Goal: Task Accomplishment & Management: Use online tool/utility

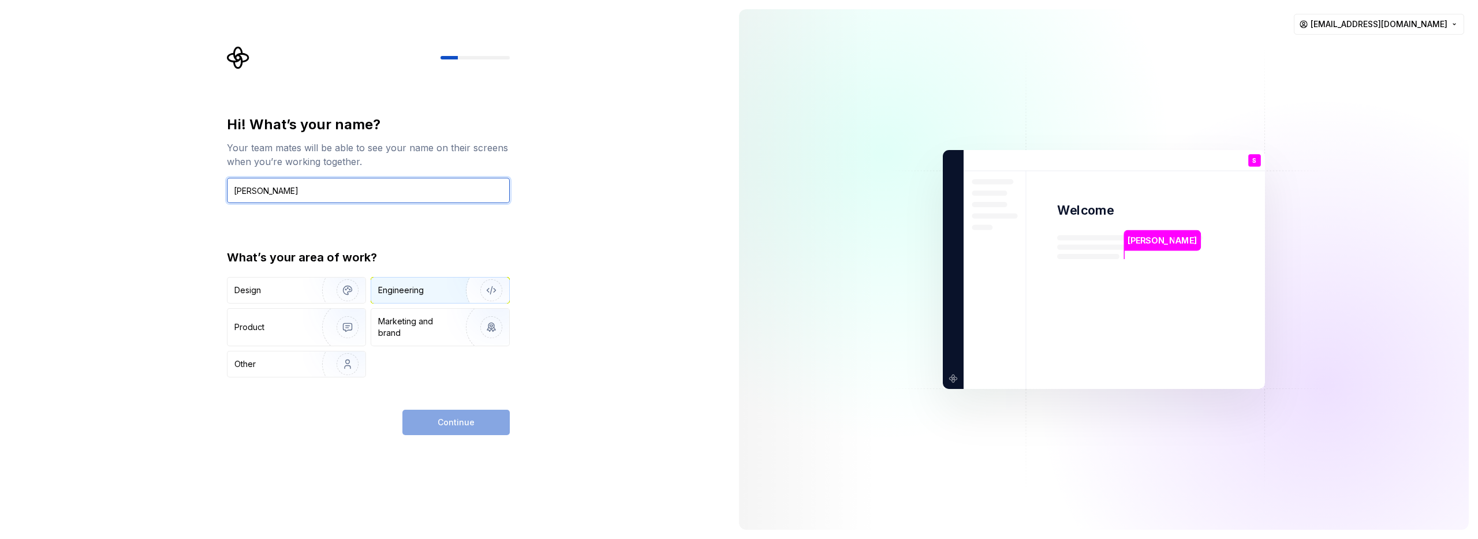
type input "[PERSON_NAME]"
click at [435, 290] on div "Engineering" at bounding box center [424, 291] width 92 height 12
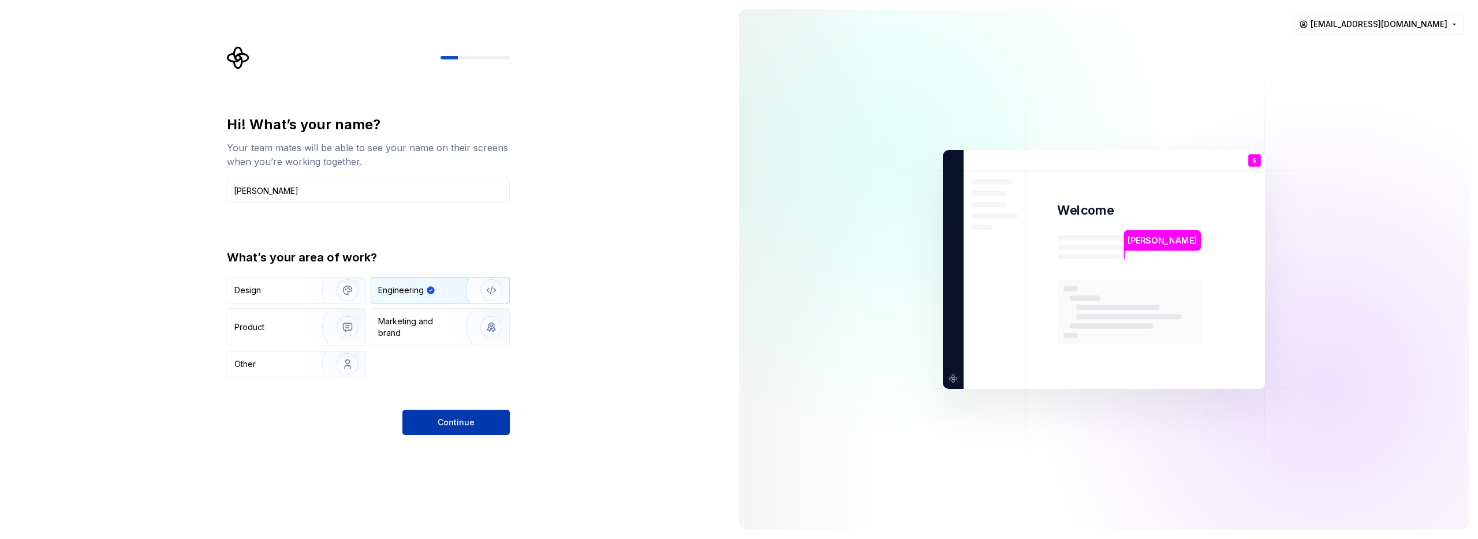
click at [453, 427] on span "Continue" at bounding box center [456, 423] width 37 height 12
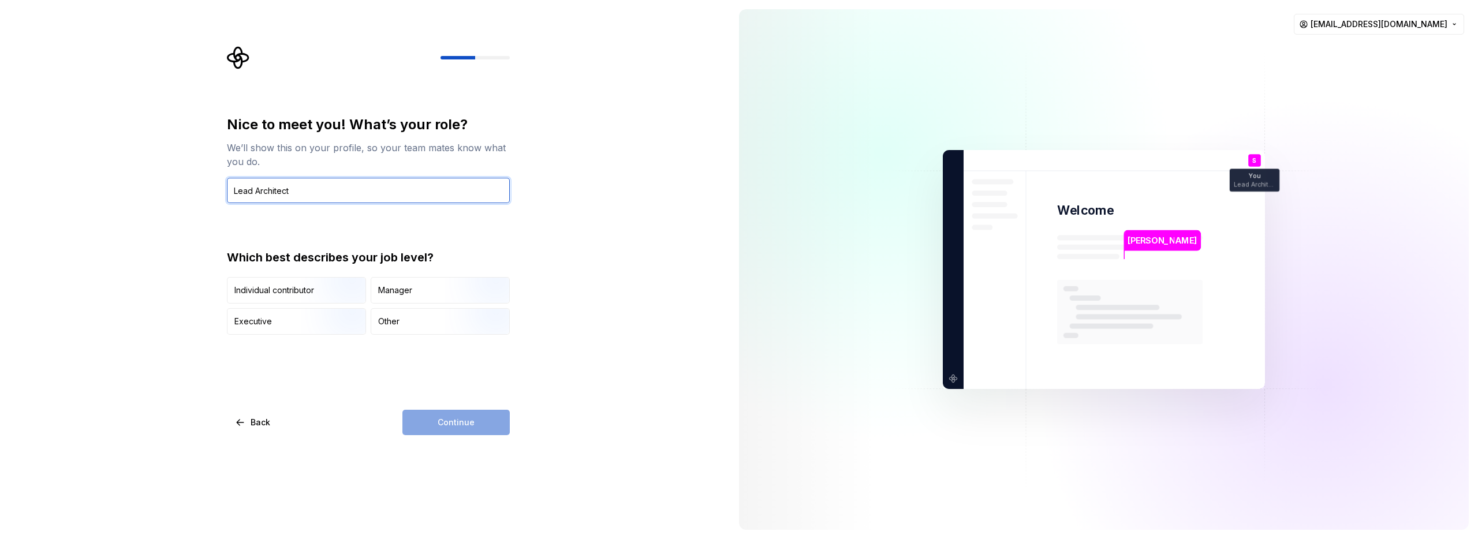
paste input "Chief"
type input "Chief Software Architect"
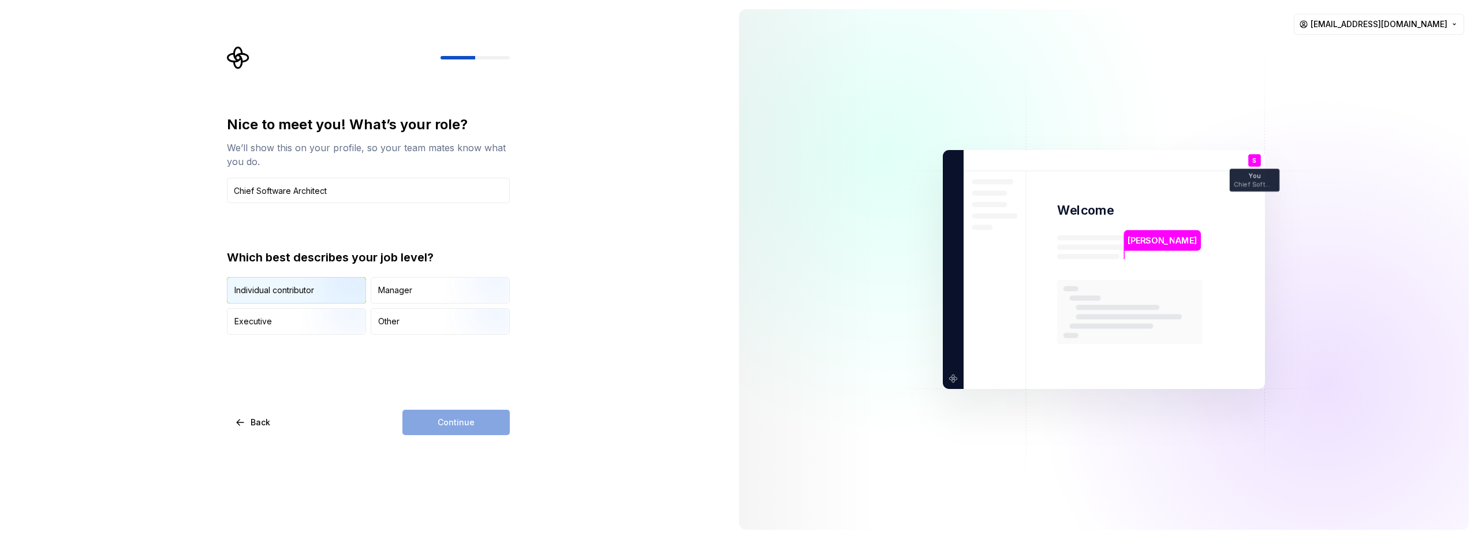
click at [320, 292] on img "button" at bounding box center [338, 304] width 74 height 77
click at [452, 427] on span "Continue" at bounding box center [456, 423] width 37 height 12
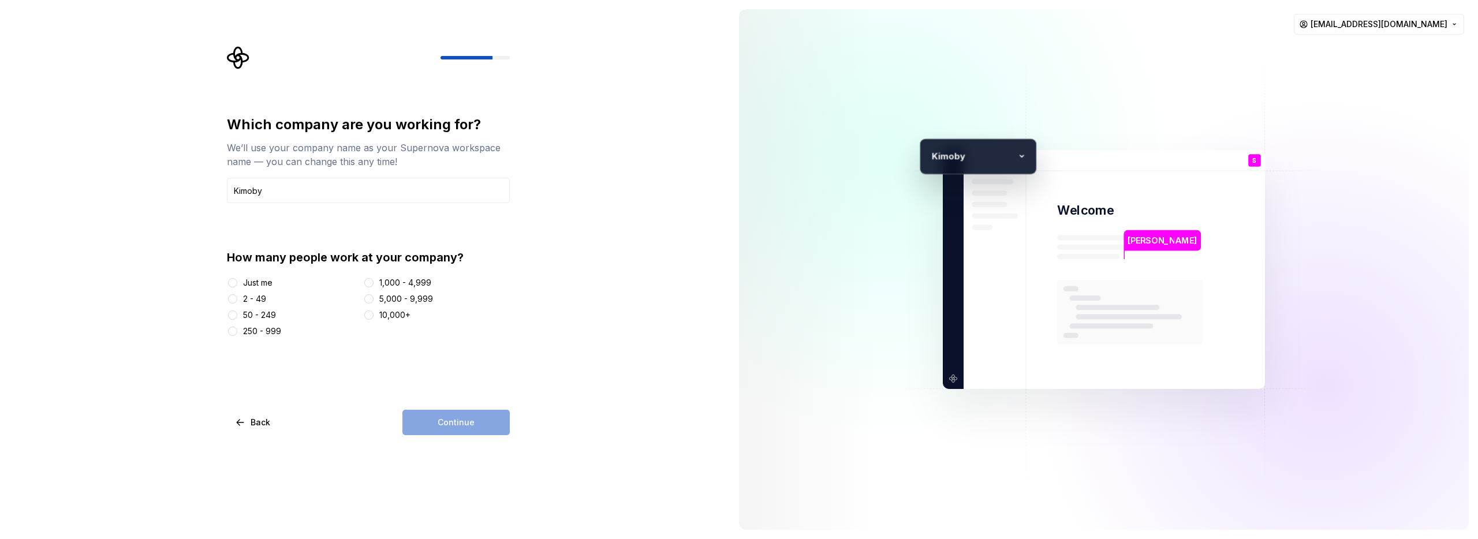
type input "Kimoby"
click at [250, 302] on div "2 - 49" at bounding box center [254, 299] width 23 height 12
click at [237, 302] on button "2 - 49" at bounding box center [232, 299] width 9 height 9
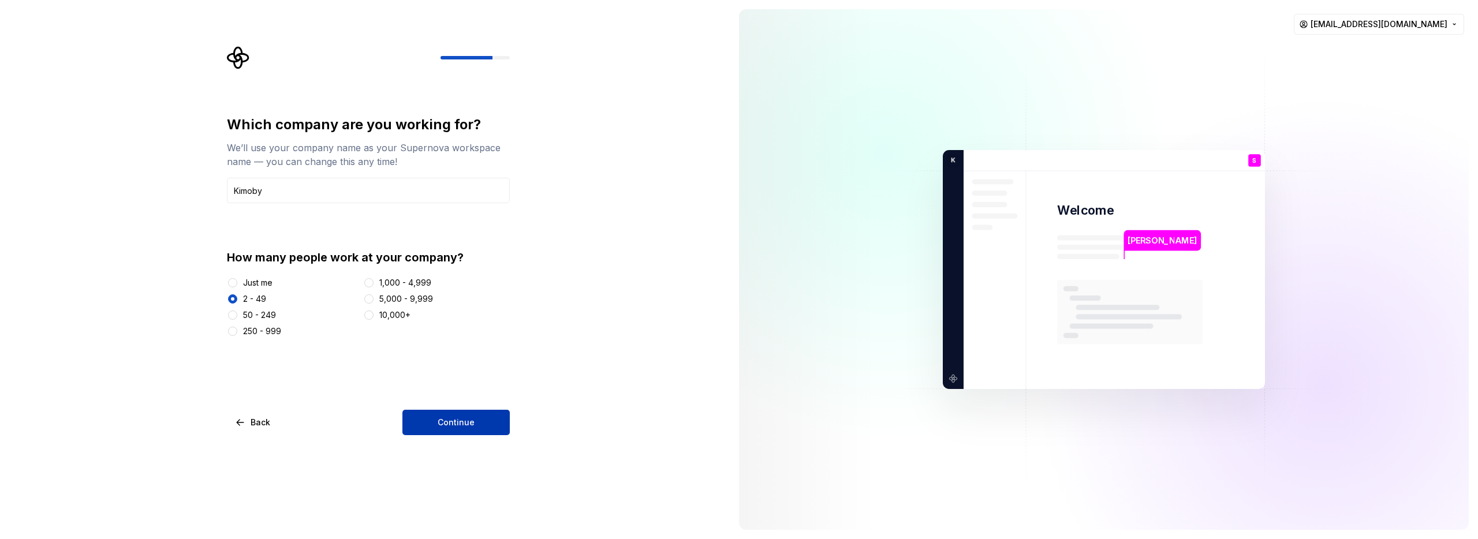
click at [457, 420] on span "Continue" at bounding box center [456, 423] width 37 height 12
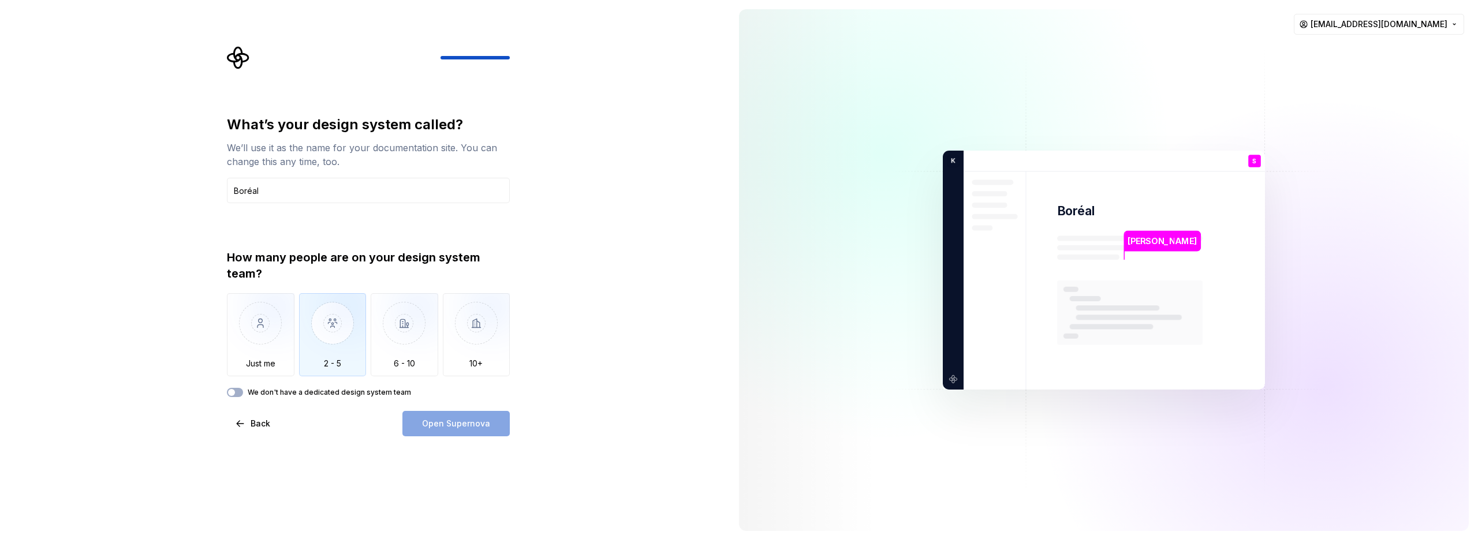
type input "Boréal"
click at [326, 337] on img "button" at bounding box center [333, 331] width 68 height 77
click at [460, 424] on span "Open Supernova" at bounding box center [456, 424] width 68 height 12
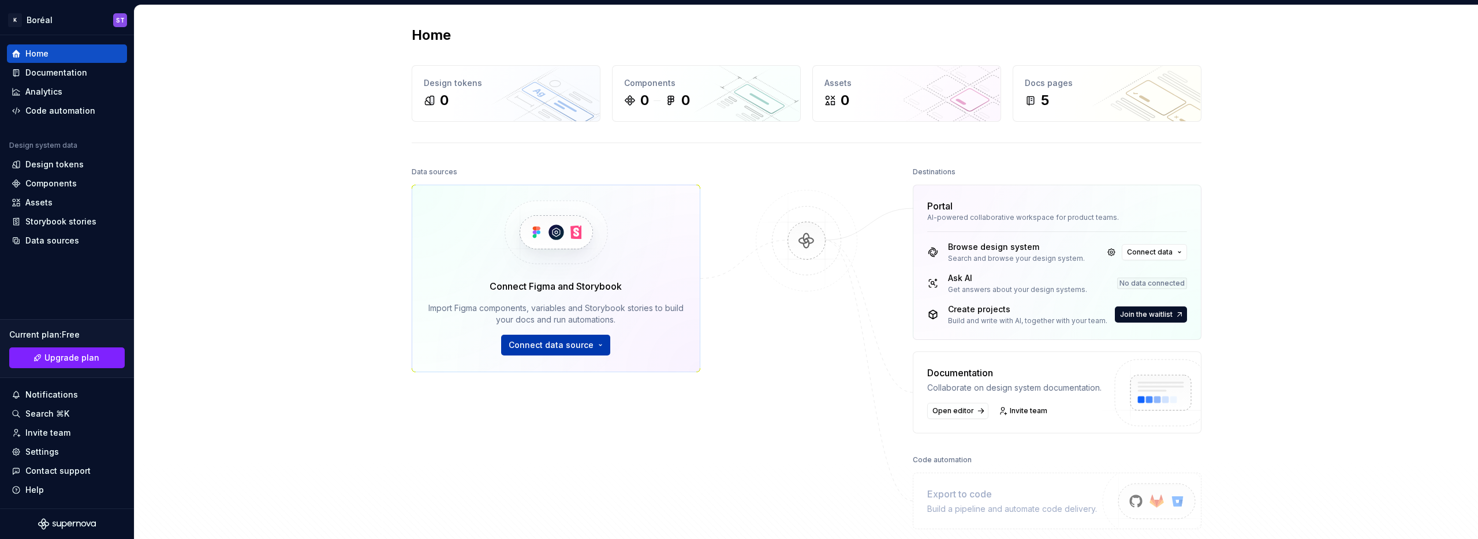
click at [568, 343] on span "Connect data source" at bounding box center [551, 346] width 85 height 12
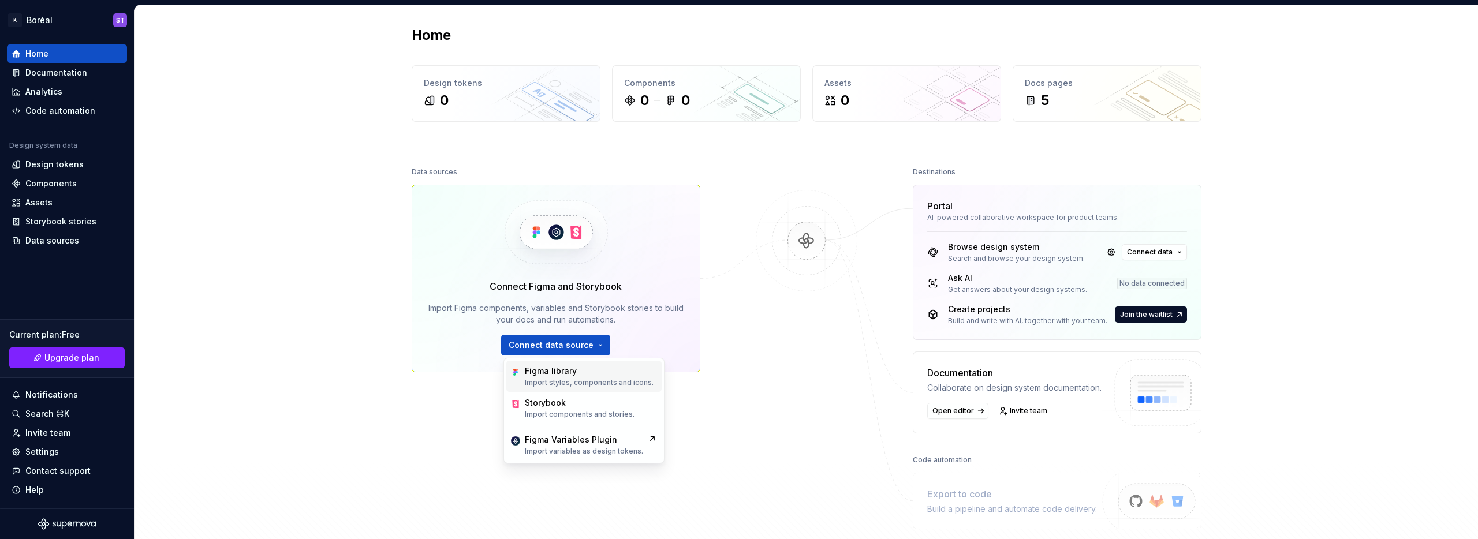
click at [571, 372] on div "Figma library" at bounding box center [551, 372] width 52 height 12
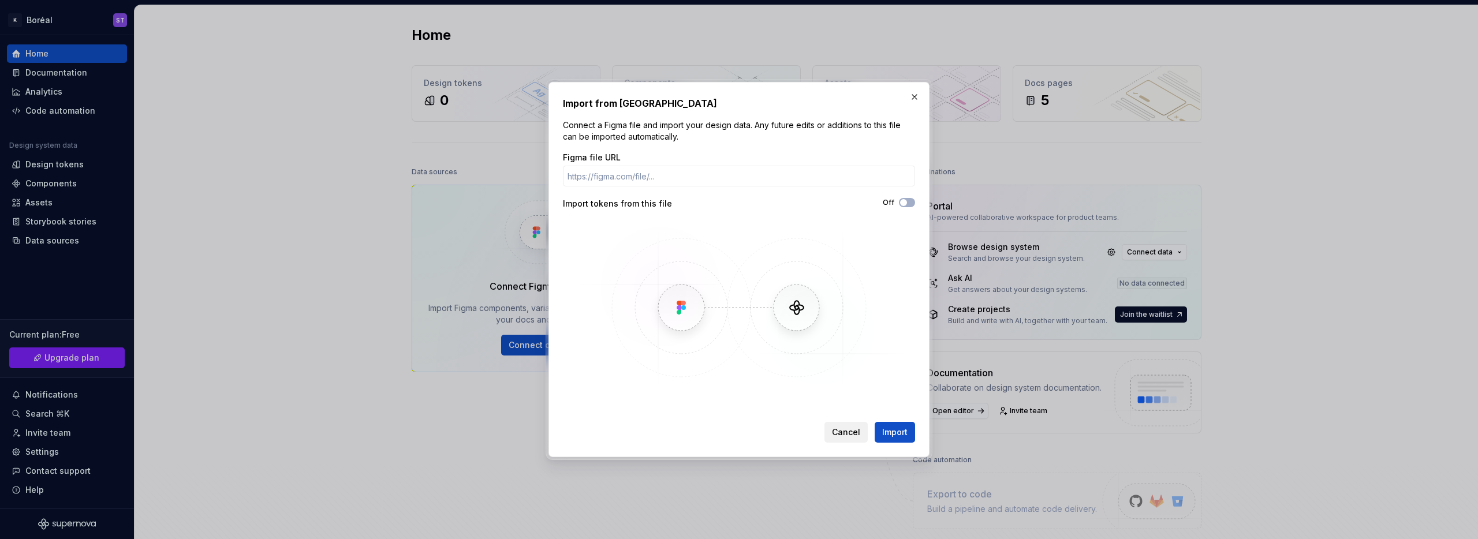
click at [844, 438] on button "Cancel" at bounding box center [846, 432] width 43 height 21
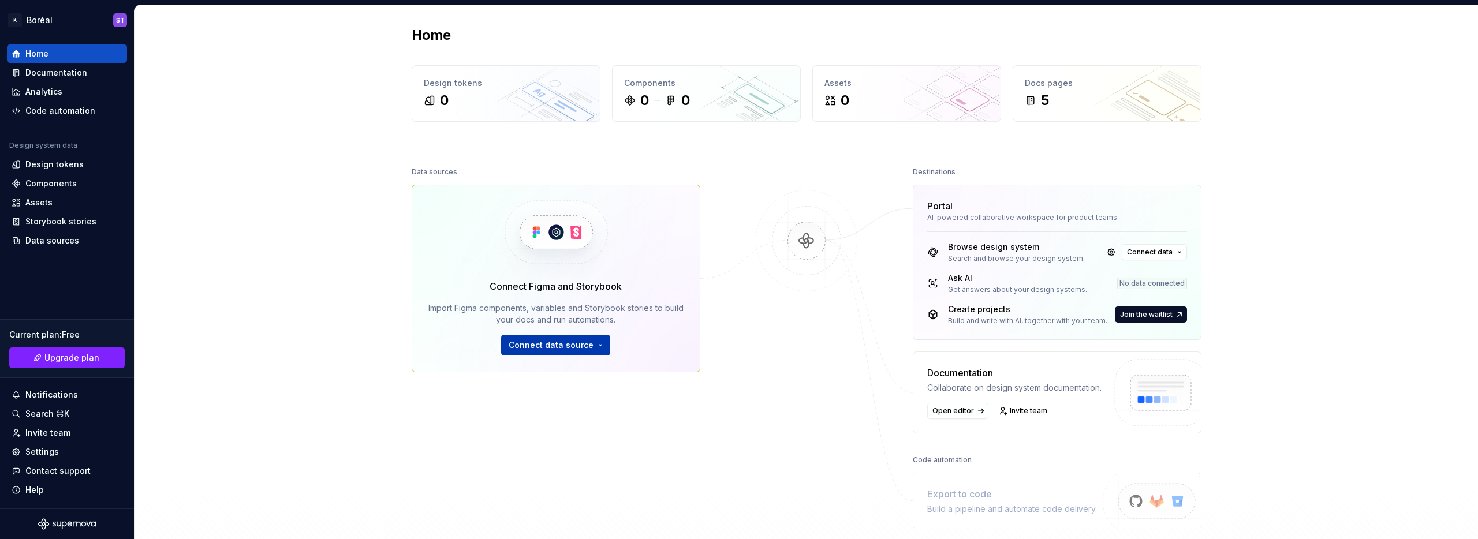
click at [544, 345] on span "Connect data source" at bounding box center [551, 346] width 85 height 12
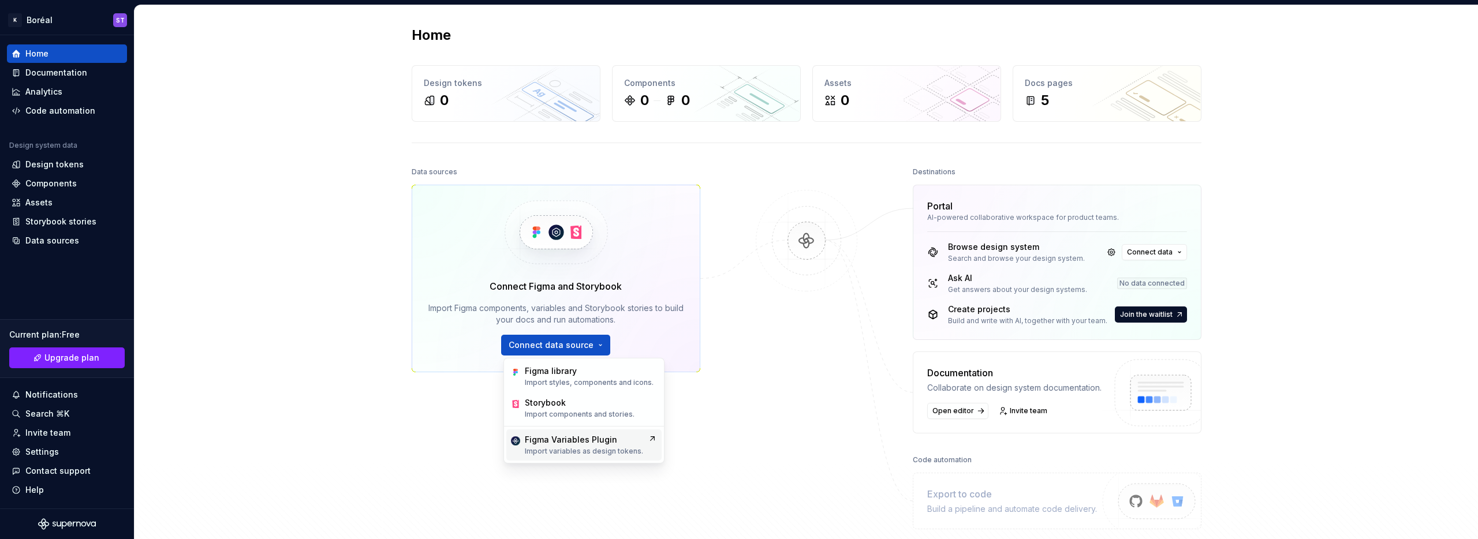
click at [577, 442] on div "Figma Variables Plugin" at bounding box center [571, 440] width 92 height 12
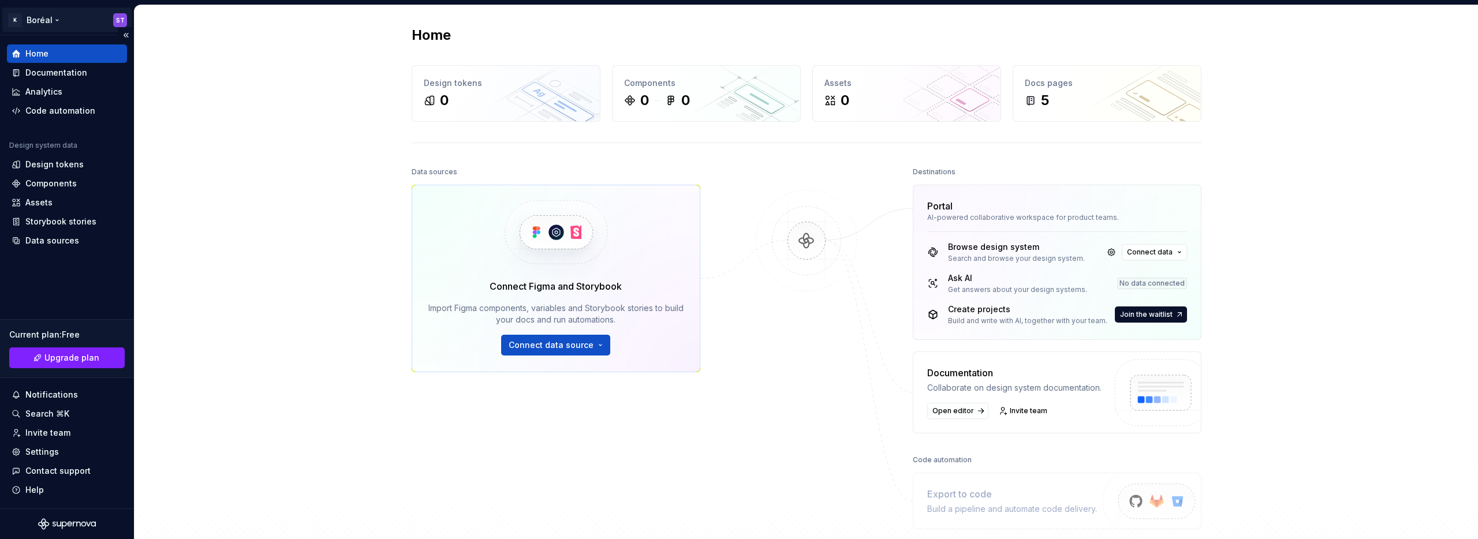
click at [55, 21] on html "K Boréal ST Home Documentation Analytics Code automation Design system data Des…" at bounding box center [739, 269] width 1478 height 539
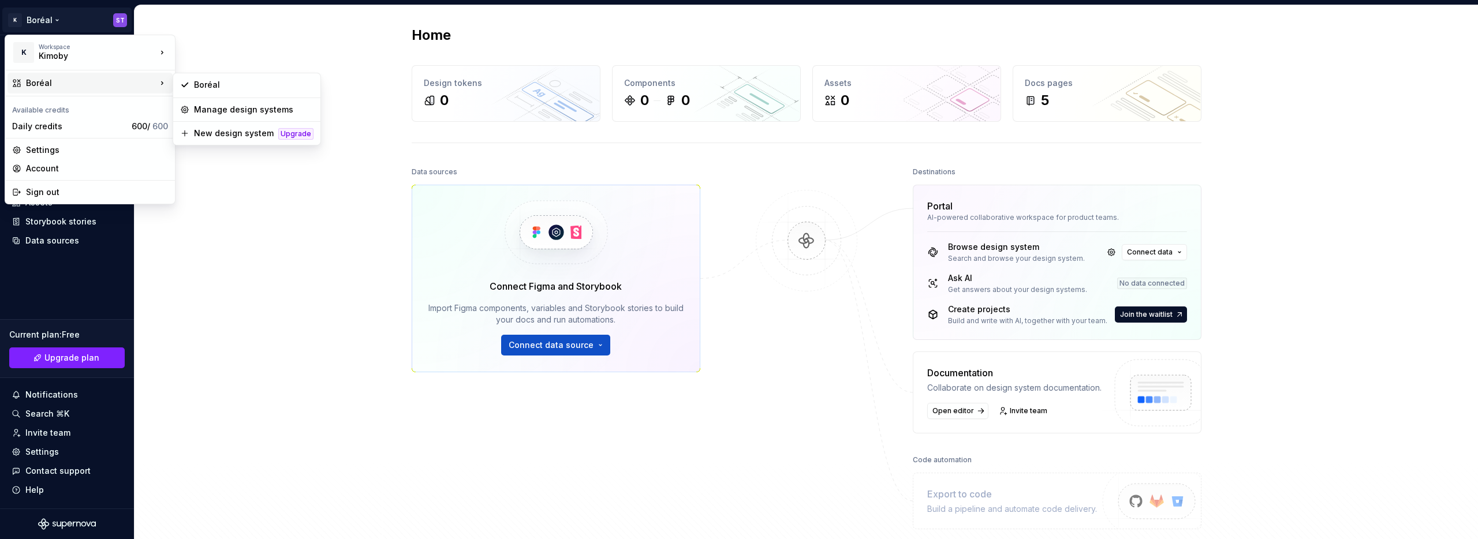
click at [284, 272] on html "K Boréal ST Home Documentation Analytics Code automation Design system data Des…" at bounding box center [739, 269] width 1478 height 539
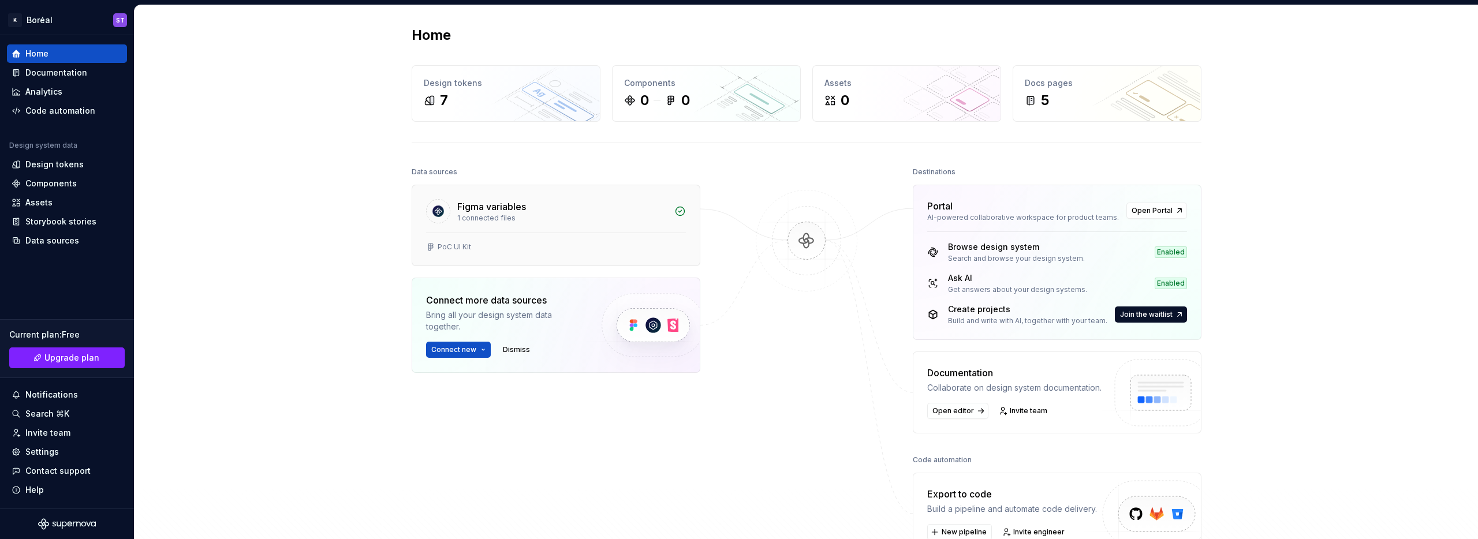
click at [541, 209] on div "Figma variables" at bounding box center [562, 207] width 210 height 14
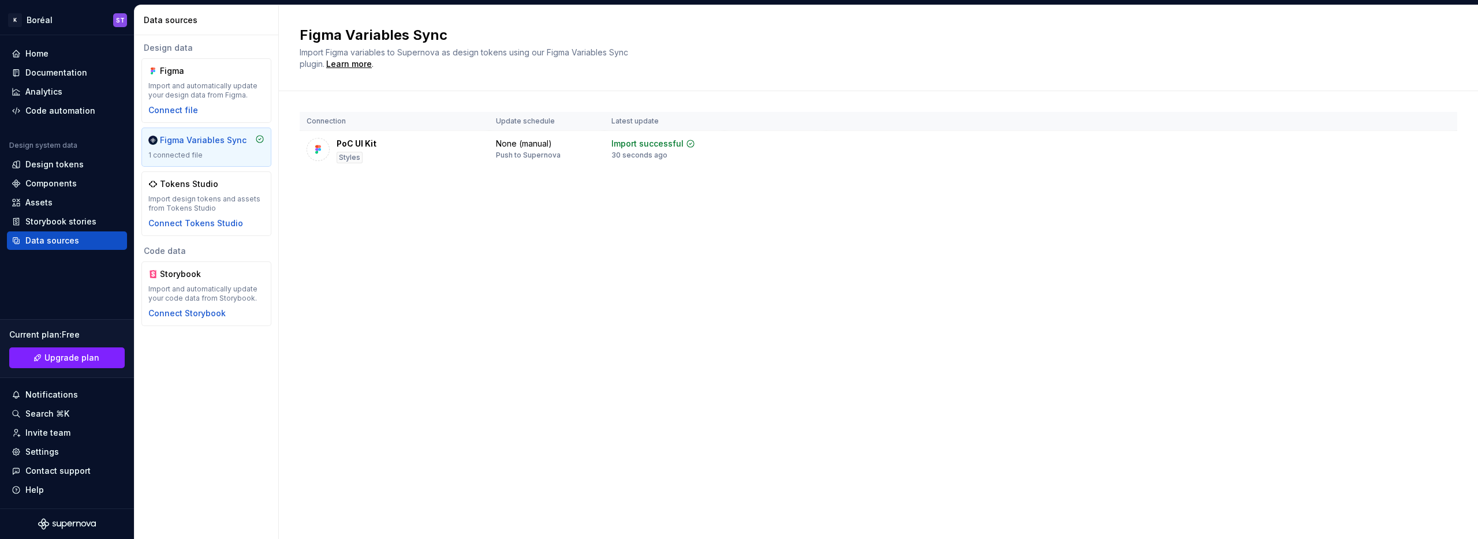
click at [505, 218] on div "Figma Variables Sync Import Figma variables to Supernova as design tokens using…" at bounding box center [878, 272] width 1199 height 534
click at [247, 96] on div "Import and automatically update your design data from Figma." at bounding box center [206, 90] width 116 height 18
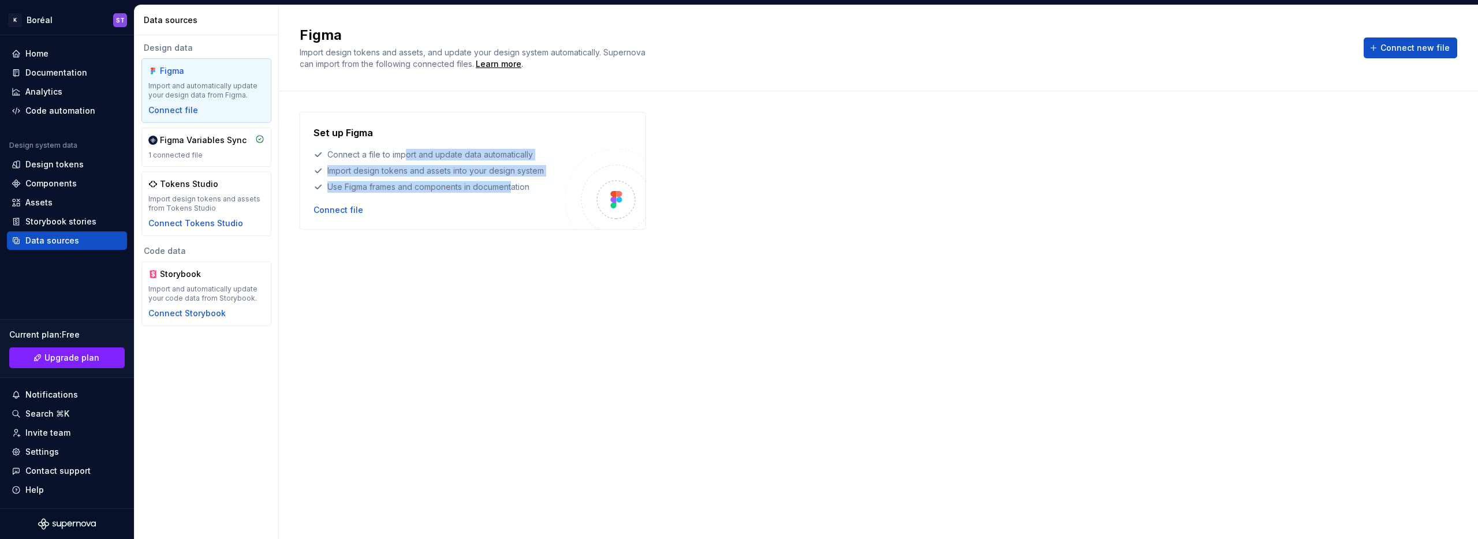
drag, startPoint x: 408, startPoint y: 156, endPoint x: 512, endPoint y: 184, distance: 107.6
click at [512, 184] on div "Set up Figma Connect a file to import and update data automatically Import desi…" at bounding box center [440, 159] width 252 height 67
click at [462, 267] on div "Set up Figma Connect a file to import and update data automatically Import desi…" at bounding box center [879, 303] width 1158 height 383
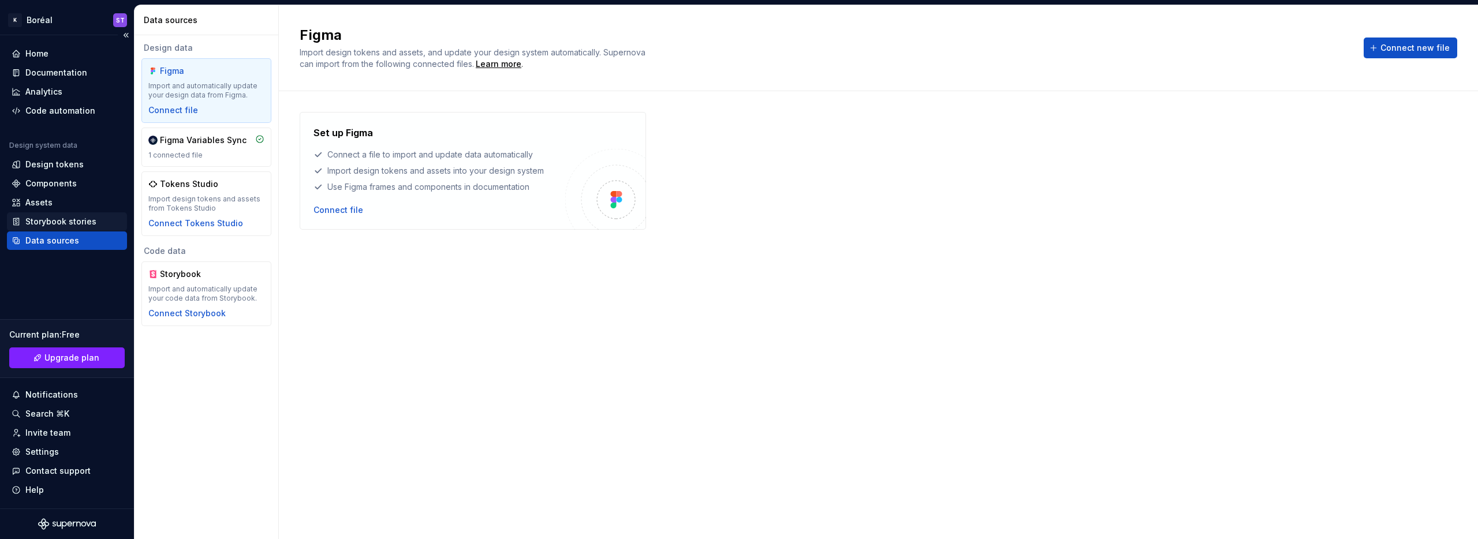
click at [53, 224] on div "Storybook stories" at bounding box center [60, 222] width 71 height 12
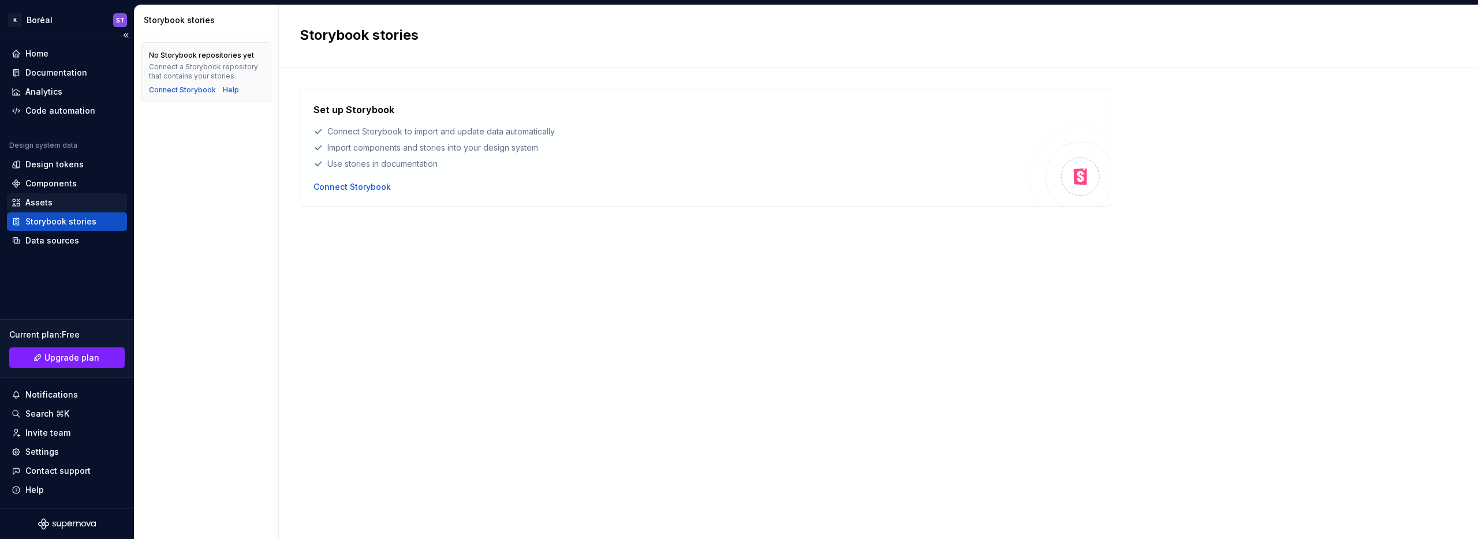
click at [39, 202] on div "Assets" at bounding box center [38, 203] width 27 height 12
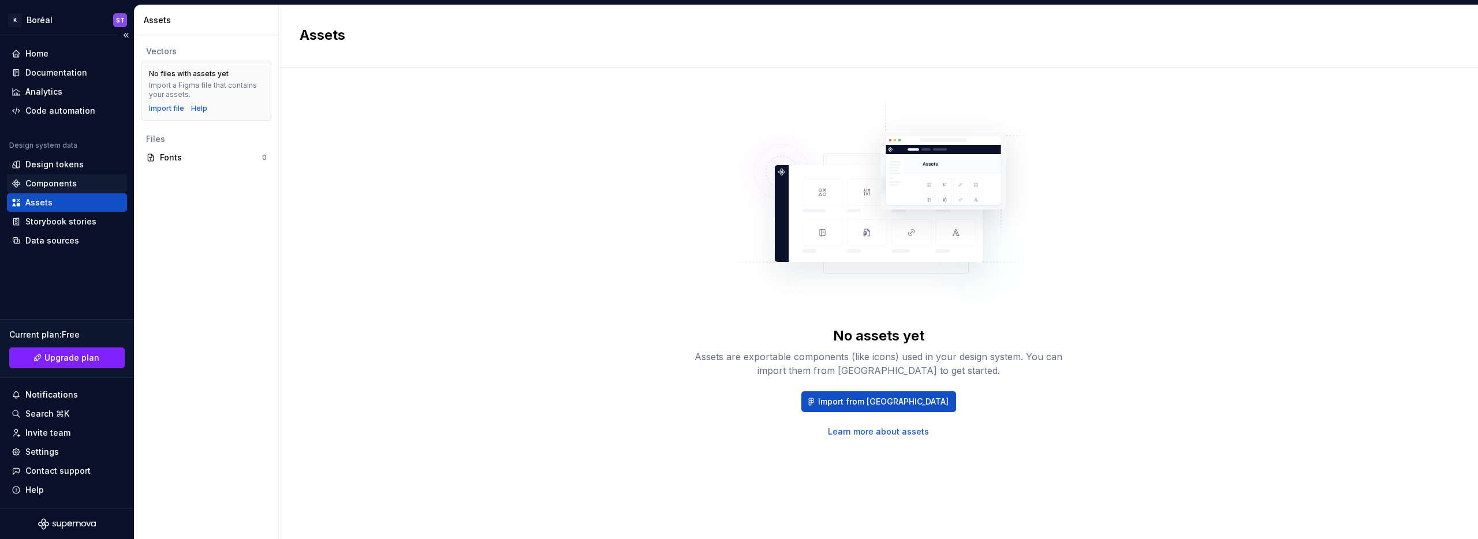
click at [66, 185] on div "Components" at bounding box center [50, 184] width 51 height 12
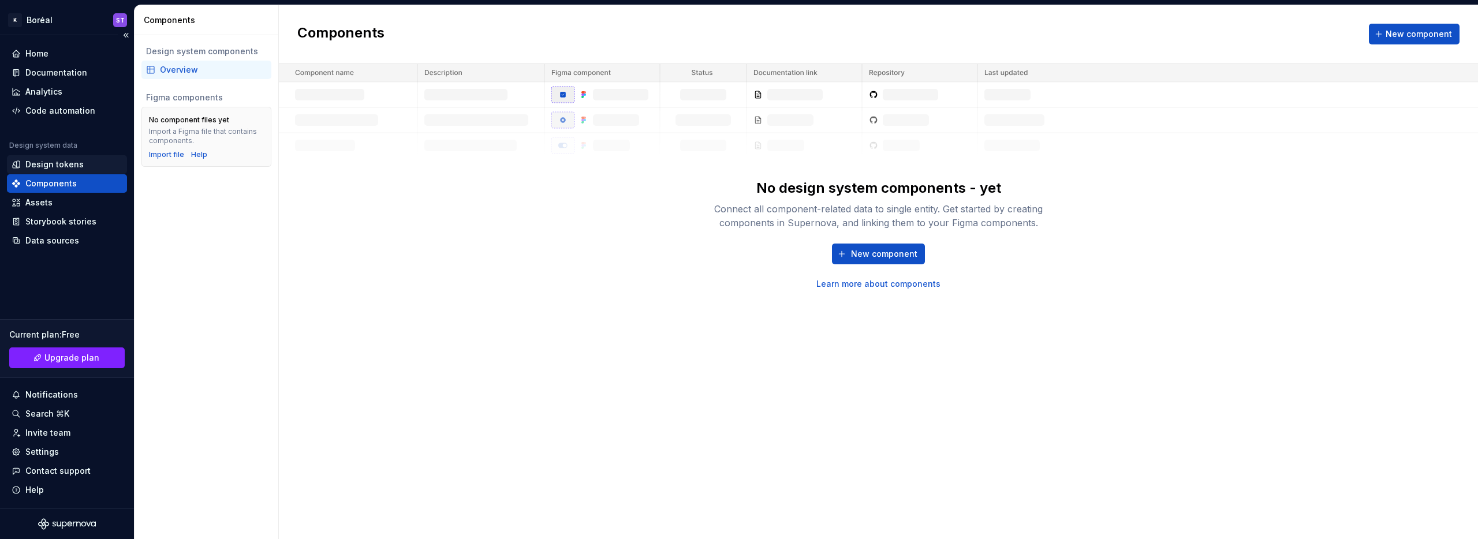
click at [51, 163] on div "Design tokens" at bounding box center [54, 165] width 58 height 12
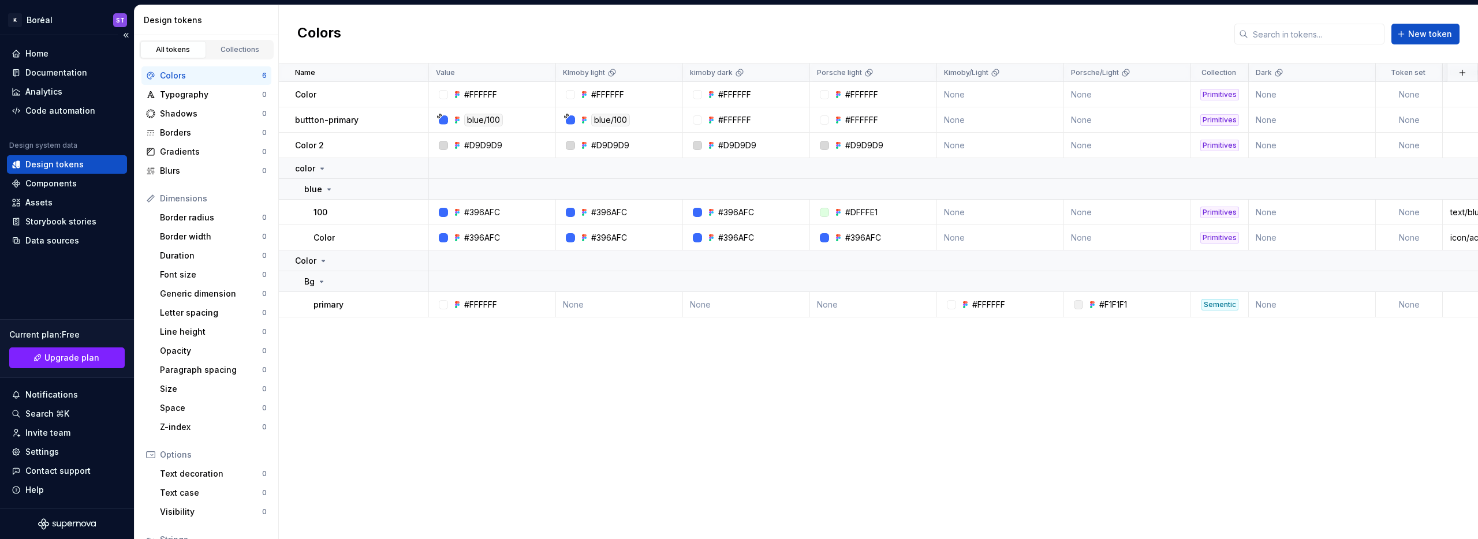
click at [662, 372] on div "Name Value KImoby light kimoby dark Porsche light Kimoby/Light Porsche/Light Co…" at bounding box center [878, 302] width 1199 height 476
click at [345, 95] on div "Color" at bounding box center [361, 95] width 133 height 12
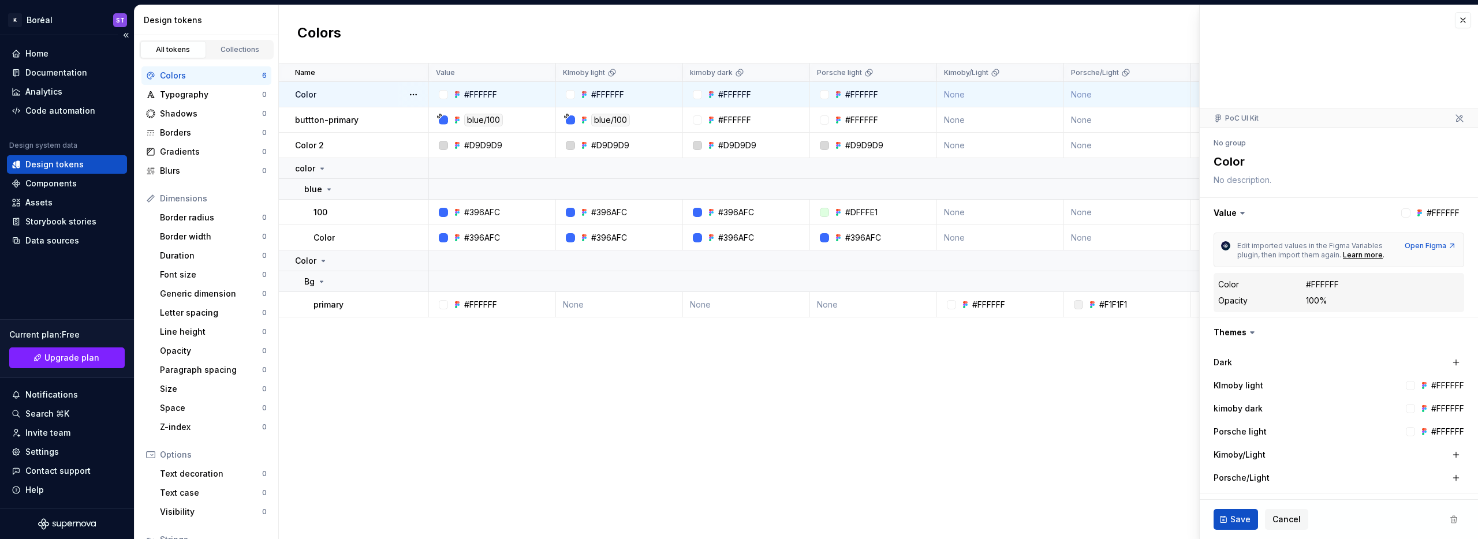
click at [519, 441] on div "Name Value KImoby light kimoby dark Porsche light Kimoby/Light Porsche/Light Co…" at bounding box center [878, 302] width 1199 height 476
click at [63, 109] on div "Code automation" at bounding box center [60, 111] width 70 height 12
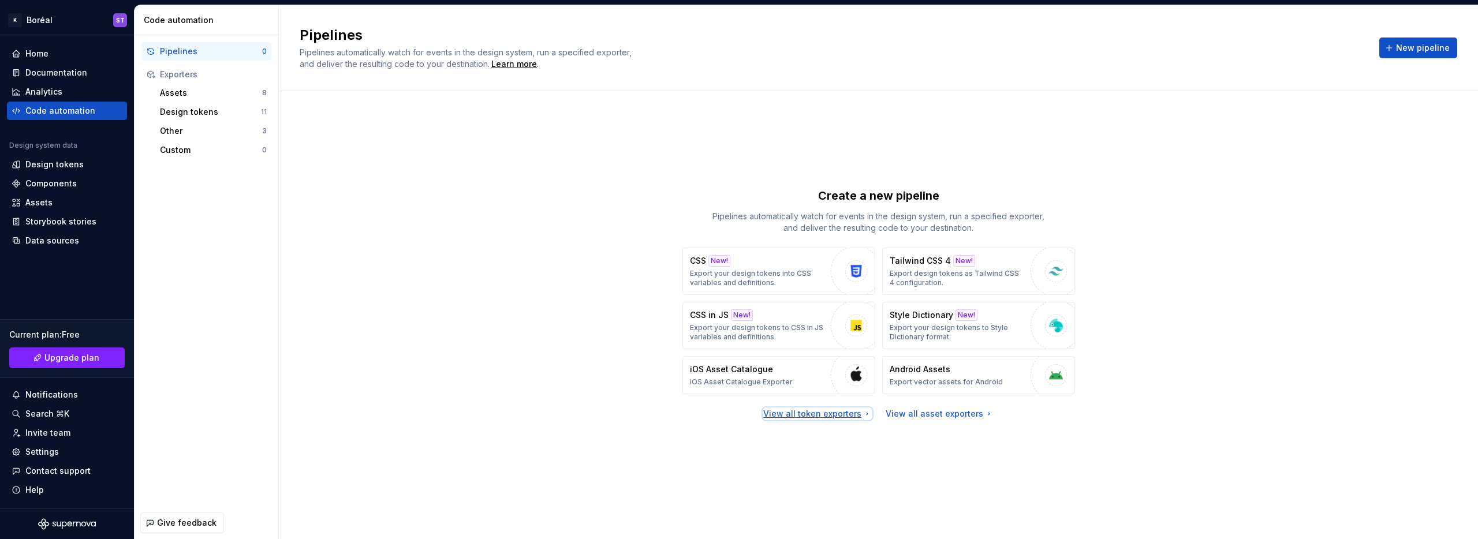
click at [810, 410] on div "View all token exporters" at bounding box center [817, 414] width 109 height 12
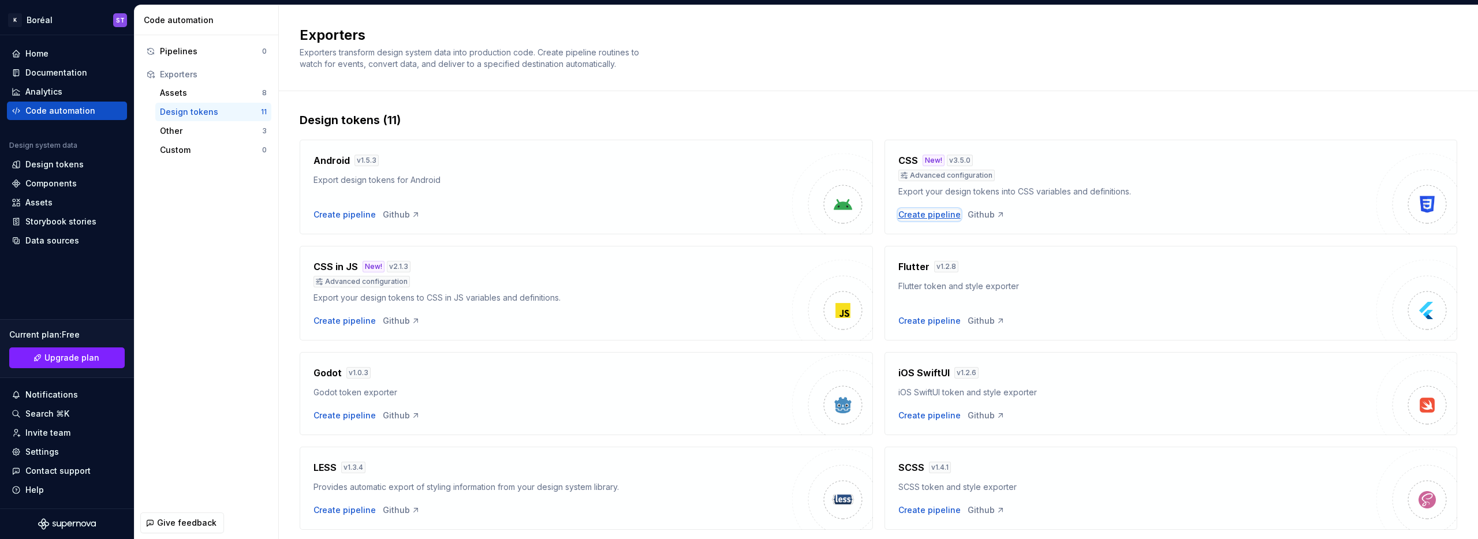
click at [939, 219] on div "Create pipeline" at bounding box center [930, 215] width 62 height 12
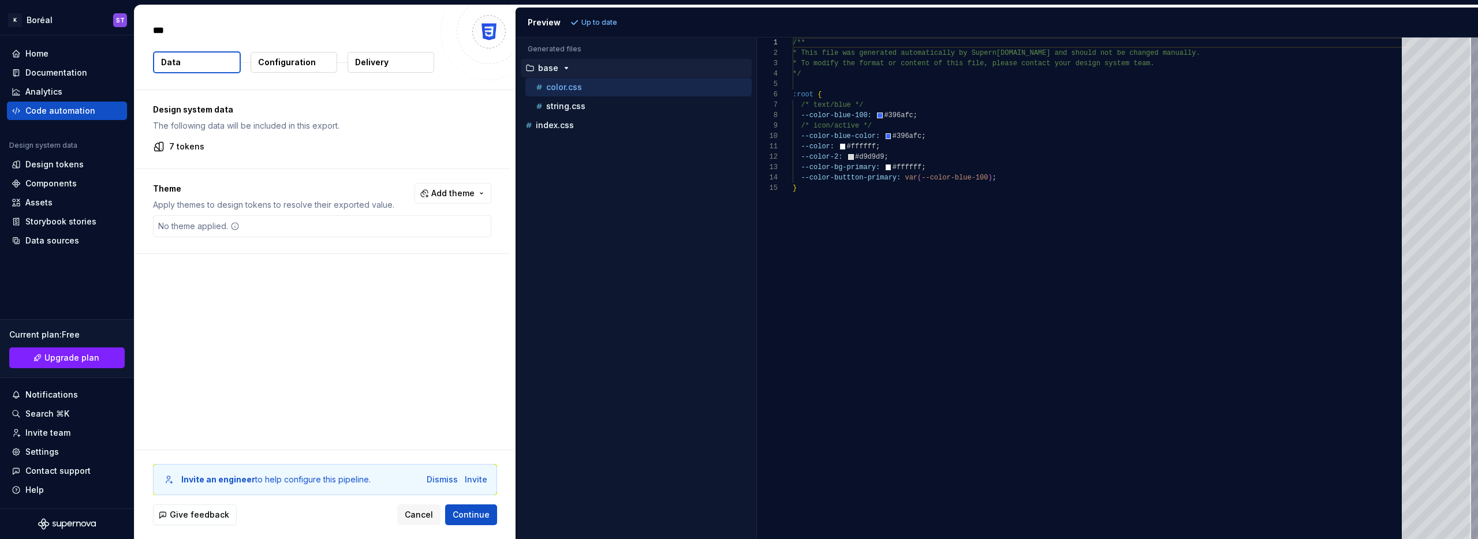
type textarea "*"
click at [573, 103] on p "string.css" at bounding box center [565, 106] width 39 height 9
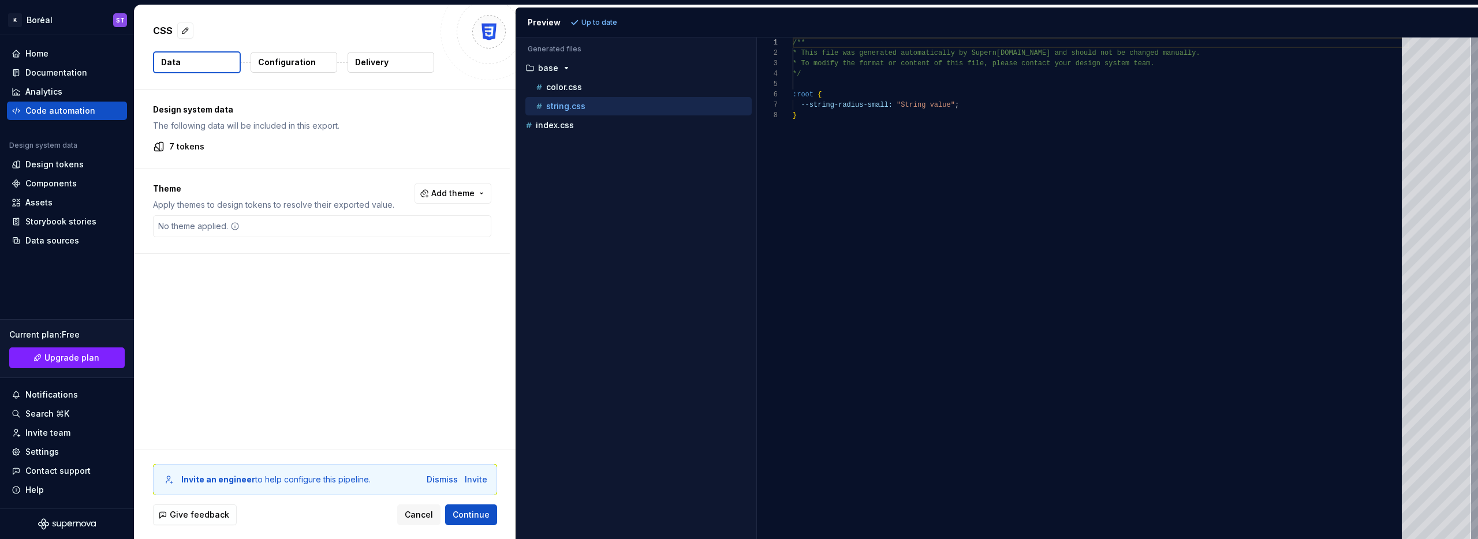
scroll to position [73, 0]
click at [579, 81] on div "color.css" at bounding box center [643, 87] width 218 height 12
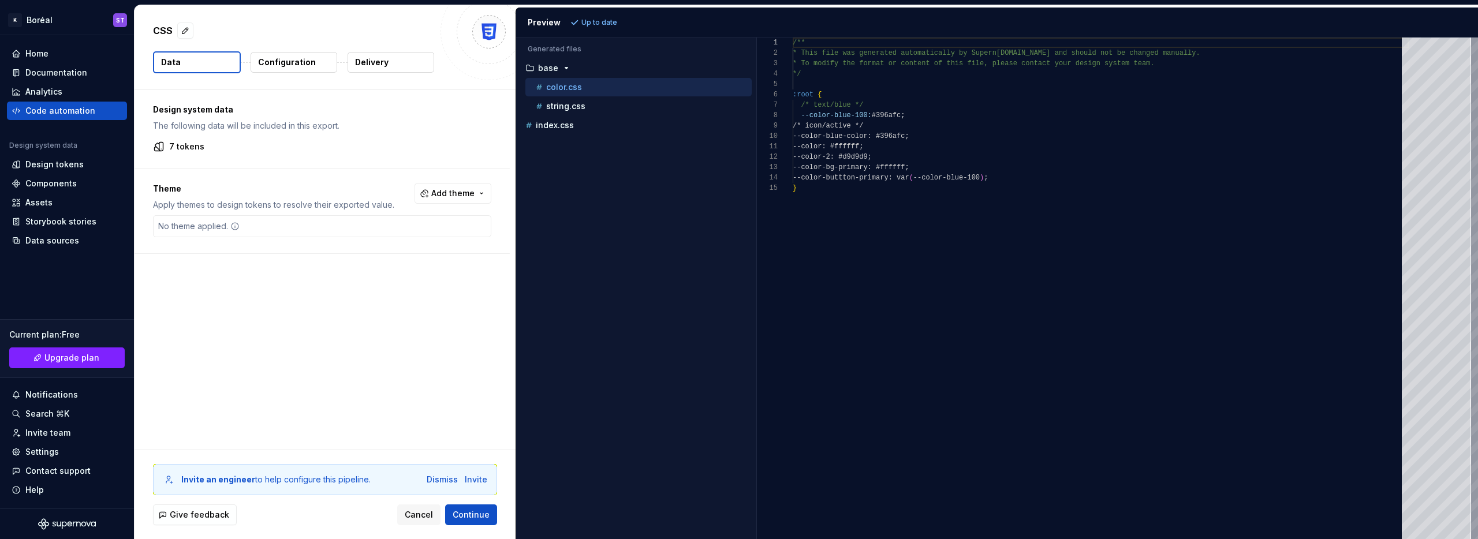
scroll to position [104, 0]
click at [570, 124] on p "index.css" at bounding box center [555, 125] width 38 height 9
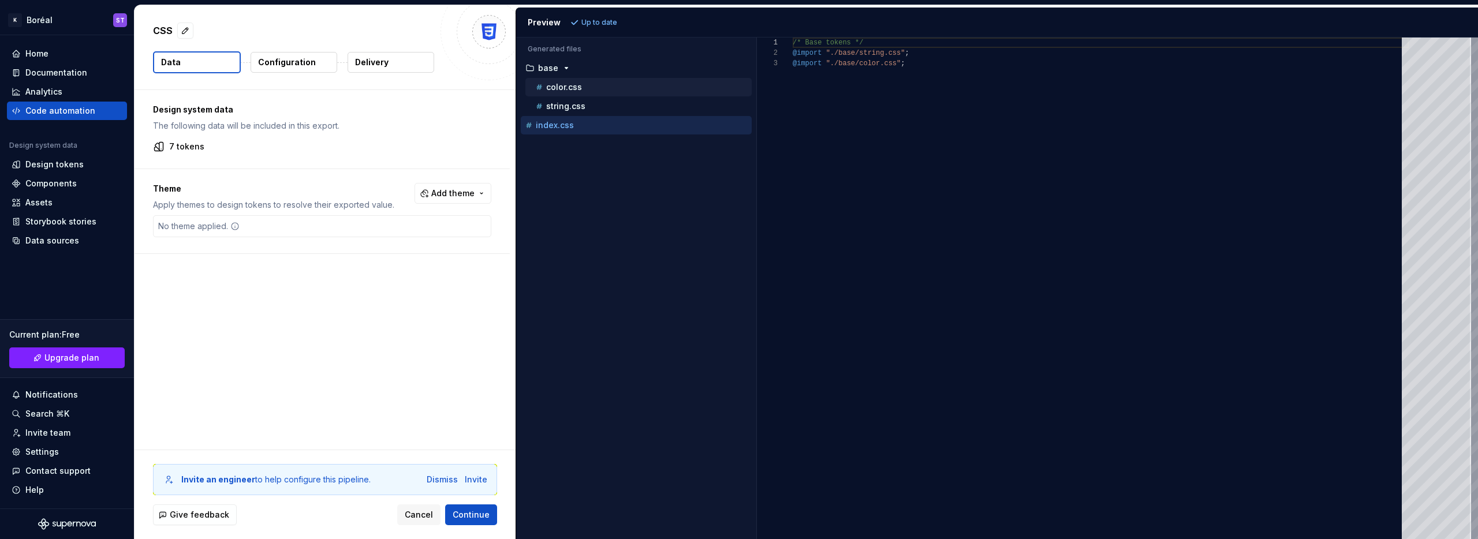
click at [569, 95] on div "color.css" at bounding box center [639, 87] width 226 height 18
click at [567, 109] on p "string.css" at bounding box center [565, 106] width 39 height 9
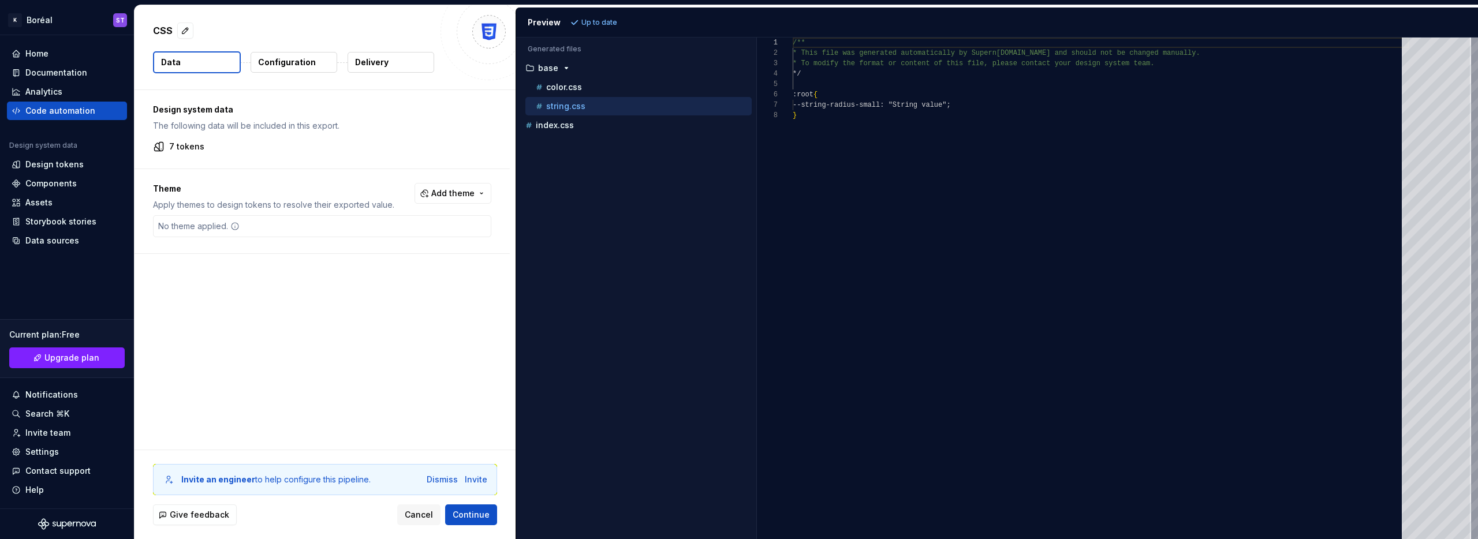
scroll to position [73, 0]
click at [564, 94] on div "color.css" at bounding box center [639, 87] width 226 height 18
click at [475, 193] on span "Add theme" at bounding box center [452, 194] width 43 height 12
click at [368, 243] on div "Suggestions" at bounding box center [370, 239] width 9 height 9
click at [368, 254] on div "Suggestions" at bounding box center [370, 258] width 9 height 9
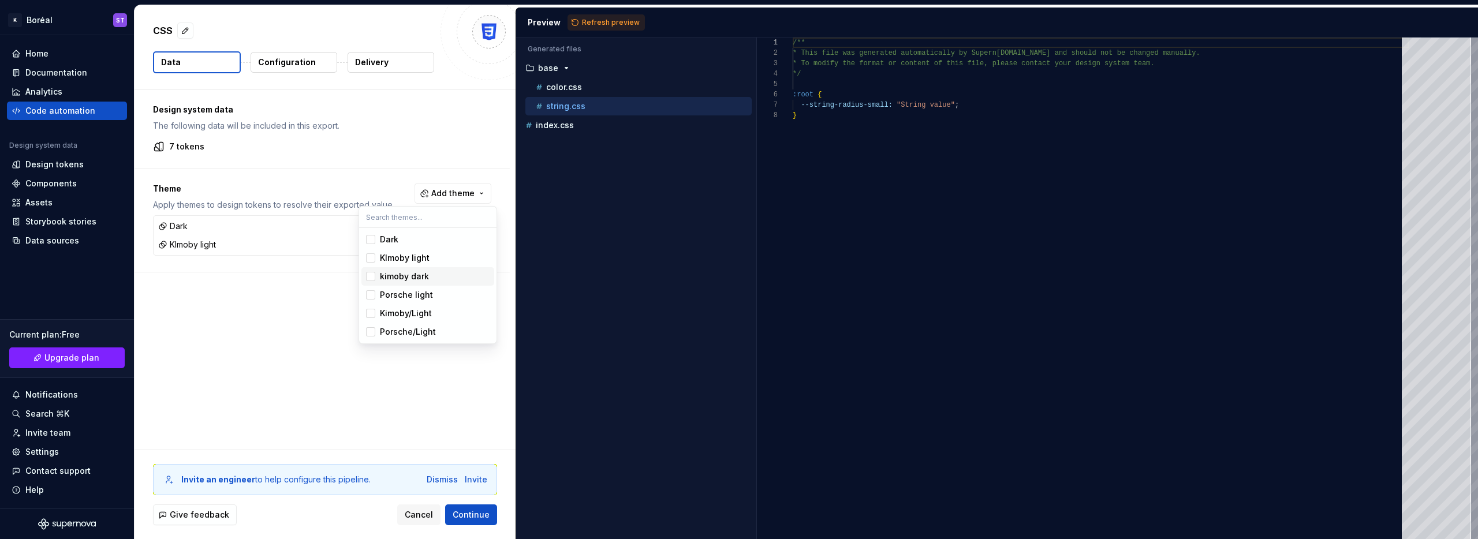
click at [370, 270] on span "kimoby dark" at bounding box center [428, 276] width 133 height 18
click at [370, 290] on div "Suggestions" at bounding box center [370, 294] width 9 height 9
click at [369, 317] on div "Suggestions" at bounding box center [370, 313] width 9 height 9
click at [369, 336] on div "Suggestions" at bounding box center [370, 331] width 9 height 9
click at [446, 135] on html "K Boréal ST Home Documentation Analytics Code automation Design system data Des…" at bounding box center [739, 269] width 1478 height 539
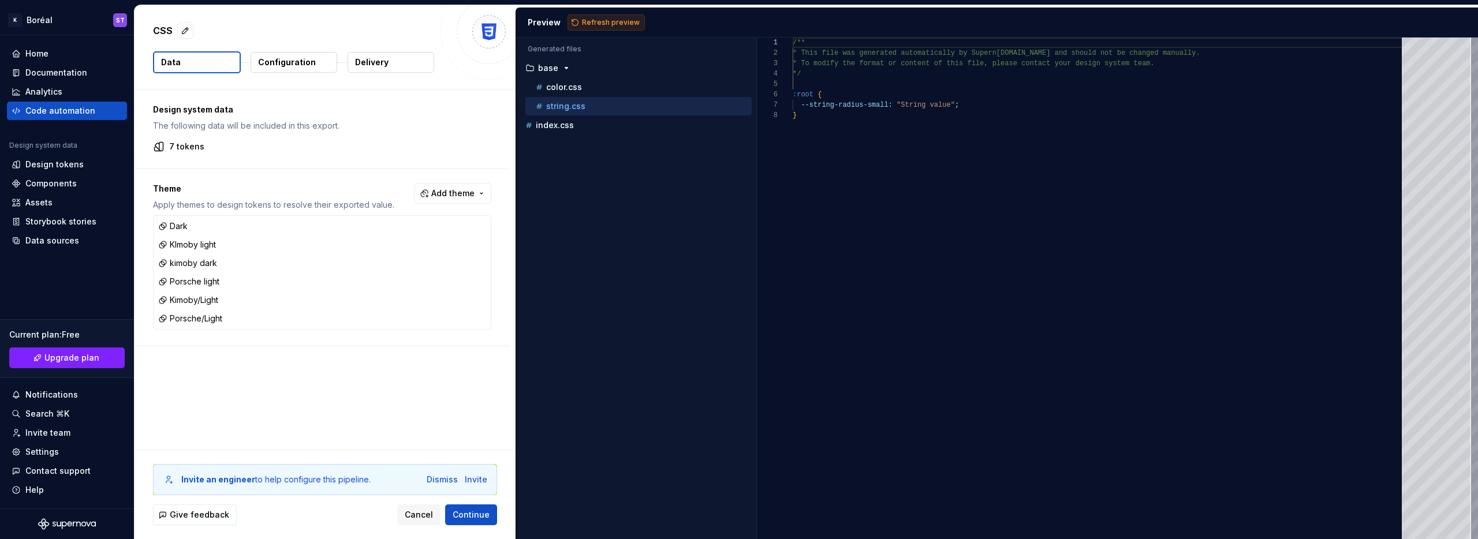
click at [577, 20] on button "Refresh preview" at bounding box center [606, 22] width 77 height 16
click at [289, 64] on p "Configuration" at bounding box center [287, 63] width 58 height 12
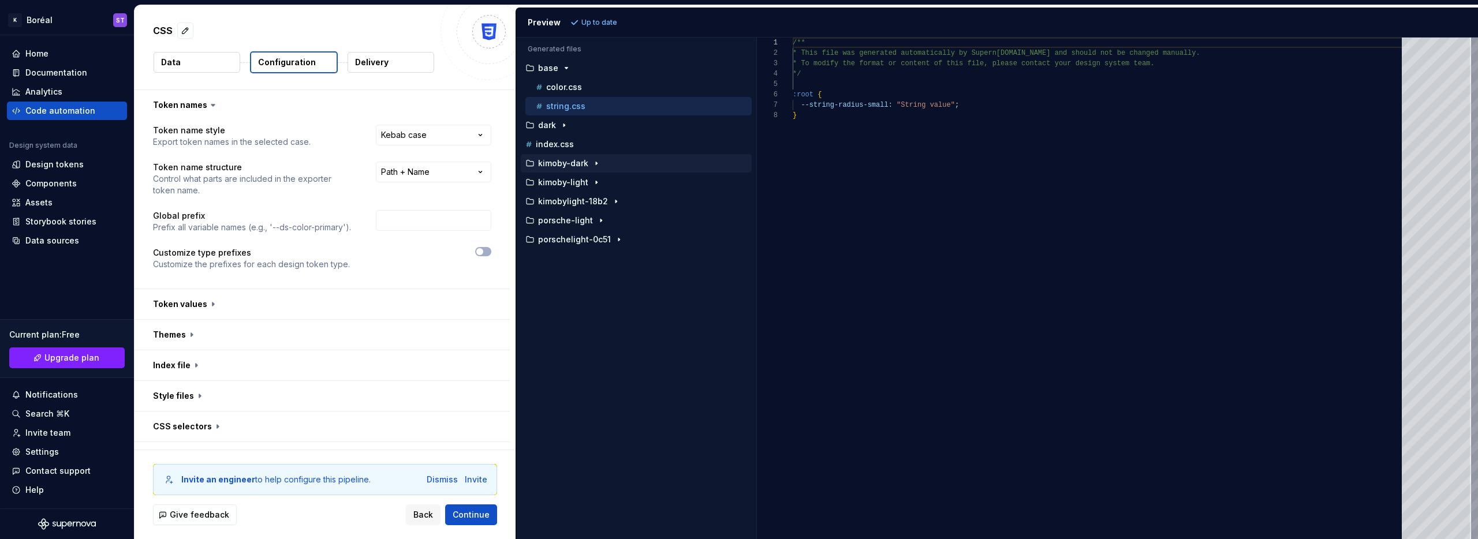
click at [598, 162] on icon "button" at bounding box center [596, 163] width 9 height 9
click at [569, 182] on p "color.css" at bounding box center [564, 182] width 36 height 9
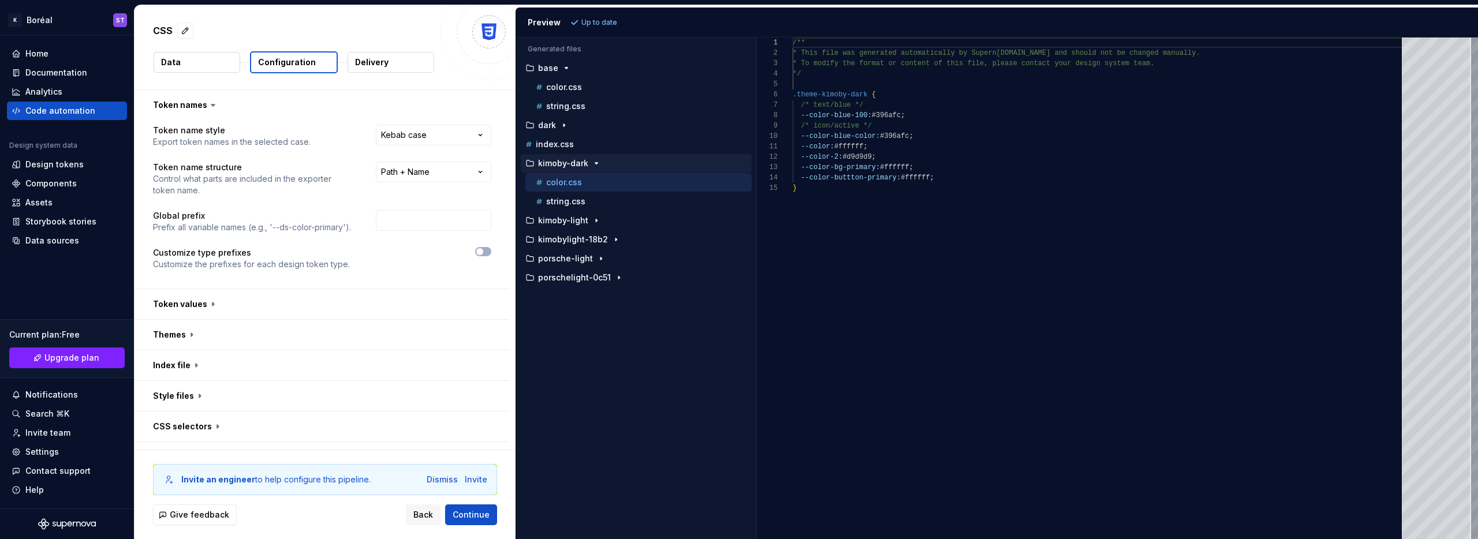
scroll to position [104, 0]
click at [564, 217] on p "kimoby-light" at bounding box center [563, 220] width 50 height 9
click at [574, 243] on p "color.css" at bounding box center [564, 239] width 36 height 9
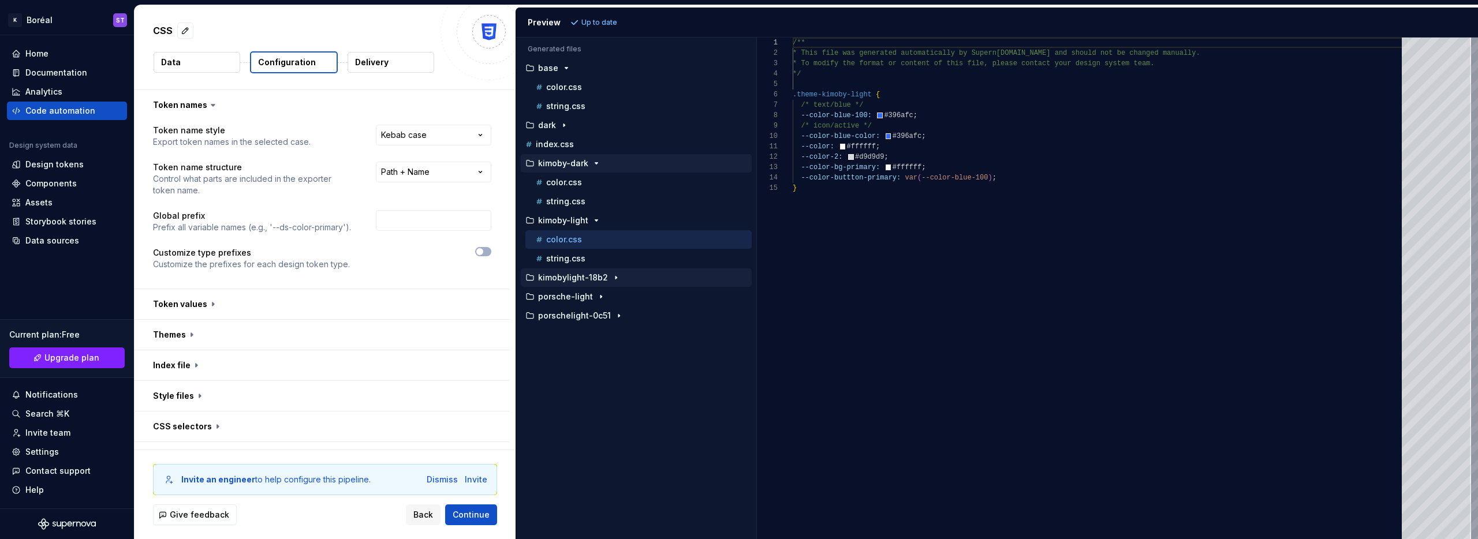
click at [567, 281] on p "kimobylight-18b2" at bounding box center [573, 277] width 70 height 9
click at [569, 303] on button "color.css" at bounding box center [639, 296] width 226 height 13
type textarea "**********"
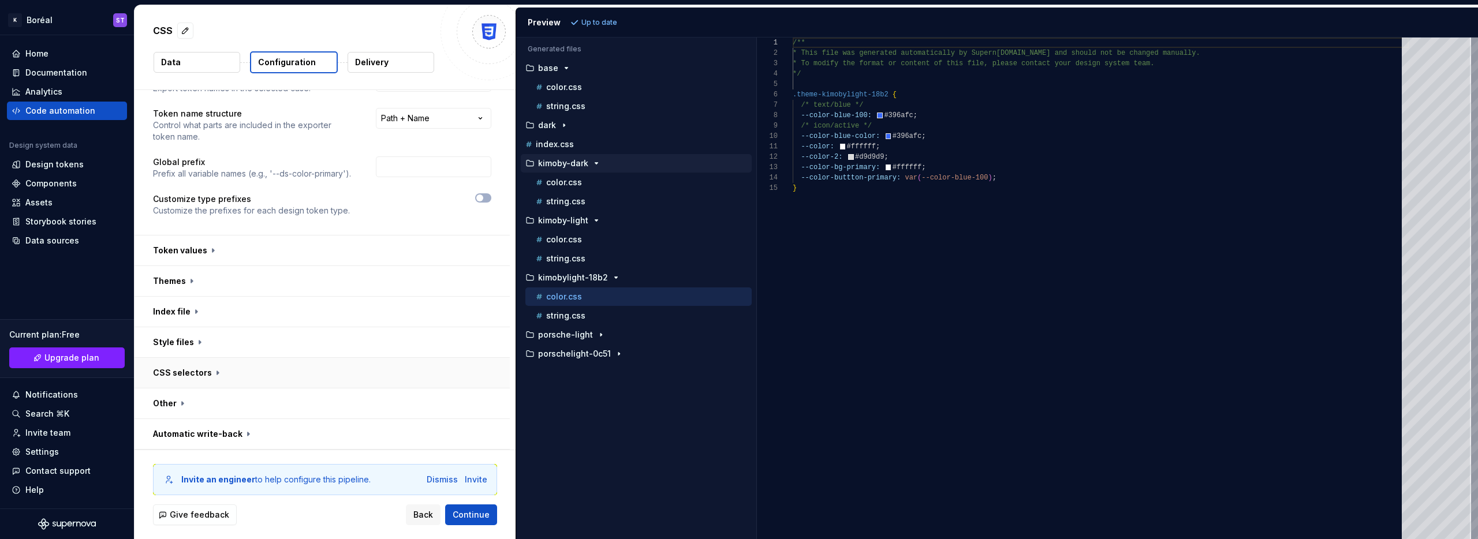
click at [255, 373] on button "button" at bounding box center [322, 373] width 375 height 30
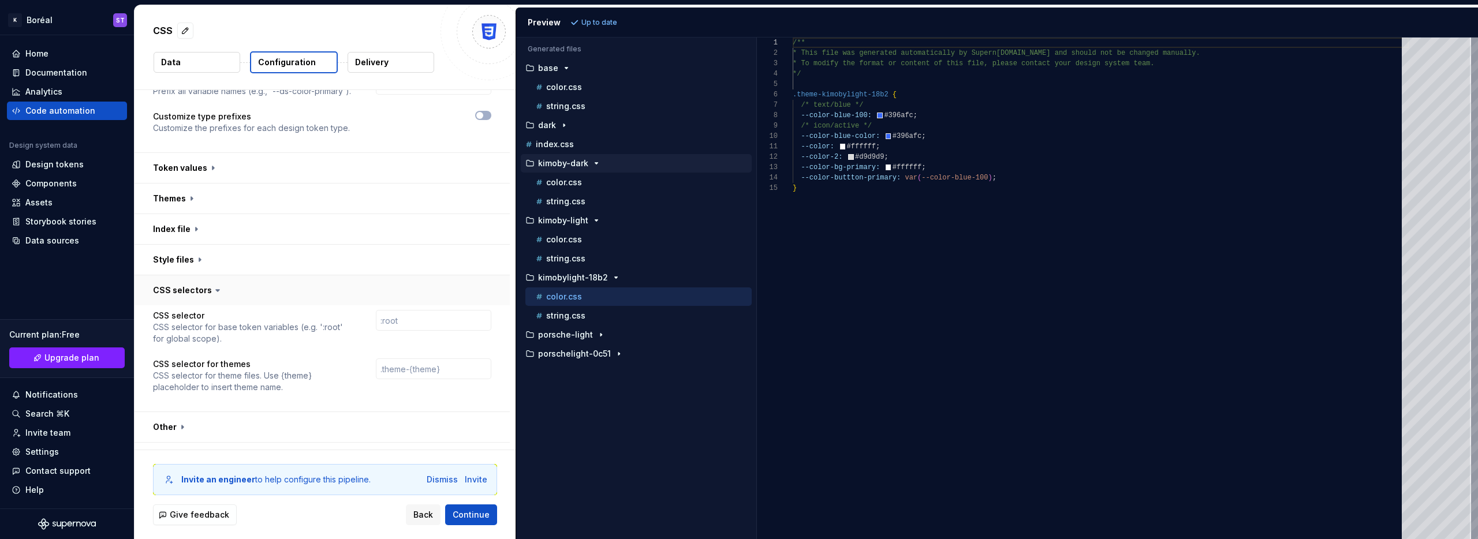
scroll to position [160, 0]
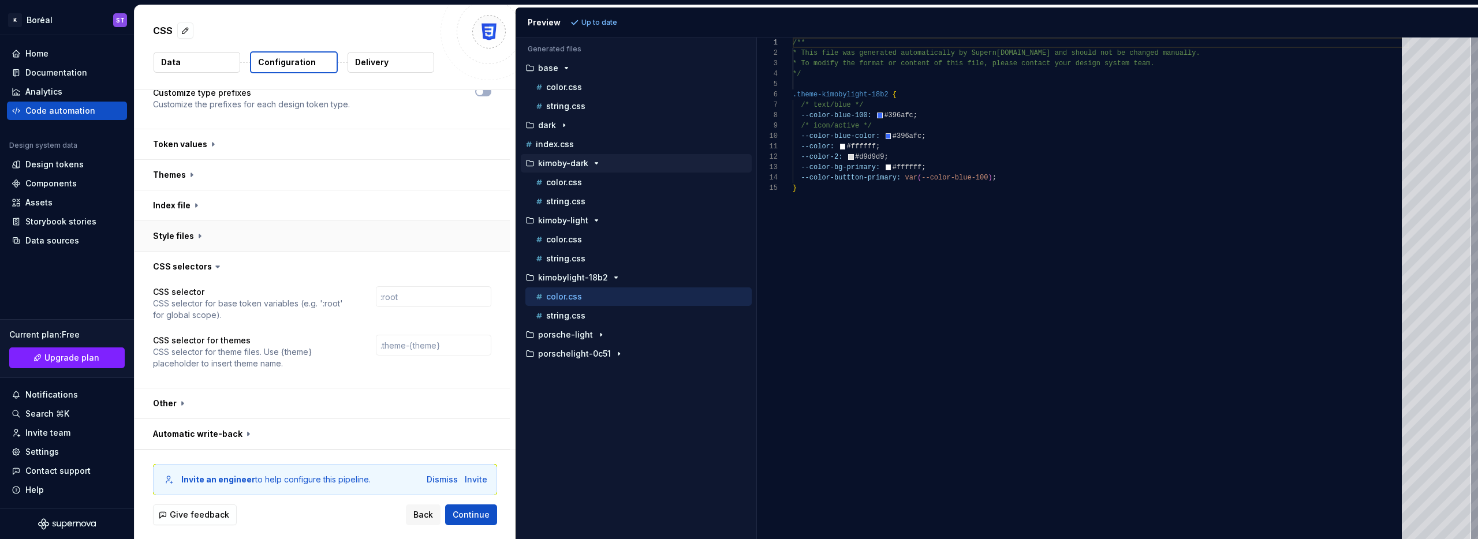
click at [182, 233] on button "button" at bounding box center [322, 236] width 375 height 30
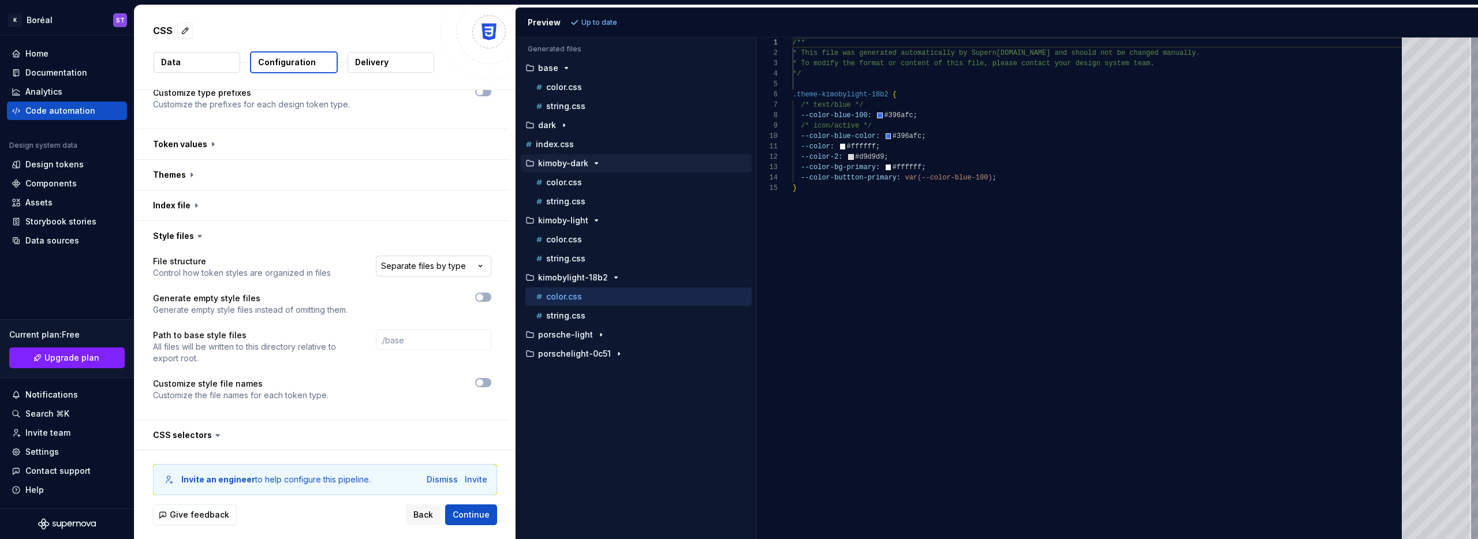
click at [454, 267] on html "**********" at bounding box center [739, 269] width 1478 height 539
select select "**********"
click at [610, 16] on button "Refresh preview" at bounding box center [606, 22] width 77 height 16
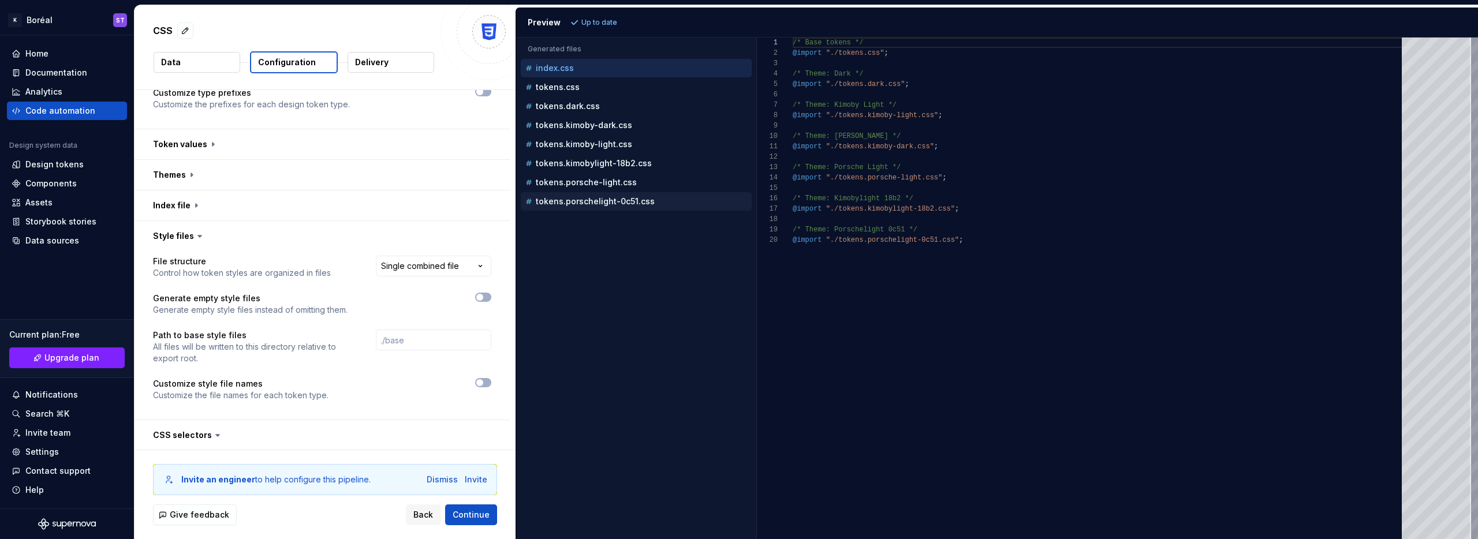
click at [657, 196] on div "tokens.porschelight-0c51.css" at bounding box center [637, 202] width 229 height 12
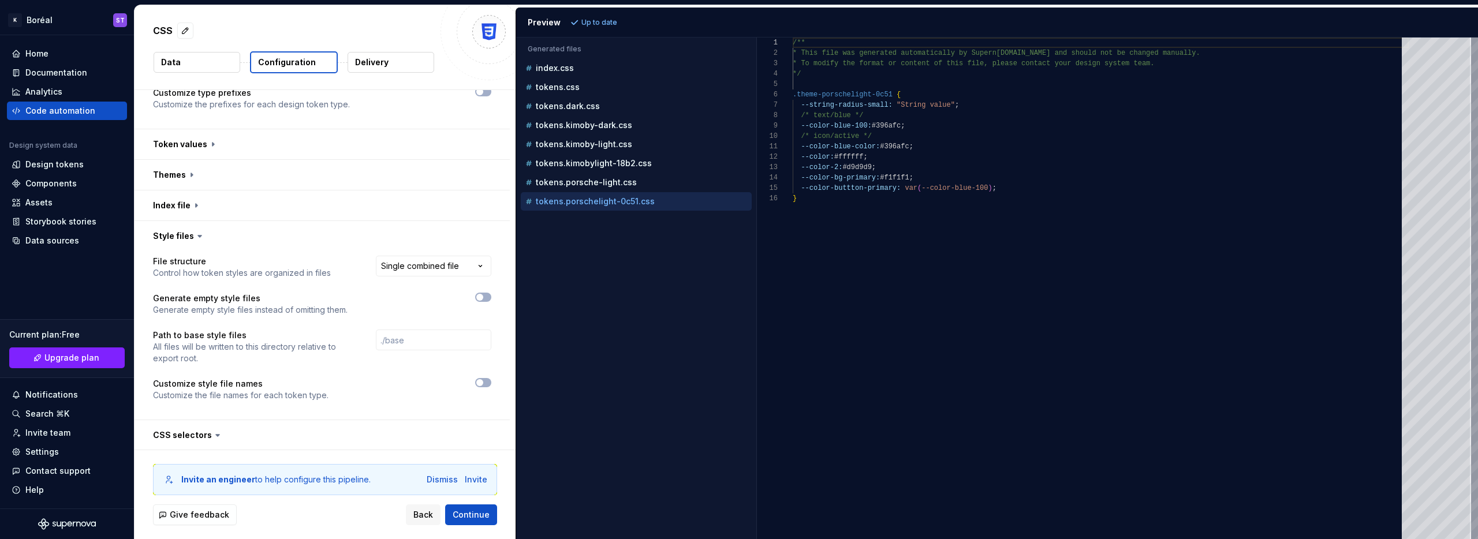
scroll to position [104, 0]
click at [620, 152] on div "tokens.kimoby-light.css" at bounding box center [636, 144] width 231 height 18
click at [575, 133] on div "tokens.kimoby-dark.css" at bounding box center [636, 125] width 231 height 18
click at [564, 102] on p "tokens.dark.css" at bounding box center [568, 106] width 64 height 9
type textarea "**********"
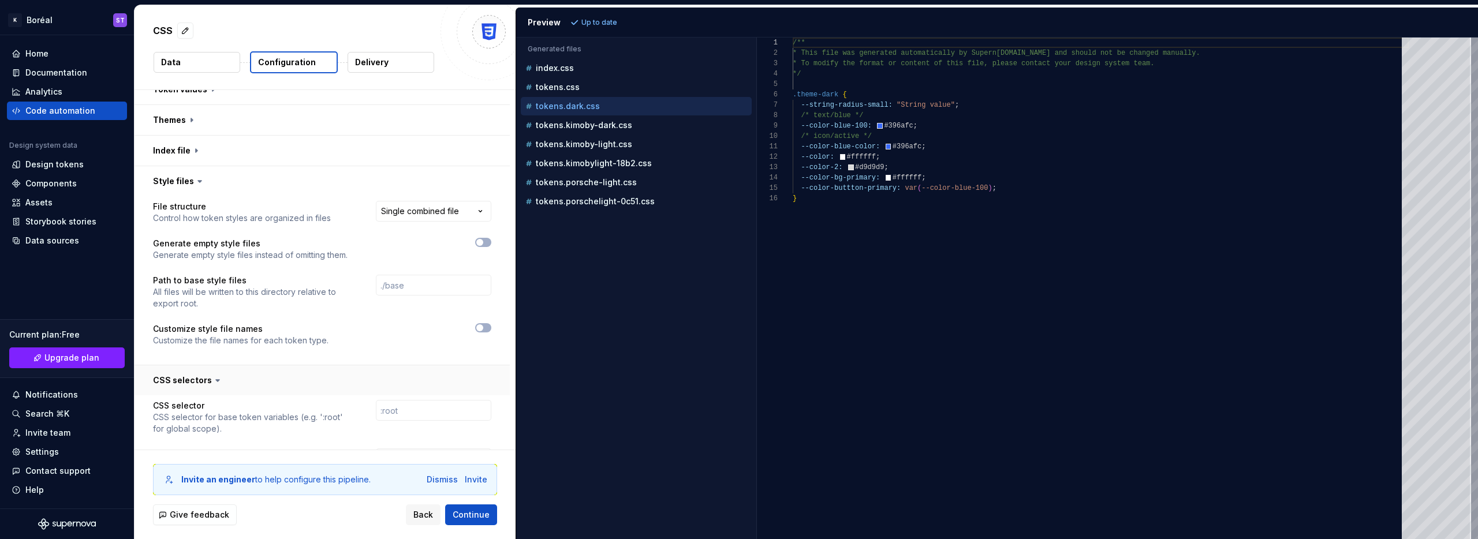
scroll to position [219, 0]
click at [483, 322] on span "button" at bounding box center [479, 323] width 7 height 7
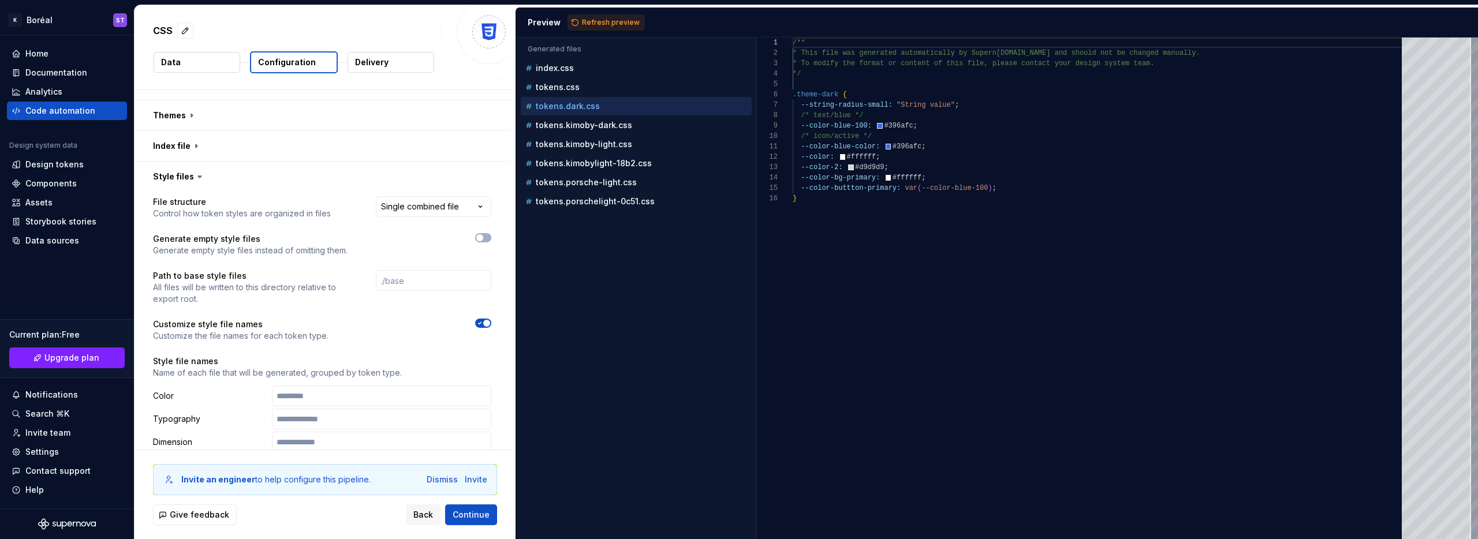
click at [485, 322] on icon "button" at bounding box center [479, 323] width 9 height 7
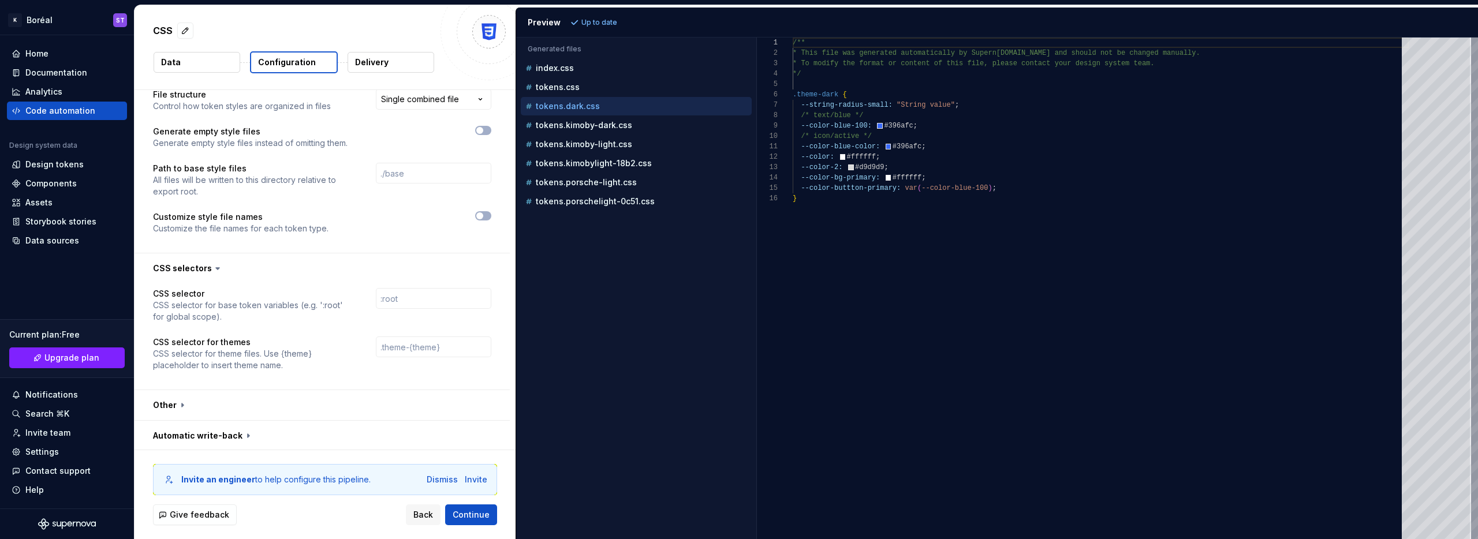
scroll to position [329, 0]
click at [177, 402] on button "button" at bounding box center [322, 404] width 375 height 30
click at [177, 402] on icon at bounding box center [183, 404] width 12 height 12
click at [208, 316] on p "CSS selector for base token variables (e.g. ':root' for global scope)." at bounding box center [254, 309] width 202 height 23
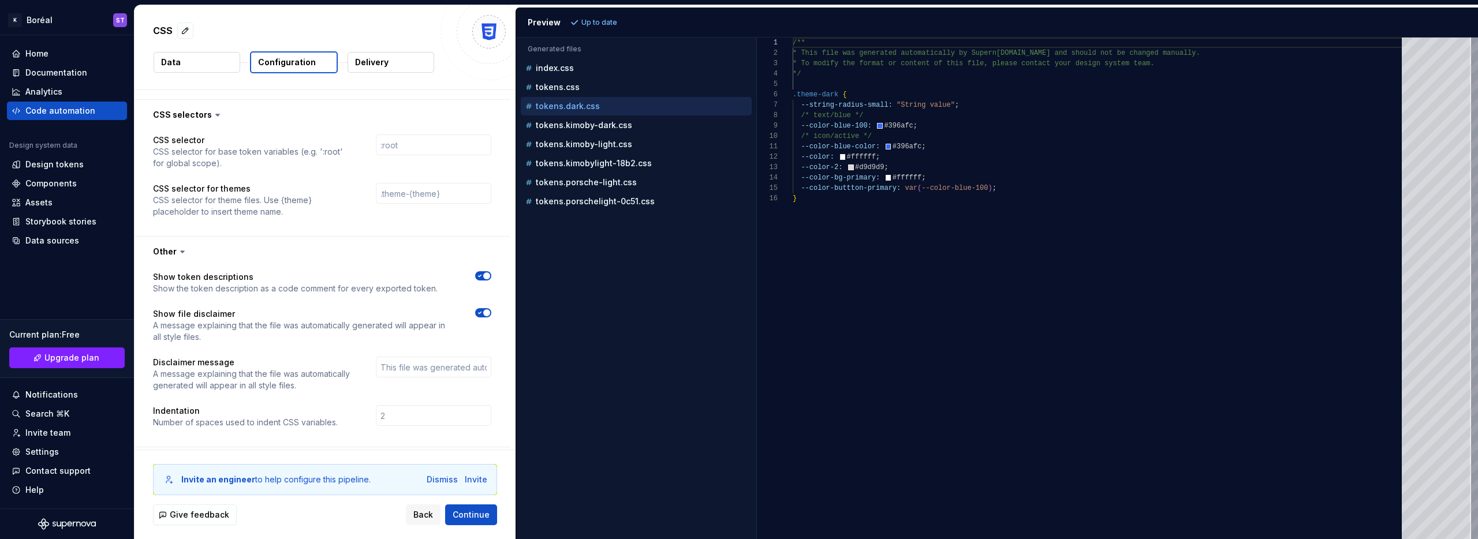
scroll to position [509, 0]
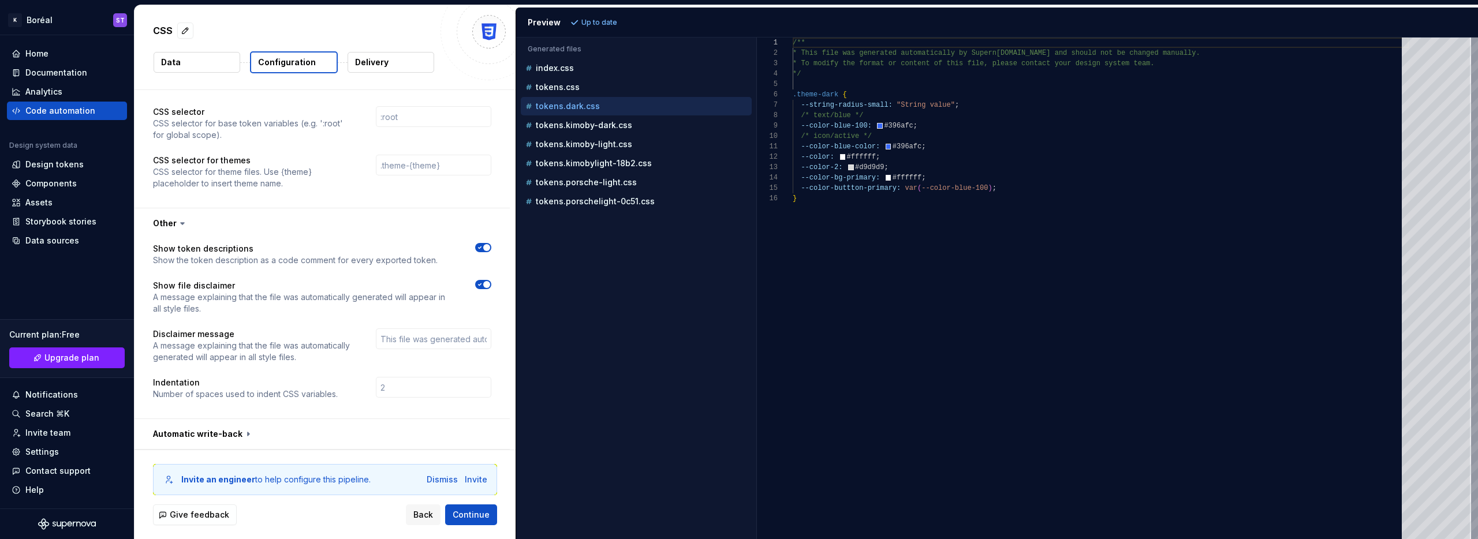
click at [152, 242] on div "Show token descriptions Show the token description as a code comment for every …" at bounding box center [322, 329] width 375 height 180
click at [243, 434] on button "button" at bounding box center [322, 434] width 375 height 30
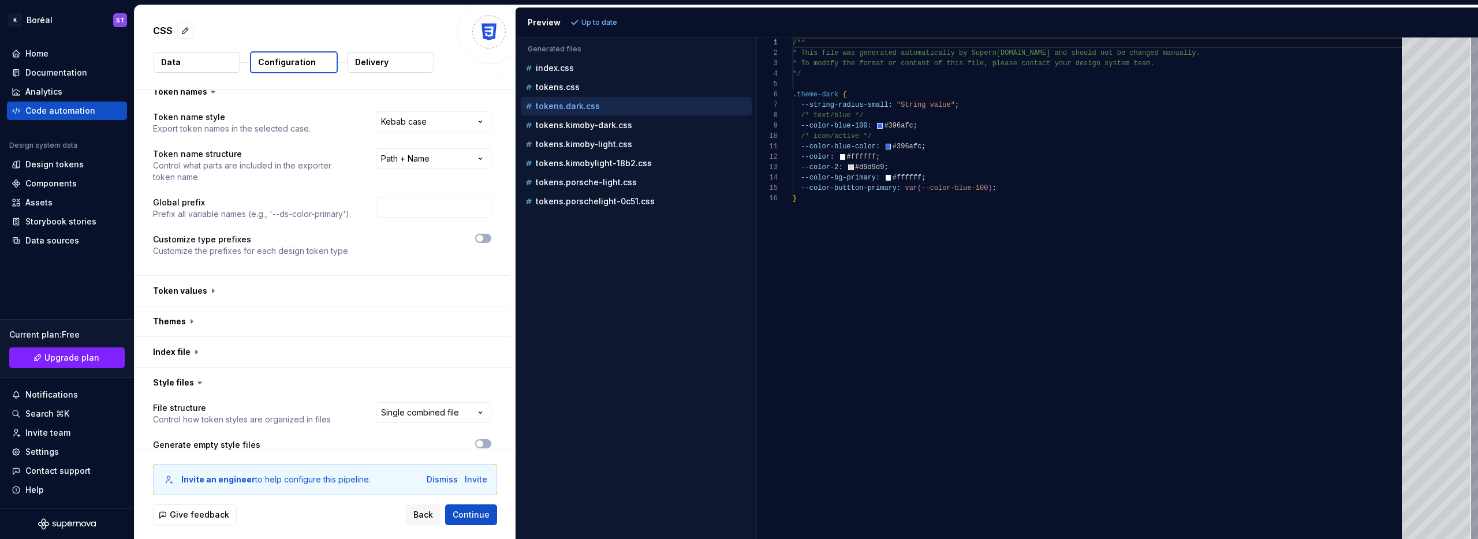
scroll to position [0, 0]
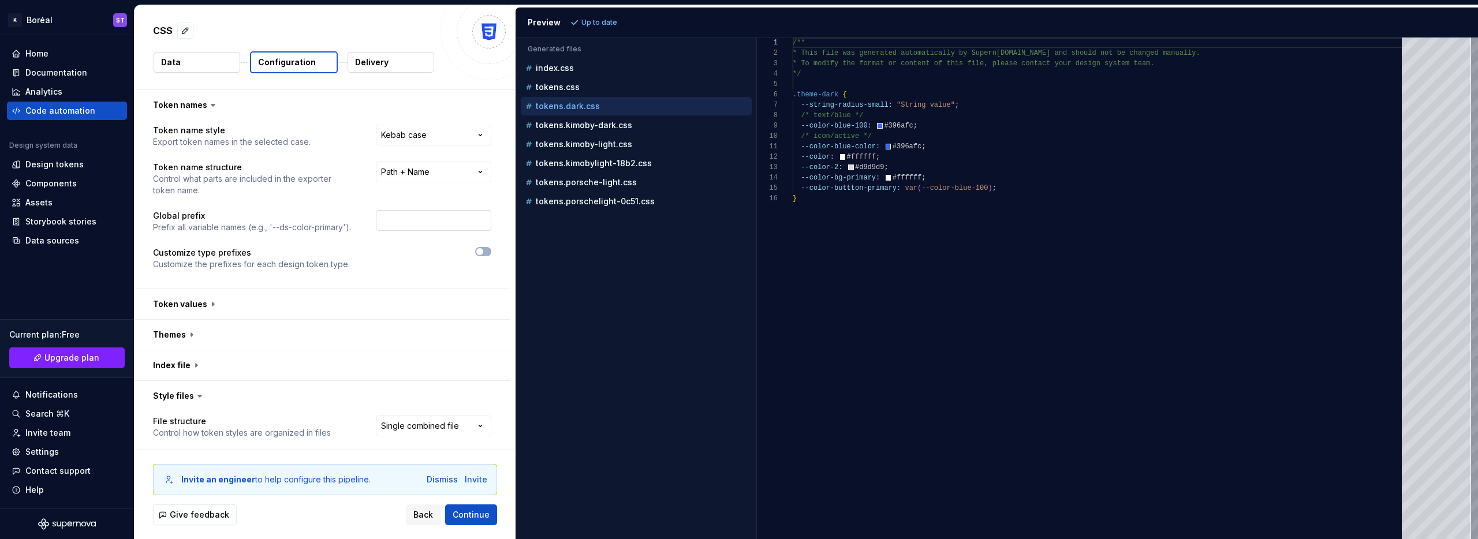
click at [413, 218] on input "text" at bounding box center [433, 220] width 115 height 21
type input "--k"
click at [293, 197] on div "**********" at bounding box center [322, 204] width 338 height 159
click at [597, 20] on span "Refresh preview" at bounding box center [611, 22] width 58 height 9
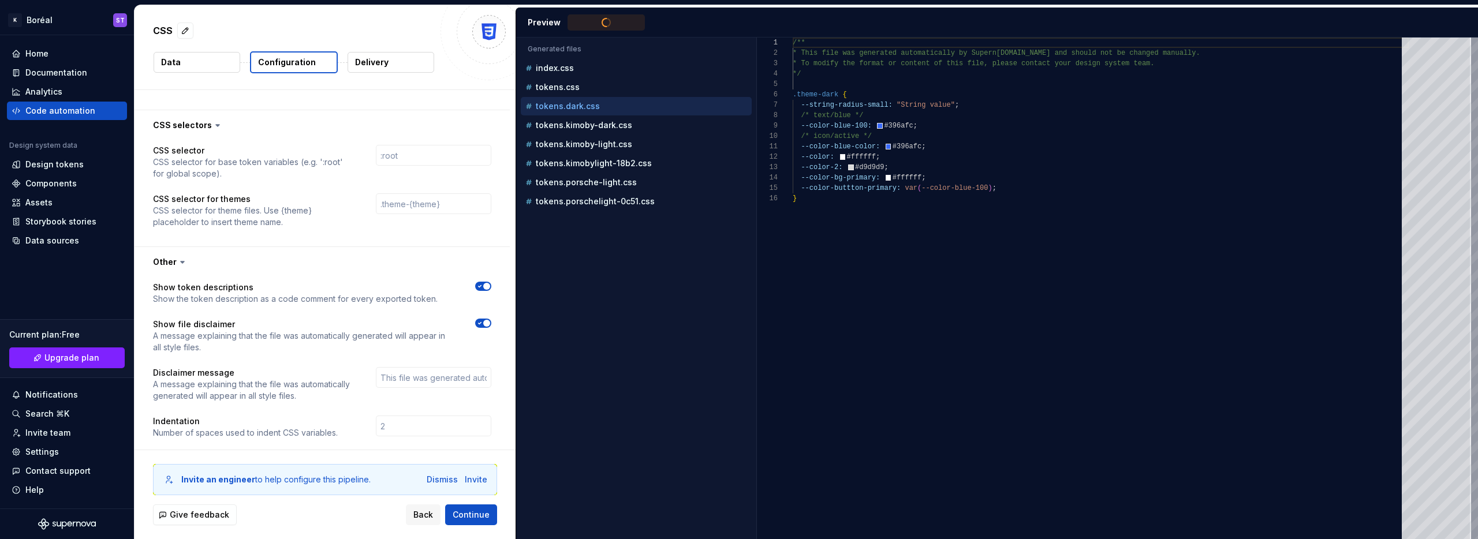
type textarea "**********"
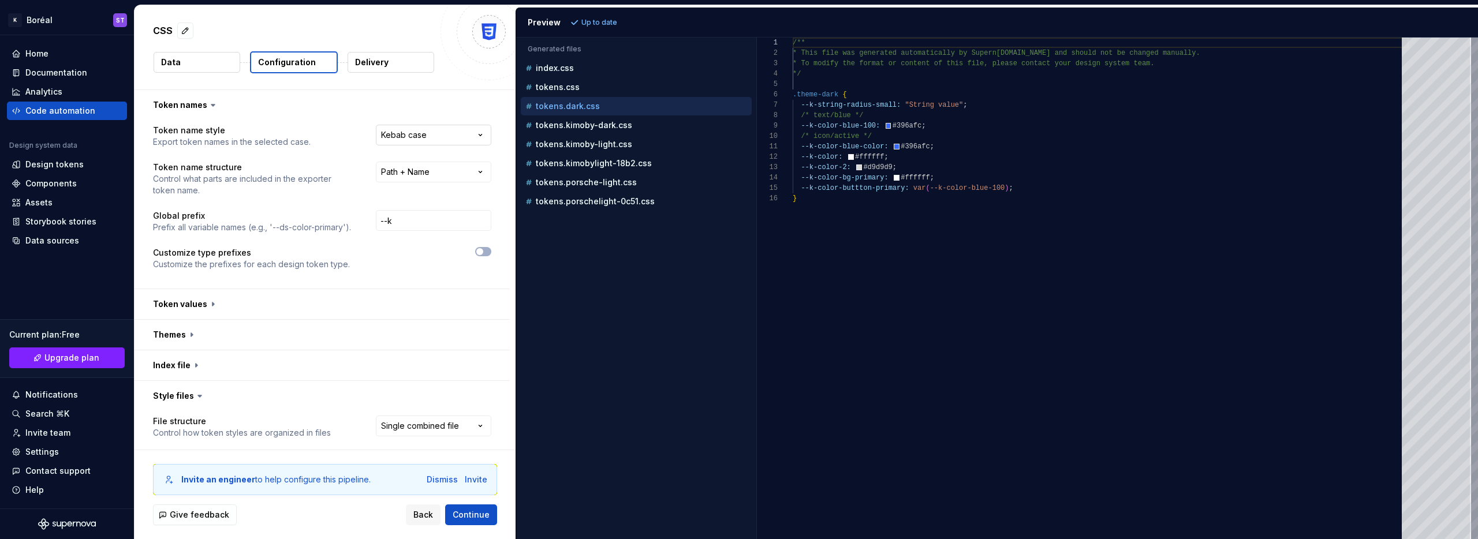
click at [454, 140] on html "**********" at bounding box center [739, 269] width 1478 height 539
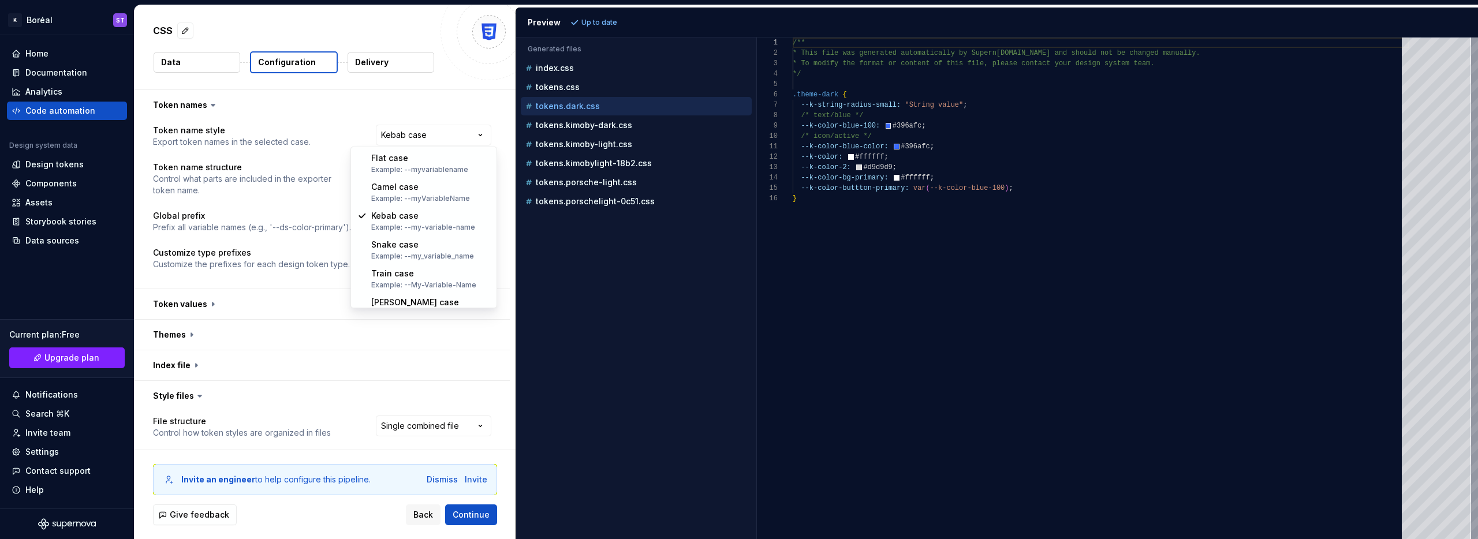
click at [319, 113] on html "**********" at bounding box center [739, 269] width 1478 height 539
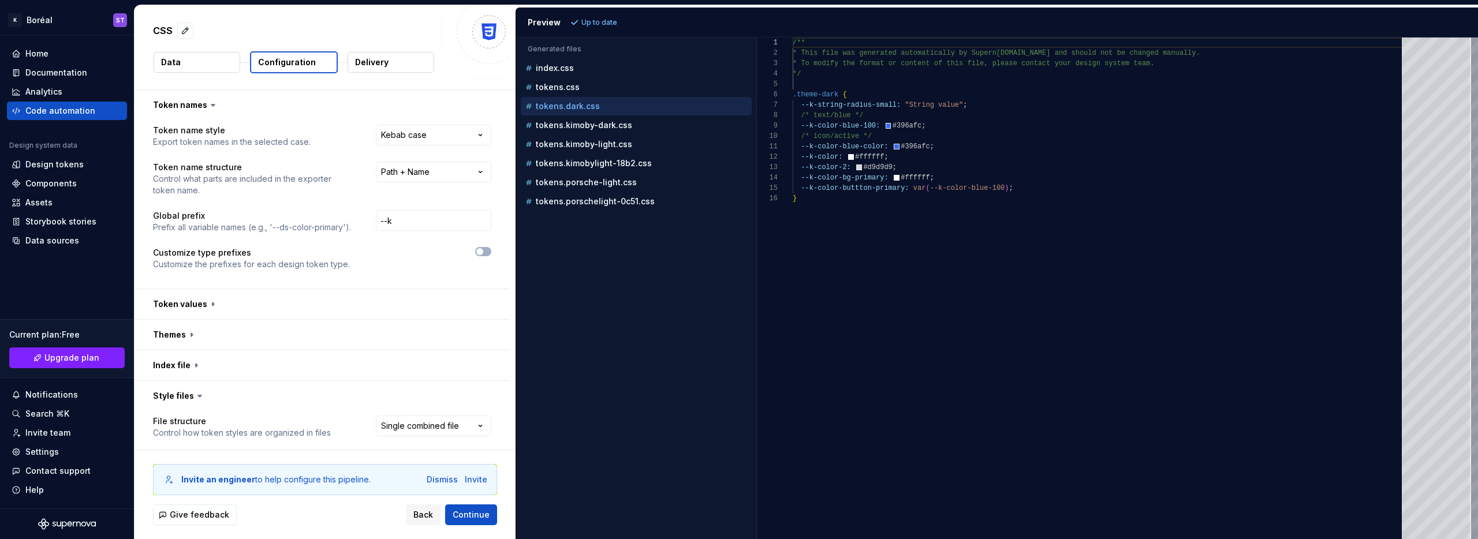
click at [400, 70] on button "Delivery" at bounding box center [391, 62] width 87 height 21
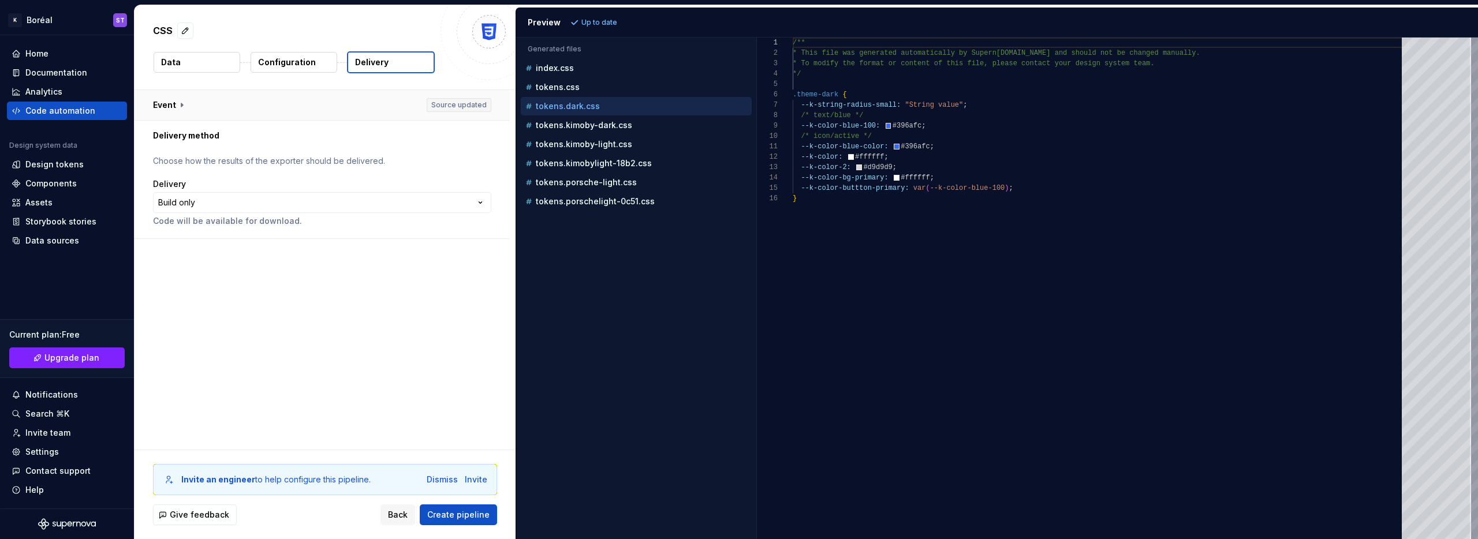
click at [195, 98] on button "button" at bounding box center [322, 105] width 375 height 30
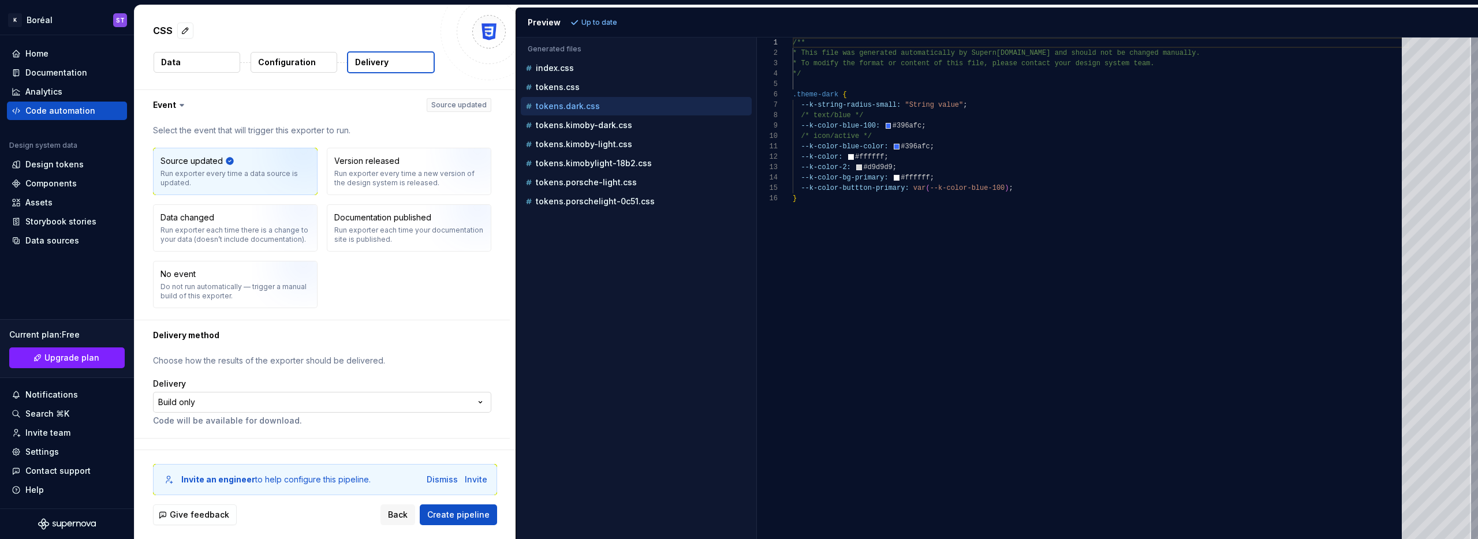
click at [321, 401] on html "**********" at bounding box center [739, 269] width 1478 height 539
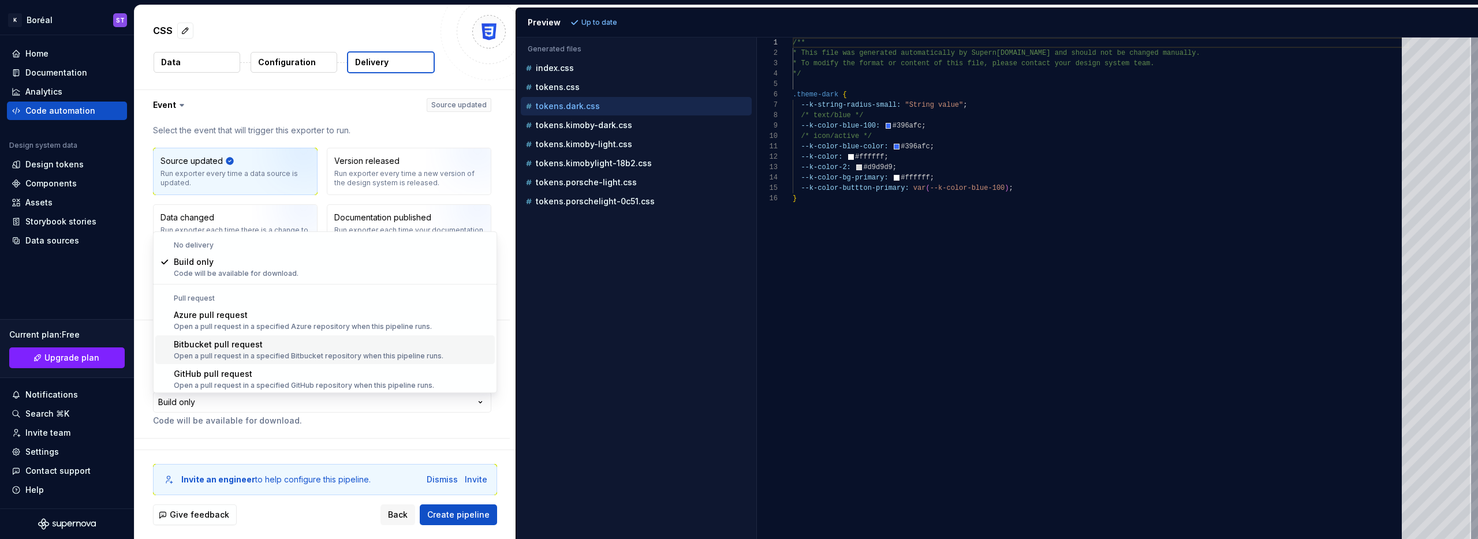
scroll to position [32, 0]
select select "******"
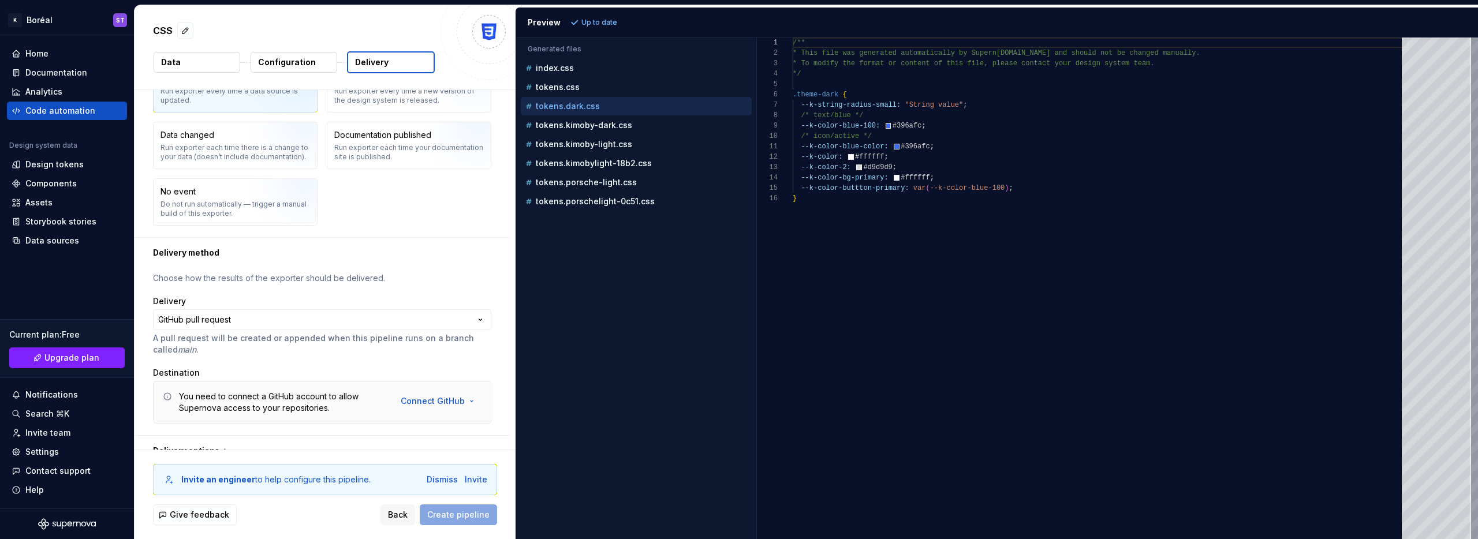
scroll to position [99, 0]
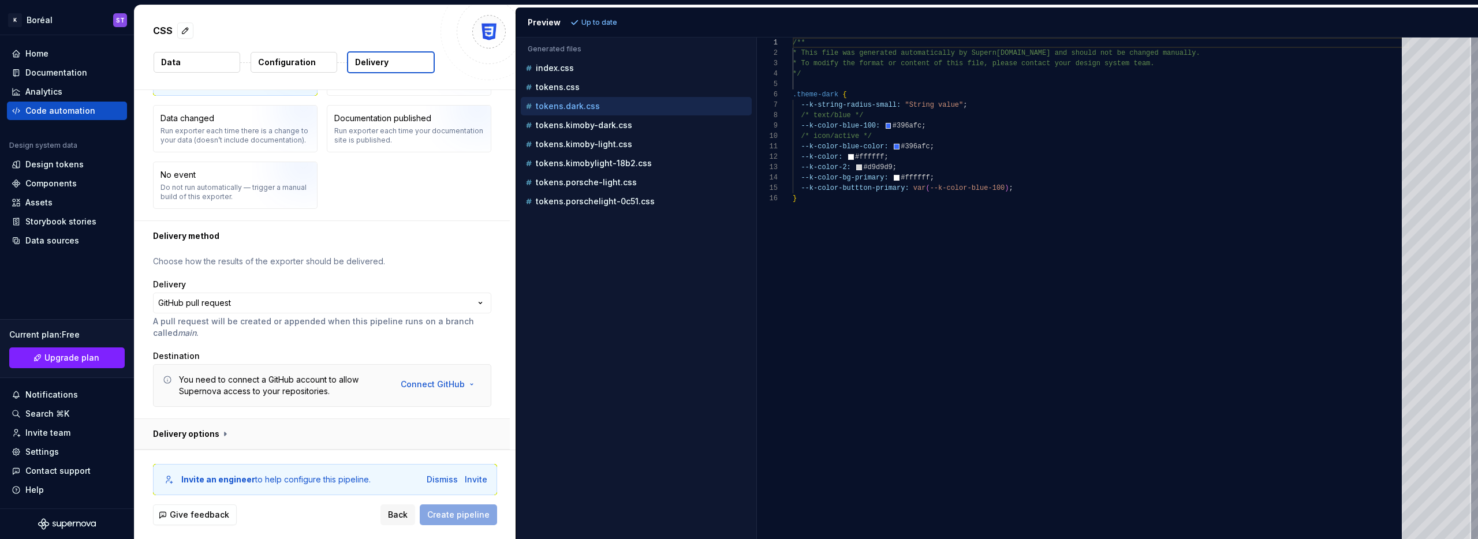
click at [409, 433] on button "button" at bounding box center [322, 434] width 375 height 30
type textarea "*"
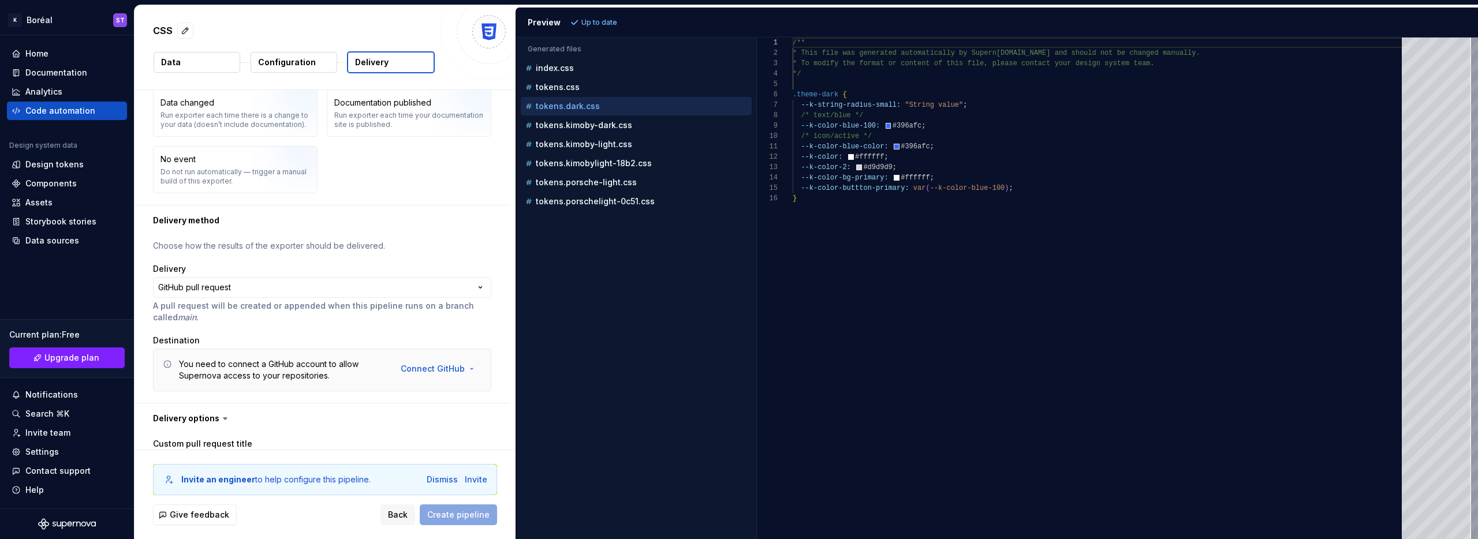
scroll to position [0, 0]
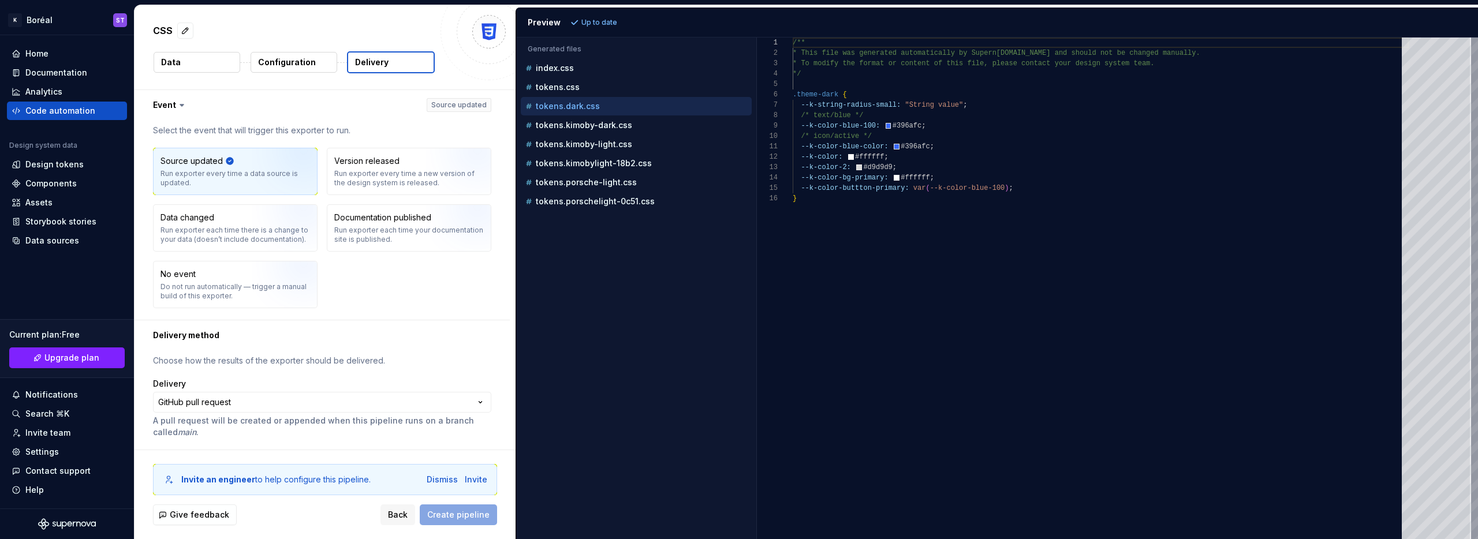
click at [200, 60] on button "Data" at bounding box center [197, 62] width 87 height 21
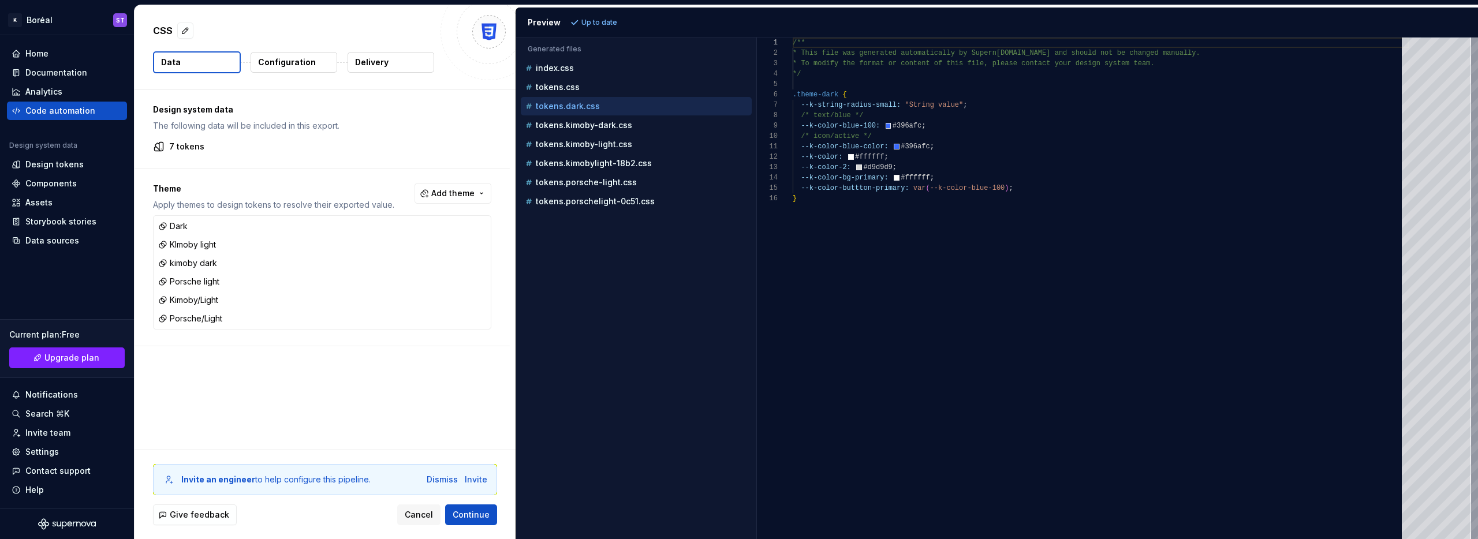
click at [273, 341] on div "Theme Apply themes to design tokens to resolve their exported value. Add theme …" at bounding box center [322, 257] width 375 height 177
click at [289, 62] on p "Configuration" at bounding box center [287, 63] width 58 height 12
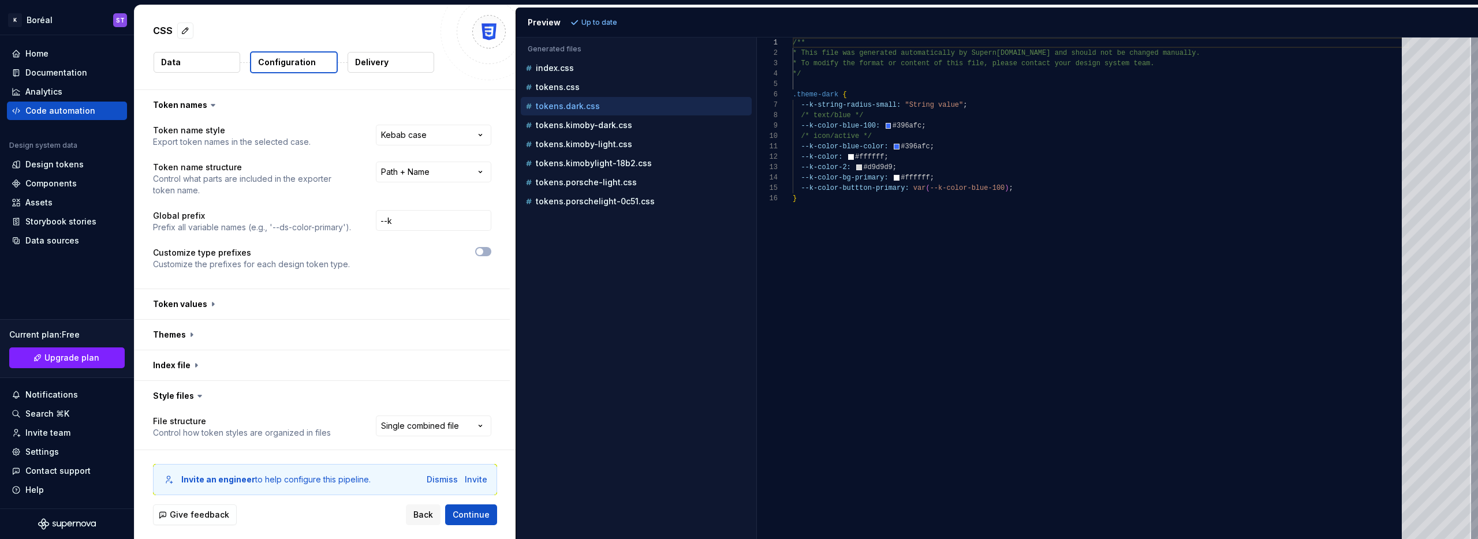
click at [196, 60] on button "Data" at bounding box center [197, 62] width 87 height 21
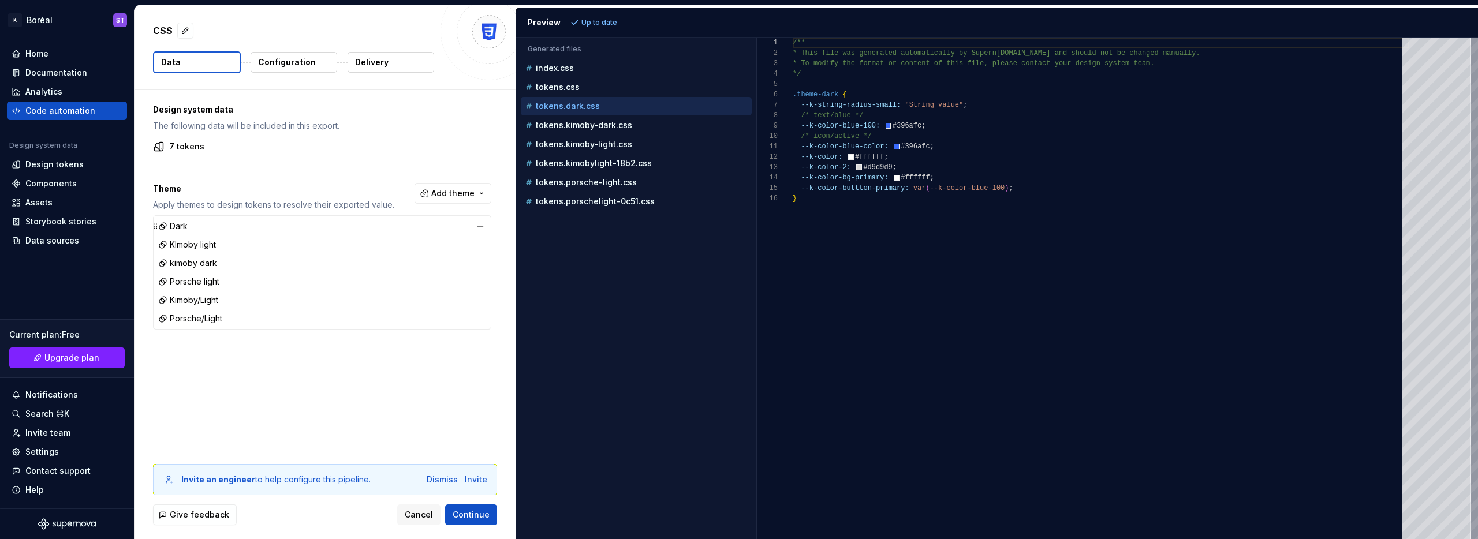
click at [187, 228] on div "Dark" at bounding box center [172, 227] width 29 height 12
drag, startPoint x: 186, startPoint y: 480, endPoint x: 226, endPoint y: 481, distance: 39.9
click at [226, 481] on b "Invite an engineer" at bounding box center [218, 480] width 74 height 10
click at [293, 62] on p "Configuration" at bounding box center [287, 63] width 58 height 12
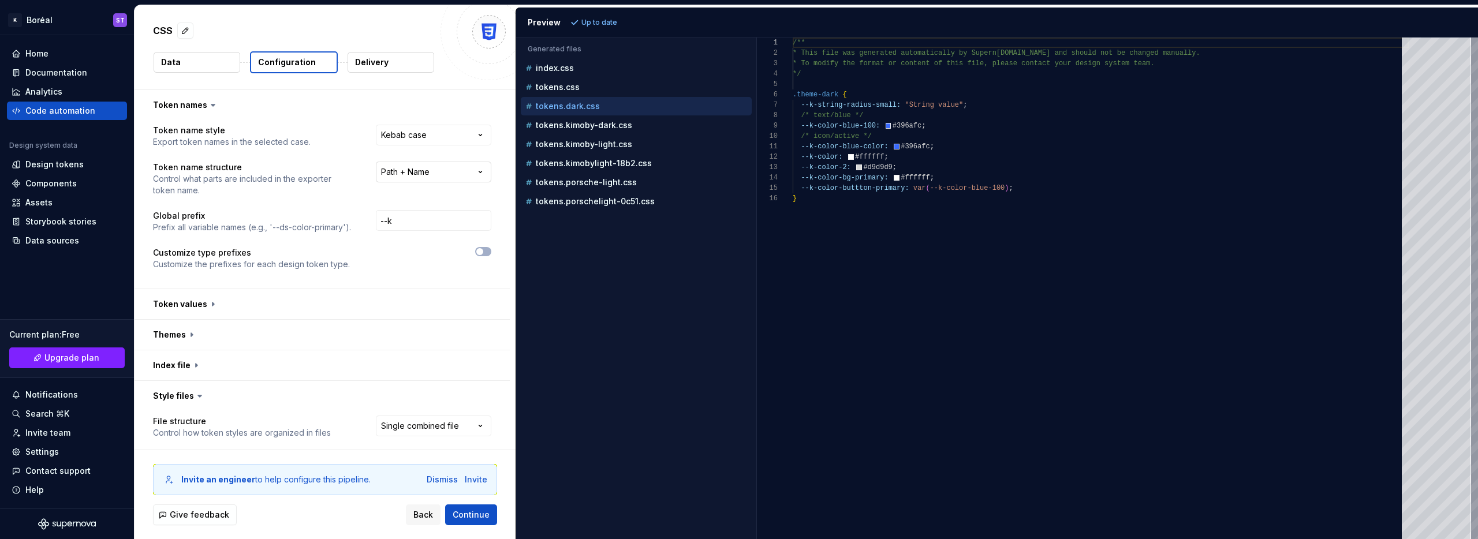
click at [464, 173] on html "**********" at bounding box center [739, 269] width 1478 height 539
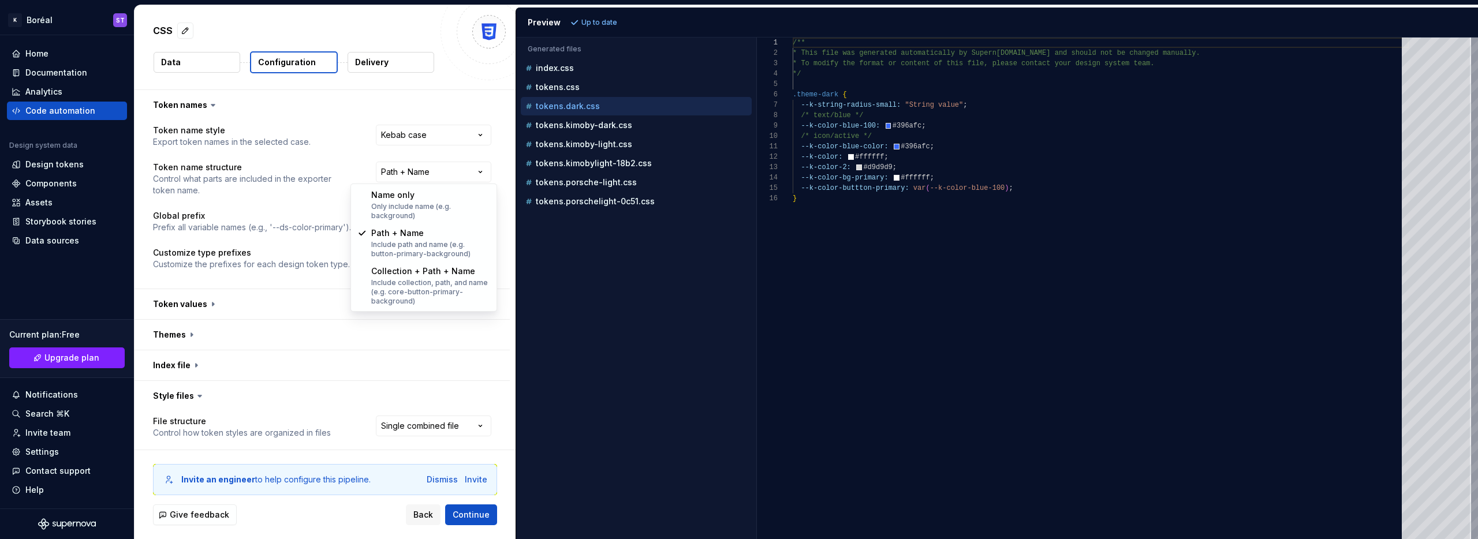
click at [323, 120] on html "**********" at bounding box center [739, 269] width 1478 height 539
click at [172, 307] on button "button" at bounding box center [322, 304] width 375 height 30
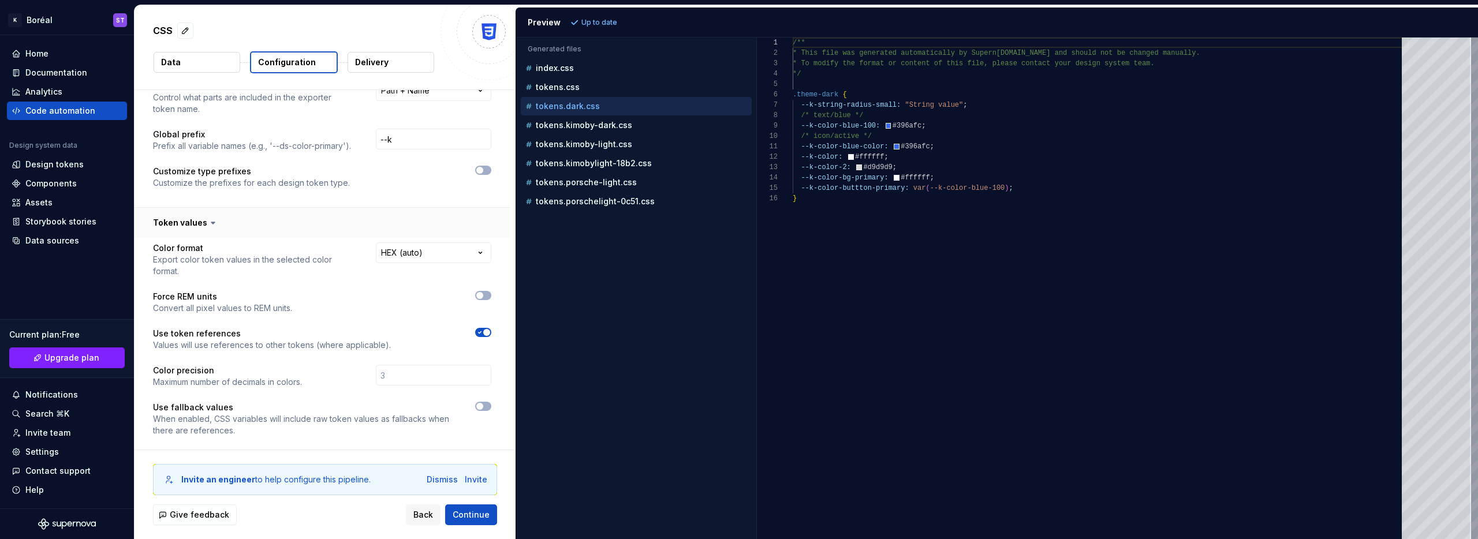
scroll to position [139, 0]
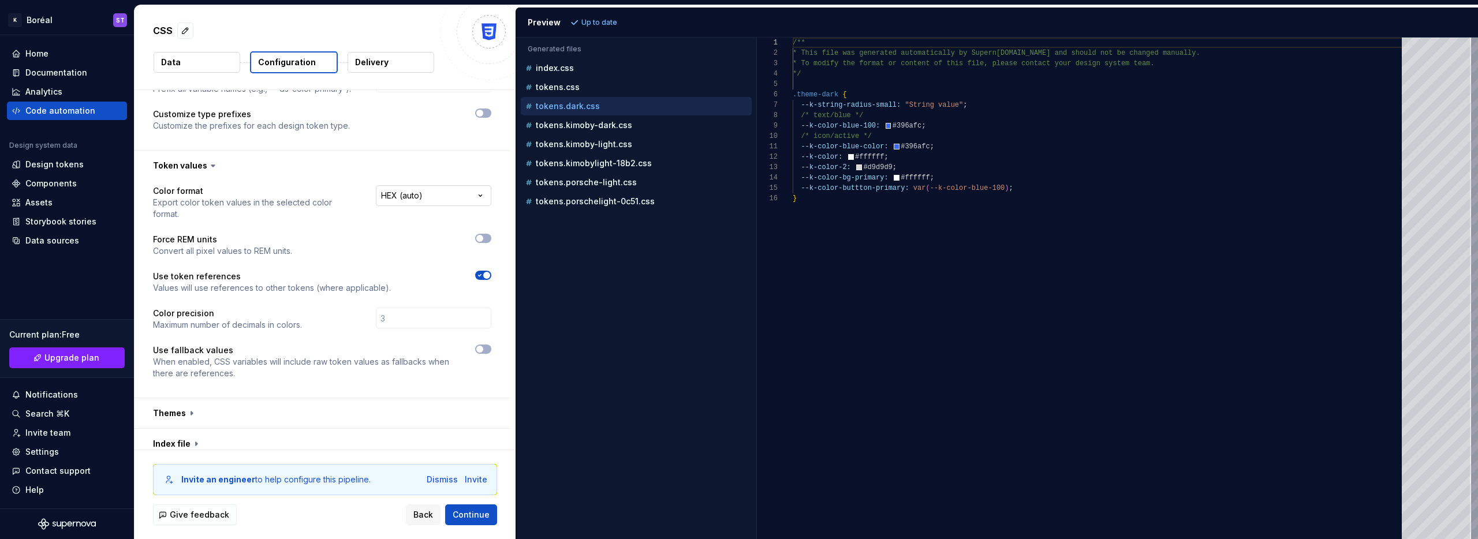
click at [430, 196] on html "**********" at bounding box center [739, 269] width 1478 height 539
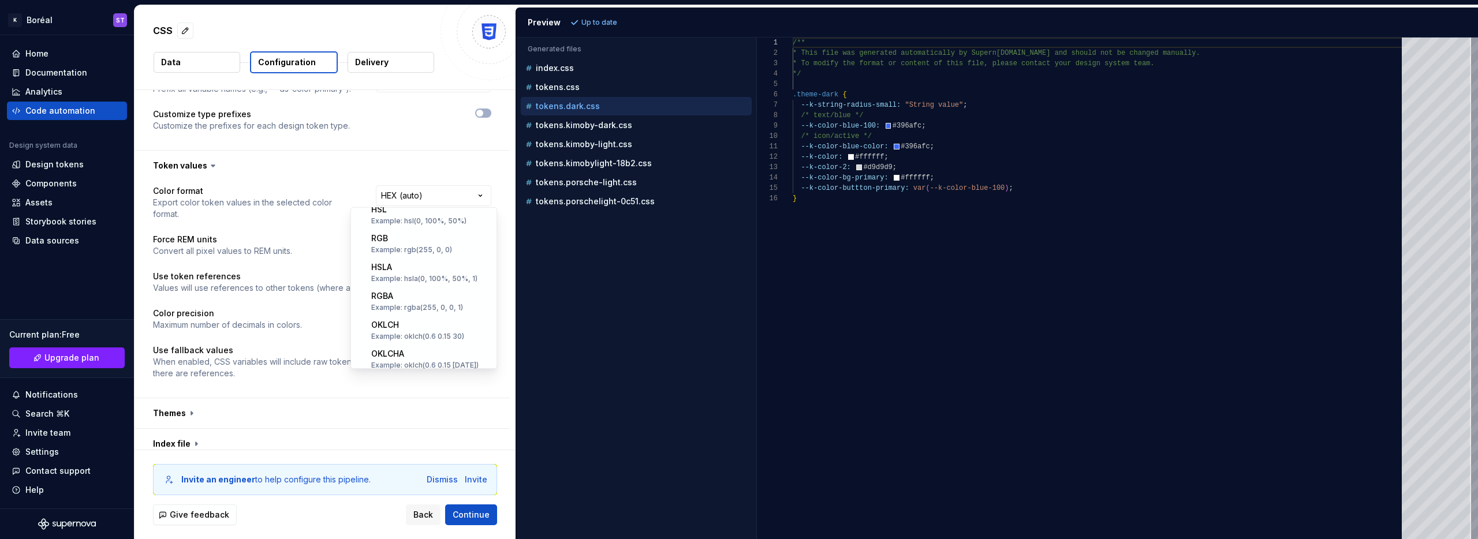
scroll to position [0, 0]
click at [356, 174] on html "**********" at bounding box center [739, 269] width 1478 height 539
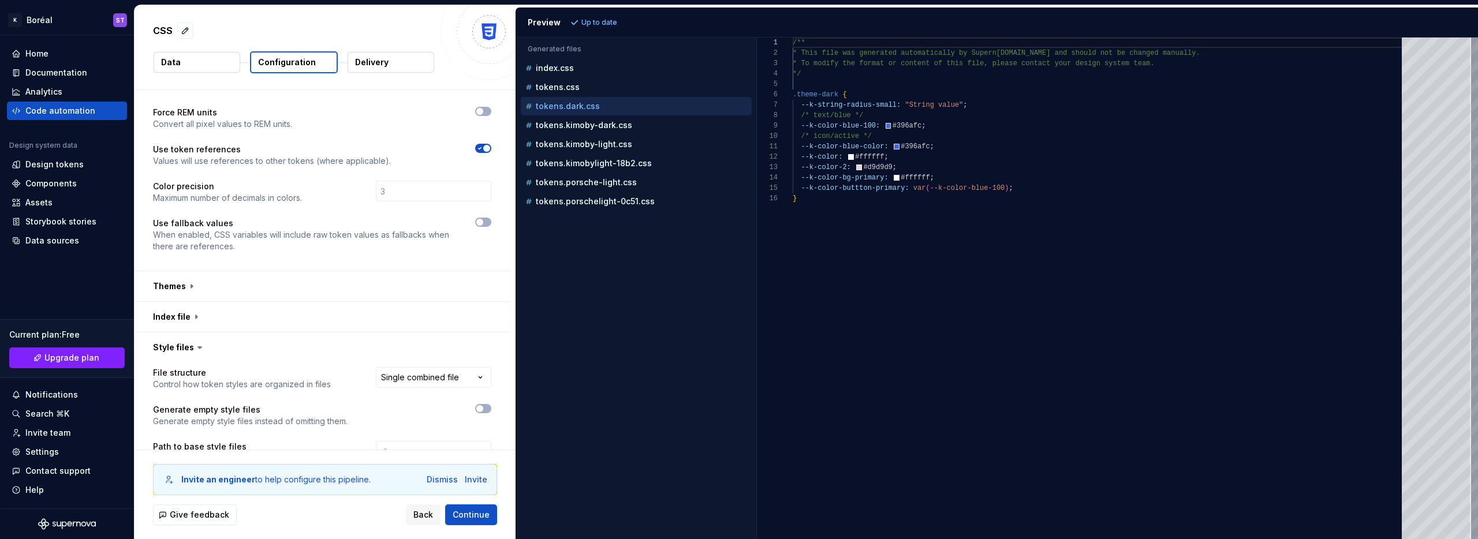
scroll to position [267, 0]
click at [177, 270] on button "button" at bounding box center [322, 285] width 375 height 30
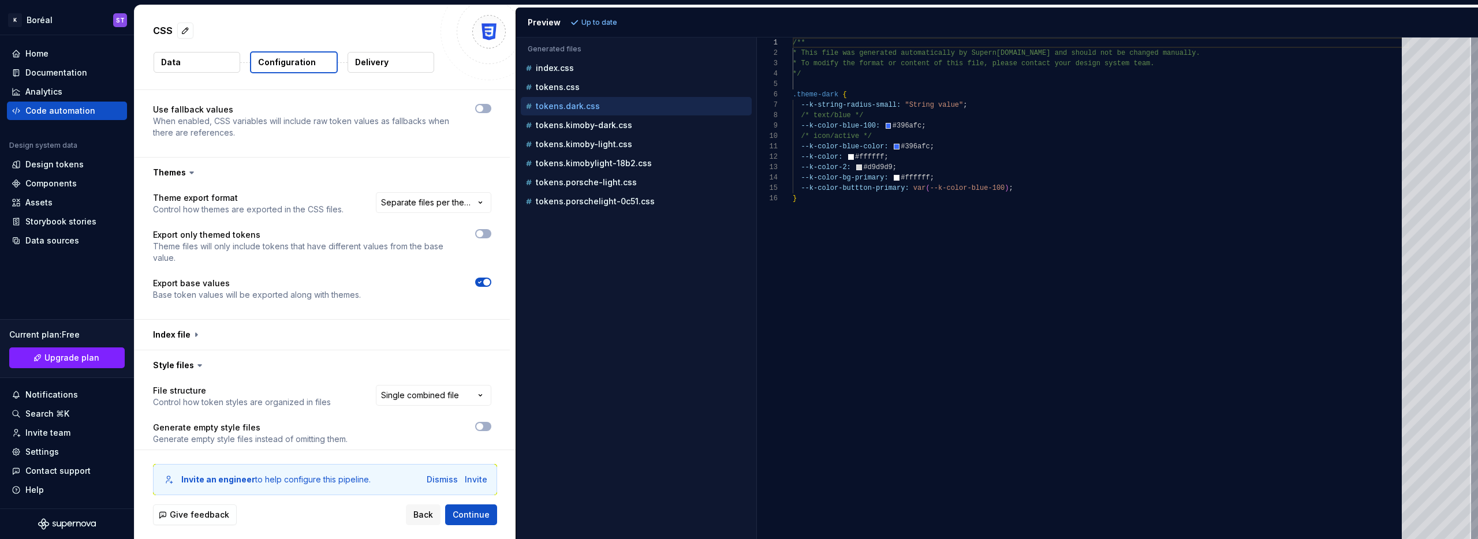
scroll to position [383, 0]
click at [206, 316] on button "button" at bounding box center [322, 331] width 375 height 30
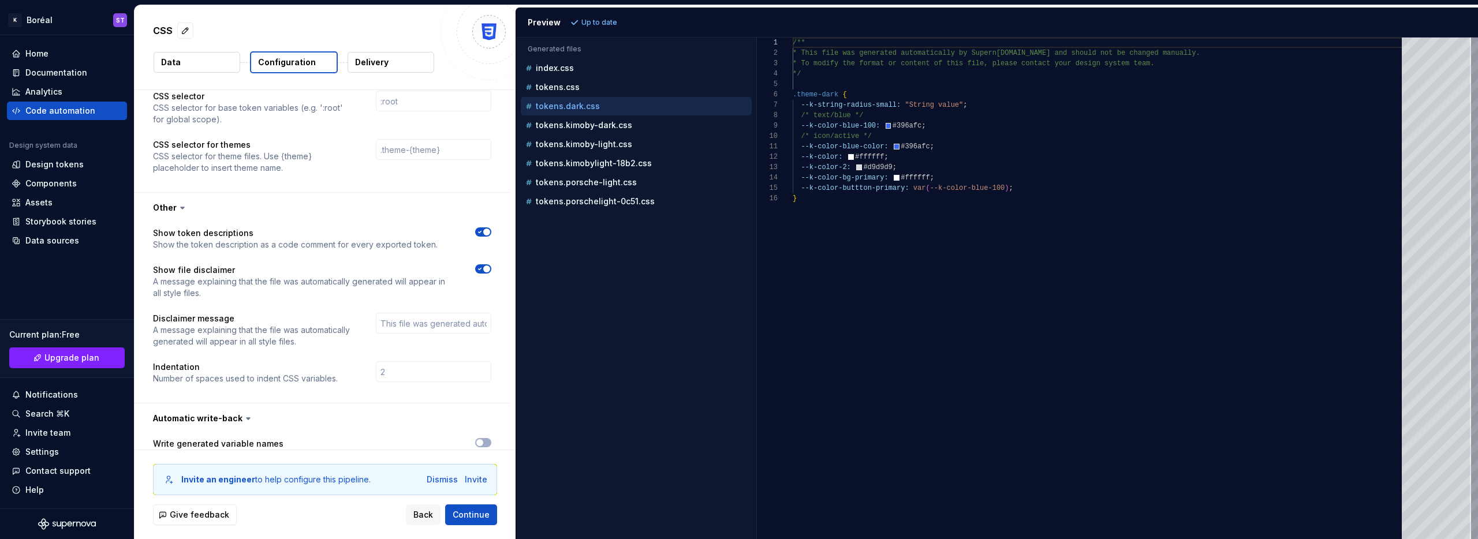
scroll to position [1024, 0]
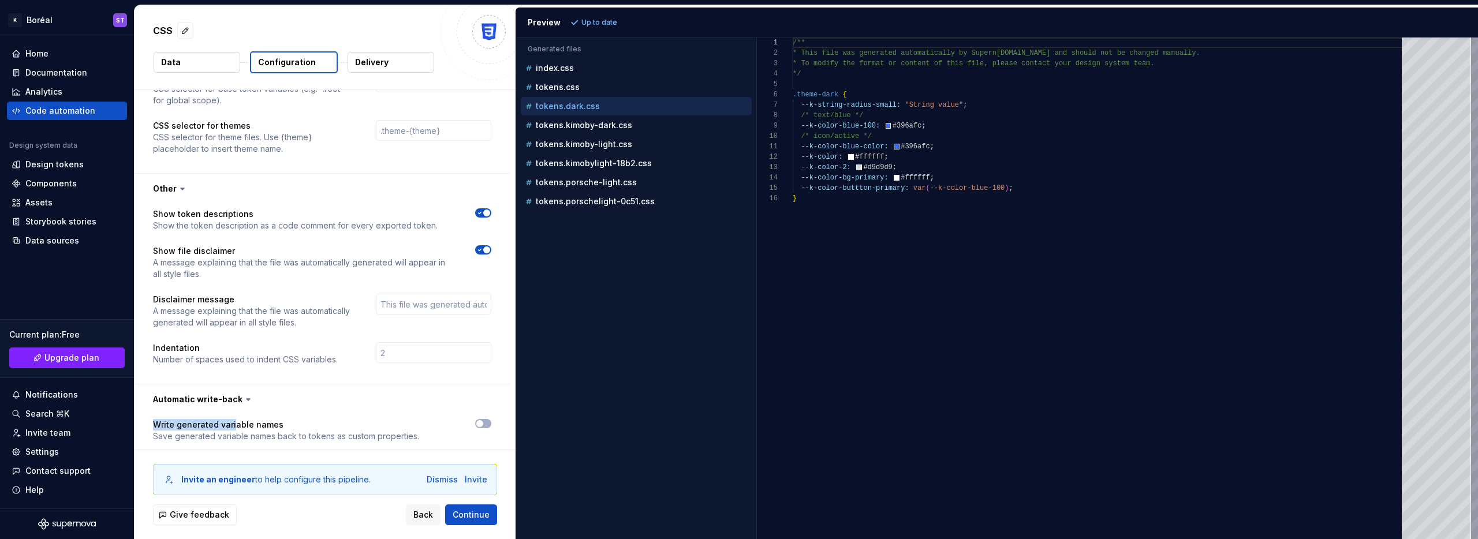
drag, startPoint x: 154, startPoint y: 414, endPoint x: 233, endPoint y: 415, distance: 79.1
click at [233, 419] on p "Write generated variable names" at bounding box center [286, 425] width 266 height 12
click at [308, 419] on p "Write generated variable names" at bounding box center [286, 425] width 266 height 12
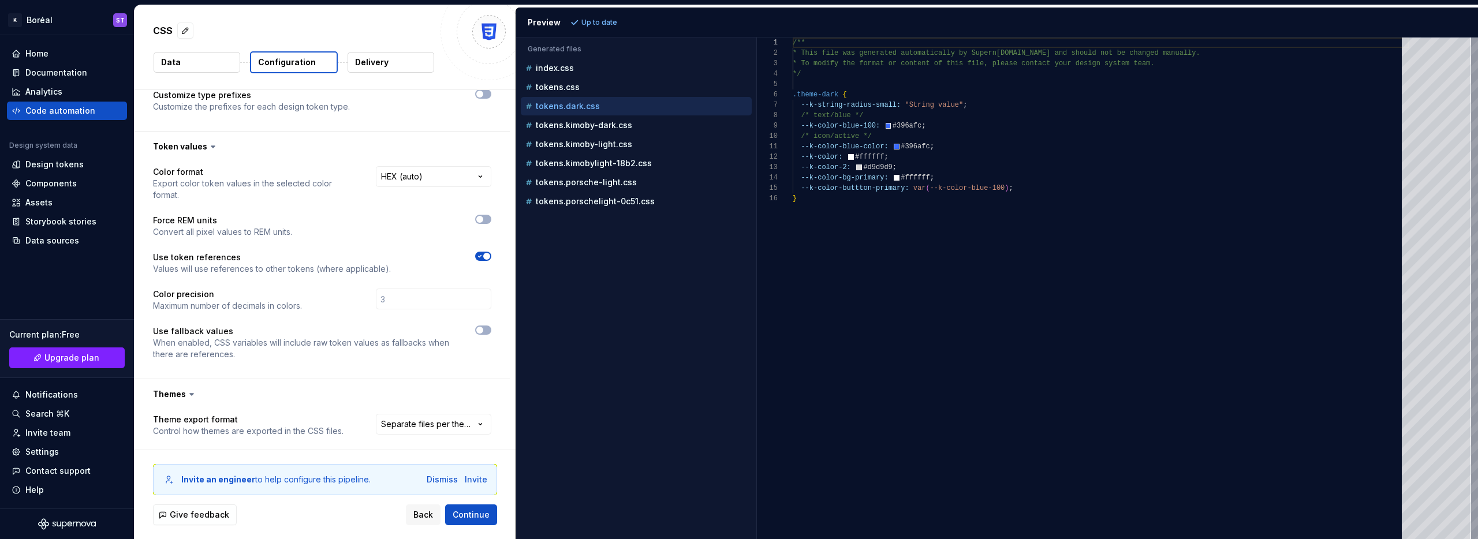
scroll to position [0, 0]
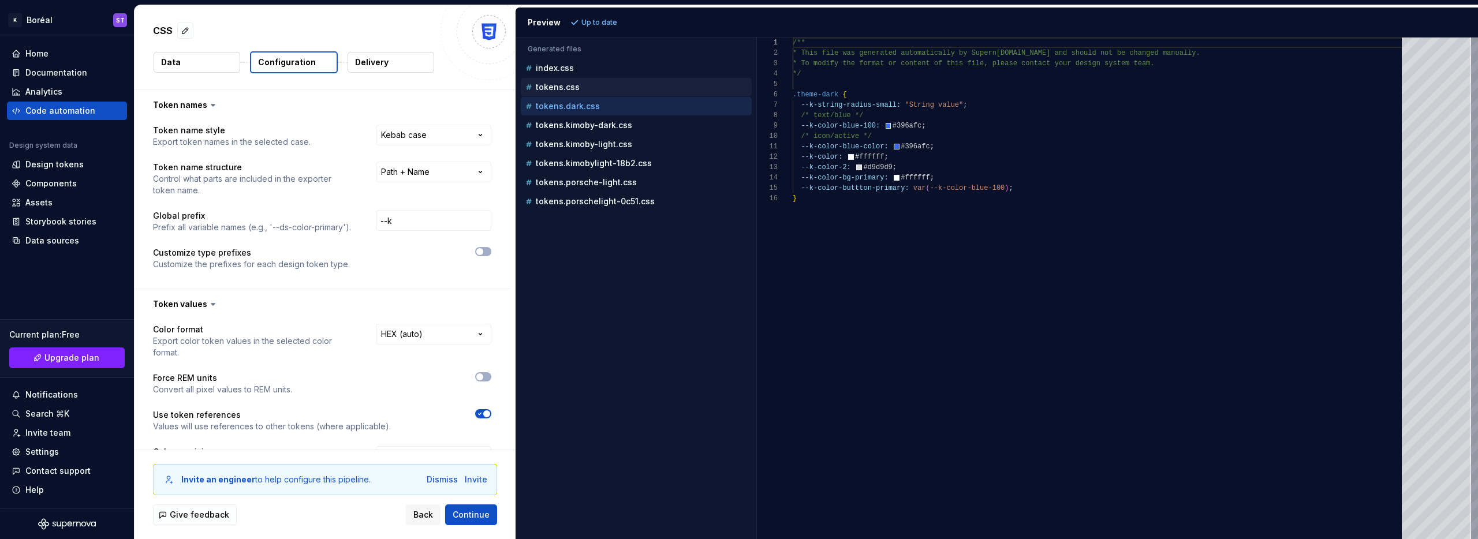
click at [573, 84] on p "tokens.css" at bounding box center [558, 87] width 44 height 9
click at [583, 106] on p "tokens.dark.css" at bounding box center [568, 106] width 64 height 9
click at [630, 123] on div "tokens.kimoby-dark.css" at bounding box center [637, 126] width 229 height 12
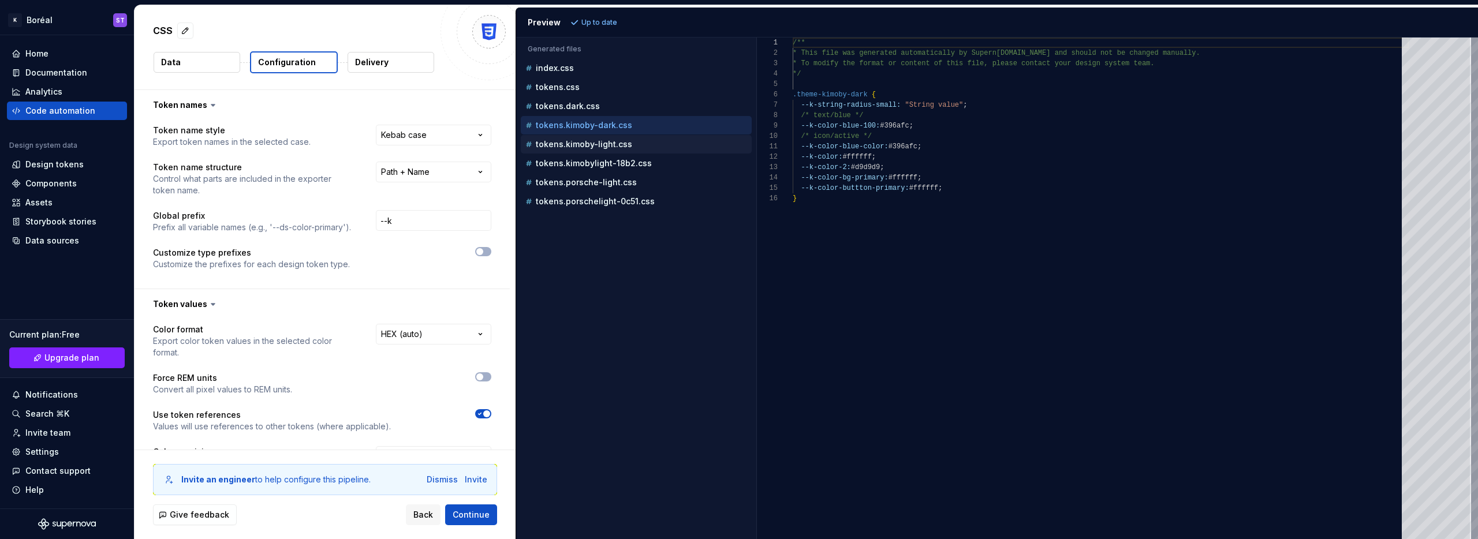
click at [606, 141] on p "tokens.kimoby-light.css" at bounding box center [584, 144] width 96 height 9
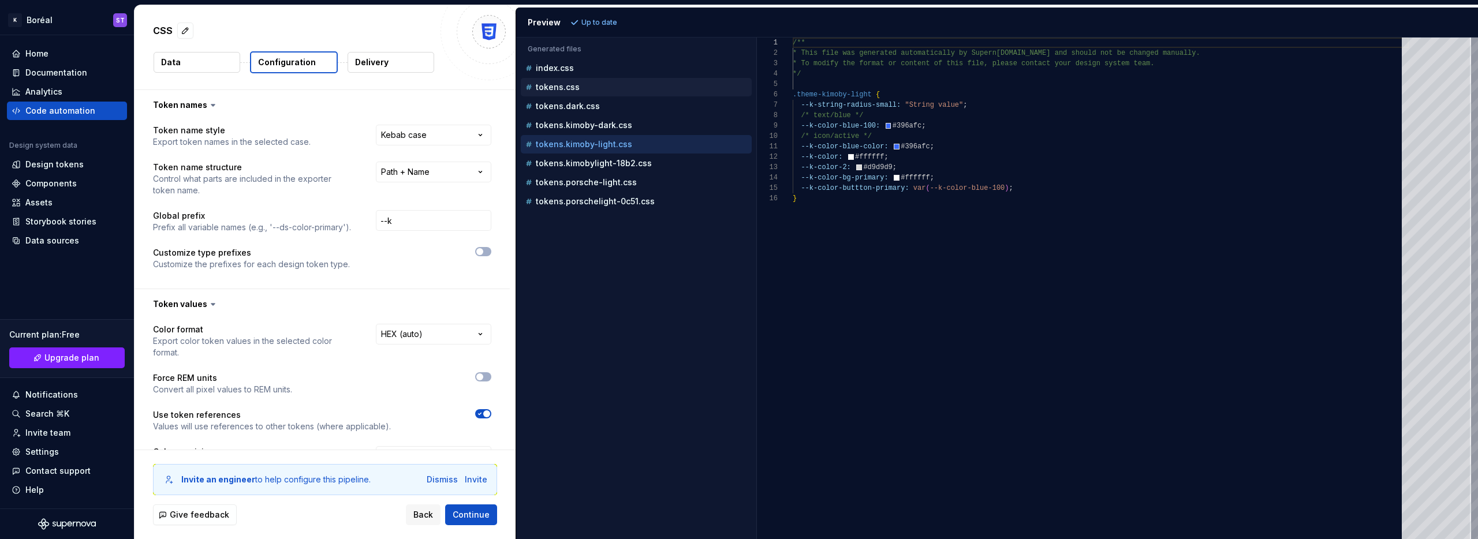
click at [574, 92] on div "tokens.css" at bounding box center [637, 87] width 229 height 12
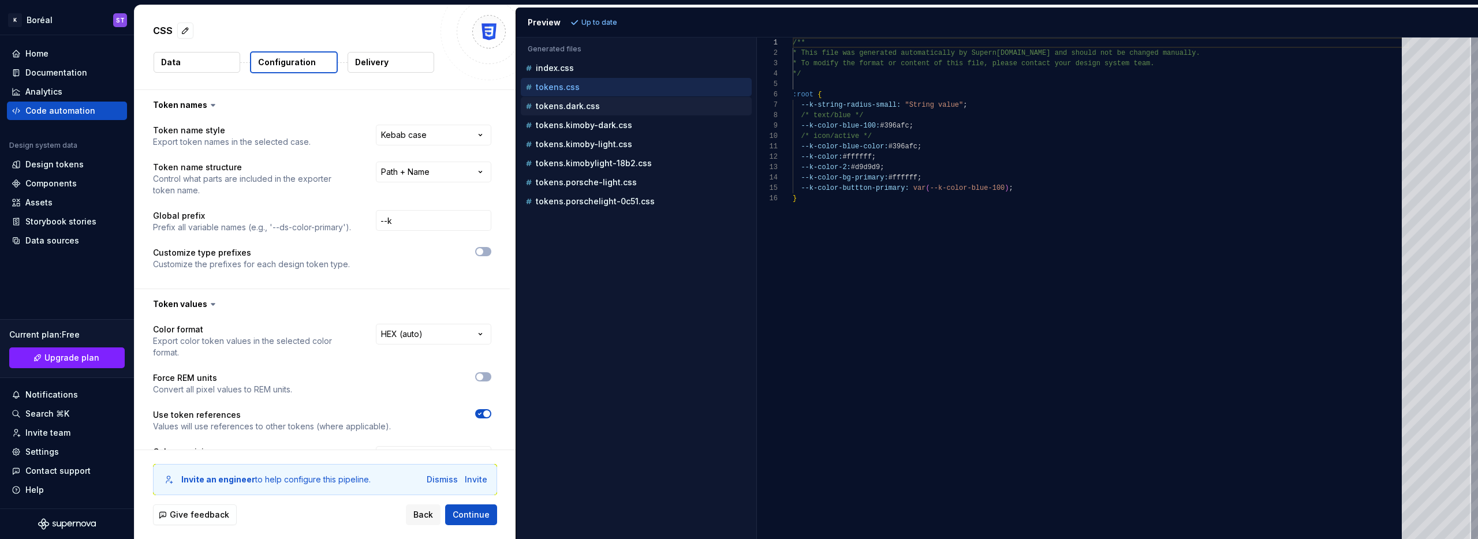
click at [576, 108] on p "tokens.dark.css" at bounding box center [568, 106] width 64 height 9
click at [576, 125] on p "tokens.kimoby-dark.css" at bounding box center [584, 125] width 96 height 9
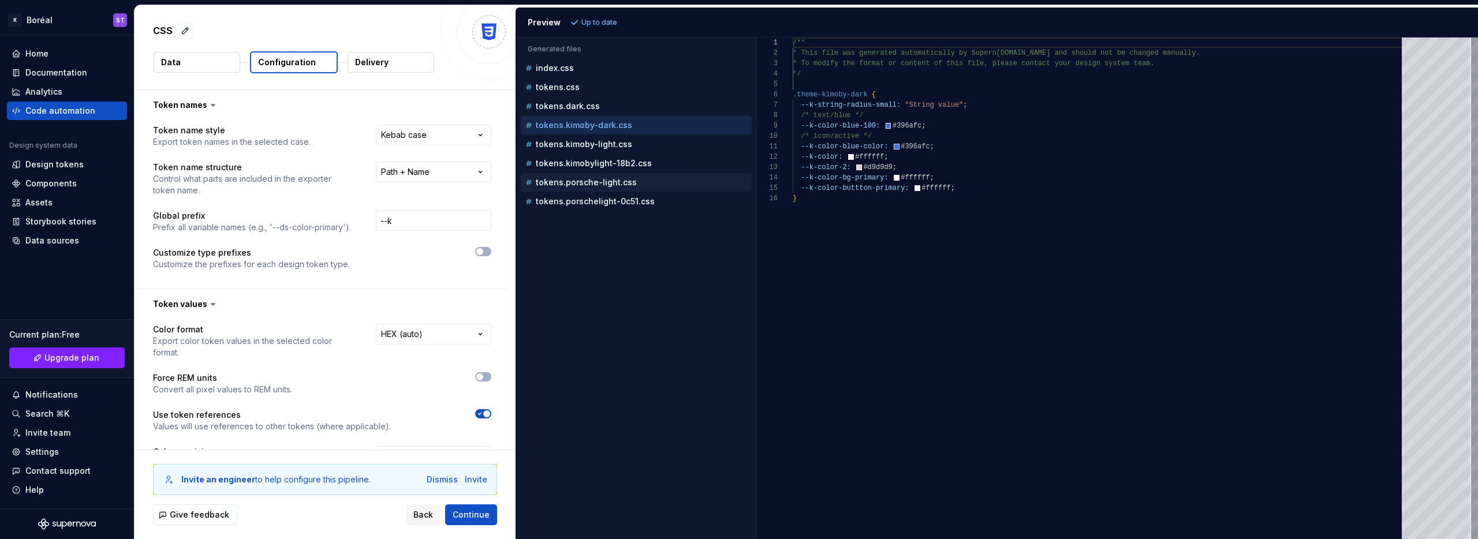
click at [603, 180] on p "tokens.porsche-light.css" at bounding box center [586, 182] width 101 height 9
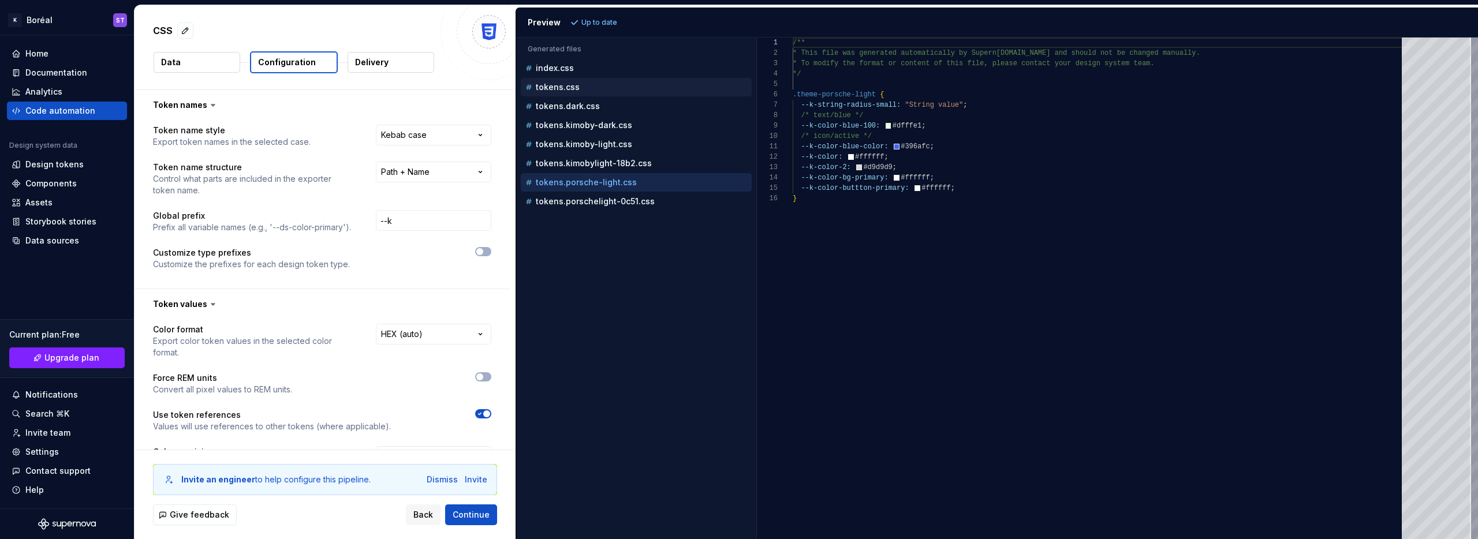
click at [598, 80] on div "tokens.css" at bounding box center [636, 87] width 231 height 18
click at [564, 87] on p "tokens.css" at bounding box center [558, 87] width 44 height 9
type textarea "**********"
click at [381, 67] on p "Delivery" at bounding box center [371, 63] width 33 height 12
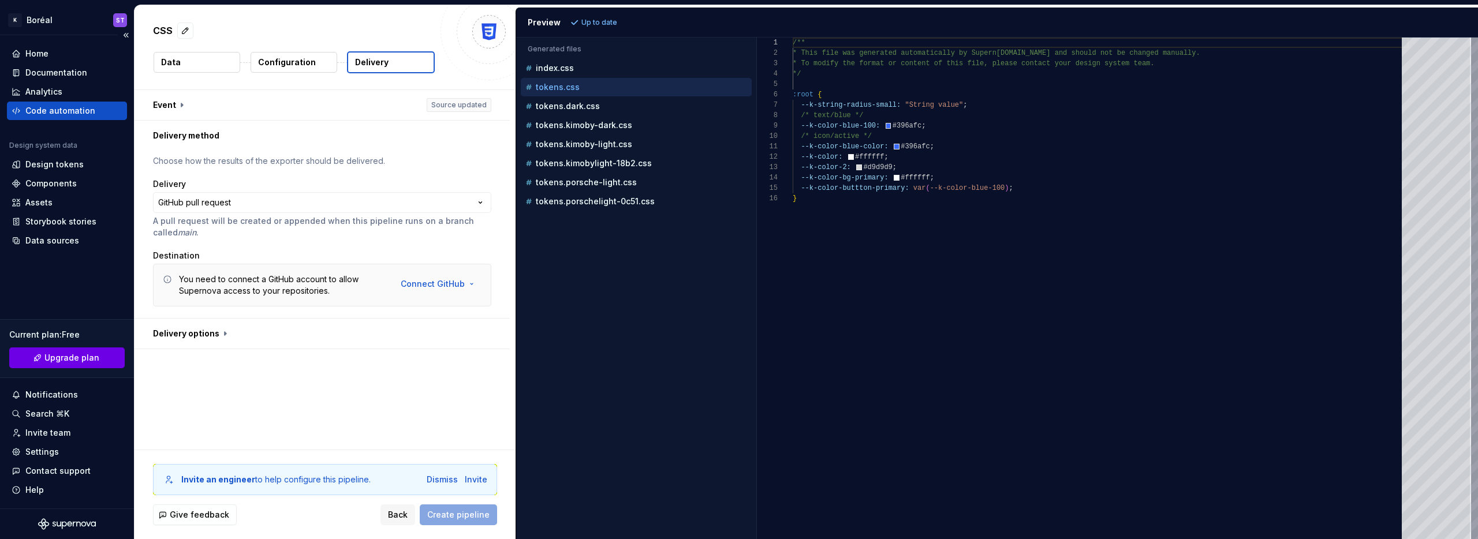
click at [67, 359] on span "Upgrade plan" at bounding box center [71, 358] width 55 height 12
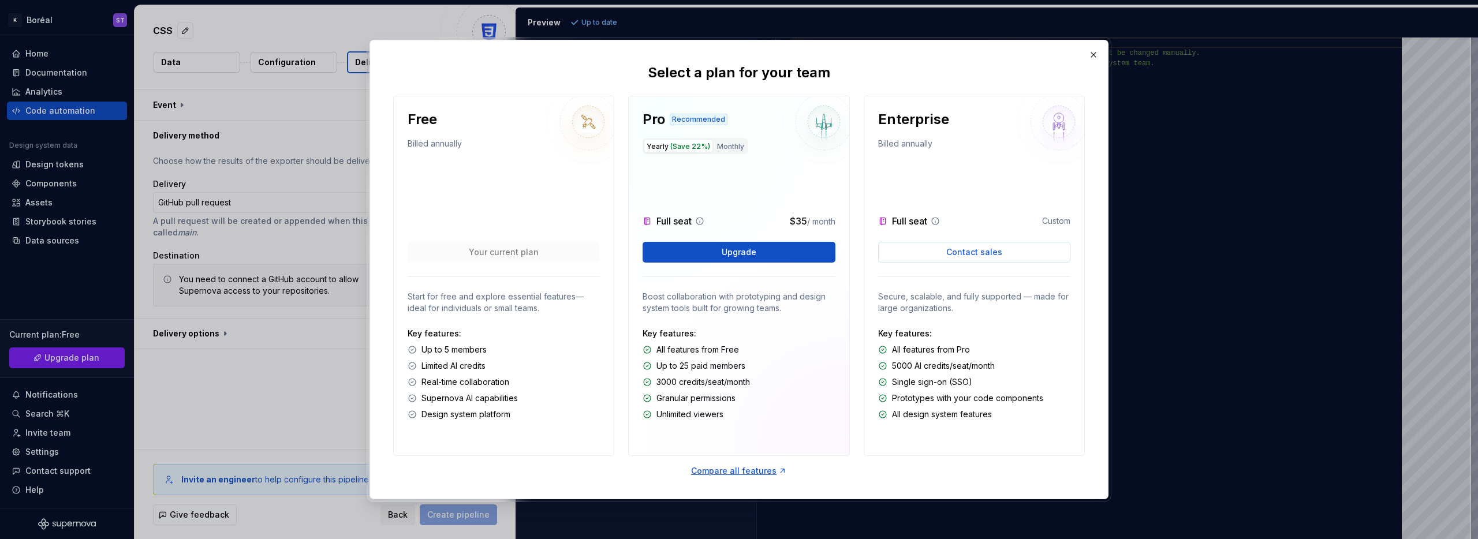
scroll to position [1, 0]
click at [744, 467] on div "Compare all features" at bounding box center [739, 470] width 96 height 12
click at [1090, 51] on button "button" at bounding box center [1094, 55] width 16 height 16
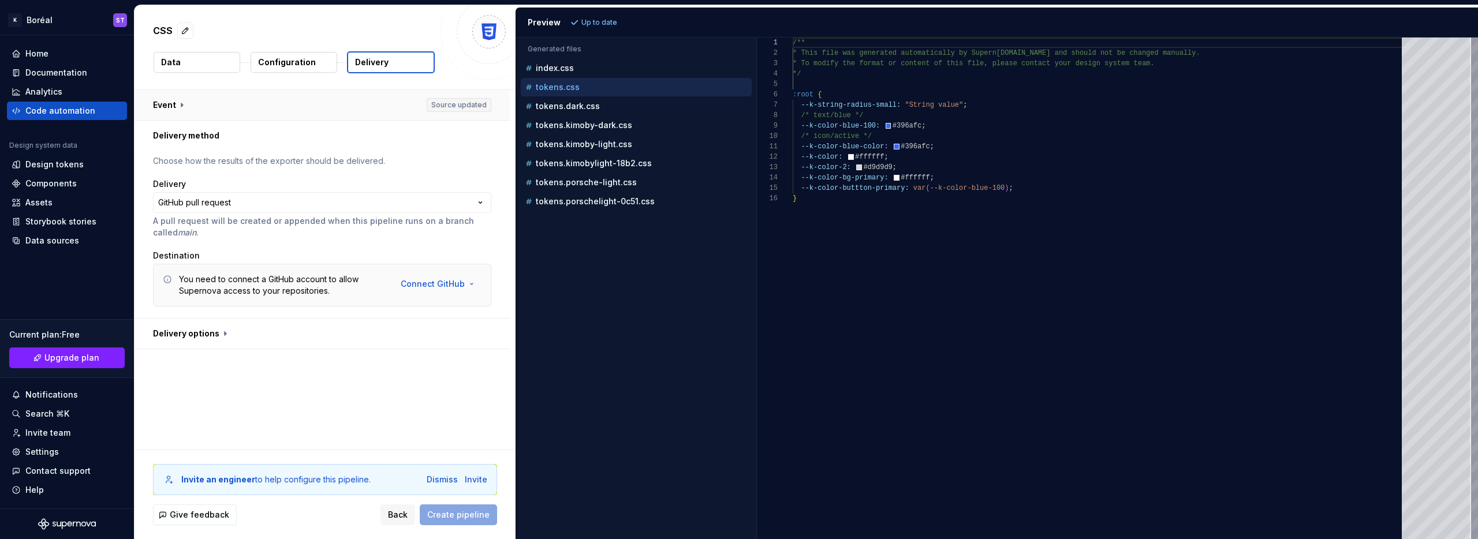
click at [315, 105] on button "button" at bounding box center [322, 105] width 375 height 30
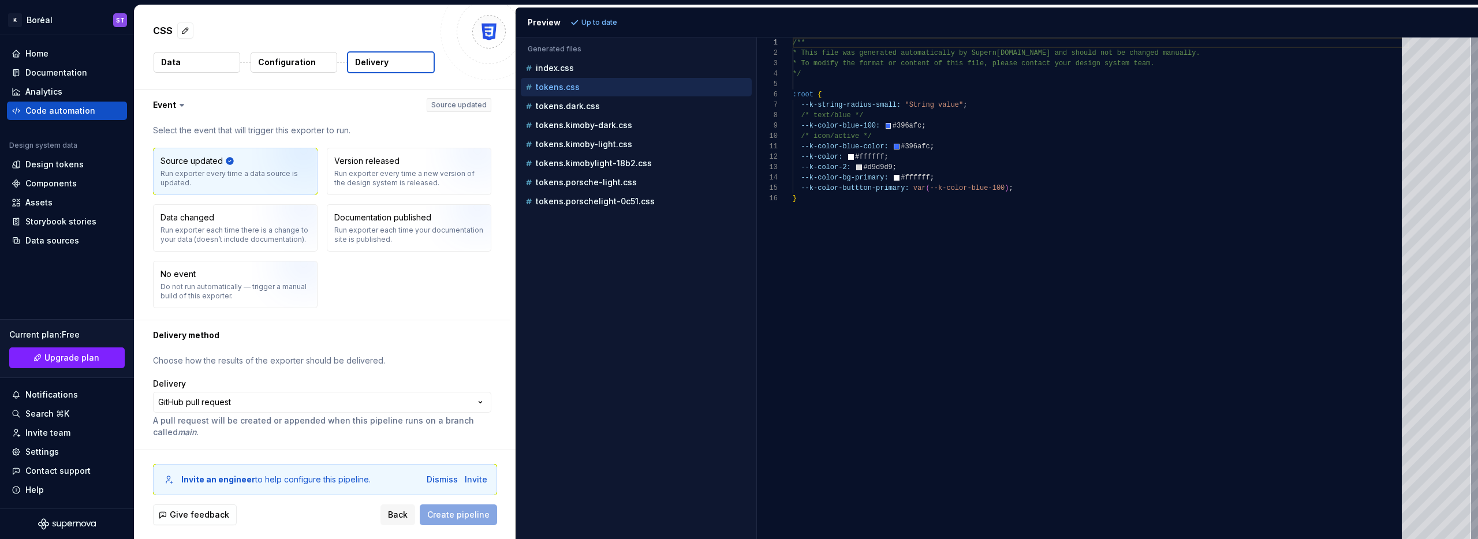
click at [433, 353] on div "**********" at bounding box center [322, 434] width 375 height 167
click at [422, 404] on html "**********" at bounding box center [739, 269] width 1478 height 539
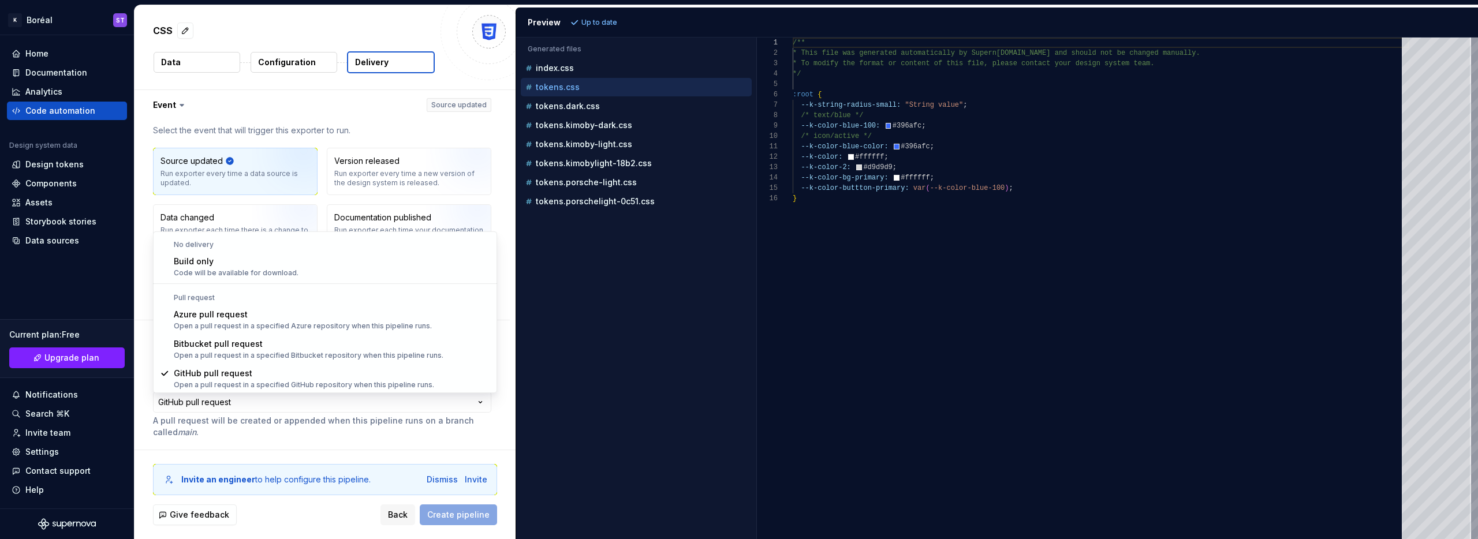
scroll to position [32, 0]
click at [364, 433] on html "**********" at bounding box center [739, 269] width 1478 height 539
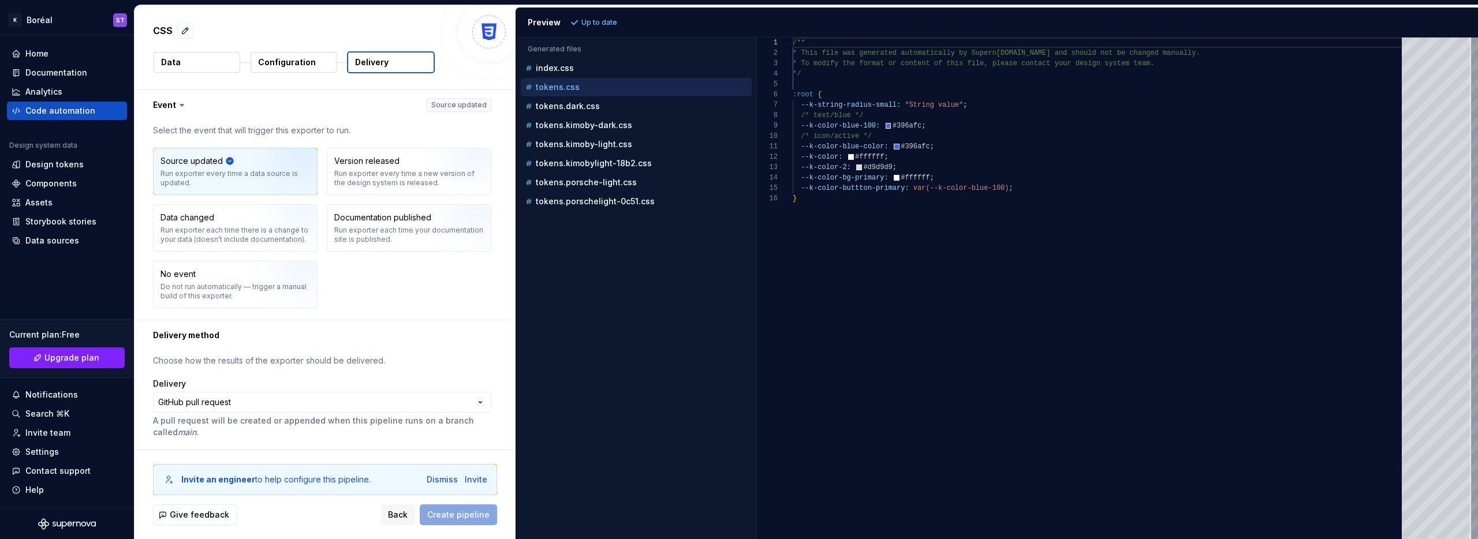
click at [282, 68] on p "Configuration" at bounding box center [287, 63] width 58 height 12
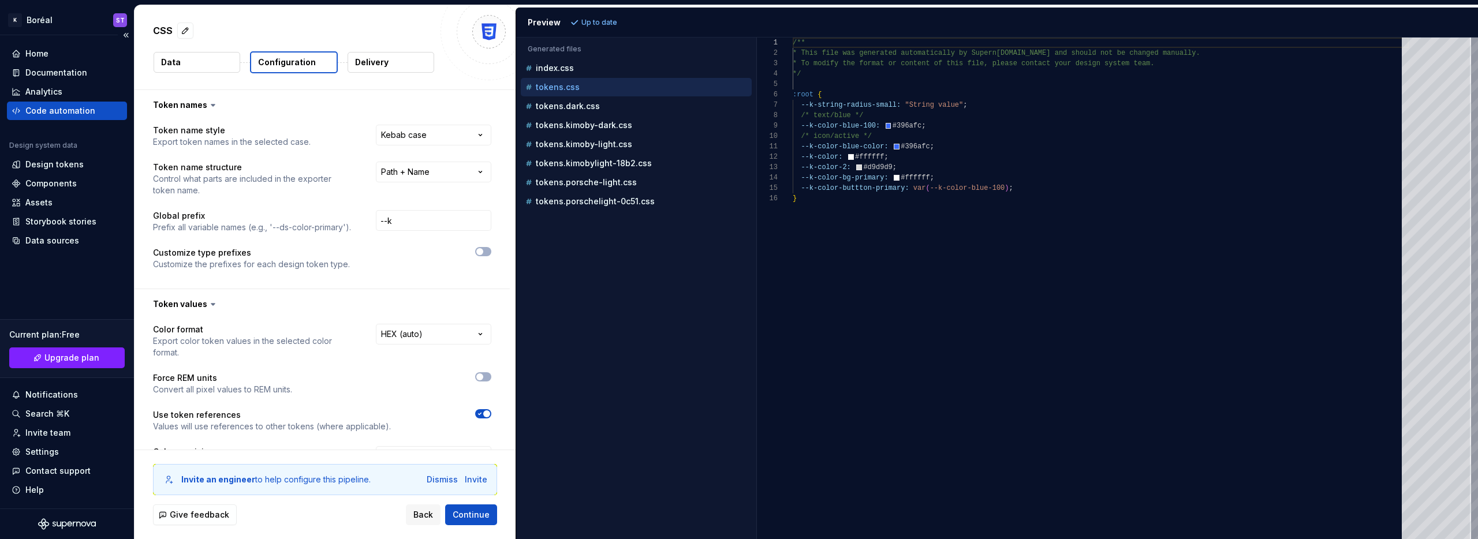
click at [50, 109] on div "Code automation" at bounding box center [60, 111] width 70 height 12
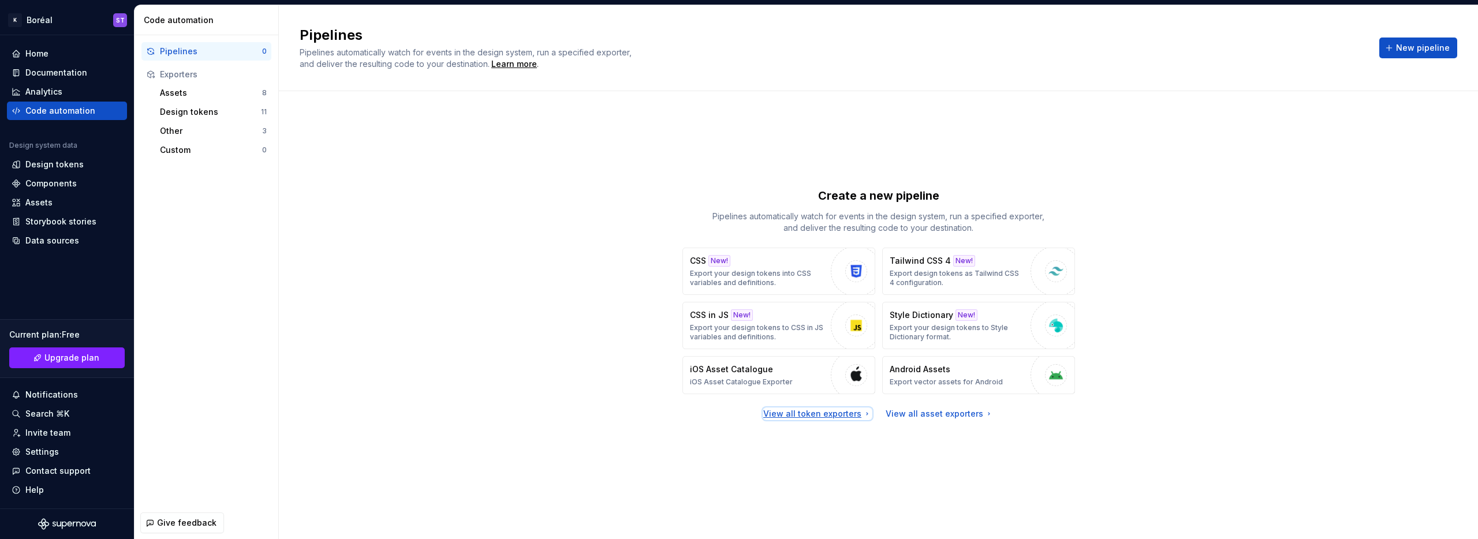
click at [825, 418] on div "View all token exporters" at bounding box center [817, 414] width 109 height 12
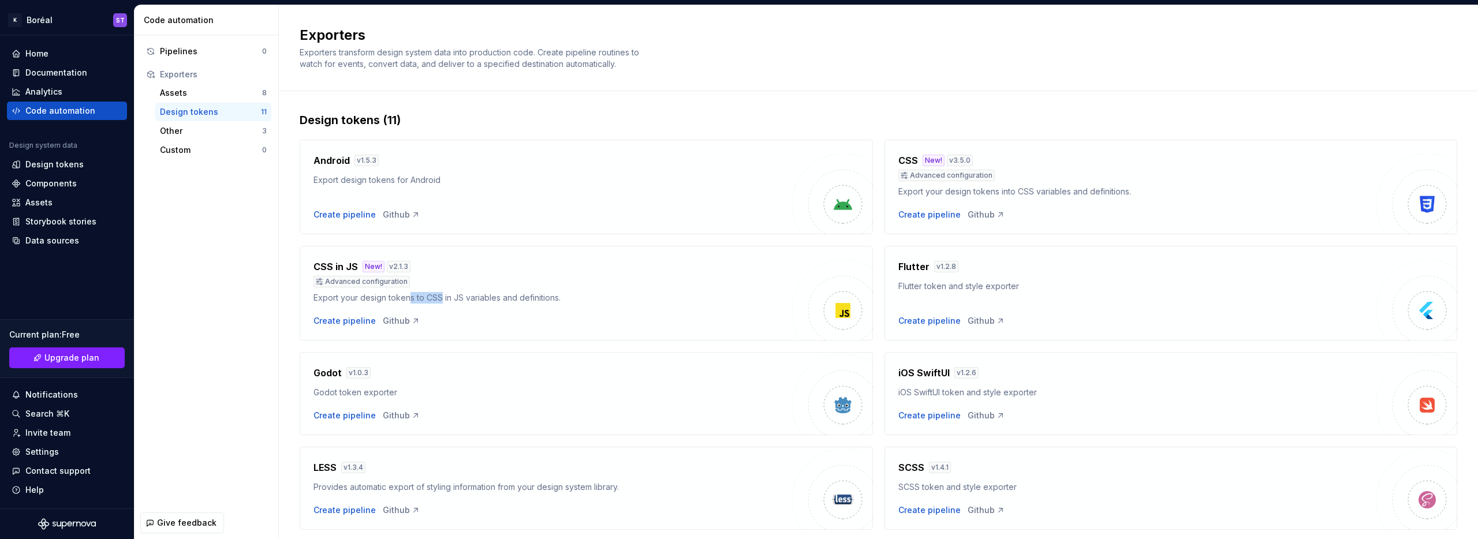
drag, startPoint x: 407, startPoint y: 296, endPoint x: 441, endPoint y: 296, distance: 33.5
click at [441, 296] on div "Export your design tokens to CSS in JS variables and definitions." at bounding box center [553, 298] width 479 height 12
click at [744, 305] on div "CSS in JS New! v 2.1.3 Advanced configuration Export your design tokens to CSS …" at bounding box center [553, 293] width 479 height 67
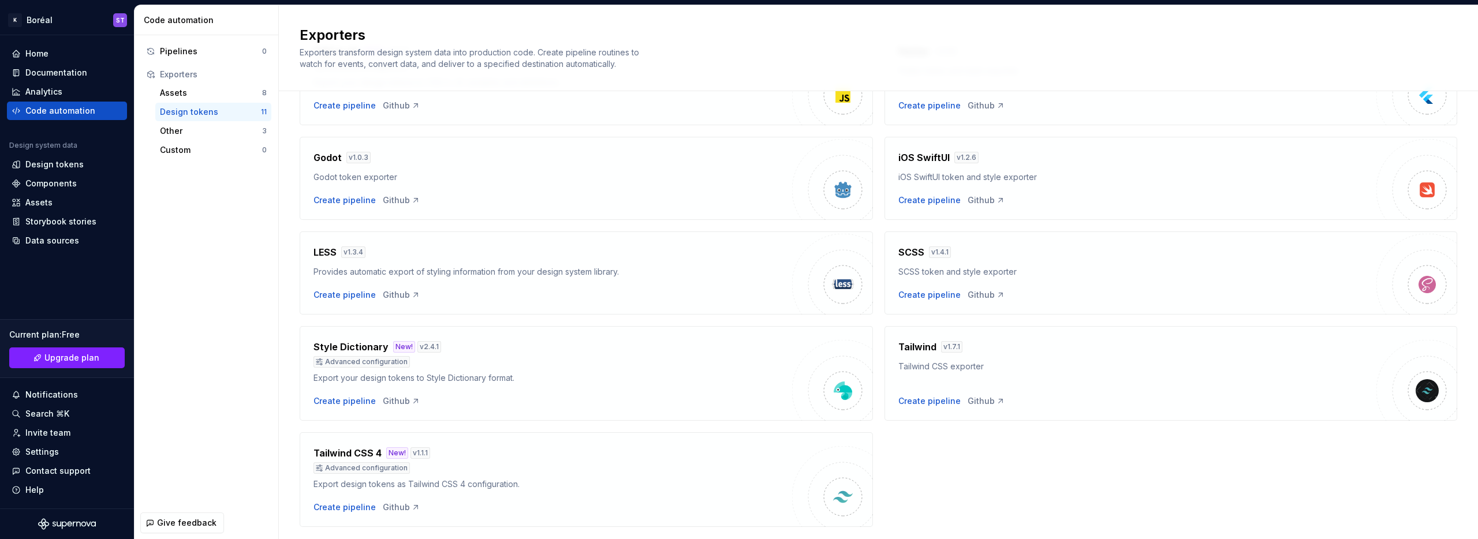
scroll to position [247, 0]
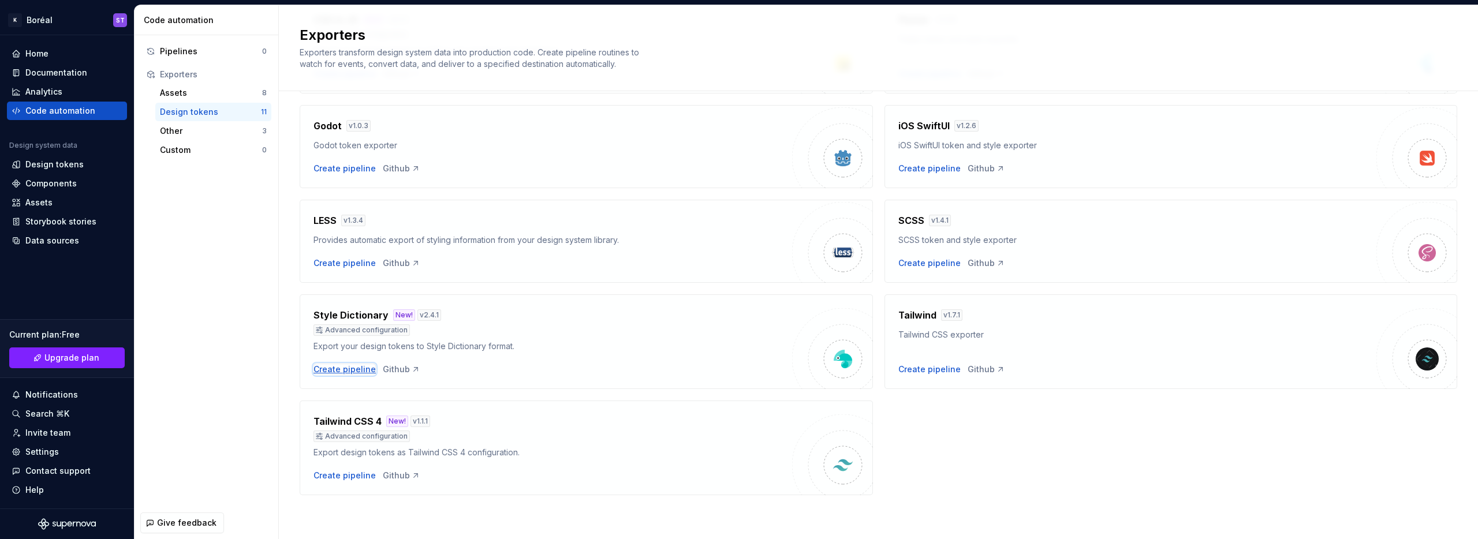
click at [353, 372] on div "Create pipeline" at bounding box center [345, 370] width 62 height 12
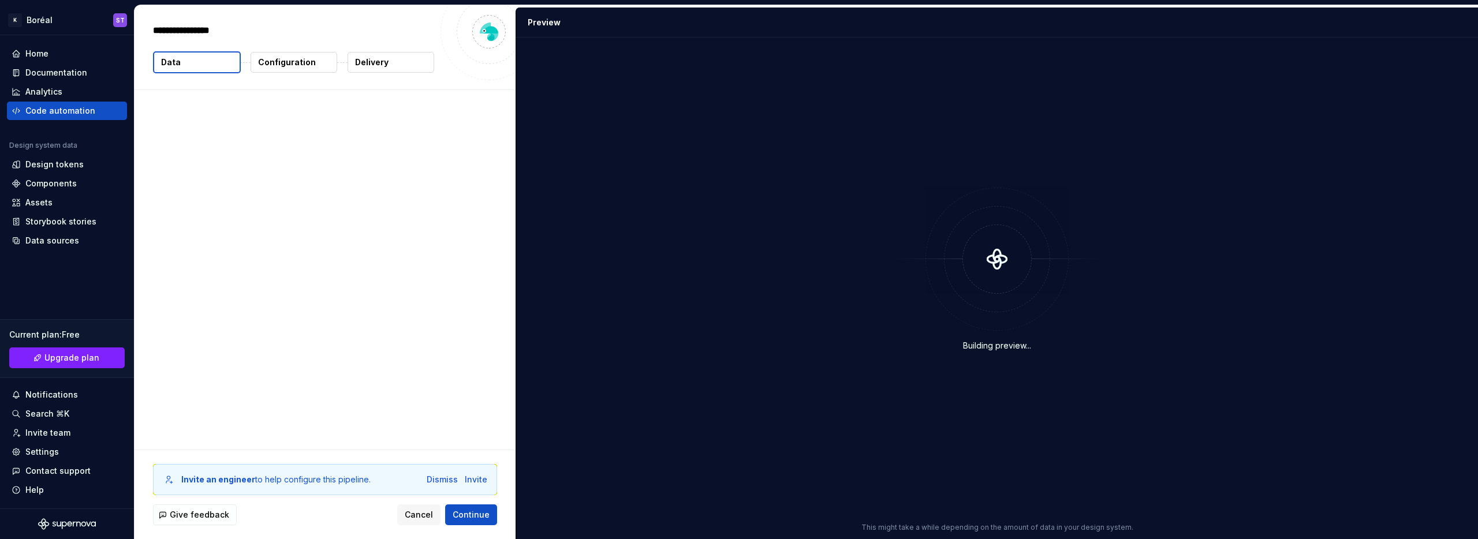
type textarea "*"
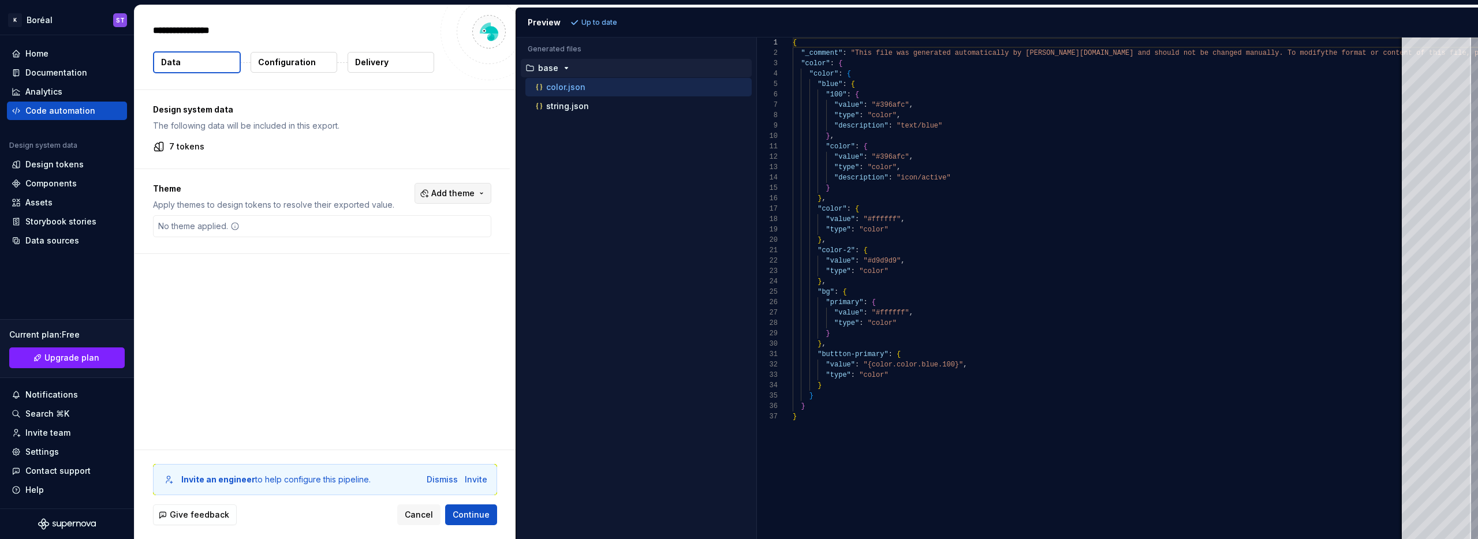
click at [456, 200] on button "Add theme" at bounding box center [453, 193] width 77 height 21
click at [370, 311] on div "Suggestions" at bounding box center [370, 313] width 9 height 9
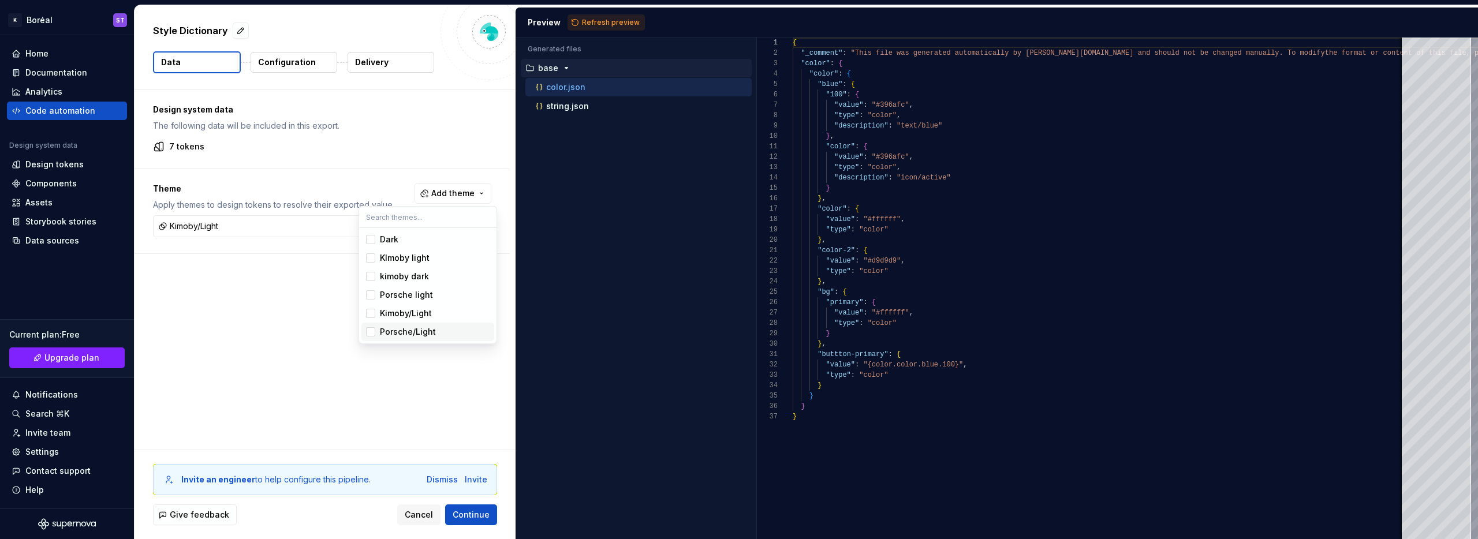
click at [370, 332] on div "Suggestions" at bounding box center [370, 331] width 9 height 9
click at [248, 352] on html "K Boréal ST Home Documentation Analytics Code automation Design system data Des…" at bounding box center [739, 269] width 1478 height 539
click at [610, 19] on span "Refresh preview" at bounding box center [611, 22] width 58 height 9
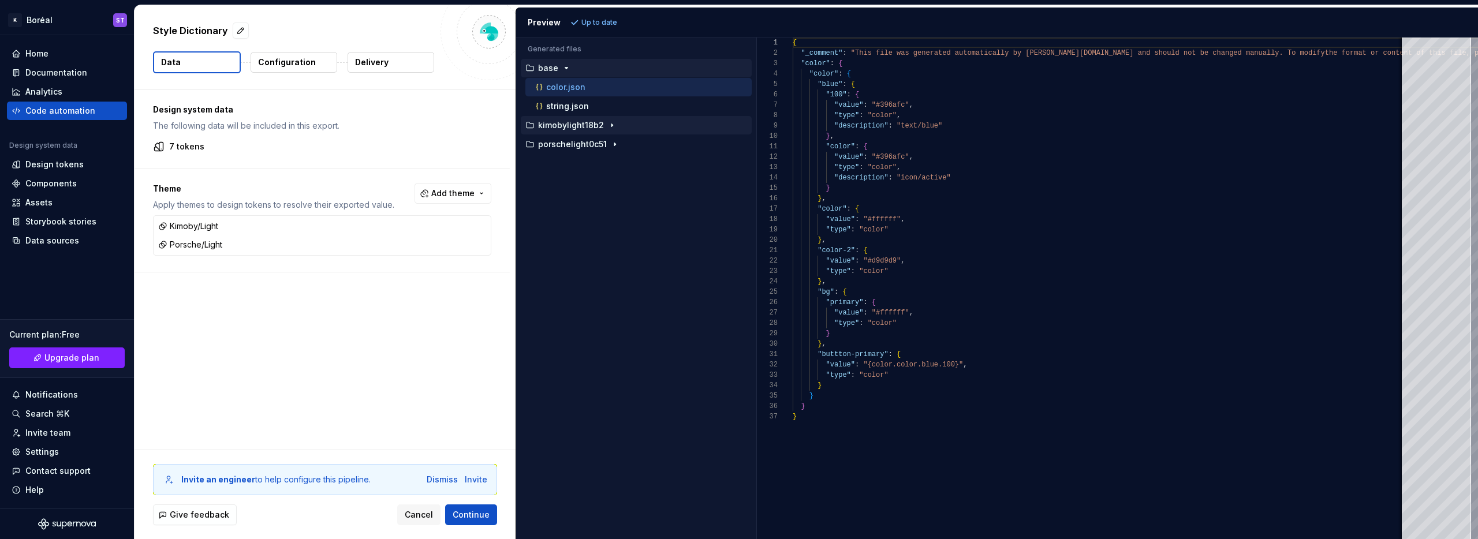
click at [586, 122] on p "kimobylight18b2" at bounding box center [571, 125] width 66 height 9
click at [551, 159] on p "string.json" at bounding box center [567, 163] width 43 height 9
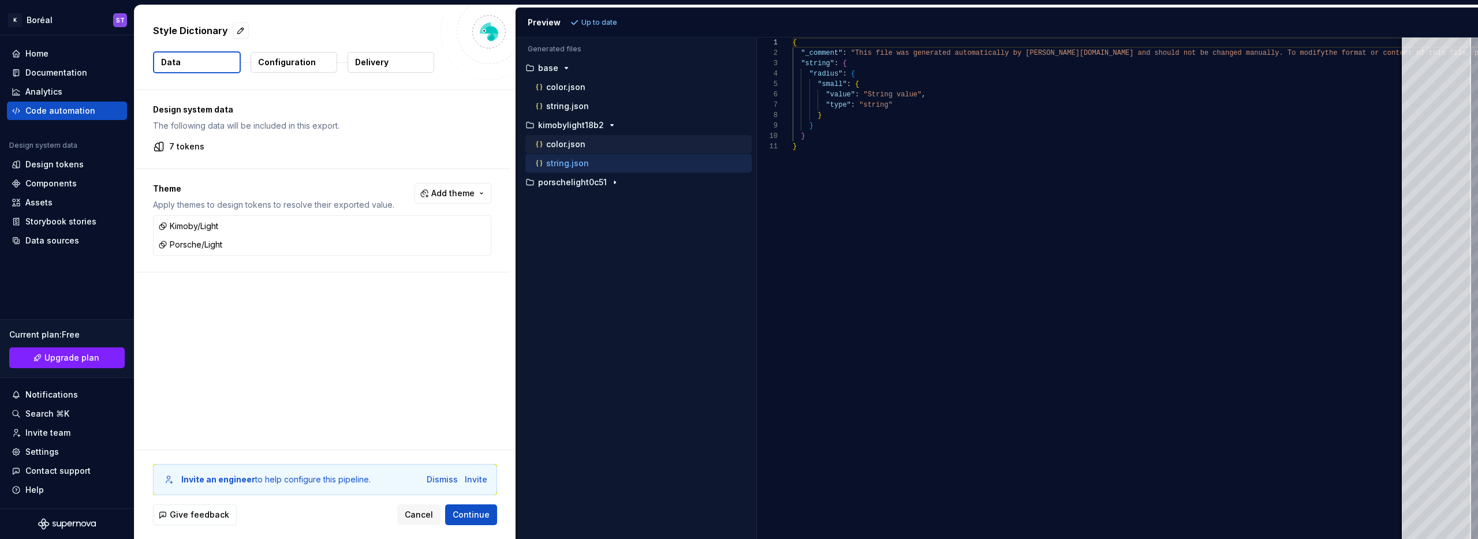
click at [560, 151] on div "color.json" at bounding box center [639, 144] width 226 height 18
click at [561, 148] on p "color.json" at bounding box center [565, 144] width 39 height 9
type textarea "**********"
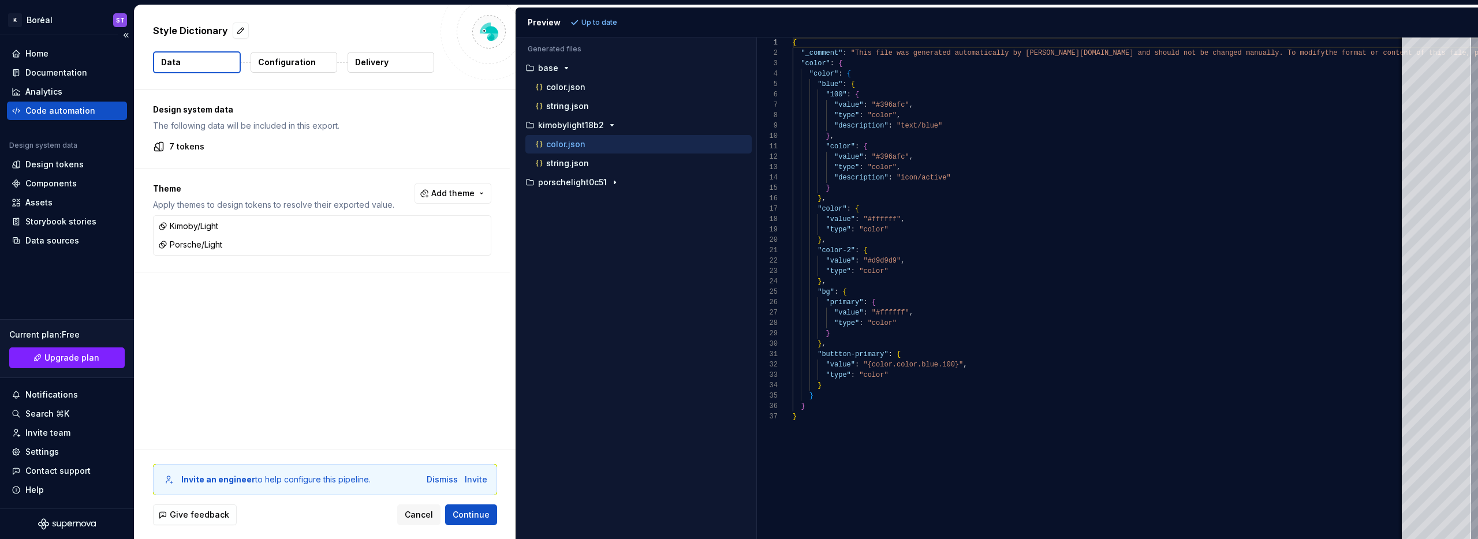
click at [77, 117] on div "Code automation" at bounding box center [67, 111] width 120 height 18
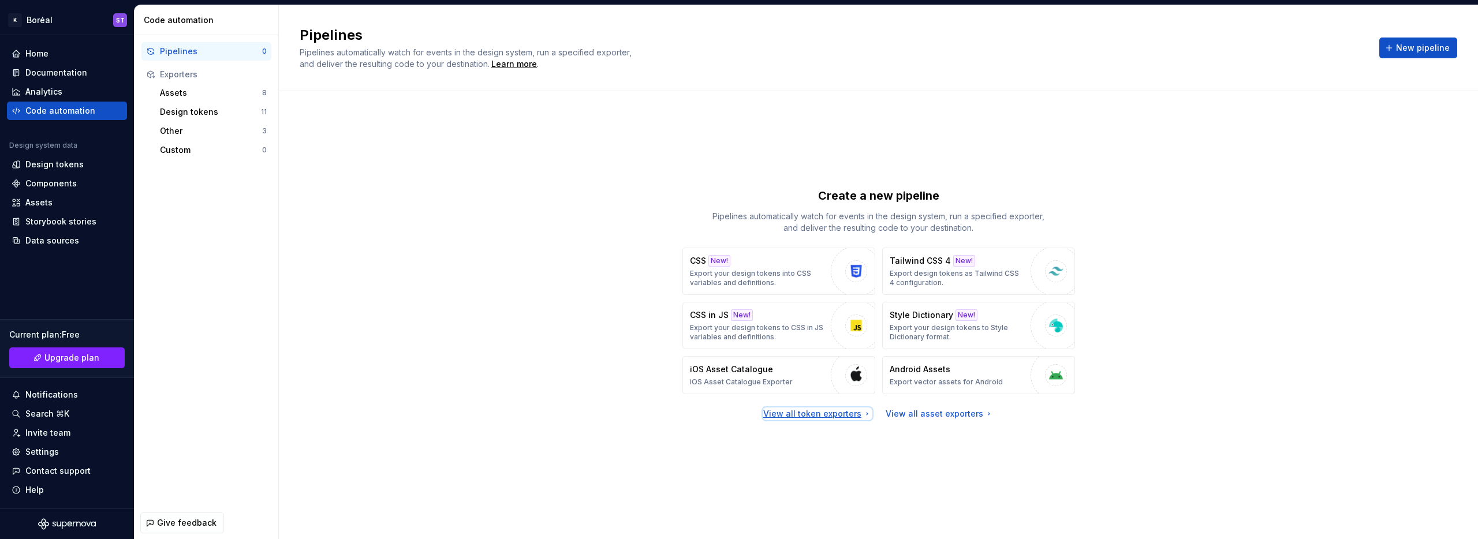
click at [832, 415] on div "View all token exporters" at bounding box center [817, 414] width 109 height 12
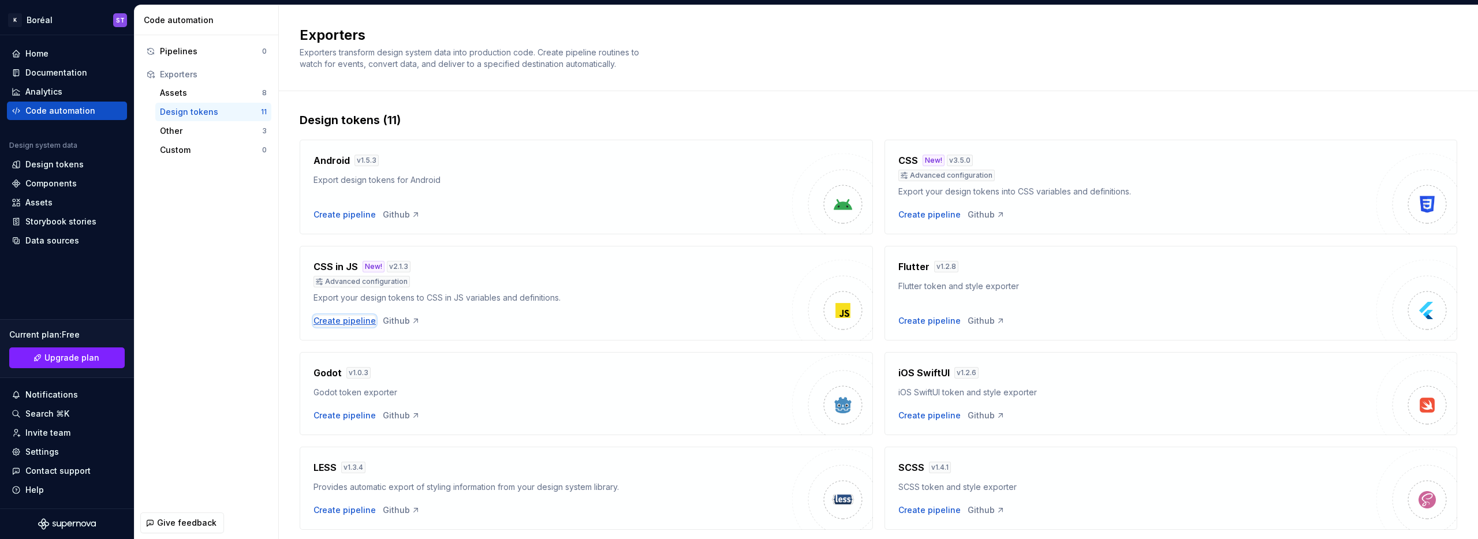
click at [338, 321] on div "Create pipeline" at bounding box center [345, 321] width 62 height 12
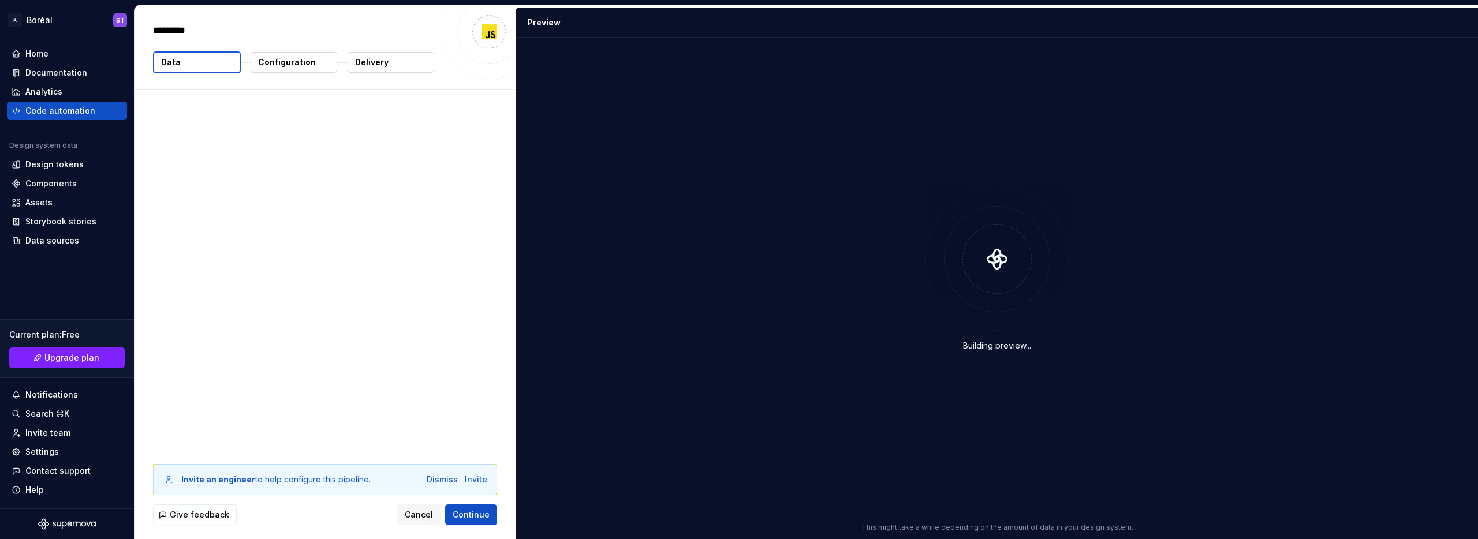
type textarea "*"
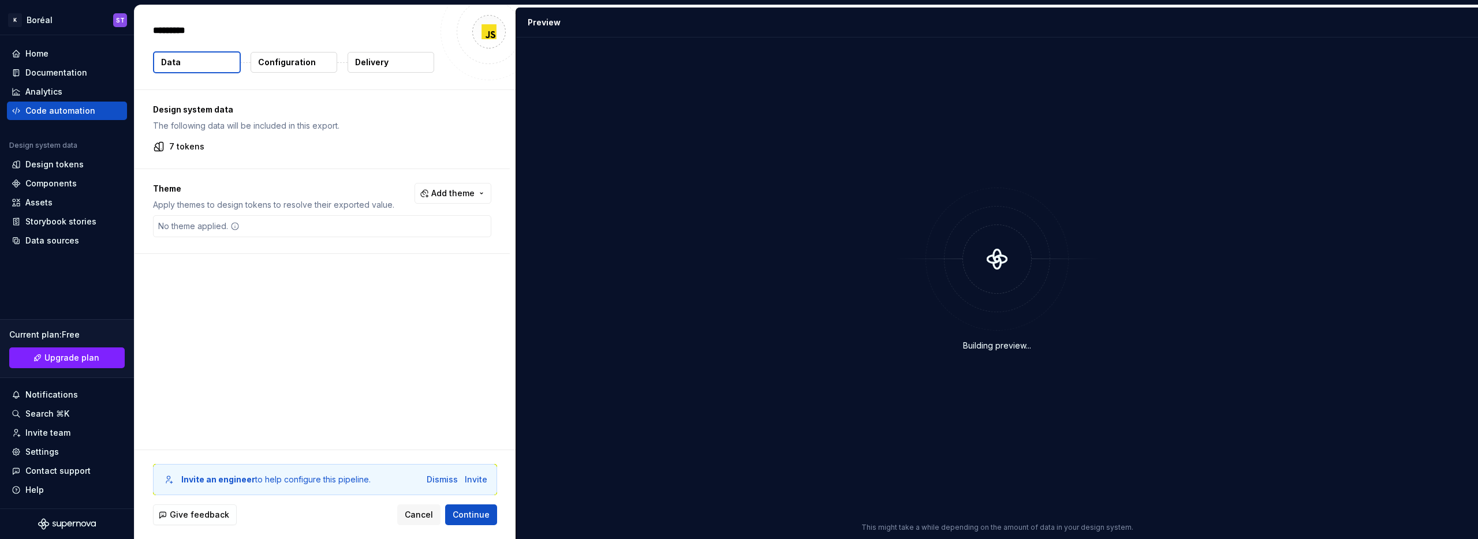
click at [355, 235] on div "No theme applied." at bounding box center [322, 226] width 338 height 22
click at [331, 228] on div "No theme applied." at bounding box center [322, 226] width 338 height 22
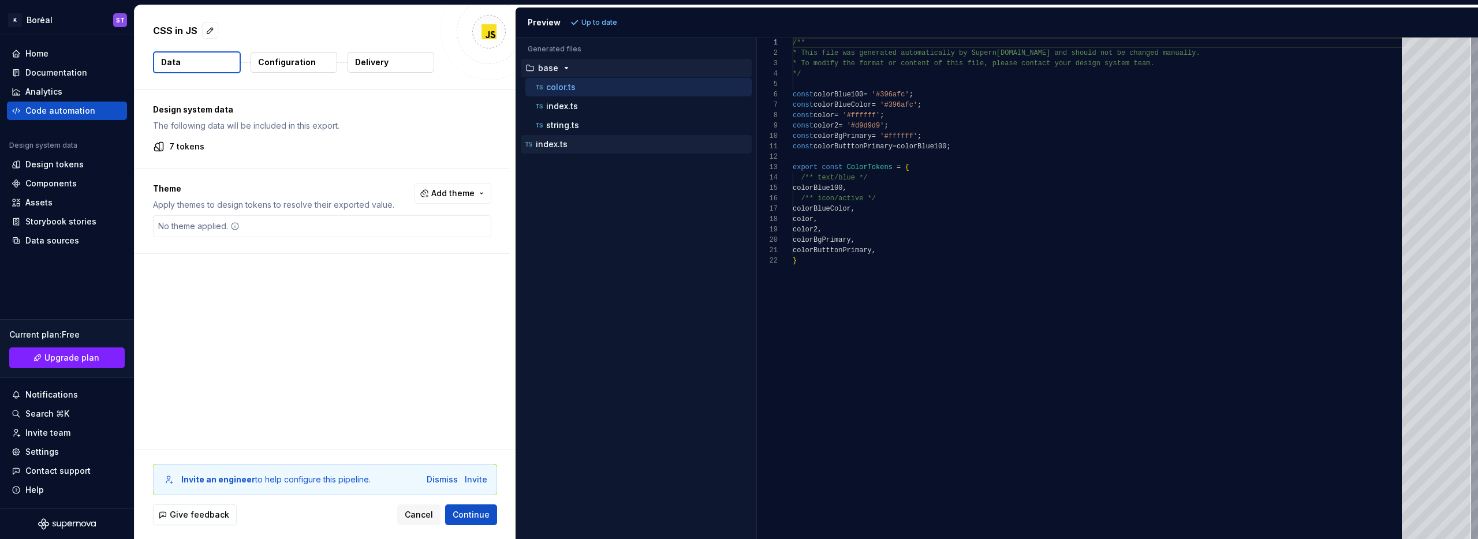
click at [560, 147] on p "index.ts" at bounding box center [552, 144] width 32 height 9
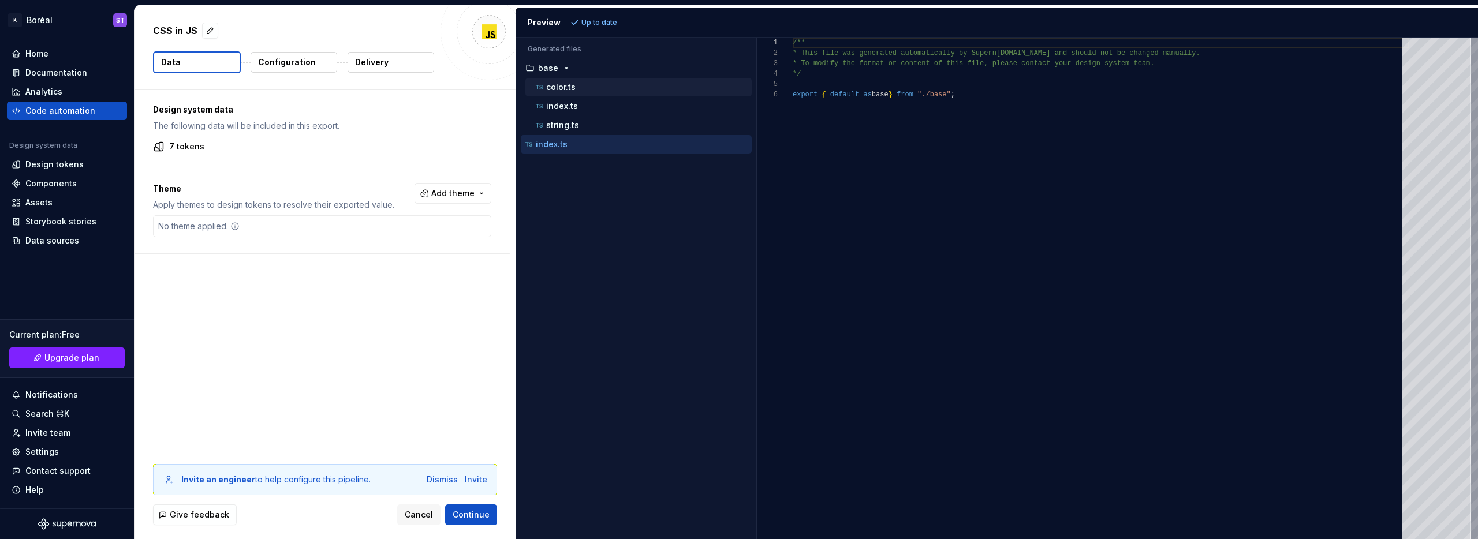
click at [568, 94] on div "color.ts" at bounding box center [639, 87] width 226 height 18
click at [559, 91] on p "color.ts" at bounding box center [560, 87] width 29 height 9
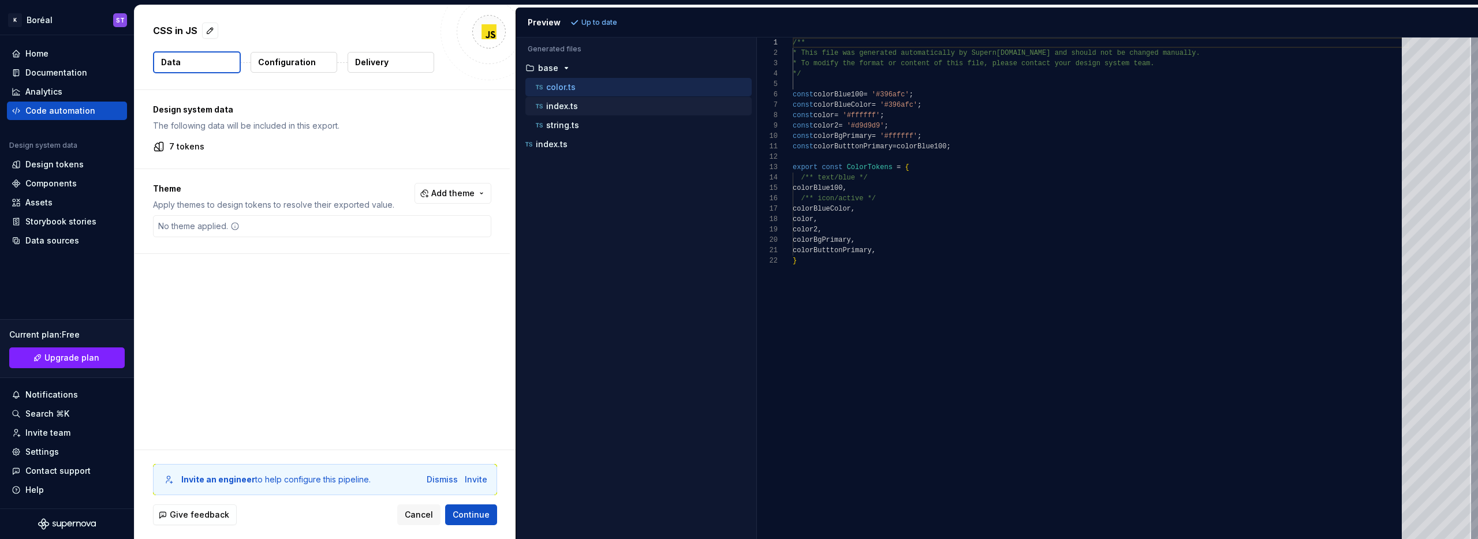
click at [556, 105] on p "index.ts" at bounding box center [562, 106] width 32 height 9
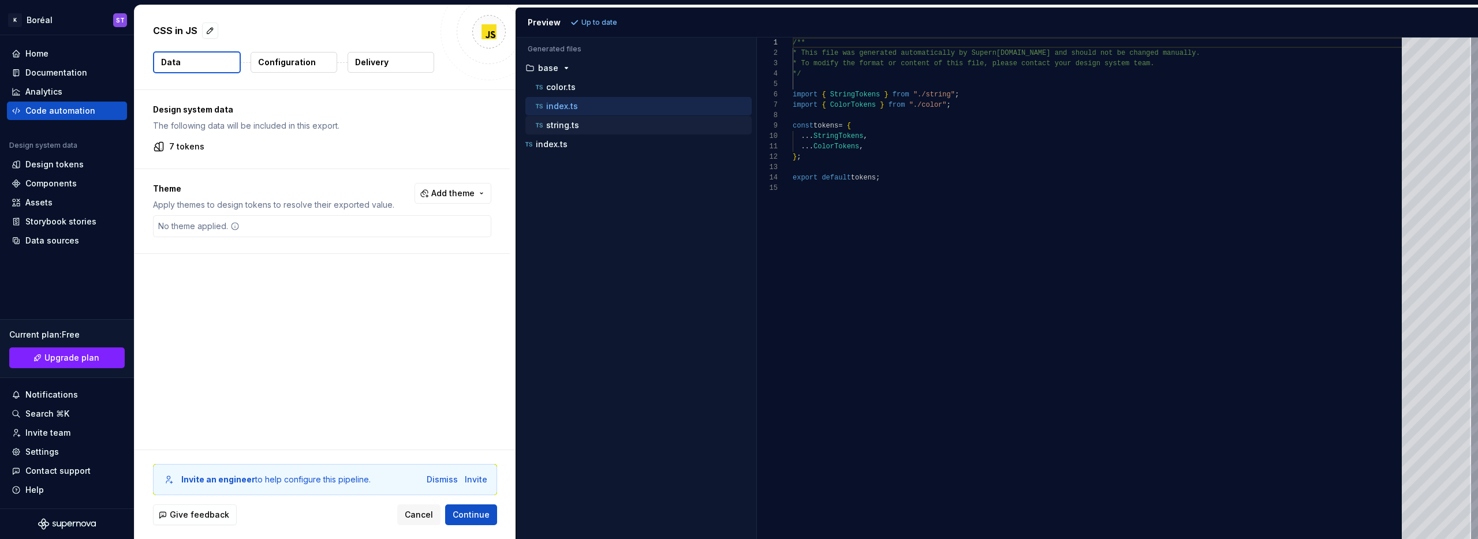
click at [567, 125] on p "string.ts" at bounding box center [562, 125] width 33 height 9
click at [247, 222] on div "No theme applied." at bounding box center [322, 226] width 338 height 22
click at [211, 224] on div "No theme applied." at bounding box center [199, 226] width 91 height 21
click at [424, 206] on div "Theme Apply themes to design tokens to resolve their exported value. Add theme" at bounding box center [322, 197] width 338 height 28
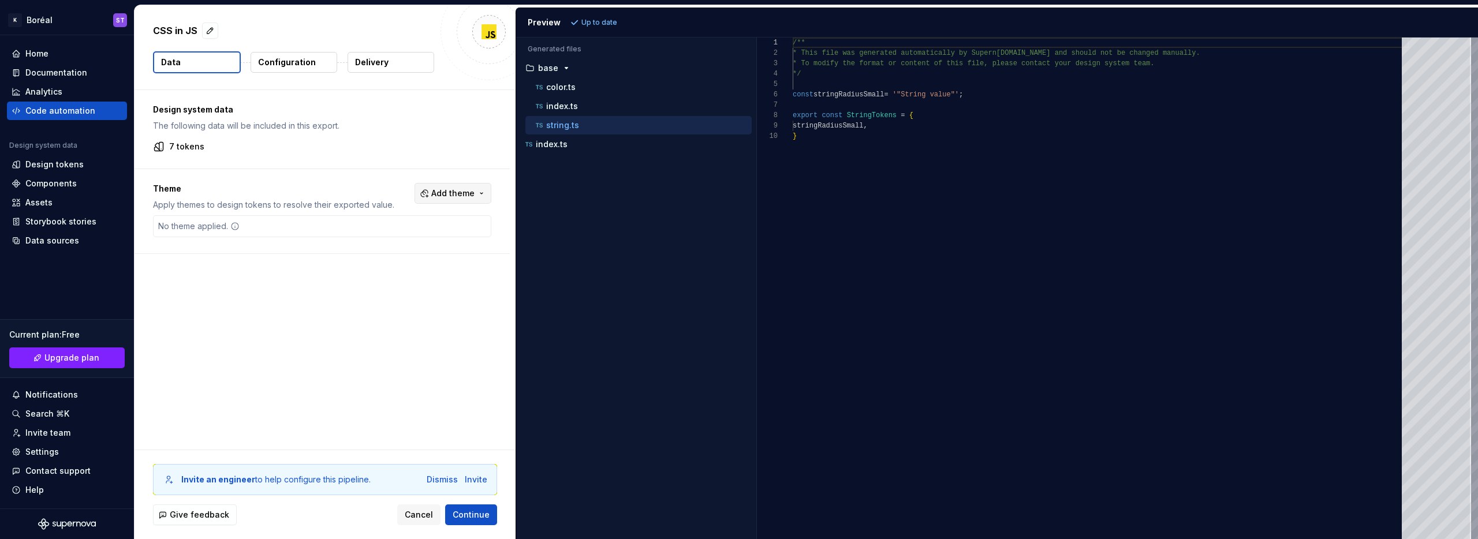
click at [464, 200] on button "Add theme" at bounding box center [453, 193] width 77 height 21
click at [410, 330] on div "Porsche/Light" at bounding box center [408, 332] width 56 height 12
click at [390, 314] on div "Kimoby/Light" at bounding box center [406, 314] width 52 height 12
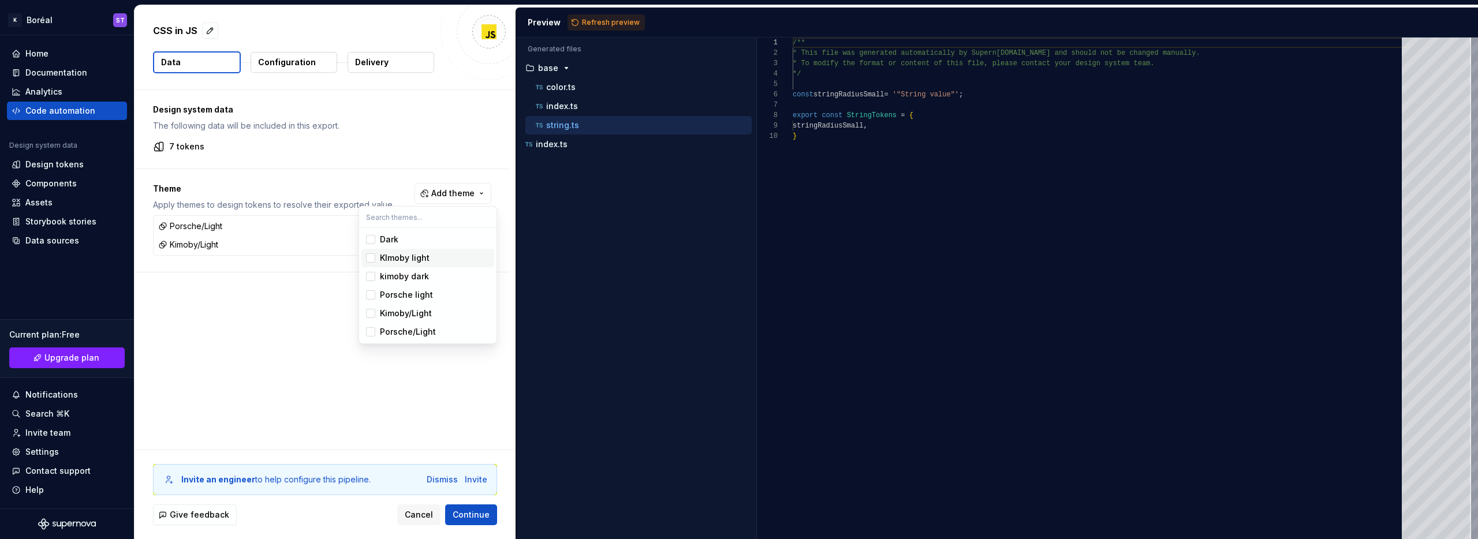
click at [592, 24] on html "K Boréal ST Home Documentation Analytics Code automation Design system data Des…" at bounding box center [739, 269] width 1478 height 539
click at [592, 24] on span "Refresh preview" at bounding box center [611, 22] width 58 height 9
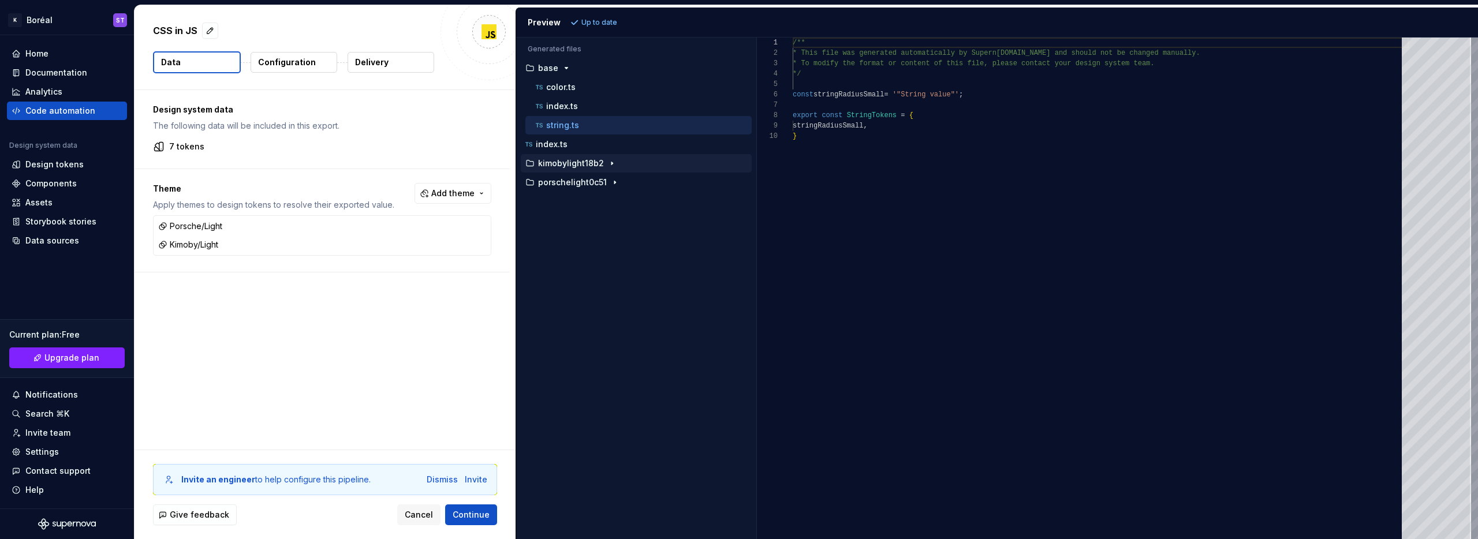
click at [576, 169] on button "kimobylight18b2" at bounding box center [636, 163] width 231 height 13
click at [595, 187] on div "color.ts" at bounding box center [643, 183] width 218 height 12
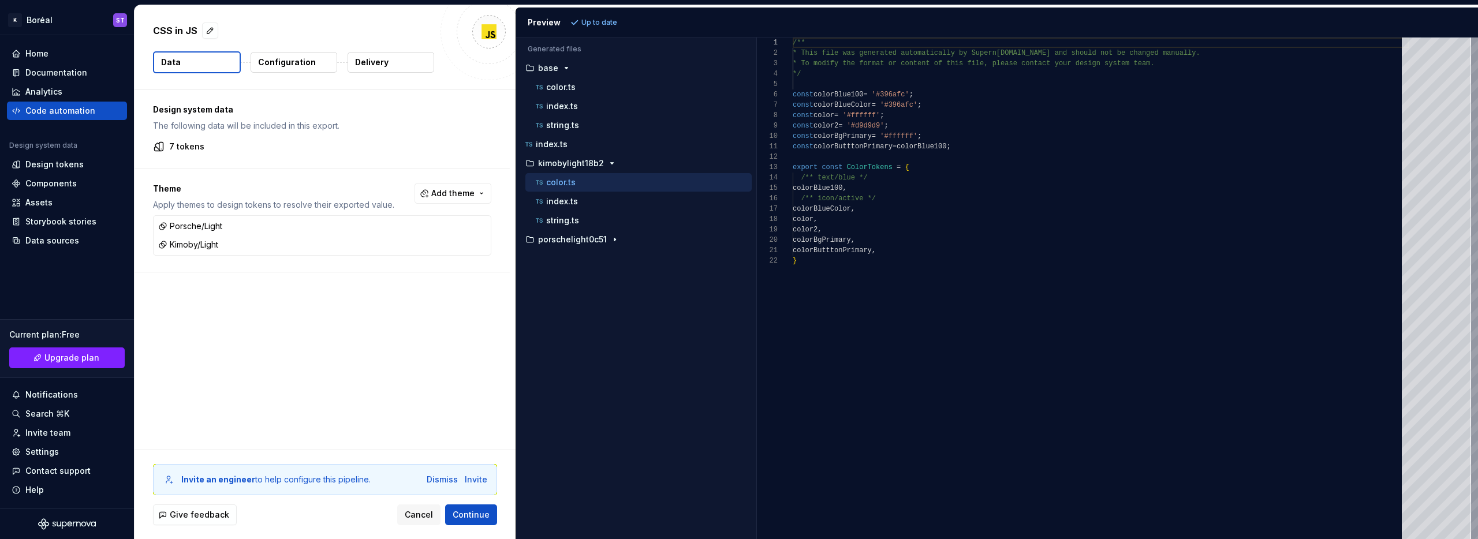
click at [314, 61] on button "Configuration" at bounding box center [294, 62] width 87 height 21
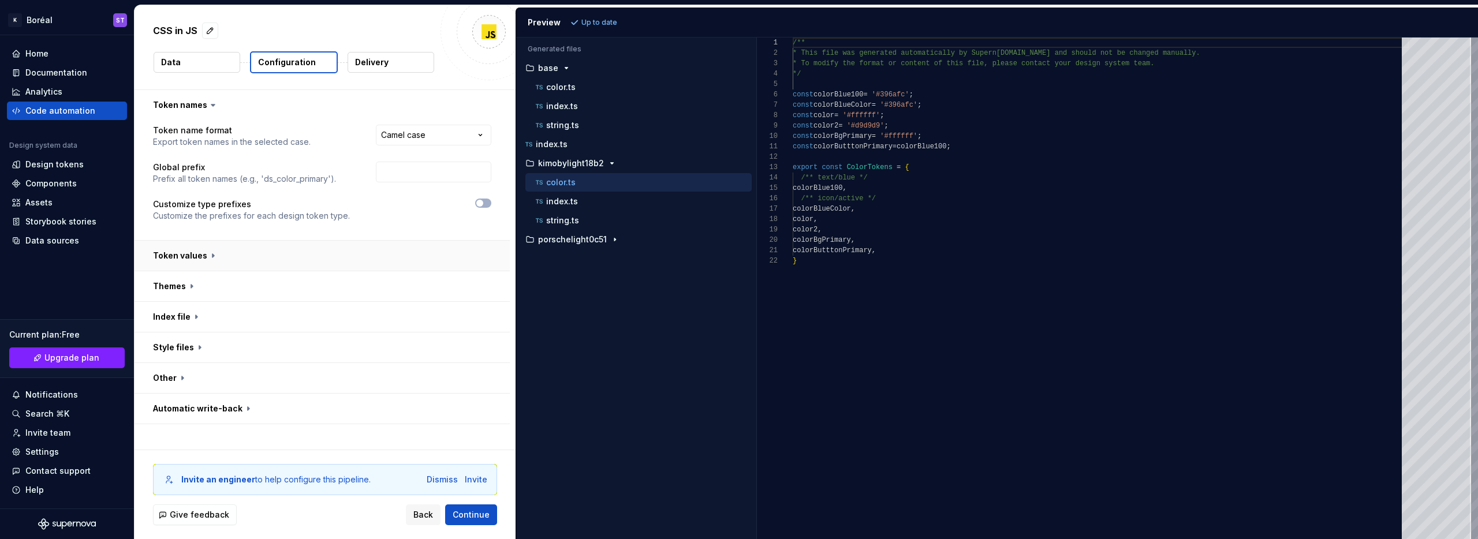
click at [187, 267] on button "button" at bounding box center [322, 256] width 375 height 30
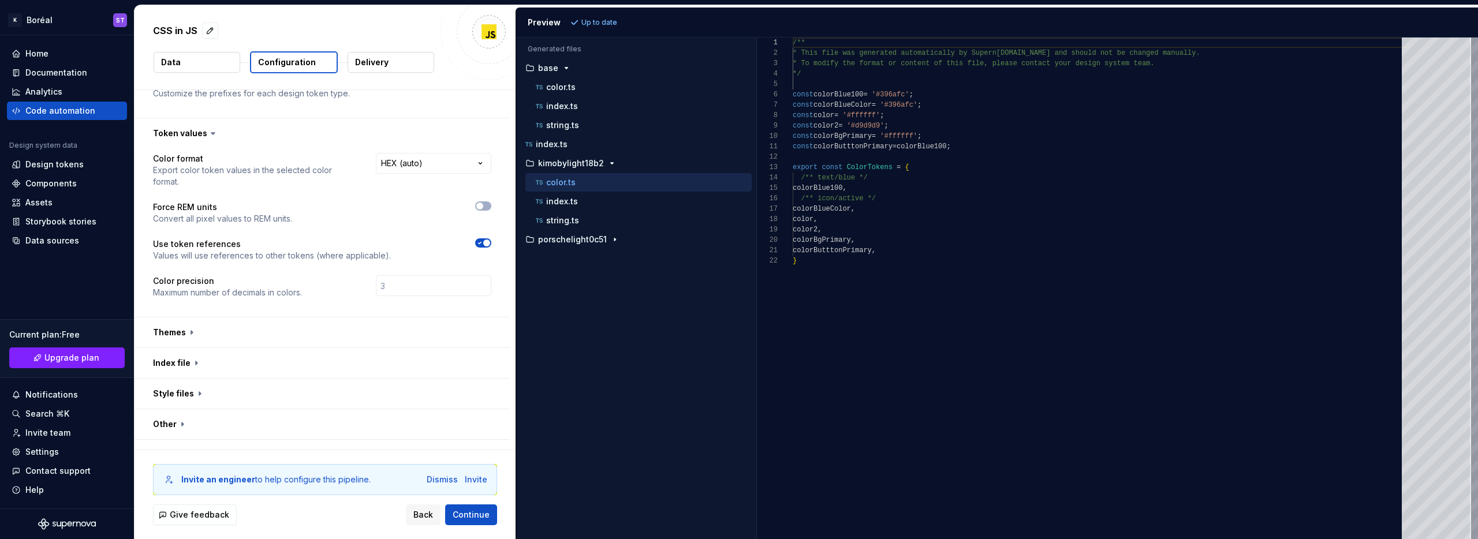
scroll to position [132, 0]
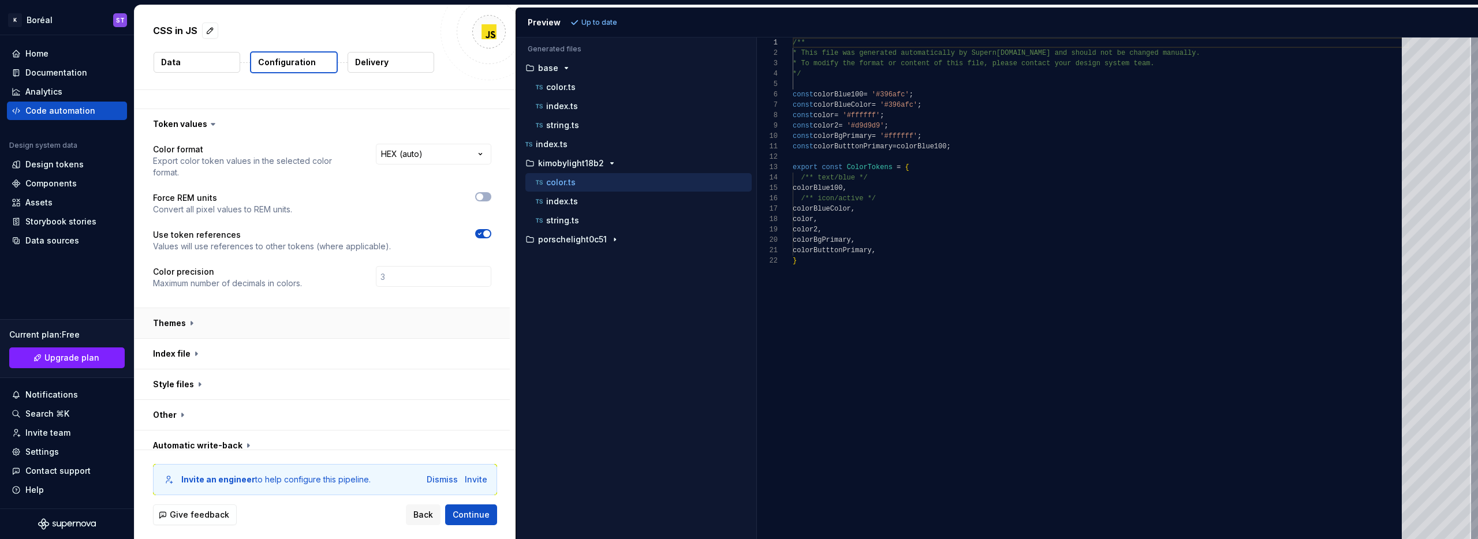
click at [325, 314] on button "button" at bounding box center [322, 323] width 375 height 30
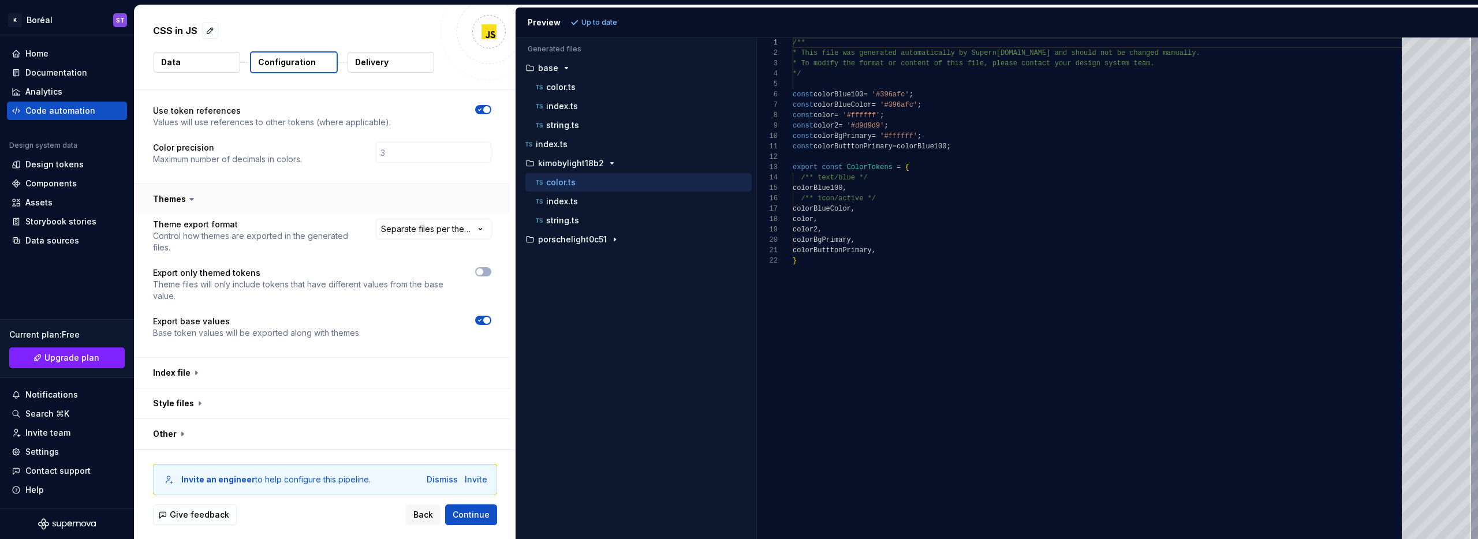
scroll to position [275, 0]
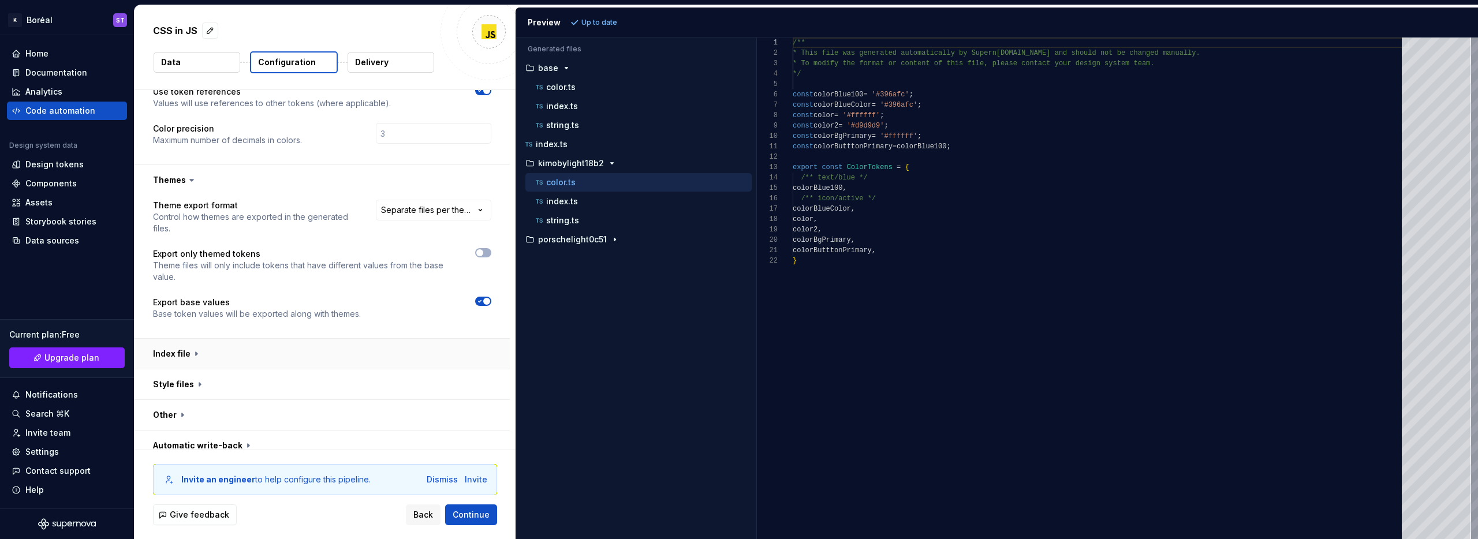
click at [290, 341] on button "button" at bounding box center [322, 354] width 375 height 30
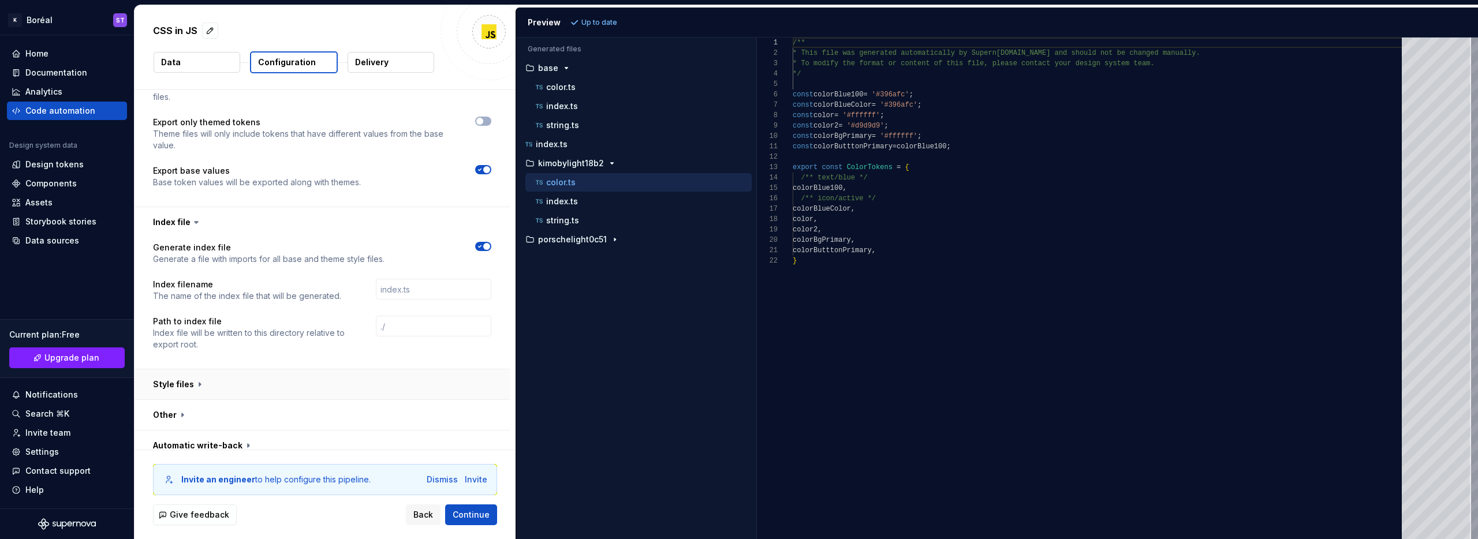
click at [264, 370] on button "button" at bounding box center [322, 385] width 375 height 30
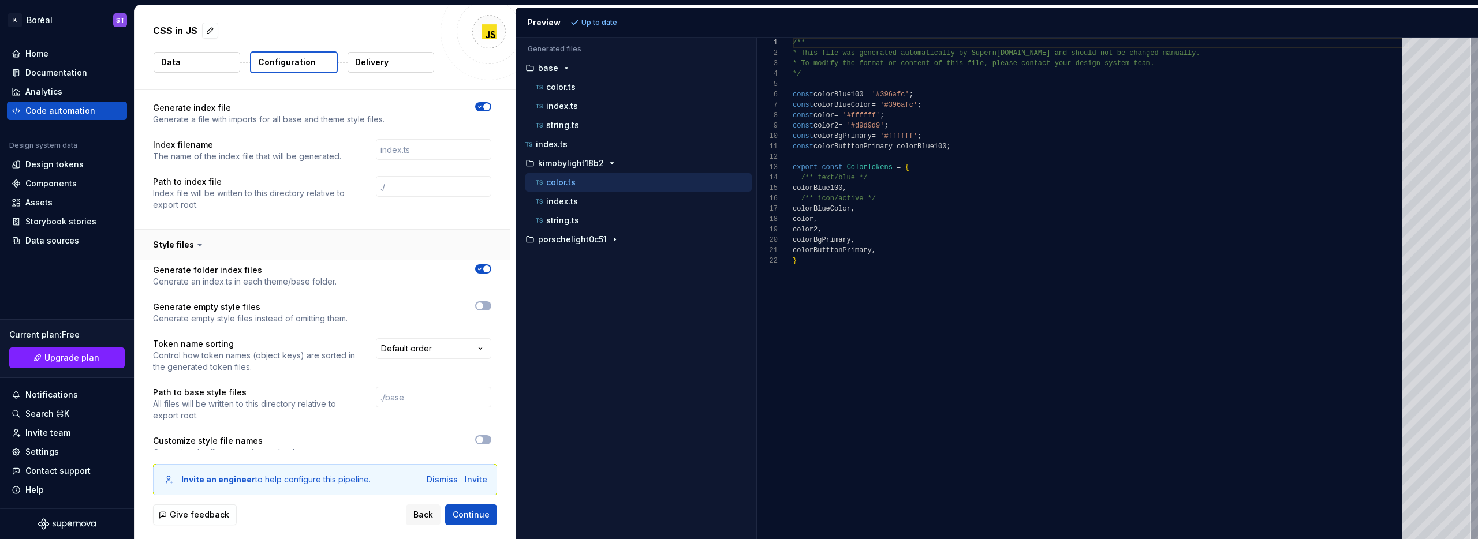
scroll to position [624, 0]
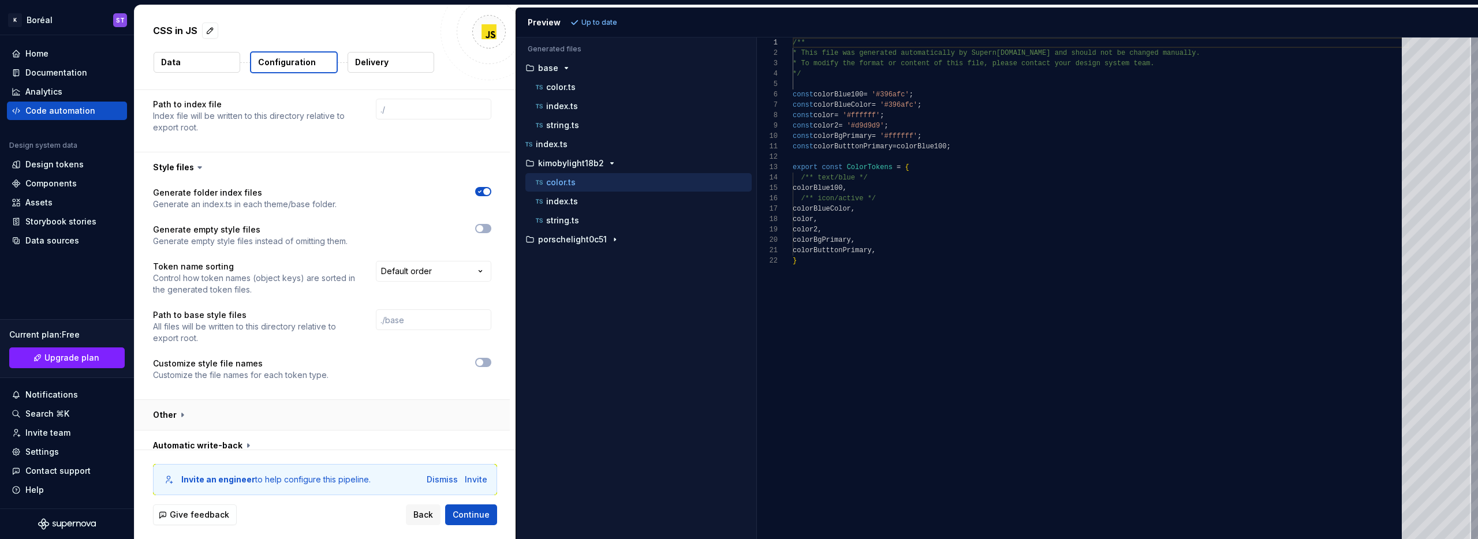
click at [285, 413] on button "button" at bounding box center [322, 415] width 375 height 30
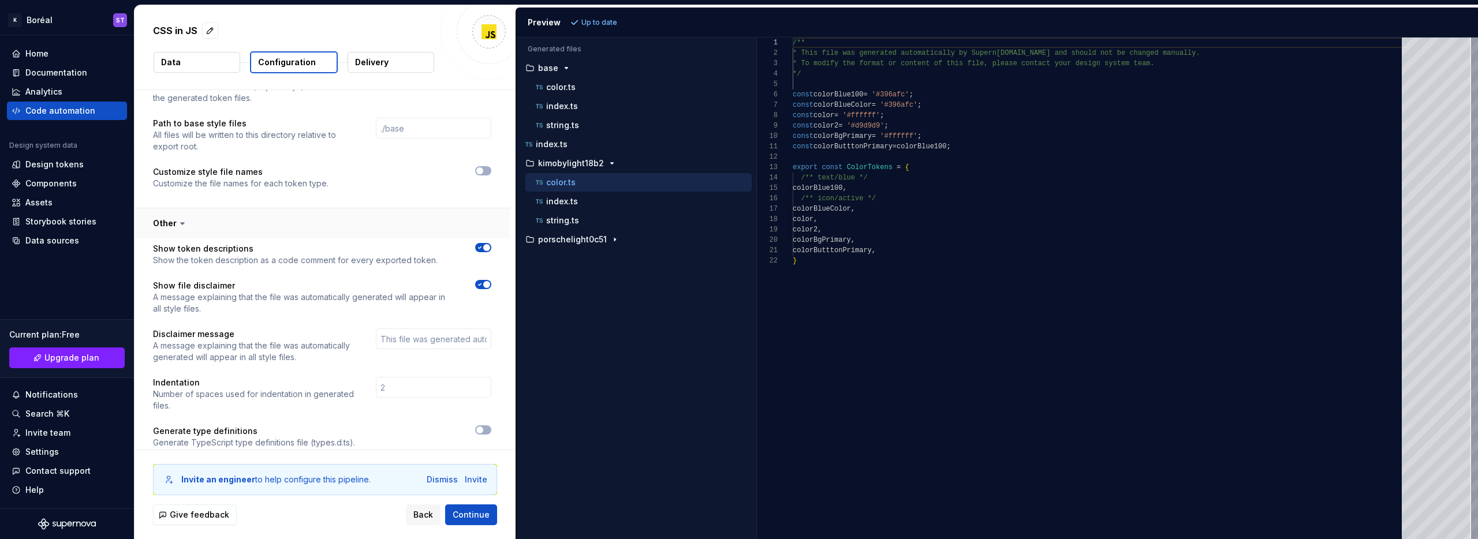
scroll to position [852, 0]
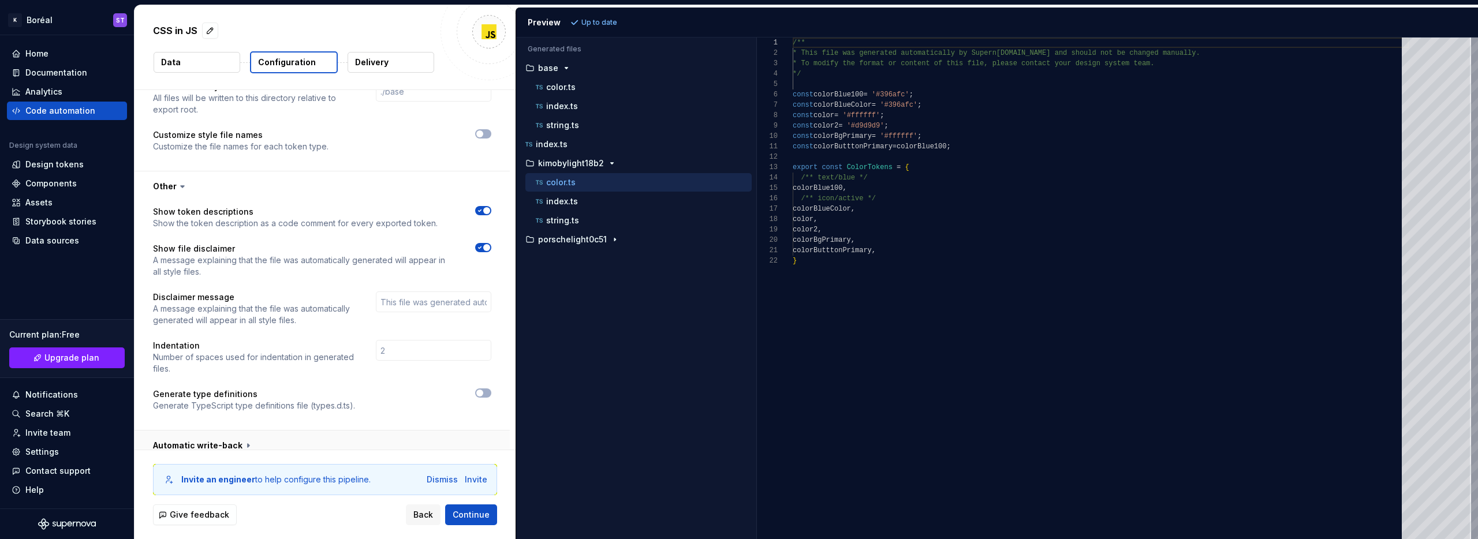
click at [259, 431] on button "button" at bounding box center [322, 446] width 375 height 30
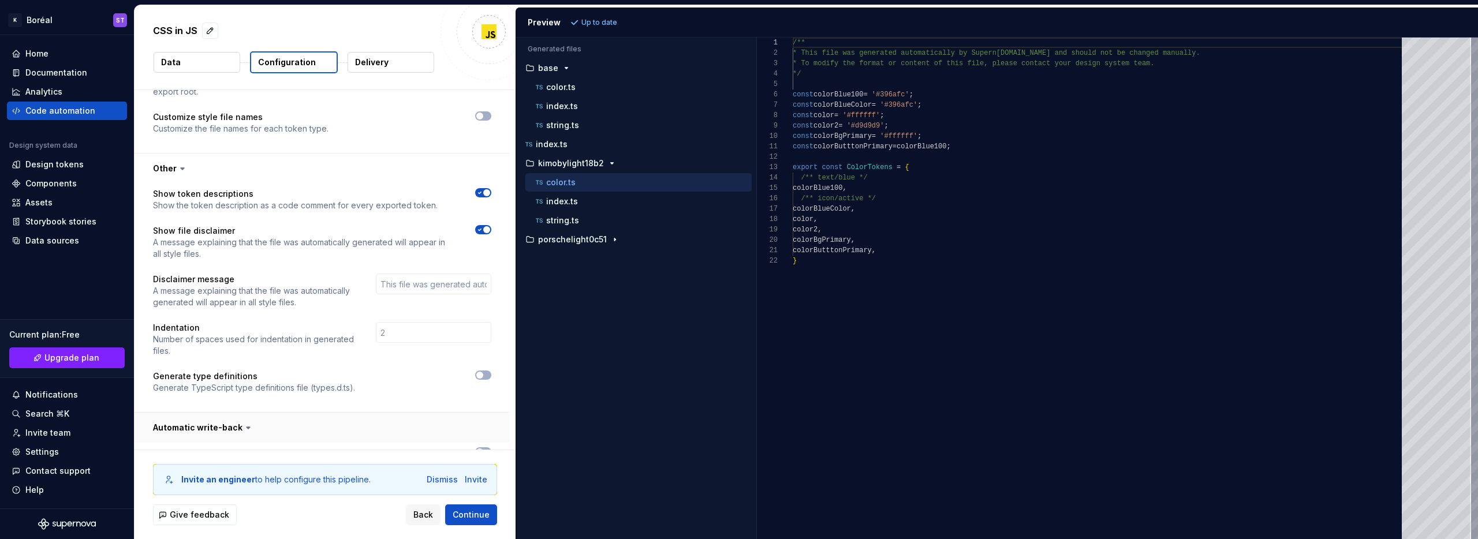
scroll to position [899, 0]
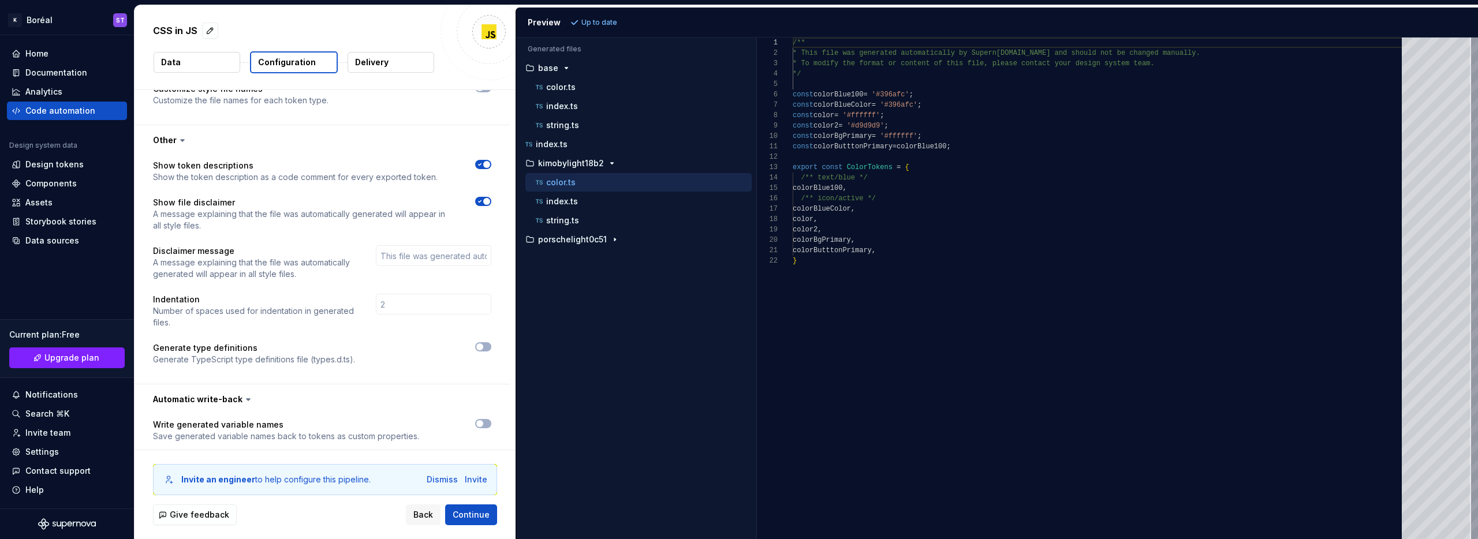
click at [945, 356] on div "/** * This file was generated automatically by Supern [DOMAIN_NAME] and should …" at bounding box center [1101, 289] width 616 height 502
type textarea "**********"
click at [1216, 344] on div "/** * This file was generated automatically by Supern [DOMAIN_NAME] and should …" at bounding box center [1101, 289] width 616 height 502
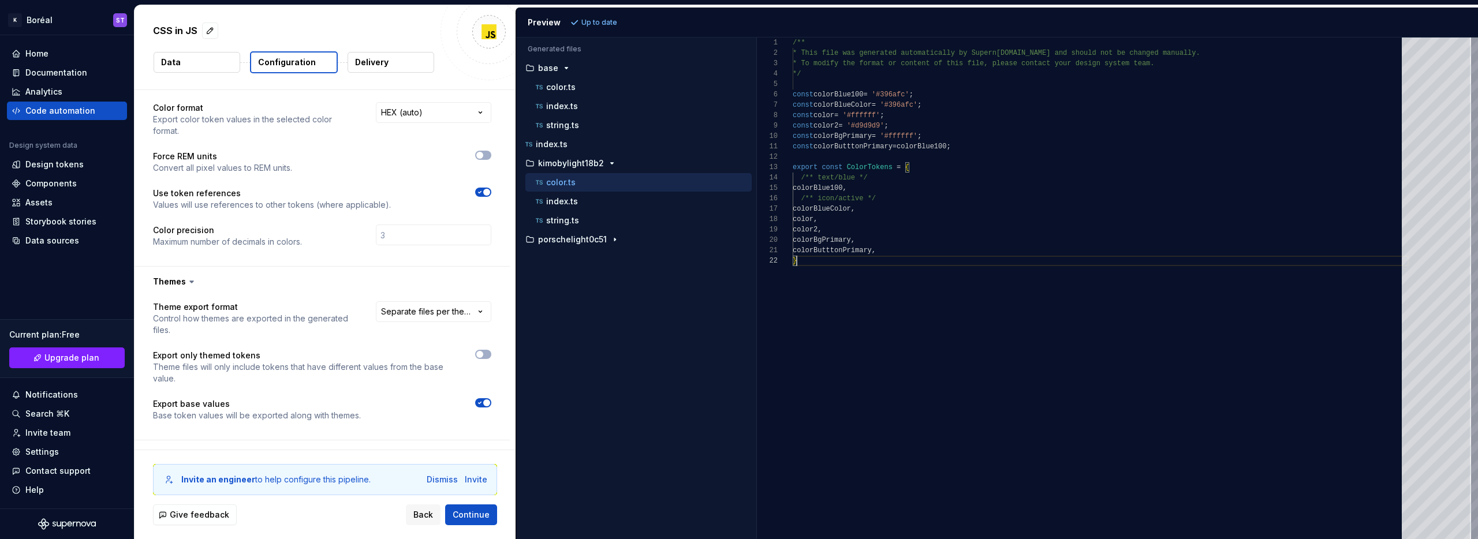
scroll to position [0, 0]
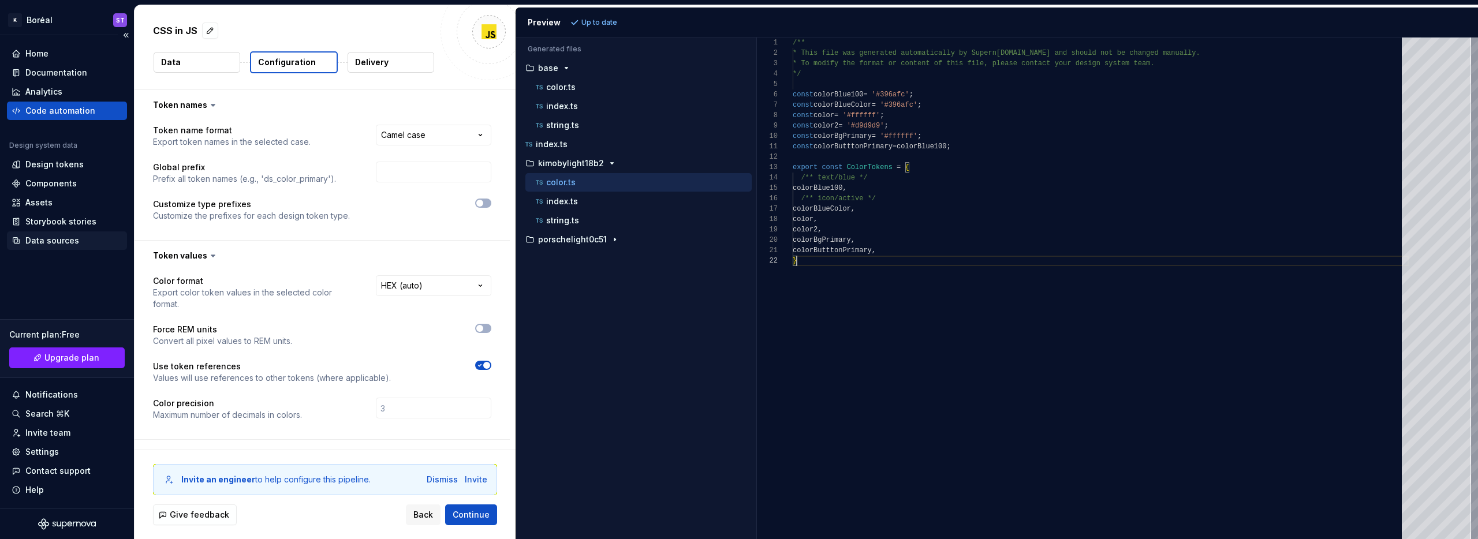
click at [61, 239] on div "Data sources" at bounding box center [52, 241] width 54 height 12
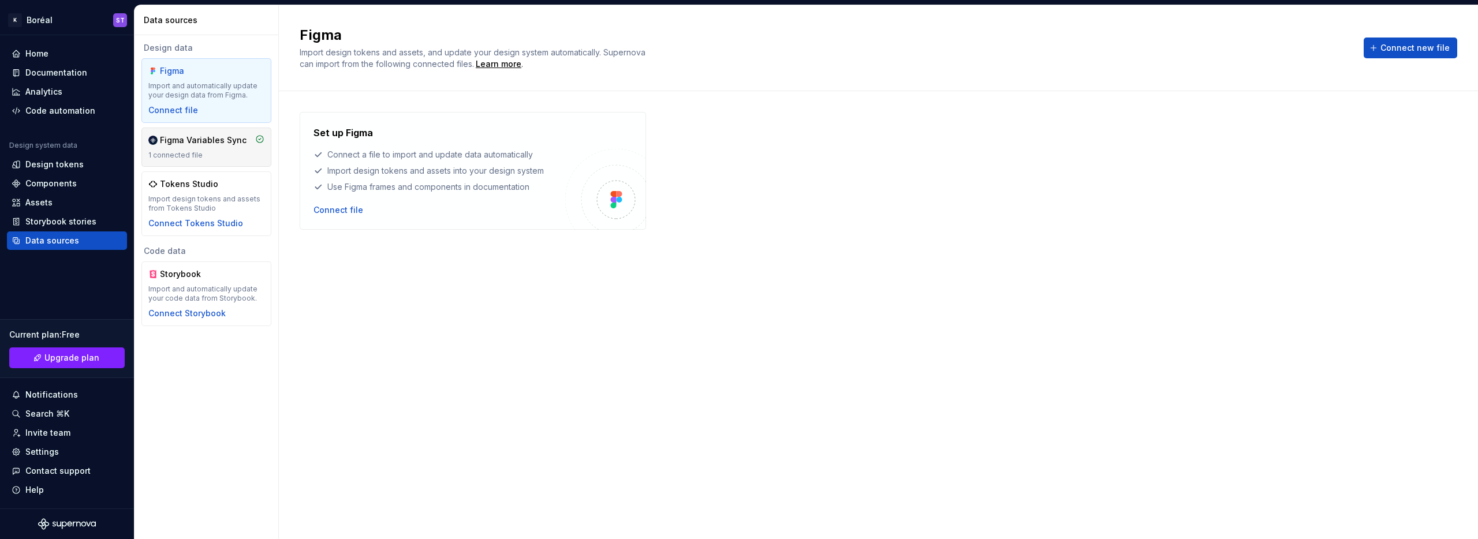
click at [158, 141] on div "Figma Variables Sync" at bounding box center [197, 141] width 98 height 12
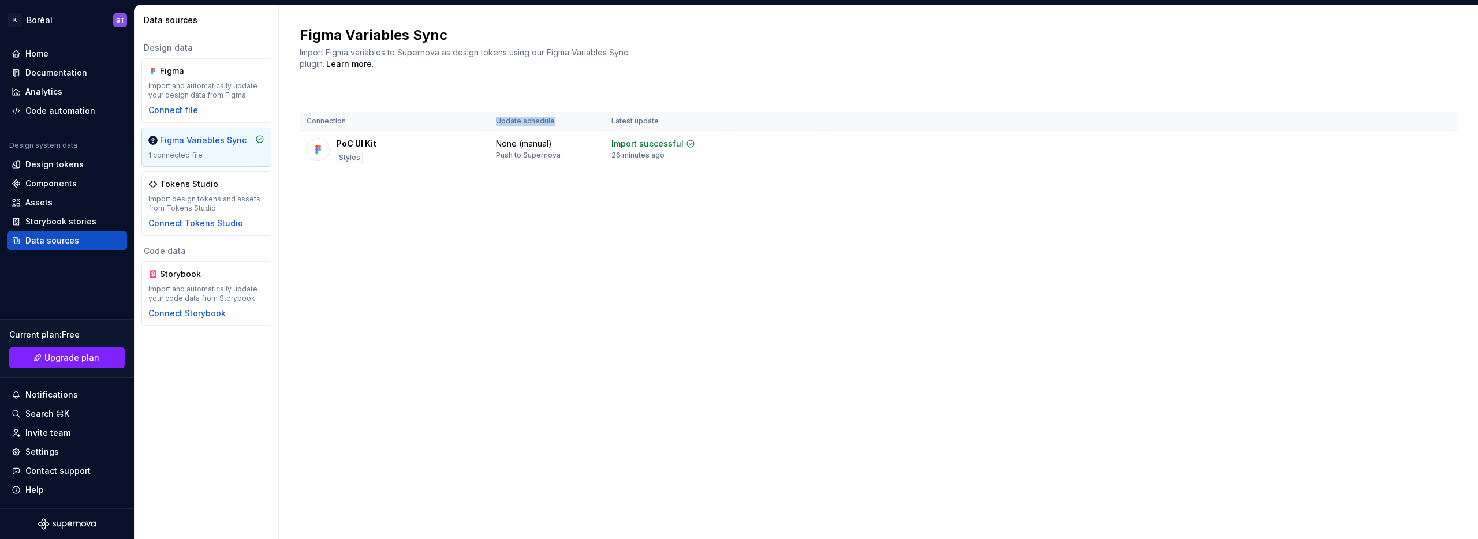
drag, startPoint x: 493, startPoint y: 118, endPoint x: 561, endPoint y: 122, distance: 68.2
click at [561, 122] on th "Update schedule" at bounding box center [546, 121] width 115 height 19
click at [472, 183] on div "Connection Update schedule Latest update PoC UI Kit Styles None (manual) Push t…" at bounding box center [879, 152] width 1158 height 123
click at [233, 80] on div "Figma Import and automatically update your design data from Figma. Connect file" at bounding box center [206, 90] width 116 height 51
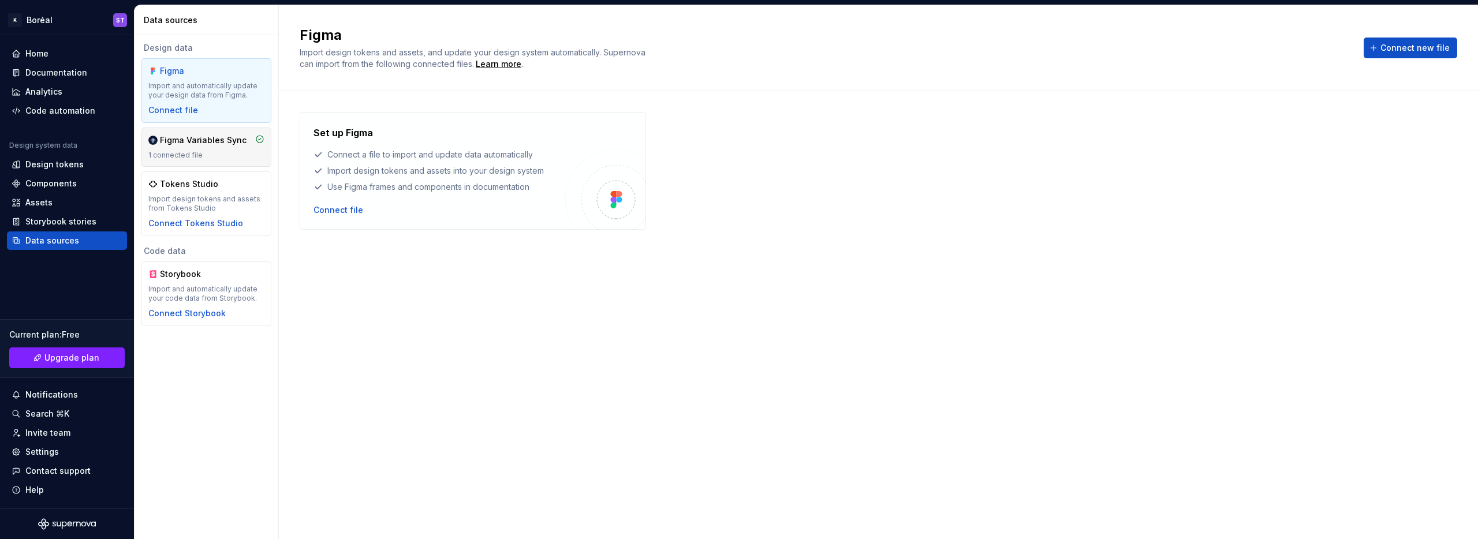
click at [220, 140] on div "Figma Variables Sync" at bounding box center [203, 141] width 87 height 12
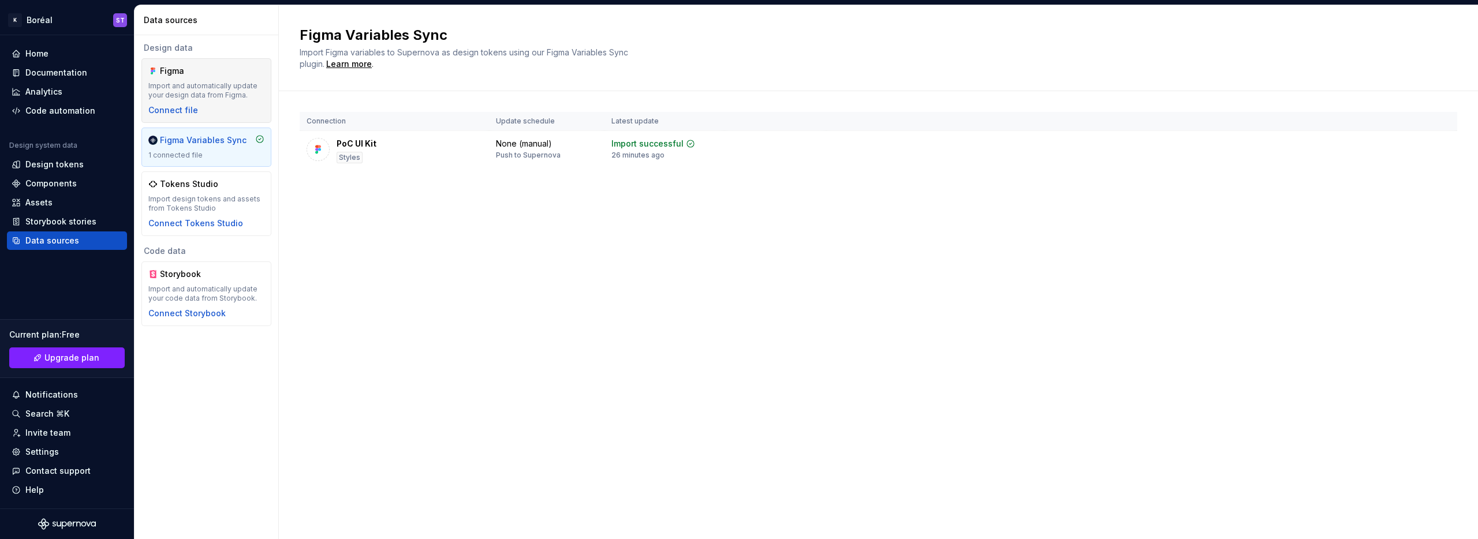
click at [232, 88] on div "Import and automatically update your design data from Figma." at bounding box center [206, 90] width 116 height 18
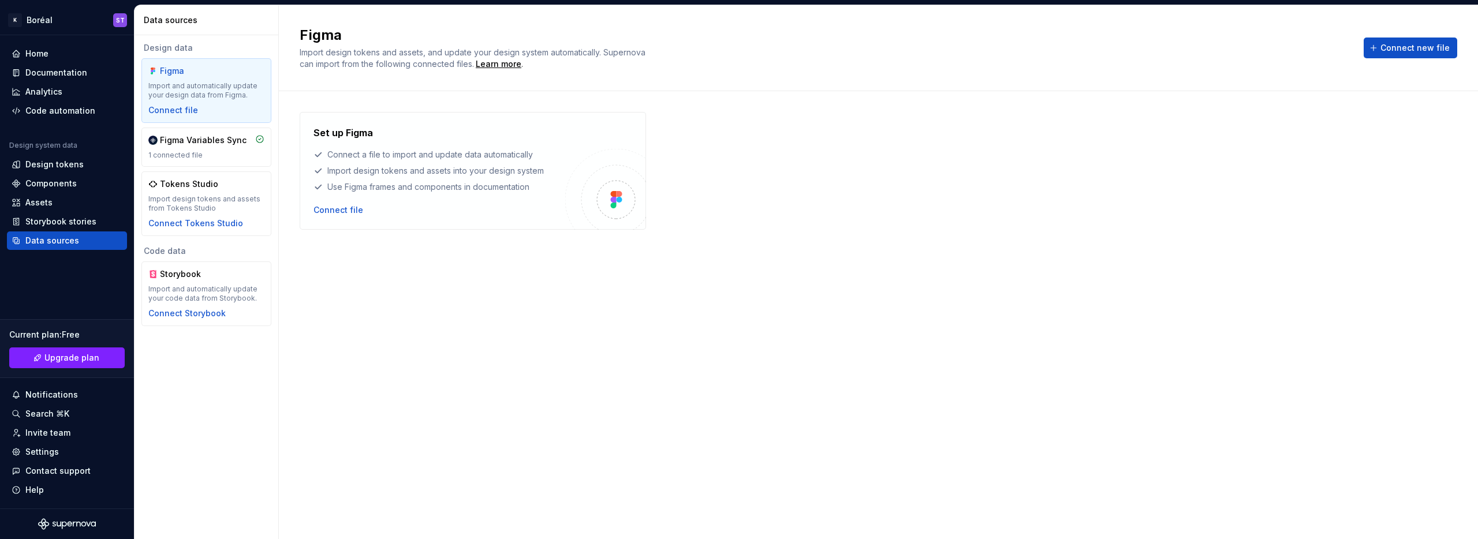
click at [438, 236] on div "Set up Figma Connect a file to import and update data automatically Import desi…" at bounding box center [879, 303] width 1158 height 383
click at [44, 198] on div "Assets" at bounding box center [38, 203] width 27 height 12
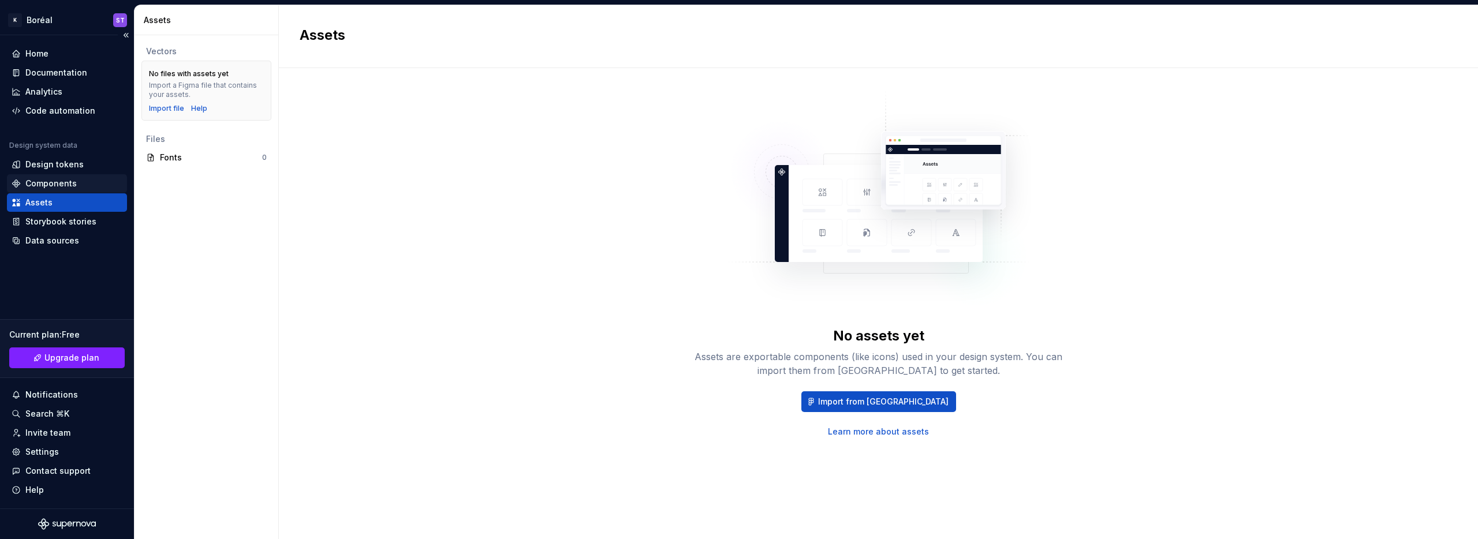
click at [46, 183] on div "Components" at bounding box center [50, 184] width 51 height 12
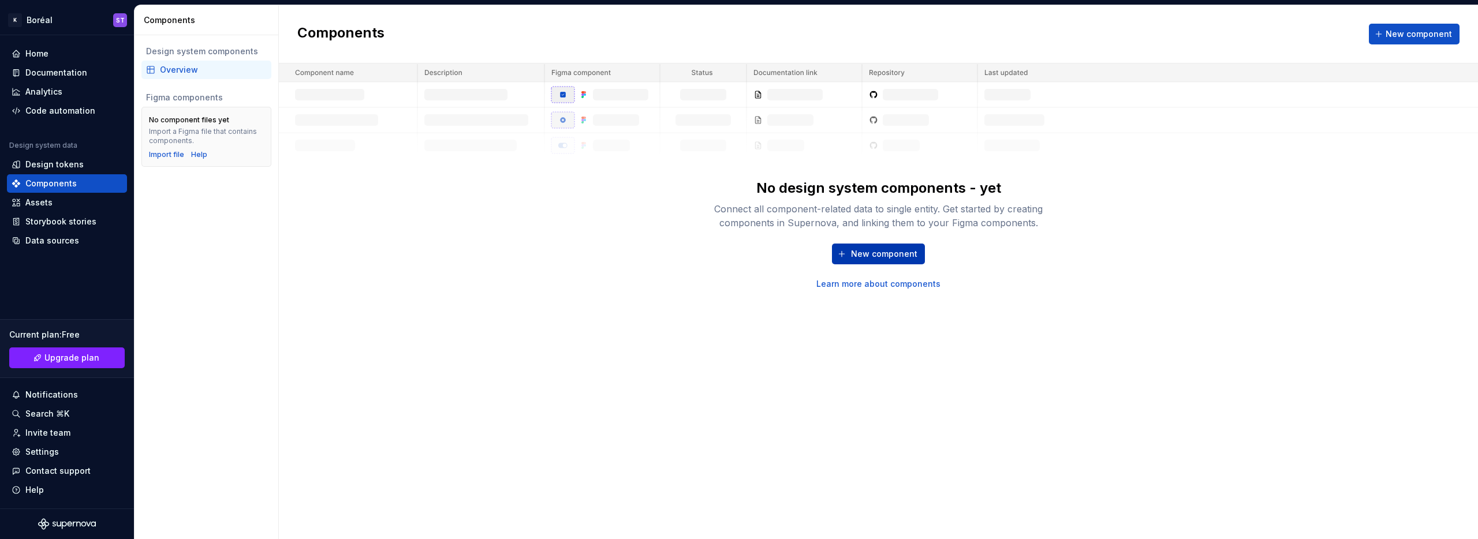
click at [871, 252] on span "New component" at bounding box center [884, 254] width 66 height 12
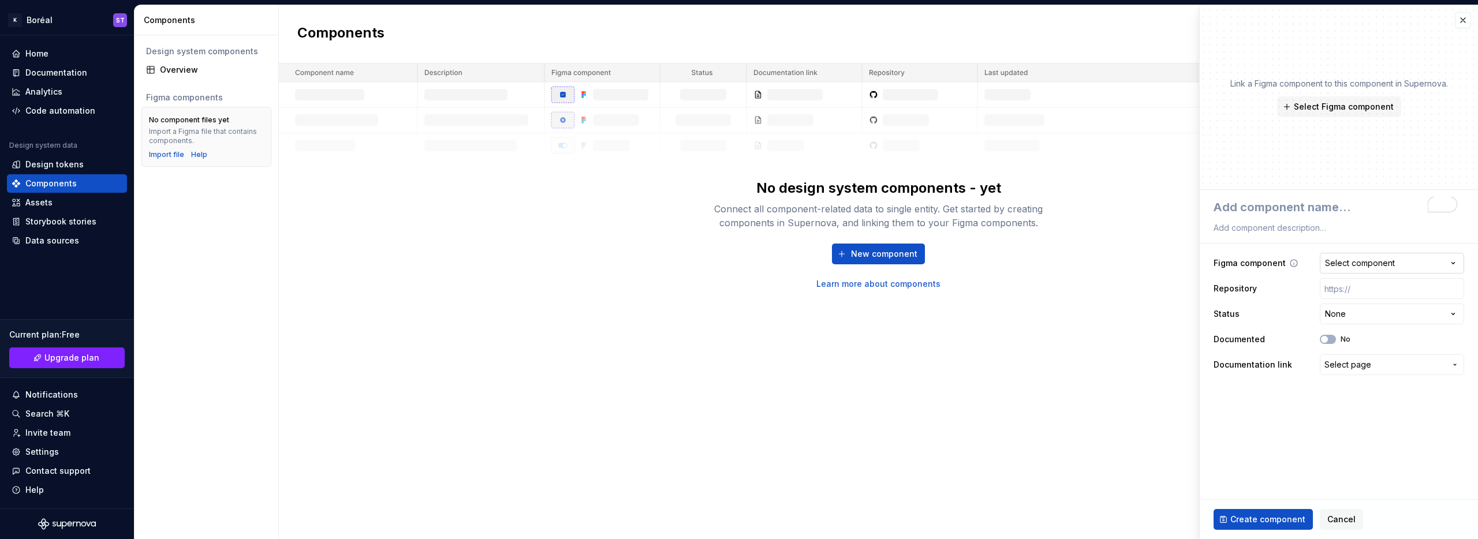
click at [1382, 264] on div "Select component" at bounding box center [1360, 264] width 70 height 12
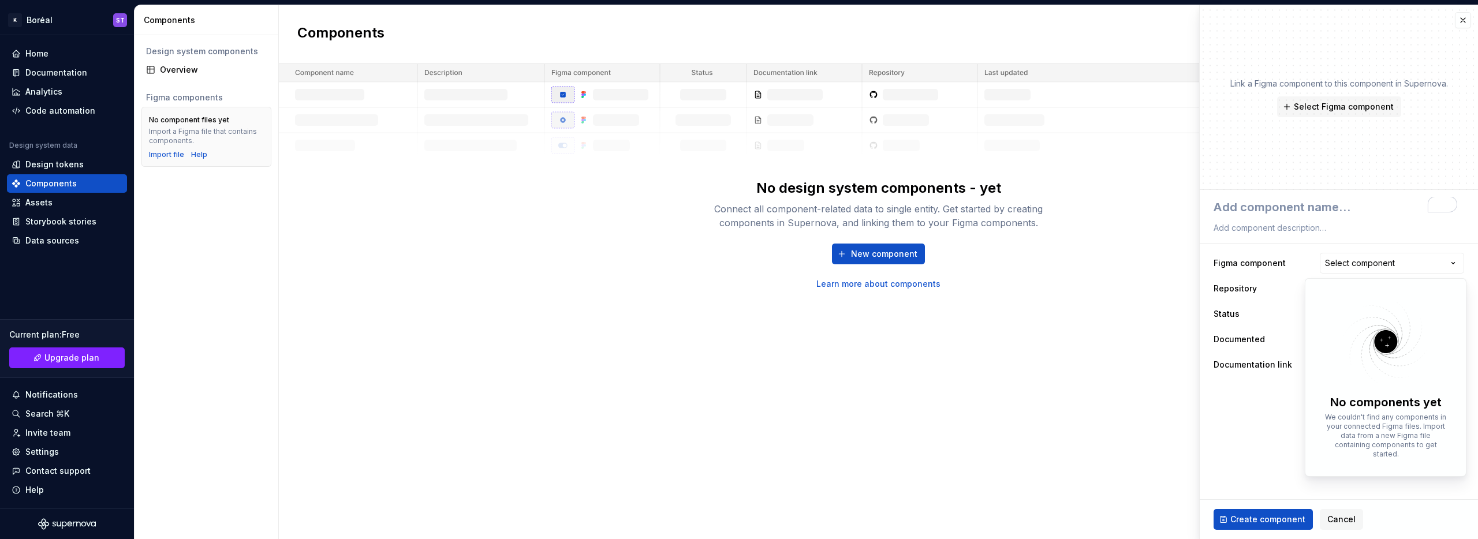
click at [1252, 264] on html "**********" at bounding box center [739, 269] width 1478 height 539
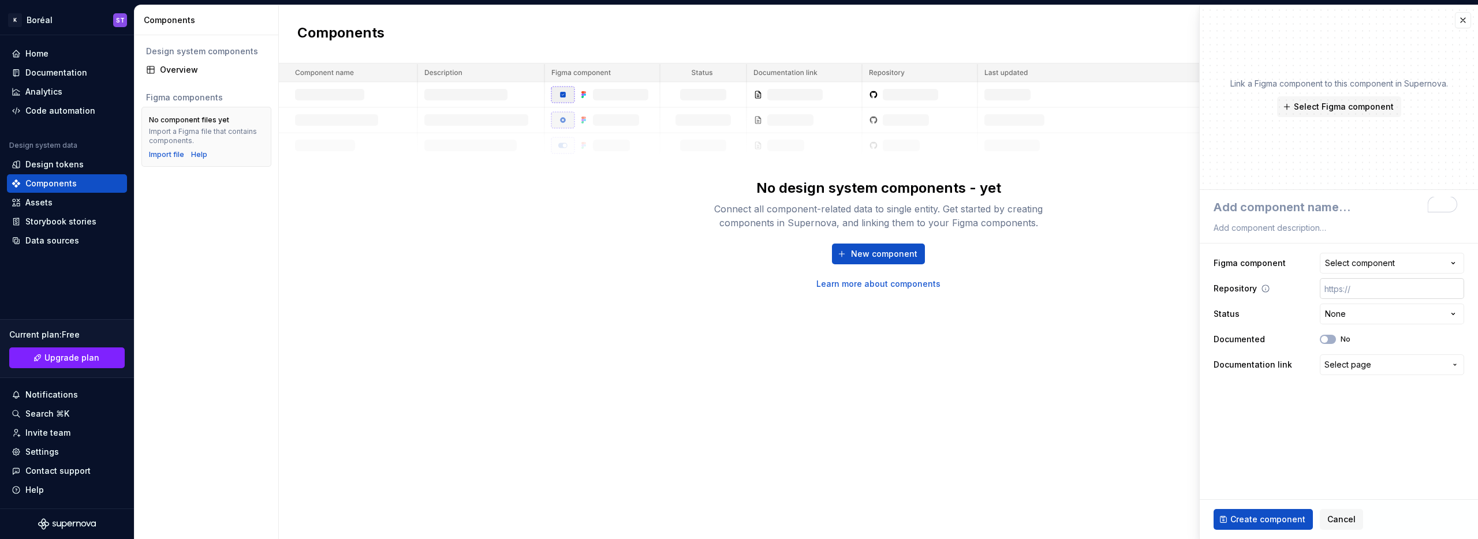
click at [1329, 288] on input "text" at bounding box center [1392, 288] width 144 height 21
click at [1353, 363] on span "Select page" at bounding box center [1348, 365] width 47 height 12
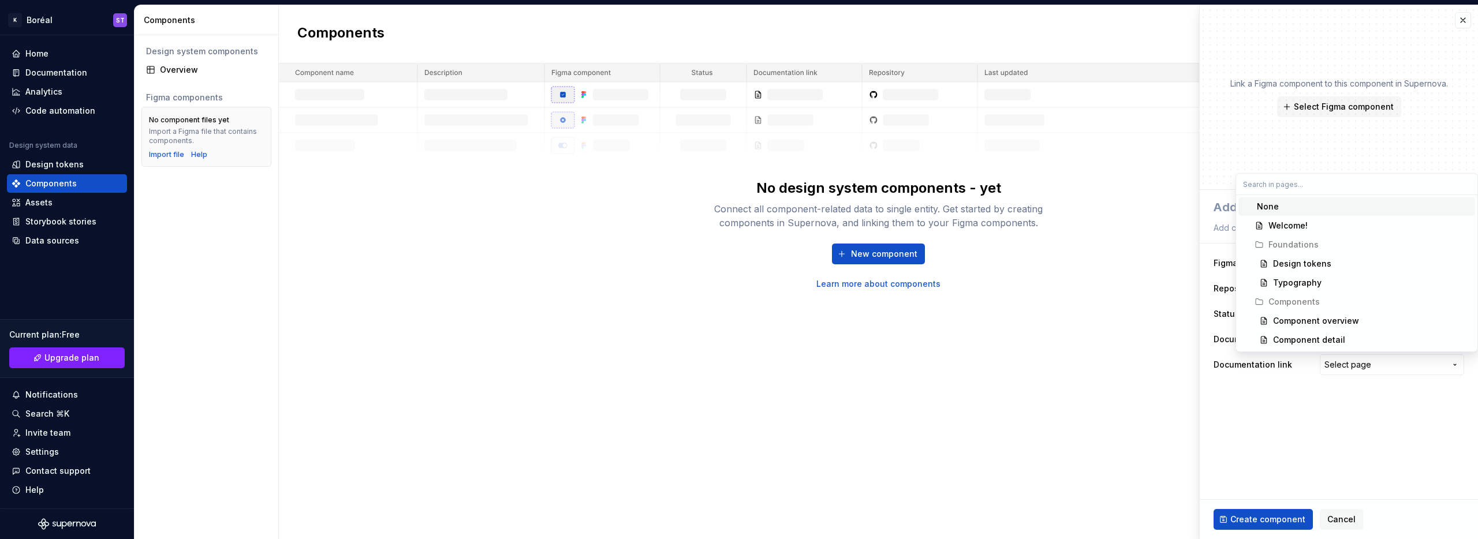
click at [1292, 398] on html "**********" at bounding box center [739, 269] width 1478 height 539
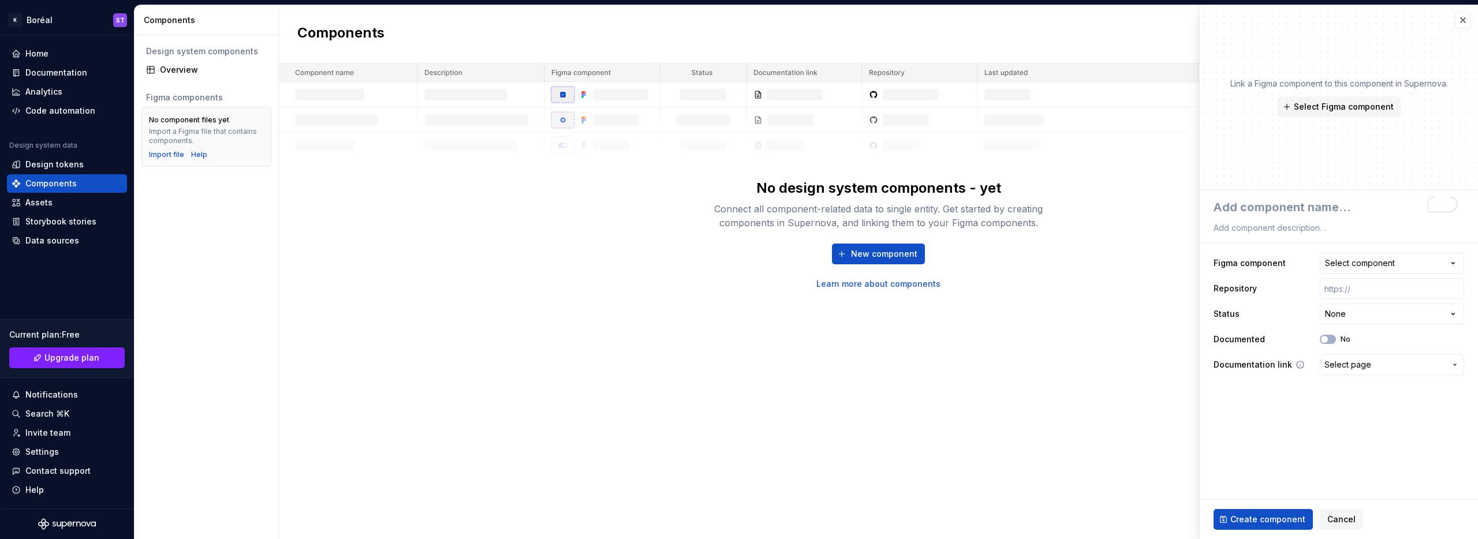
click at [1358, 363] on span "Select page" at bounding box center [1348, 365] width 47 height 12
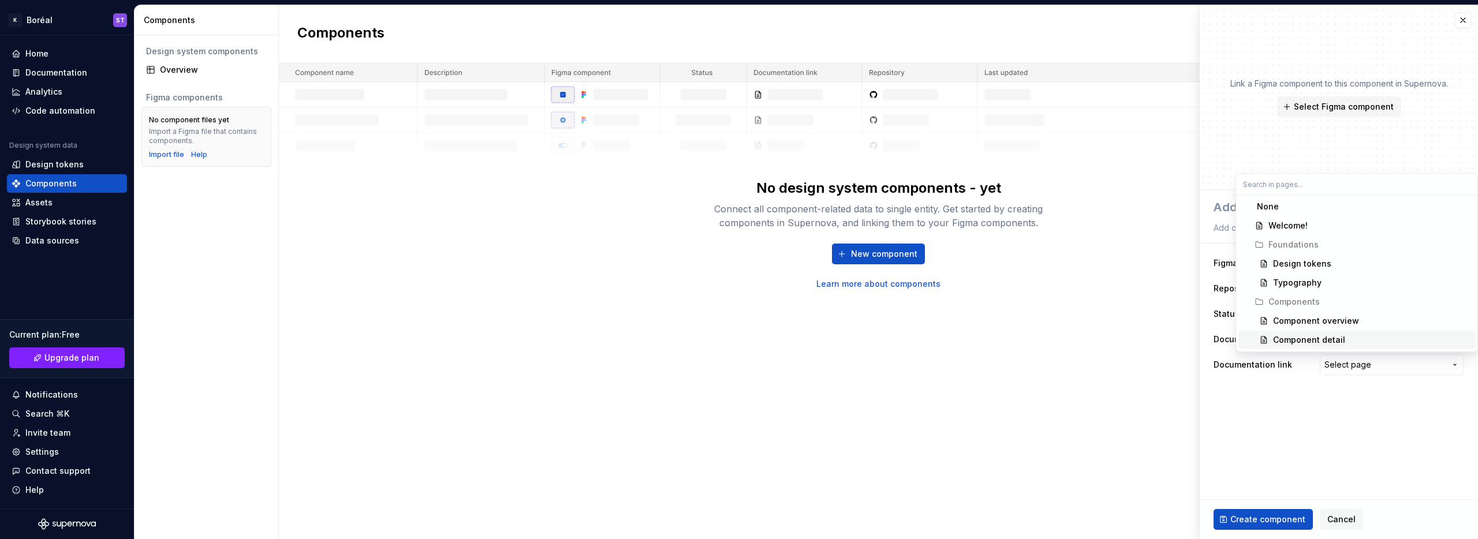
click at [1300, 410] on html "**********" at bounding box center [739, 269] width 1478 height 539
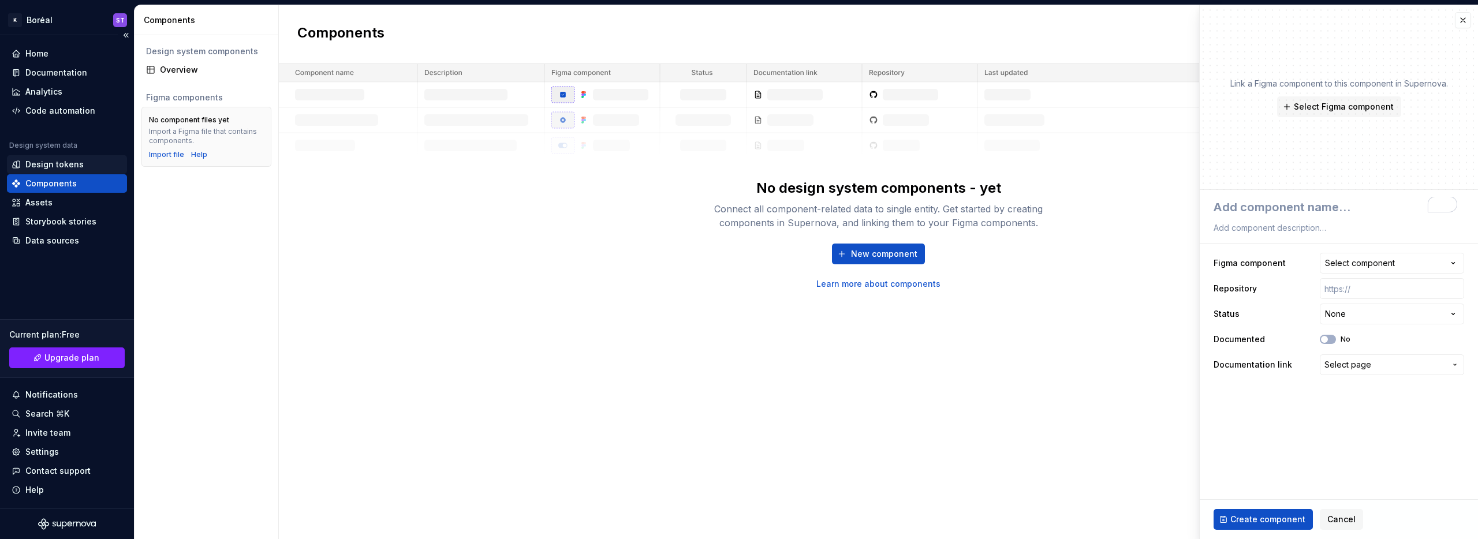
click at [40, 163] on div "Design tokens" at bounding box center [54, 165] width 58 height 12
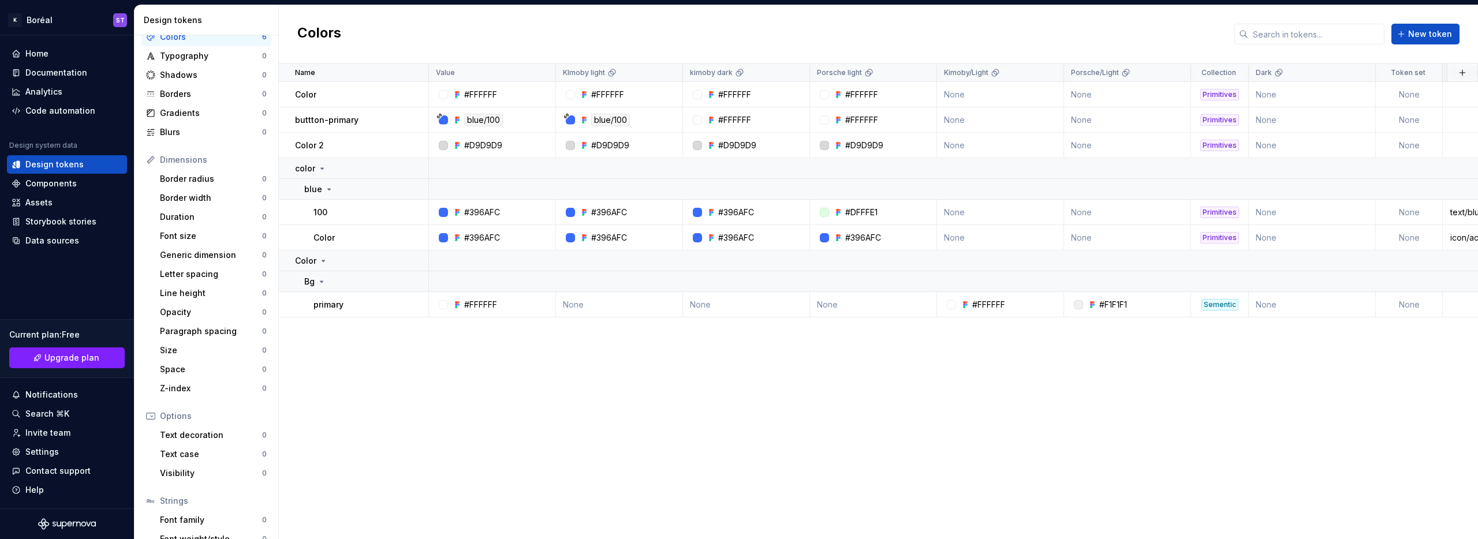
click at [359, 359] on div "Name Value KImoby light kimoby dark Porsche light Kimoby/Light Porsche/Light Co…" at bounding box center [878, 302] width 1199 height 476
click at [52, 244] on div "Data sources" at bounding box center [52, 241] width 54 height 12
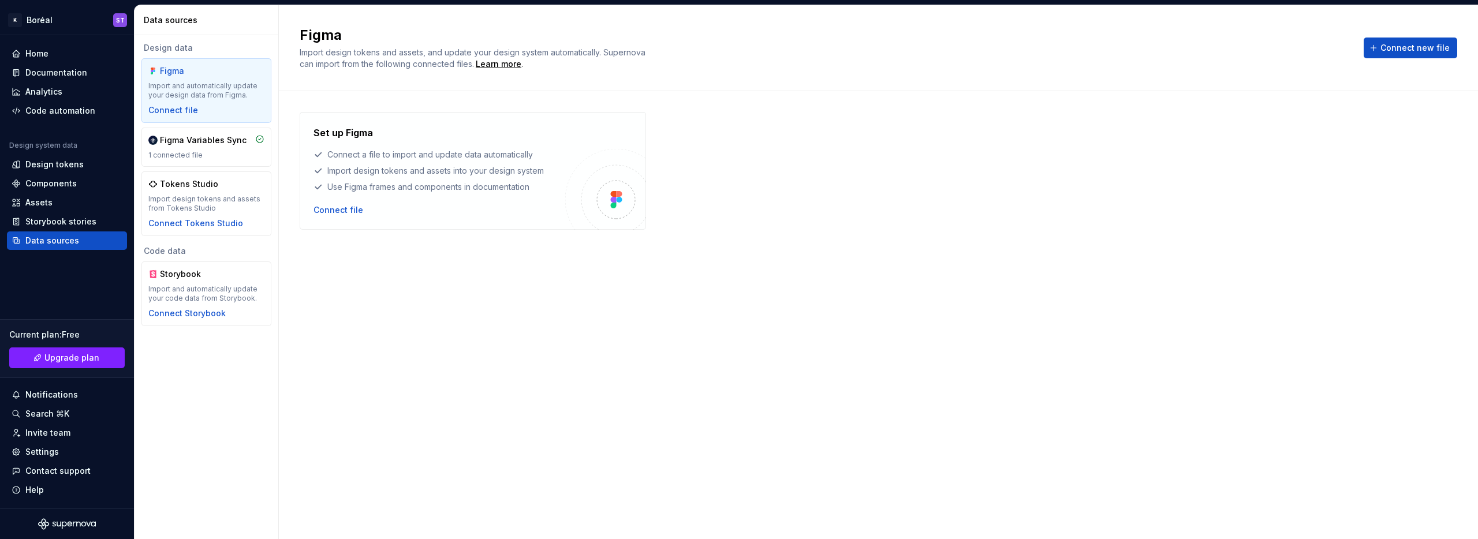
click at [225, 79] on div "Figma Import and automatically update your design data from Figma. Connect file" at bounding box center [206, 90] width 116 height 51
click at [213, 150] on div "Figma Variables Sync 1 connected file" at bounding box center [206, 147] width 116 height 25
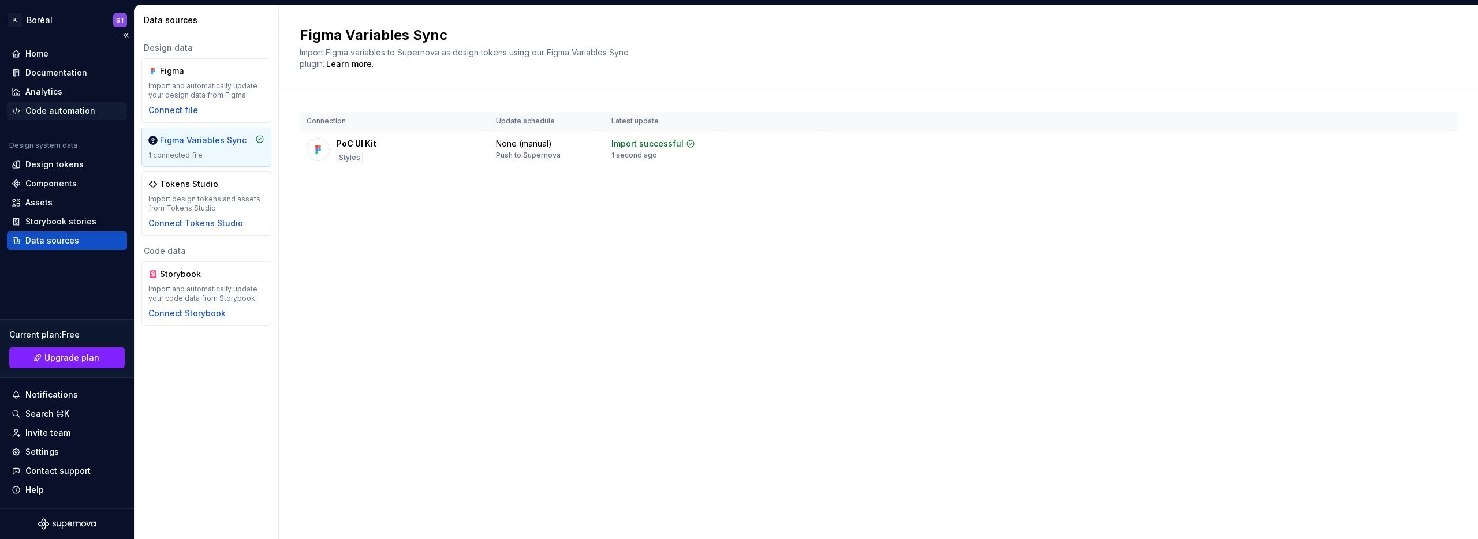
click at [65, 107] on div "Code automation" at bounding box center [60, 111] width 70 height 12
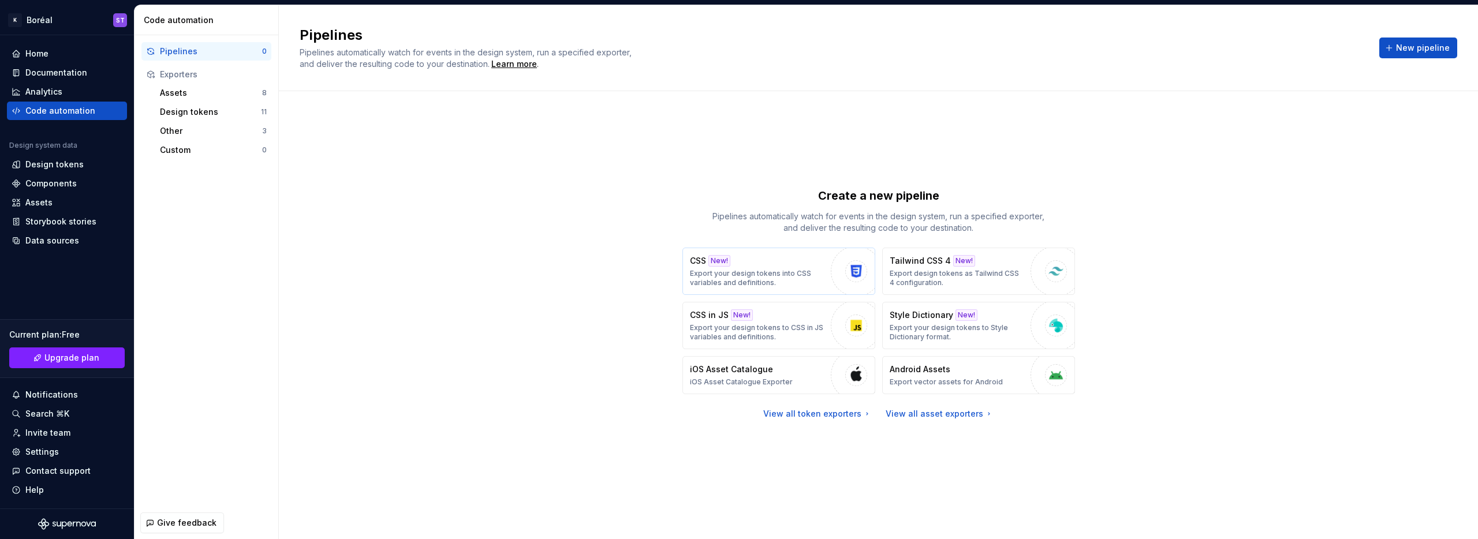
click at [792, 271] on p "Export your design tokens into CSS variables and definitions." at bounding box center [757, 278] width 135 height 18
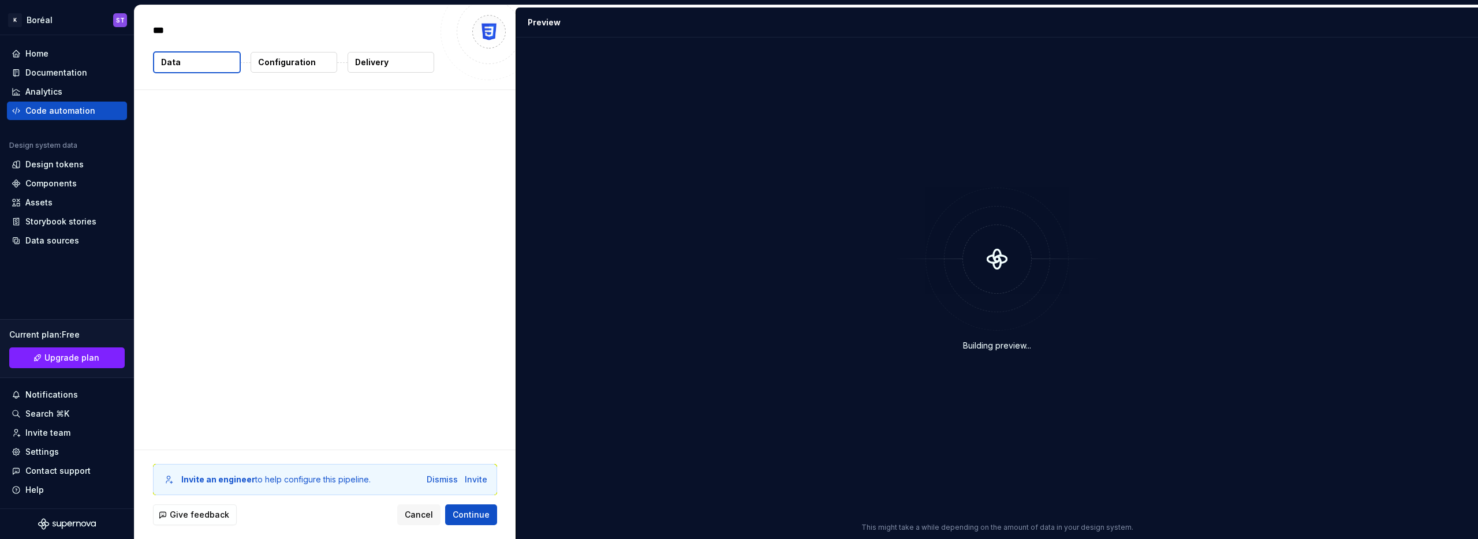
type textarea "*"
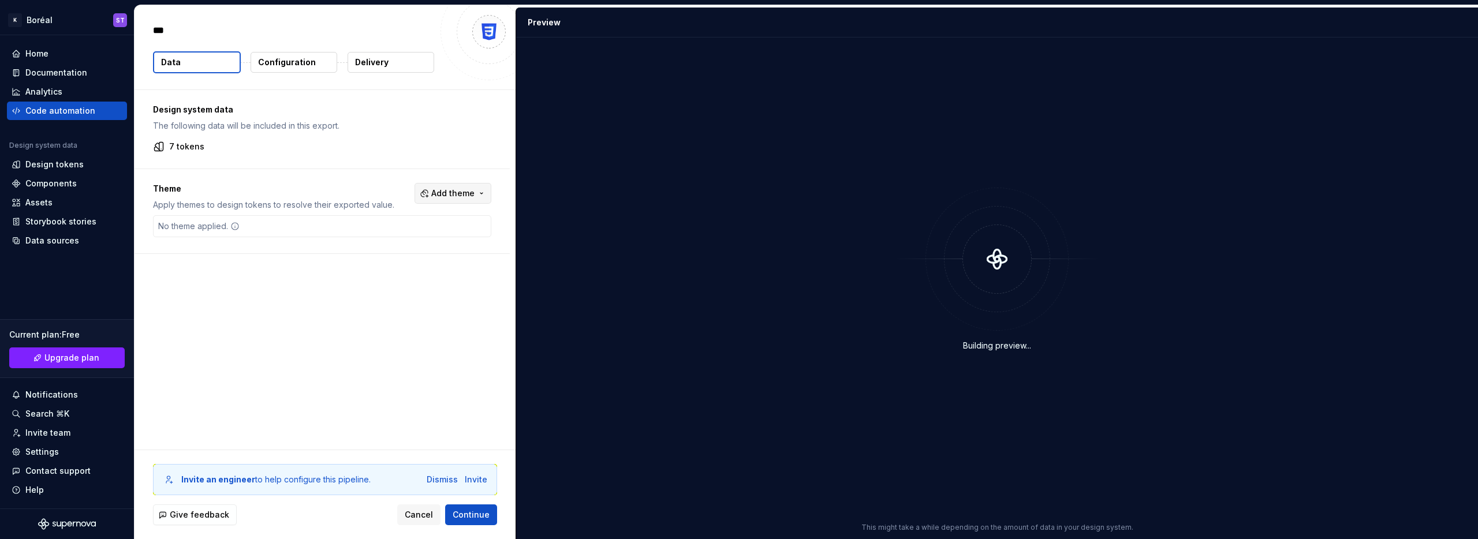
click at [475, 189] on span "Add theme" at bounding box center [452, 194] width 43 height 12
click at [419, 313] on div "Kimoby/Light" at bounding box center [406, 314] width 52 height 12
click at [408, 334] on div "Porsche/Light" at bounding box center [408, 332] width 56 height 12
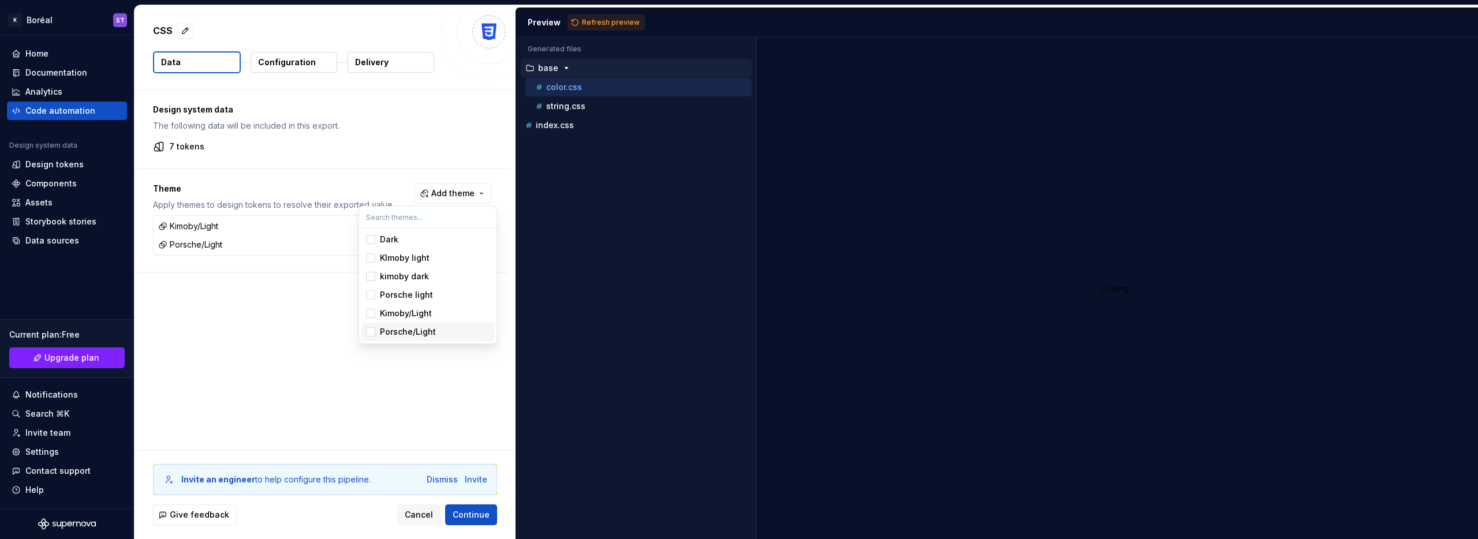
click at [351, 386] on html "K Boréal ST Home Documentation Analytics Code automation Design system data Des…" at bounding box center [739, 269] width 1478 height 539
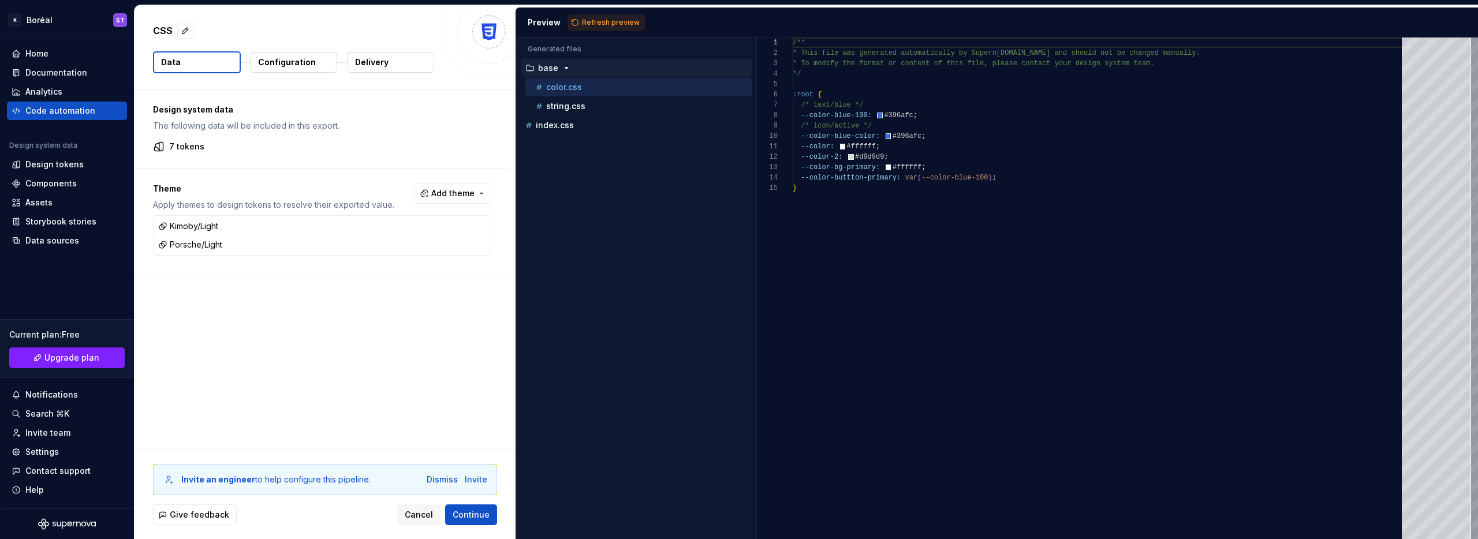
click at [297, 64] on p "Configuration" at bounding box center [287, 63] width 58 height 12
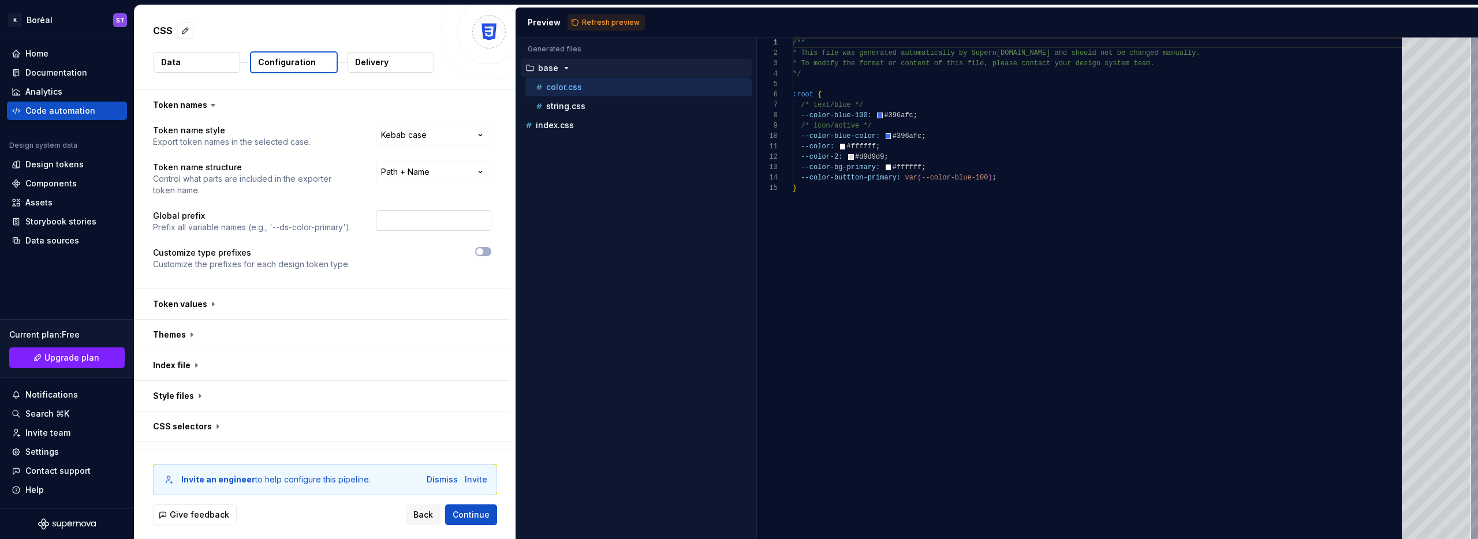
click at [426, 225] on input "text" at bounding box center [433, 220] width 115 height 21
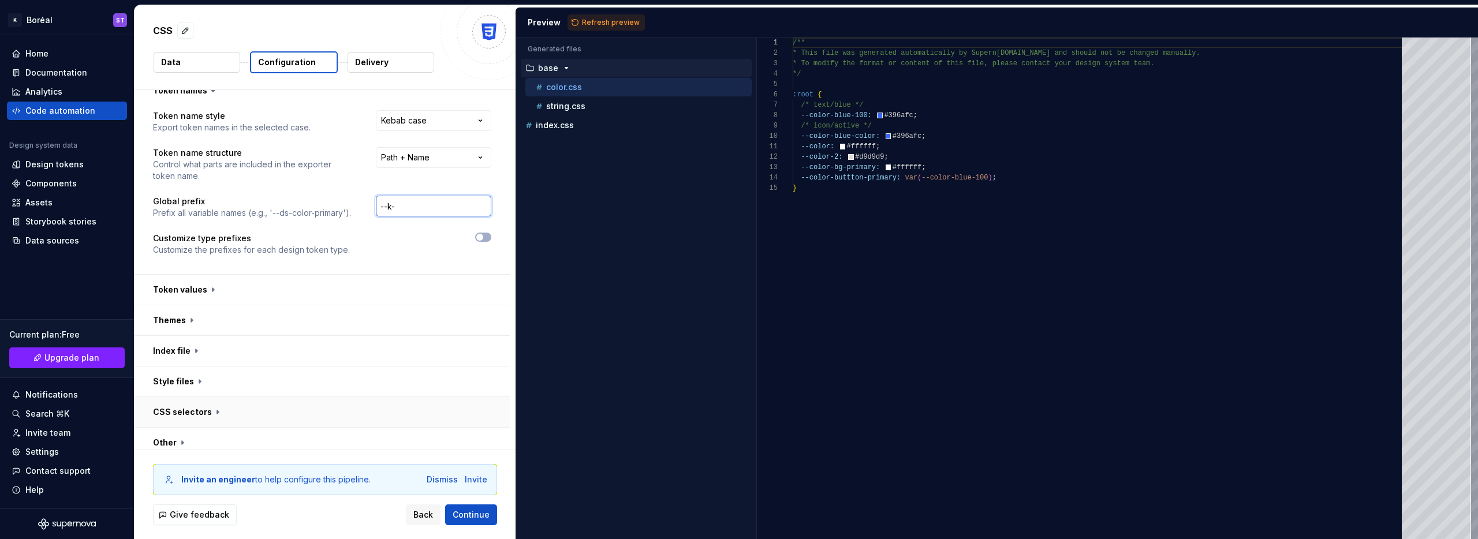
scroll to position [54, 0]
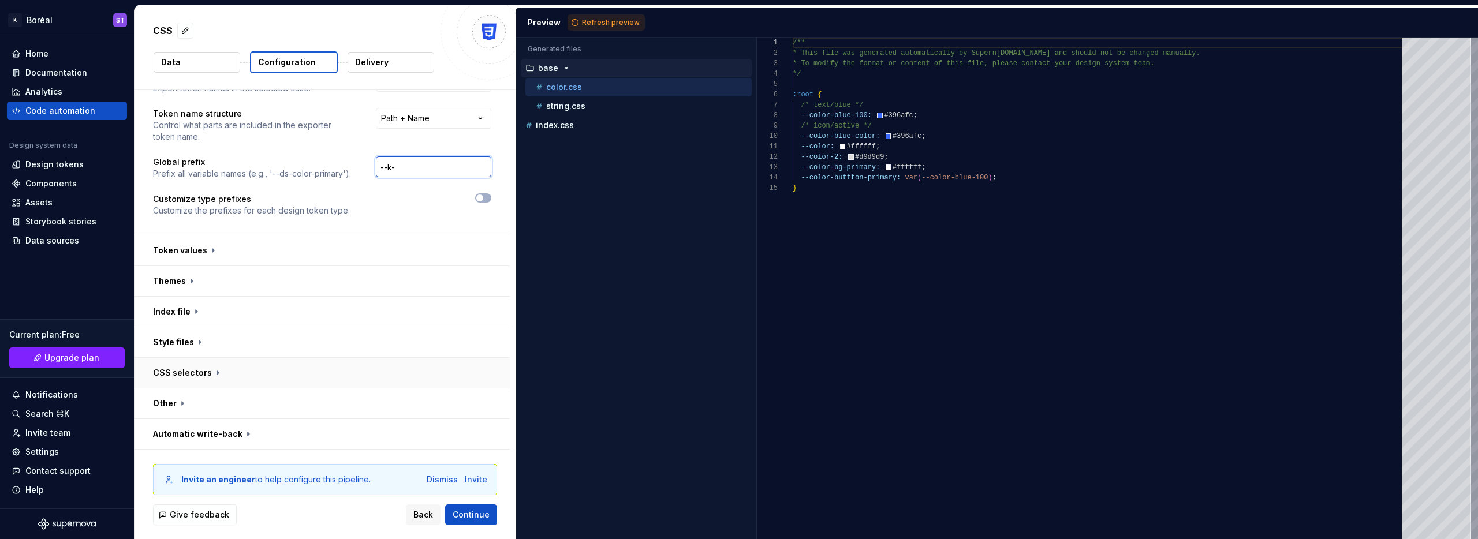
type input "--k-"
click at [241, 376] on button "button" at bounding box center [322, 373] width 375 height 30
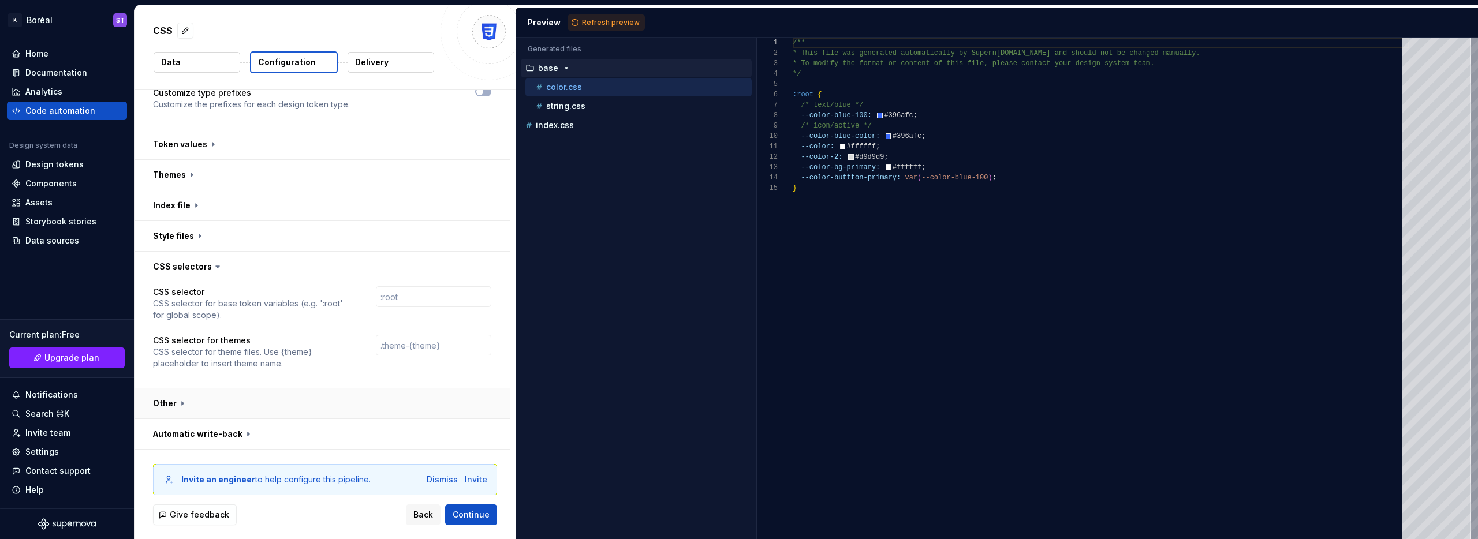
scroll to position [0, 0]
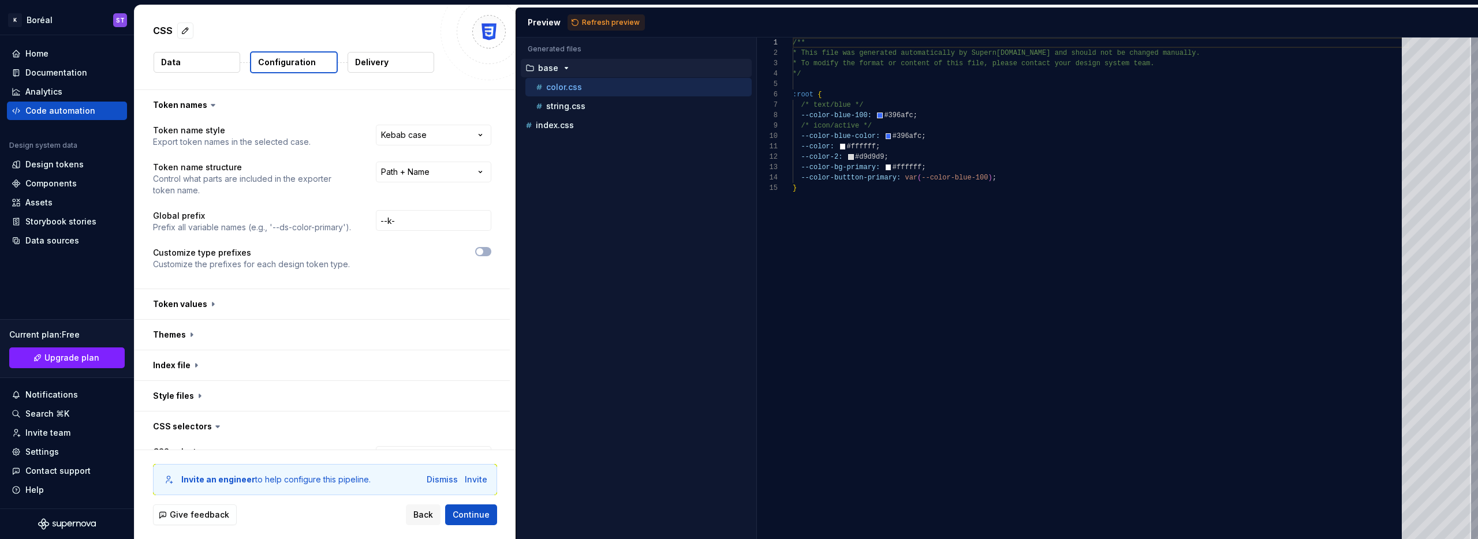
click at [388, 62] on button "Delivery" at bounding box center [391, 62] width 87 height 21
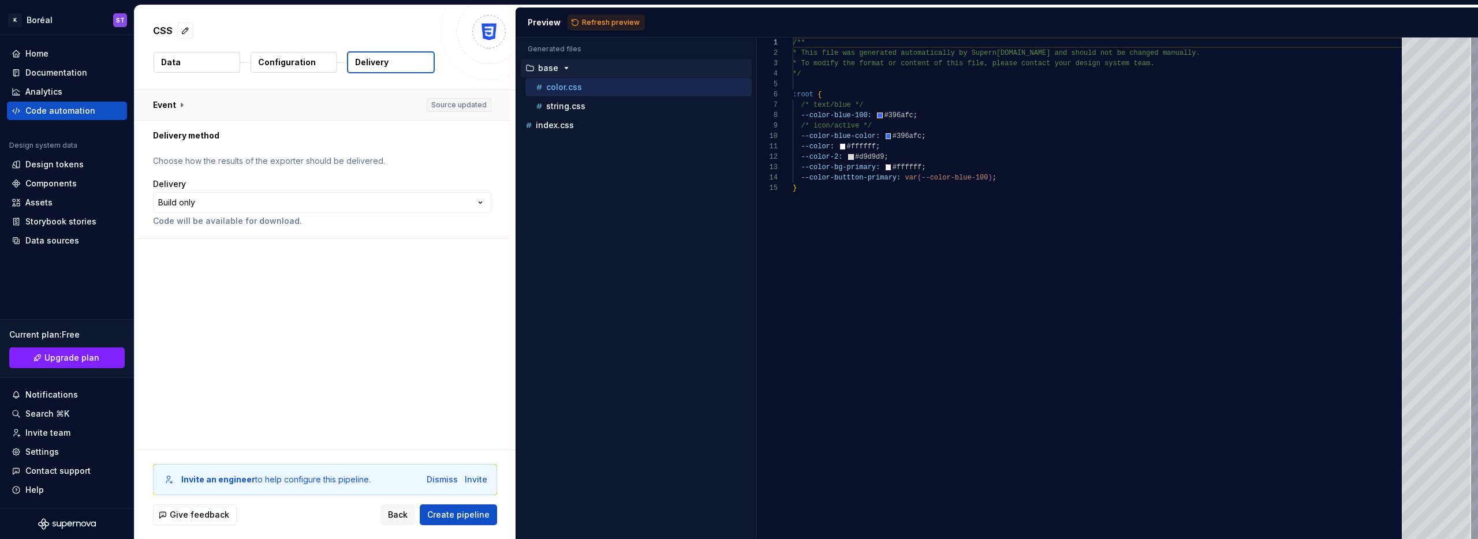
click at [186, 96] on button "button" at bounding box center [322, 105] width 375 height 30
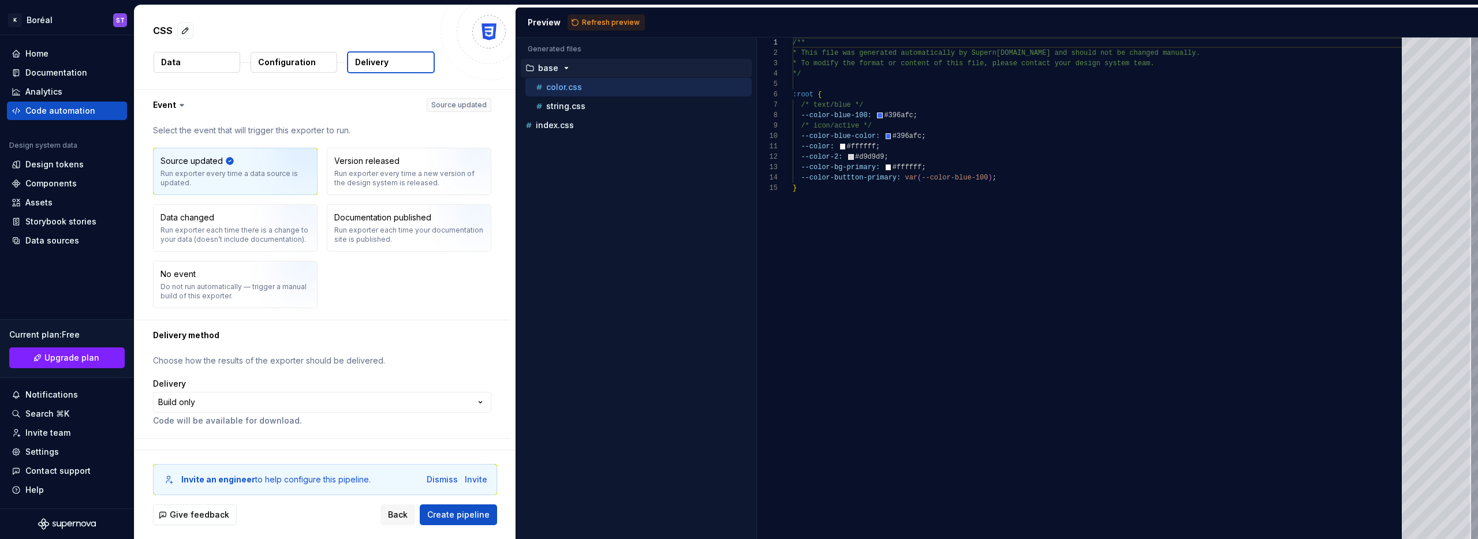
click at [385, 290] on div "Source updated Run exporter every time a data source is updated. Version releas…" at bounding box center [322, 228] width 338 height 161
click at [326, 59] on button "Configuration" at bounding box center [294, 62] width 87 height 21
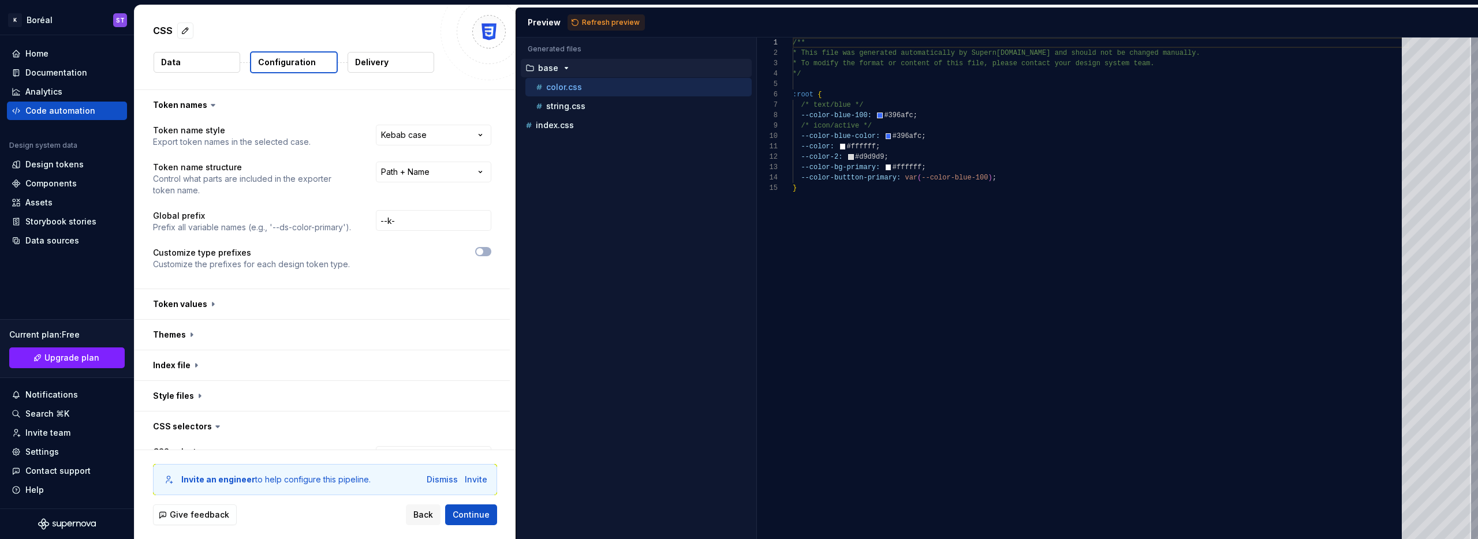
click at [419, 259] on div at bounding box center [431, 258] width 121 height 23
click at [158, 27] on p "CSS" at bounding box center [163, 31] width 20 height 14
click at [72, 111] on div "Code automation" at bounding box center [60, 111] width 70 height 12
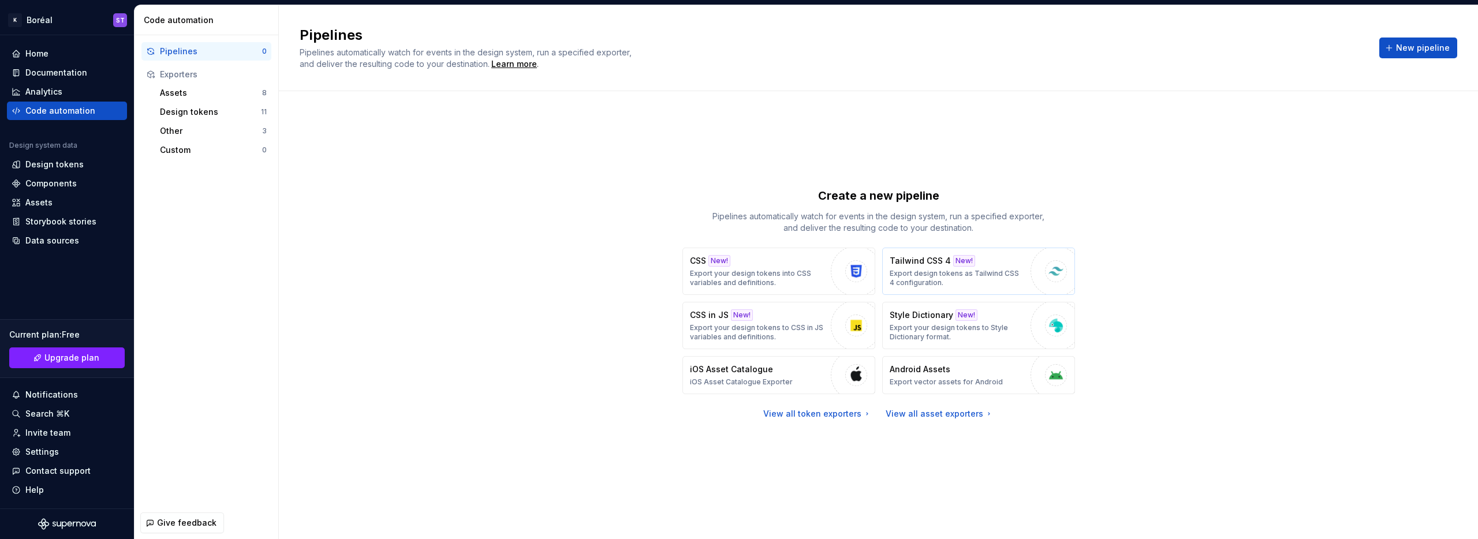
click at [907, 266] on p "Tailwind CSS 4" at bounding box center [920, 261] width 61 height 12
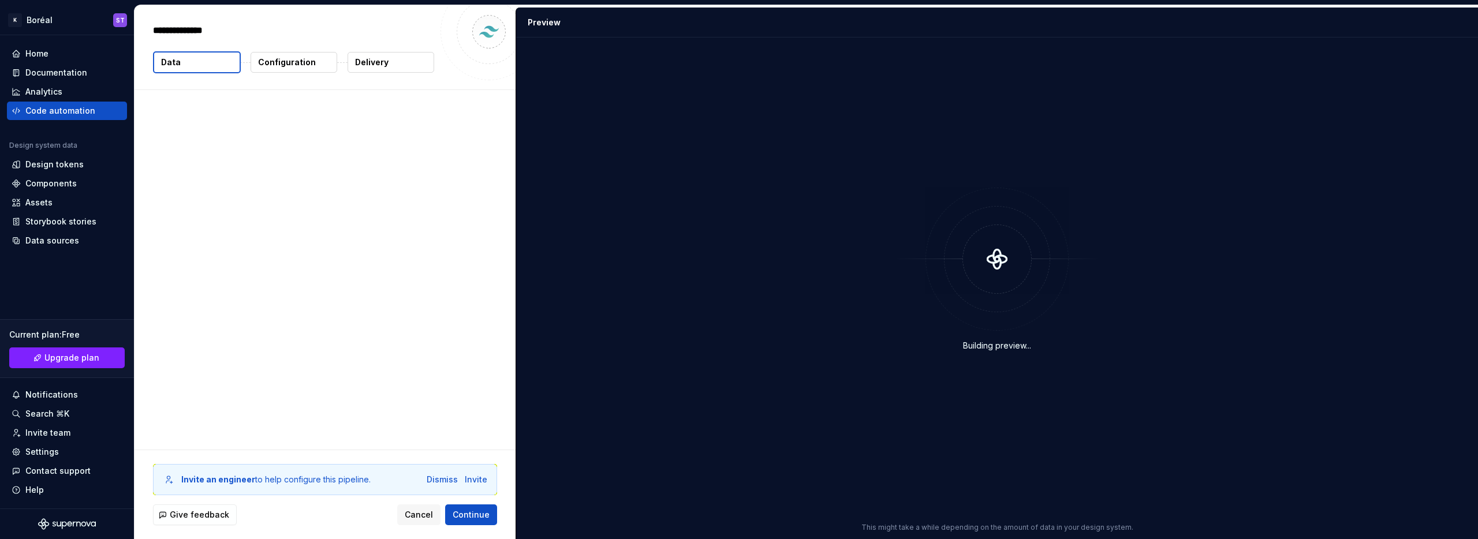
type textarea "*"
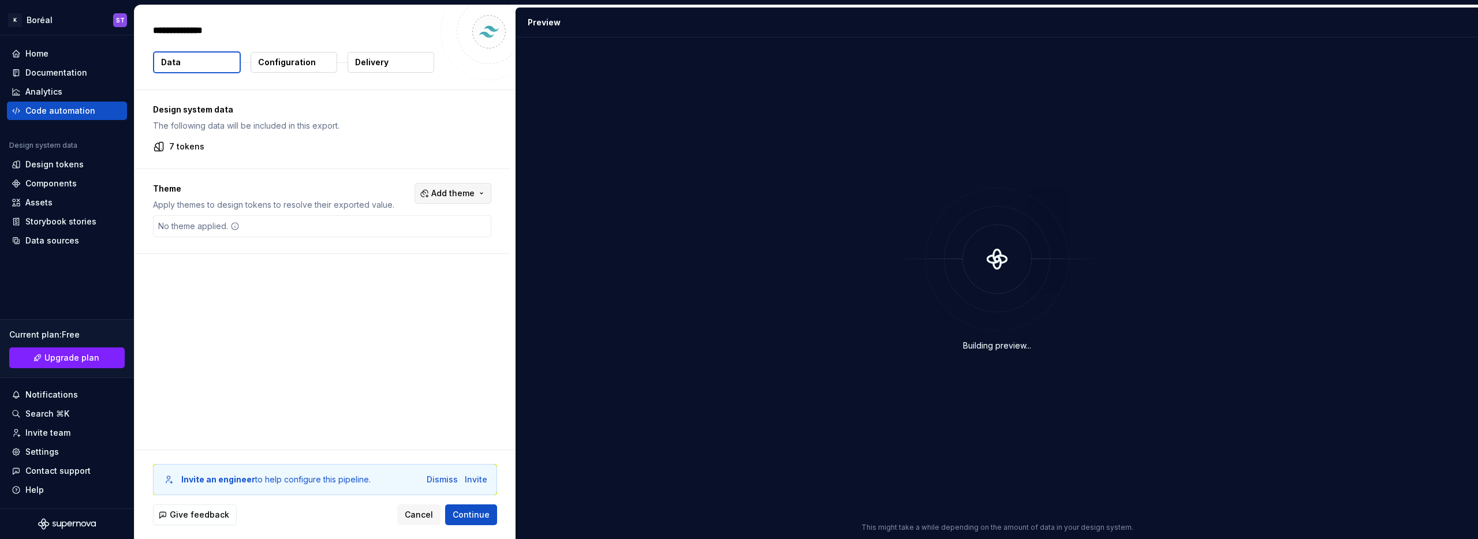
click at [475, 188] on span "Add theme" at bounding box center [452, 194] width 43 height 12
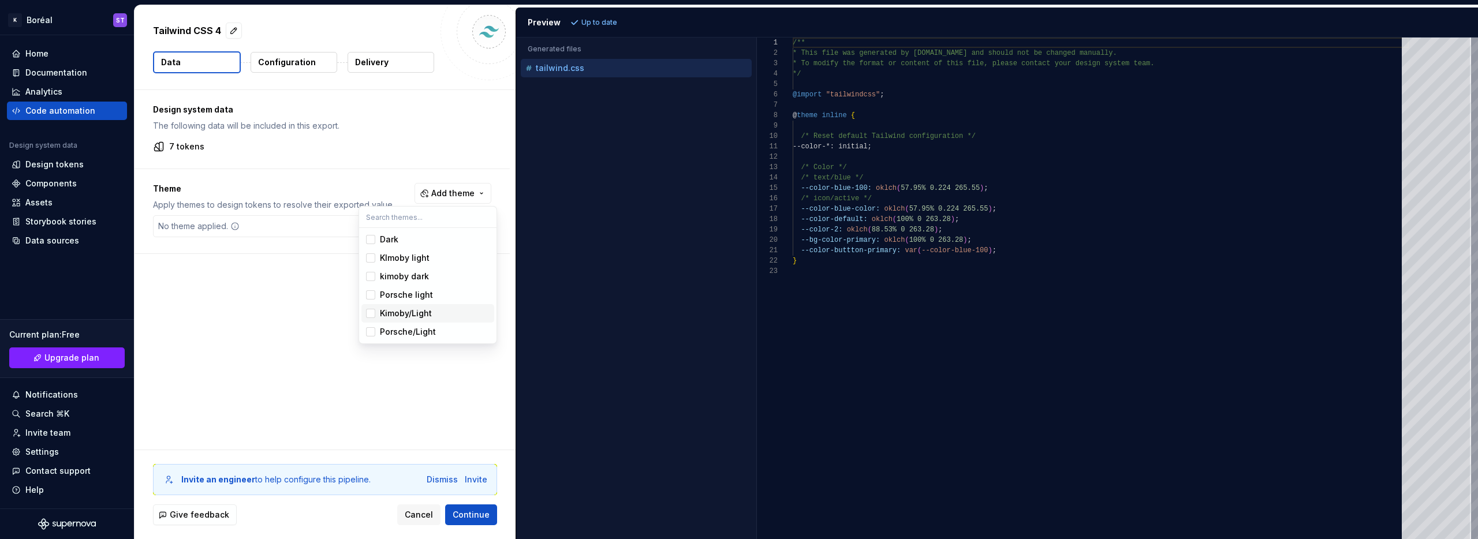
click at [432, 319] on span "Kimoby/Light" at bounding box center [428, 313] width 133 height 18
click at [432, 322] on span "Kimoby/Light" at bounding box center [428, 313] width 133 height 18
click at [430, 333] on div "Porsche/Light" at bounding box center [408, 332] width 56 height 12
click at [973, 417] on html "K Boréal ST Home Documentation Analytics Code automation Design system data Des…" at bounding box center [739, 269] width 1478 height 539
click at [456, 198] on span "Add theme" at bounding box center [452, 194] width 43 height 12
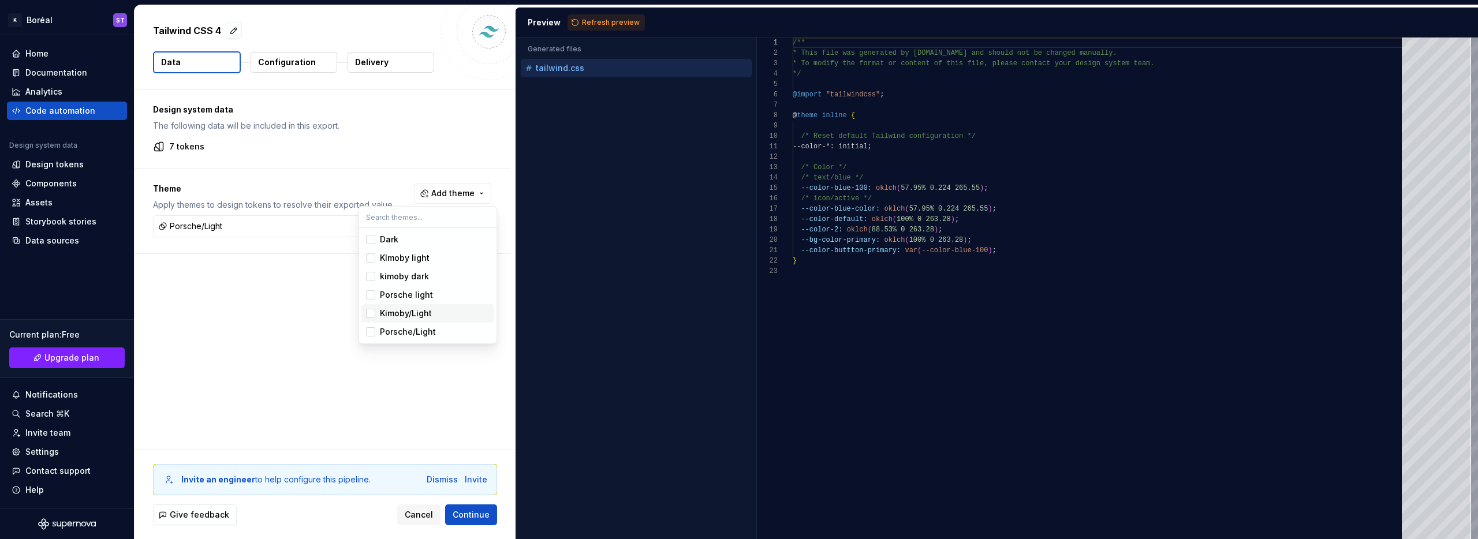
click at [408, 315] on div "Kimoby/Light" at bounding box center [406, 314] width 52 height 12
click at [290, 368] on html "K Boréal ST Home Documentation Analytics Code automation Design system data Des…" at bounding box center [739, 269] width 1478 height 539
click at [616, 22] on span "Refresh preview" at bounding box center [611, 22] width 58 height 9
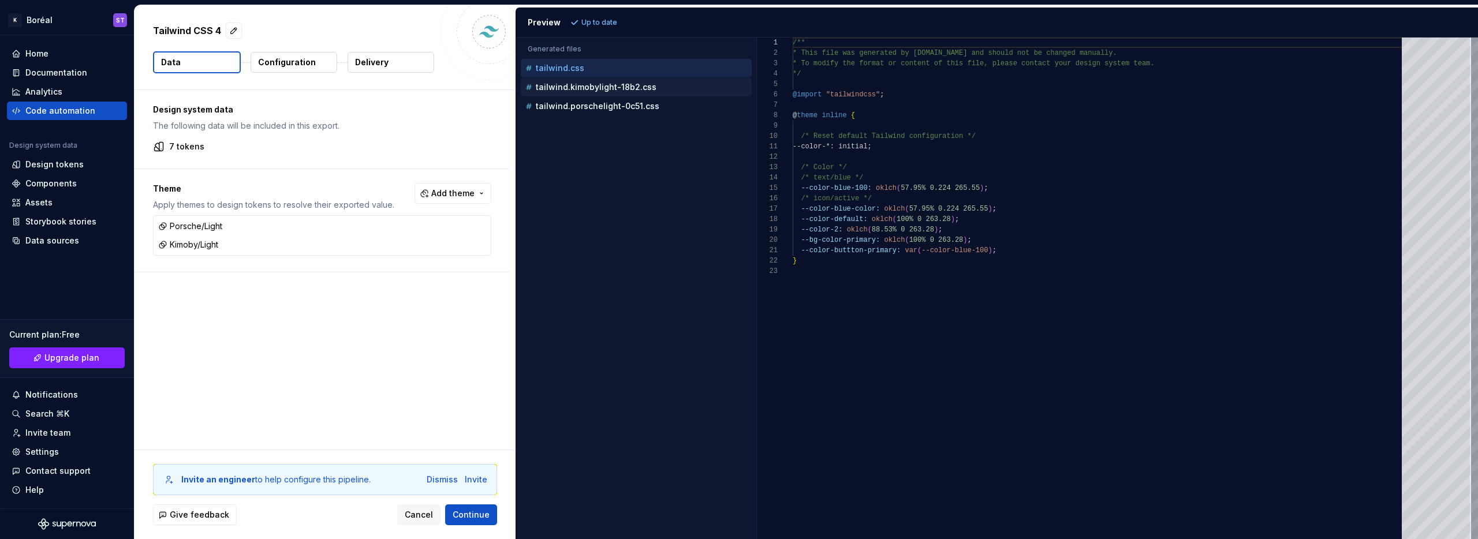
click at [587, 89] on p "tailwind.kimobylight-18b2.css" at bounding box center [596, 87] width 121 height 9
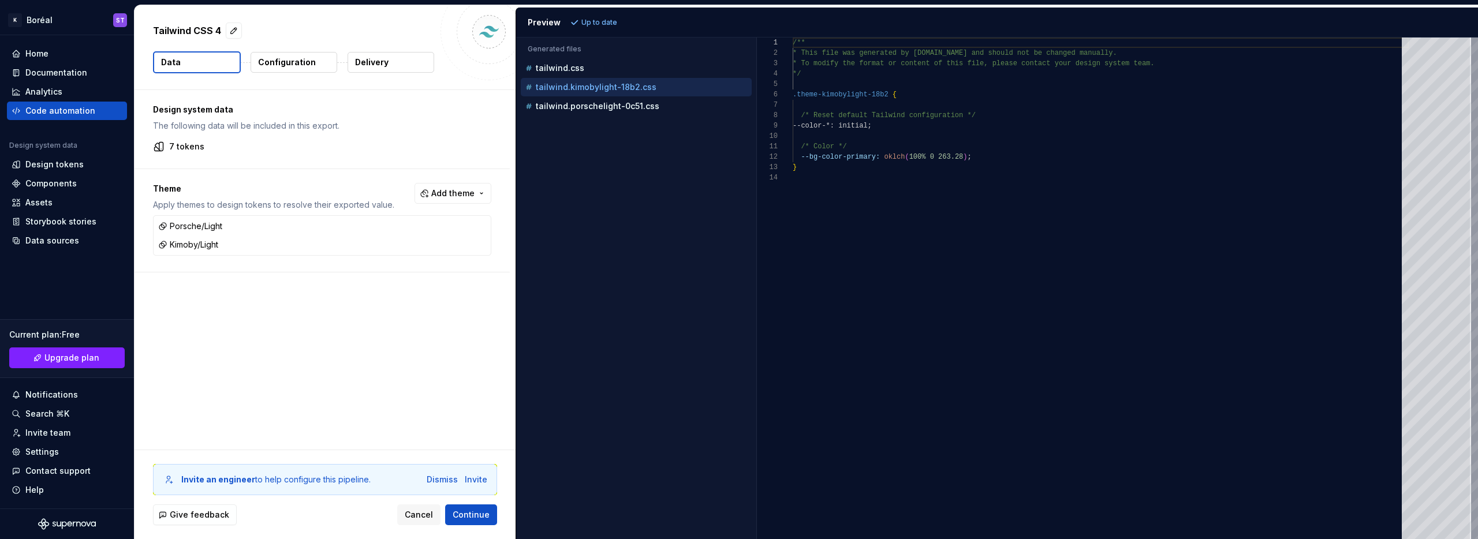
scroll to position [104, 0]
click at [591, 105] on p "tailwind.porschelight-0c51.css" at bounding box center [598, 106] width 124 height 9
click at [590, 88] on p "tailwind.kimobylight-18b2.css" at bounding box center [596, 87] width 121 height 9
click at [579, 60] on div "tailwind.css" at bounding box center [636, 68] width 231 height 18
click at [567, 65] on p "tailwind.css" at bounding box center [560, 68] width 49 height 9
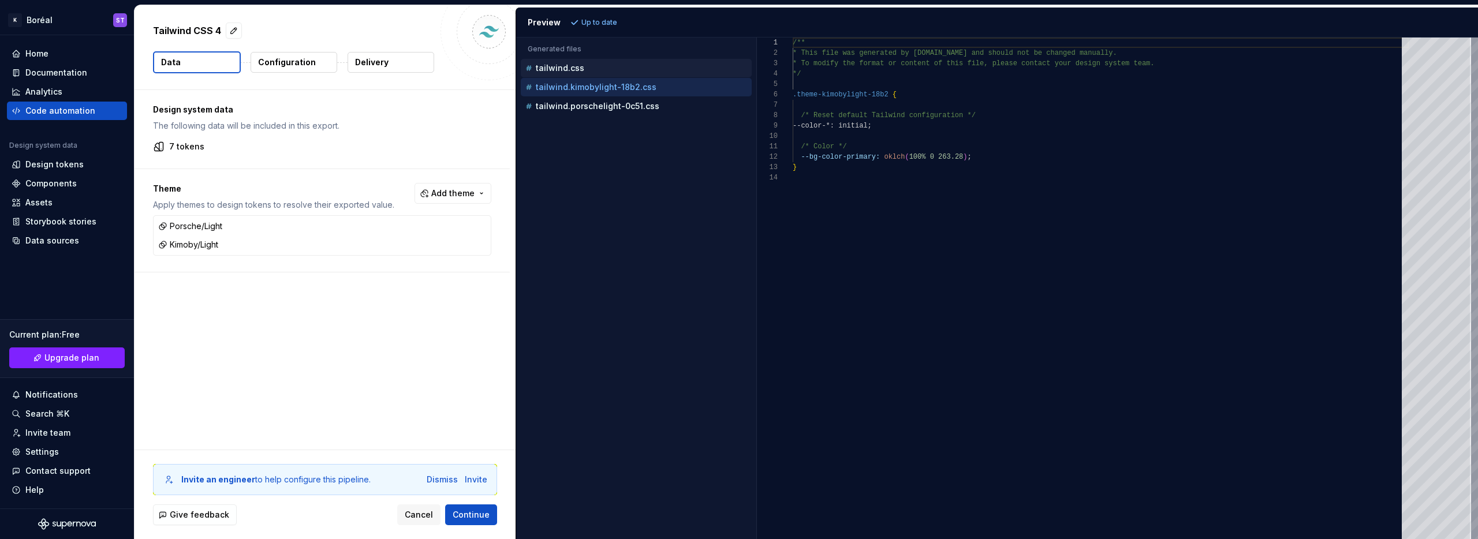
type textarea "**********"
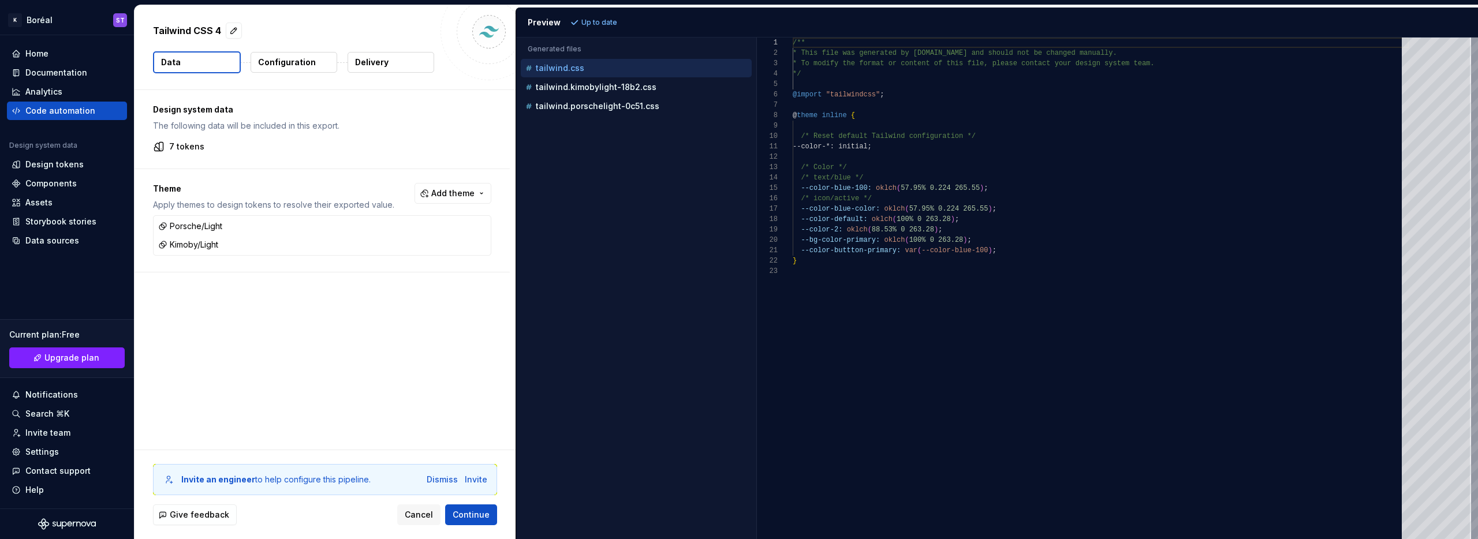
click at [304, 67] on p "Configuration" at bounding box center [287, 63] width 58 height 12
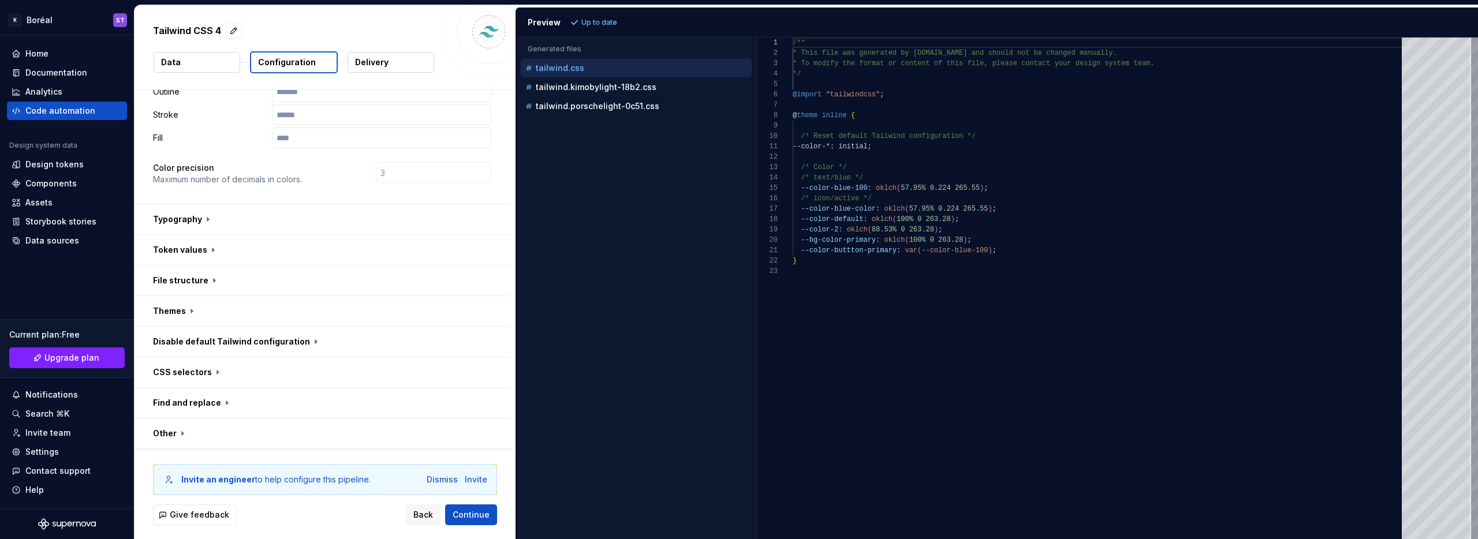
scroll to position [304, 0]
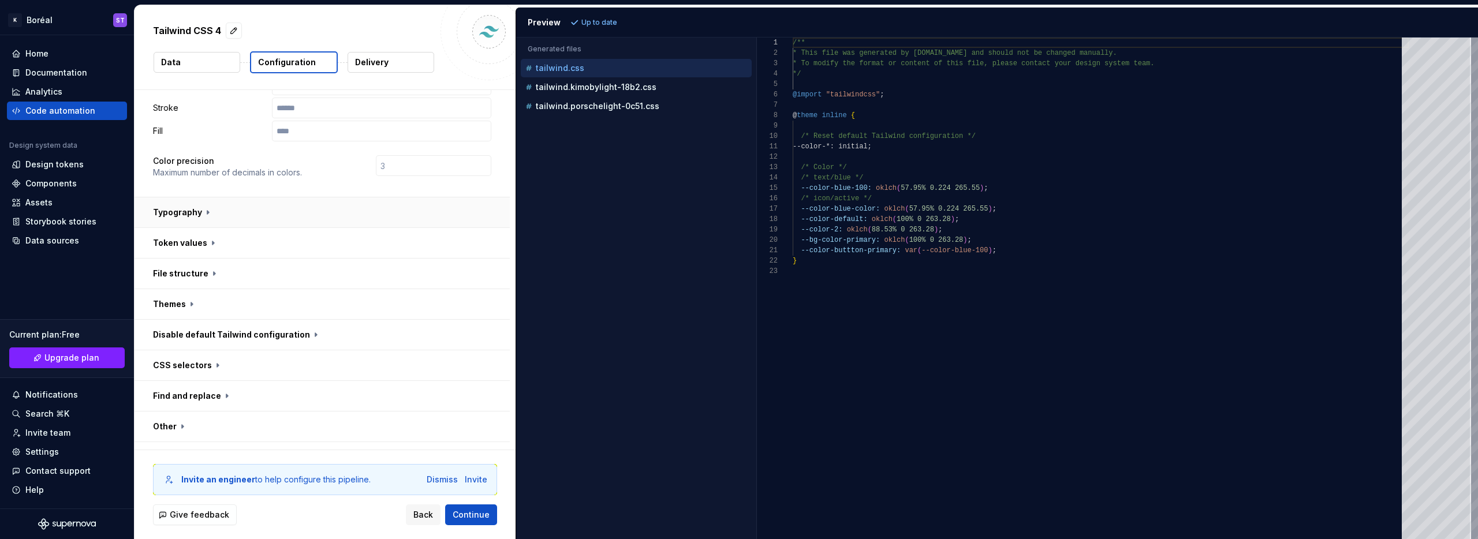
click at [198, 197] on button "button" at bounding box center [322, 212] width 375 height 30
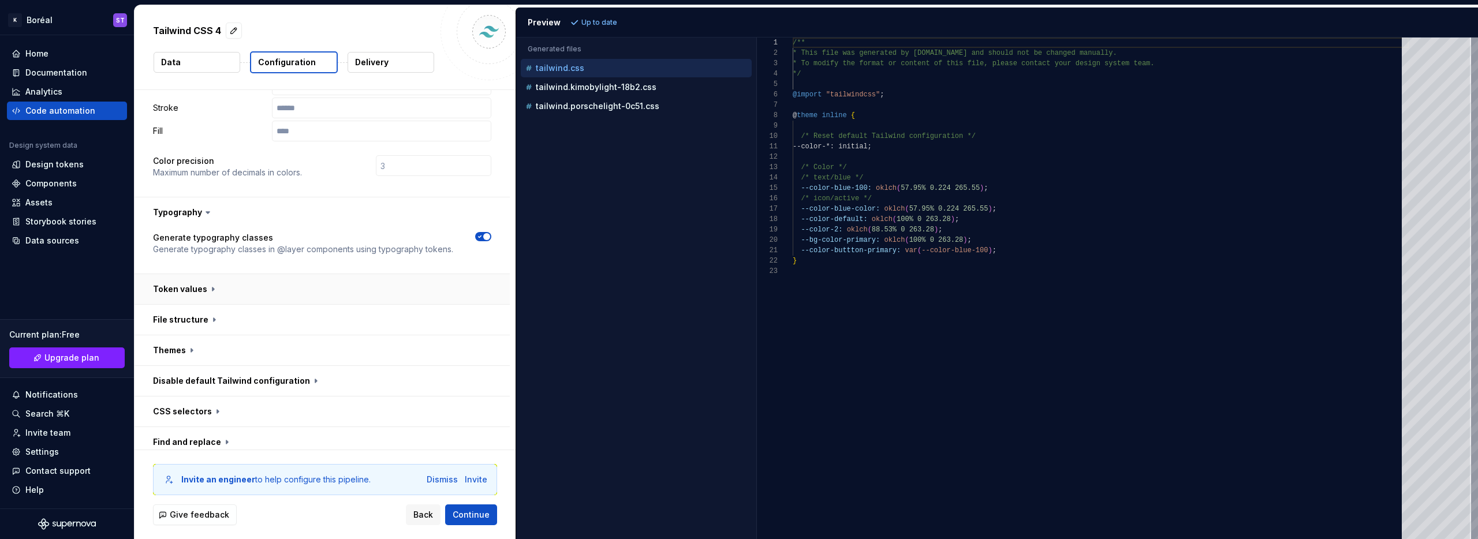
click at [189, 274] on button "button" at bounding box center [322, 289] width 375 height 30
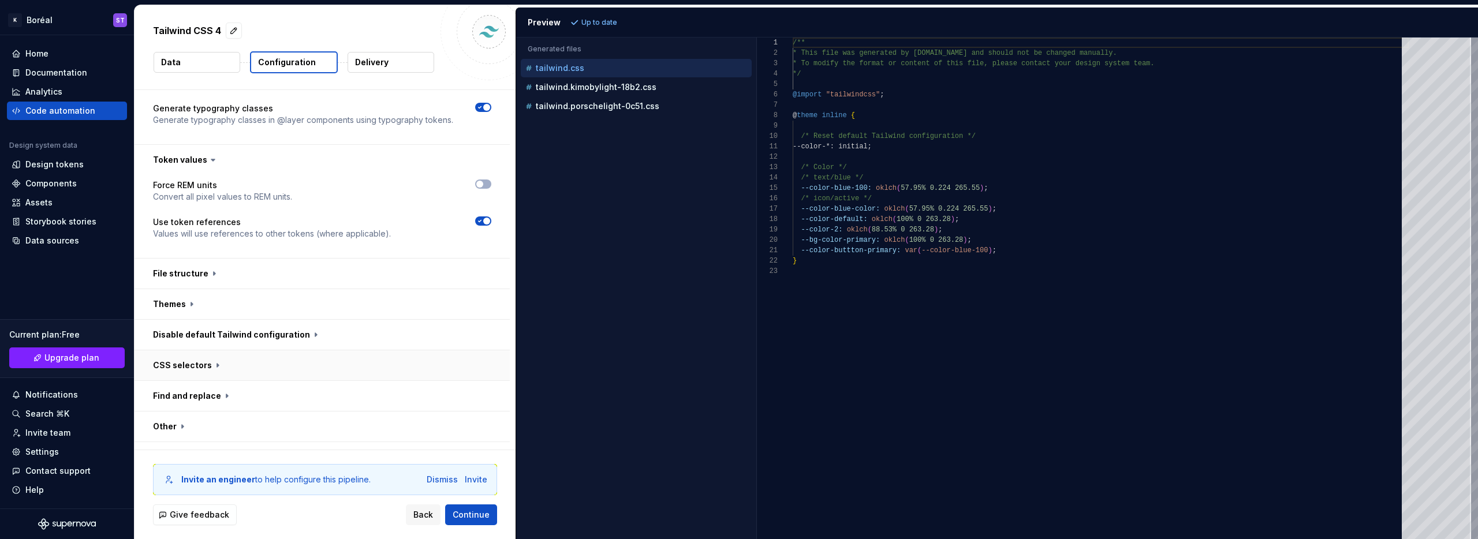
click at [243, 351] on button "button" at bounding box center [322, 366] width 375 height 30
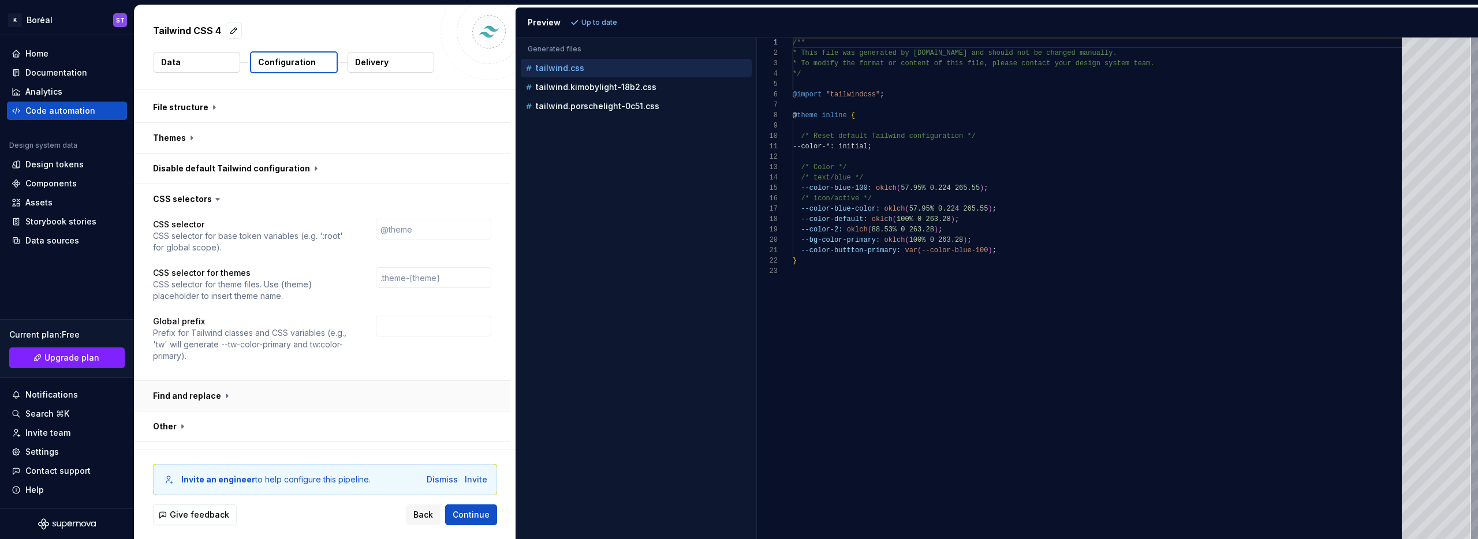
click at [279, 381] on button "button" at bounding box center [322, 396] width 375 height 30
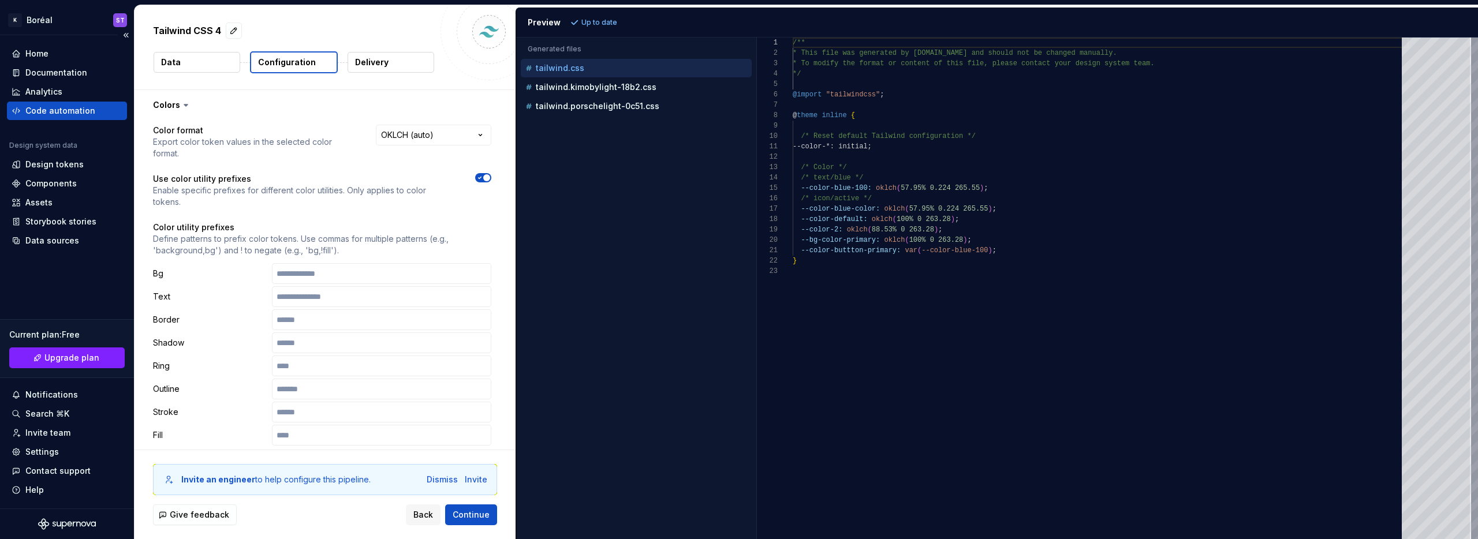
click at [40, 114] on div "Code automation" at bounding box center [60, 111] width 70 height 12
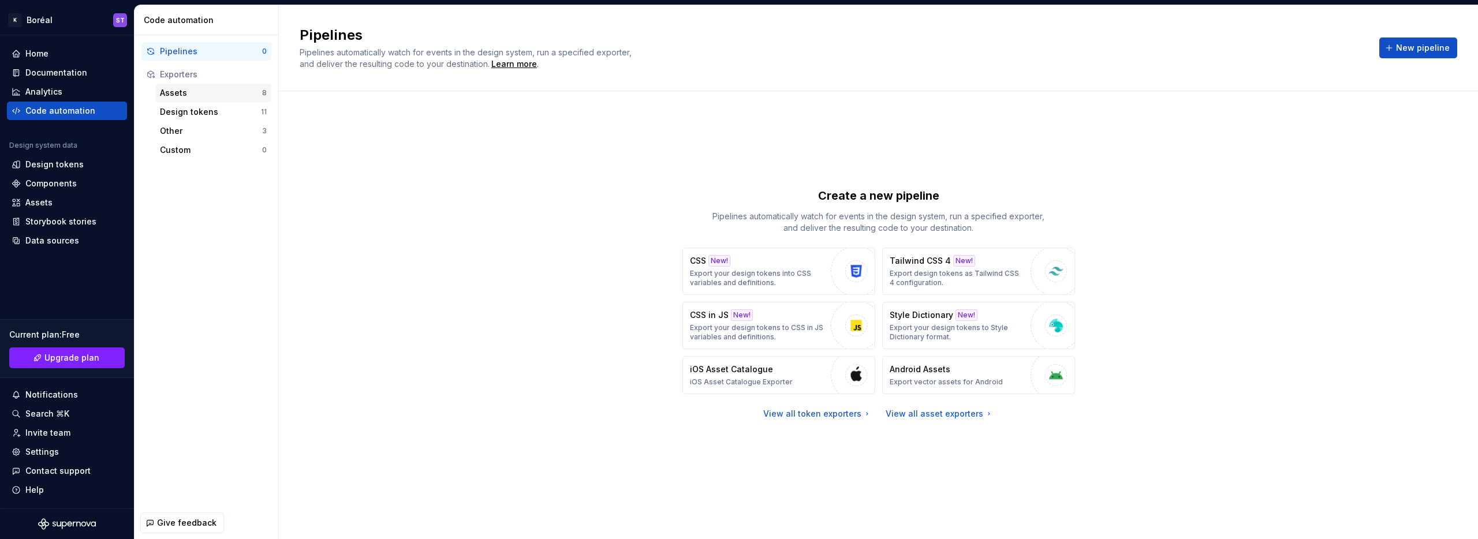
click at [200, 91] on div "Assets" at bounding box center [211, 93] width 102 height 12
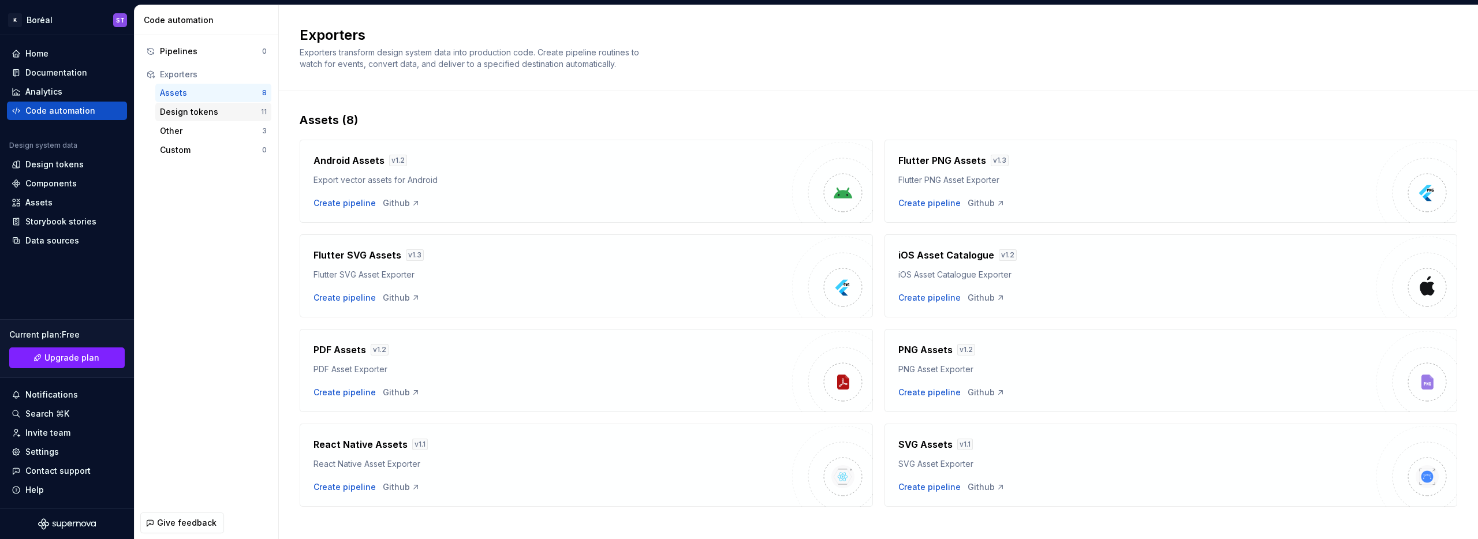
click at [207, 110] on div "Design tokens" at bounding box center [210, 112] width 101 height 12
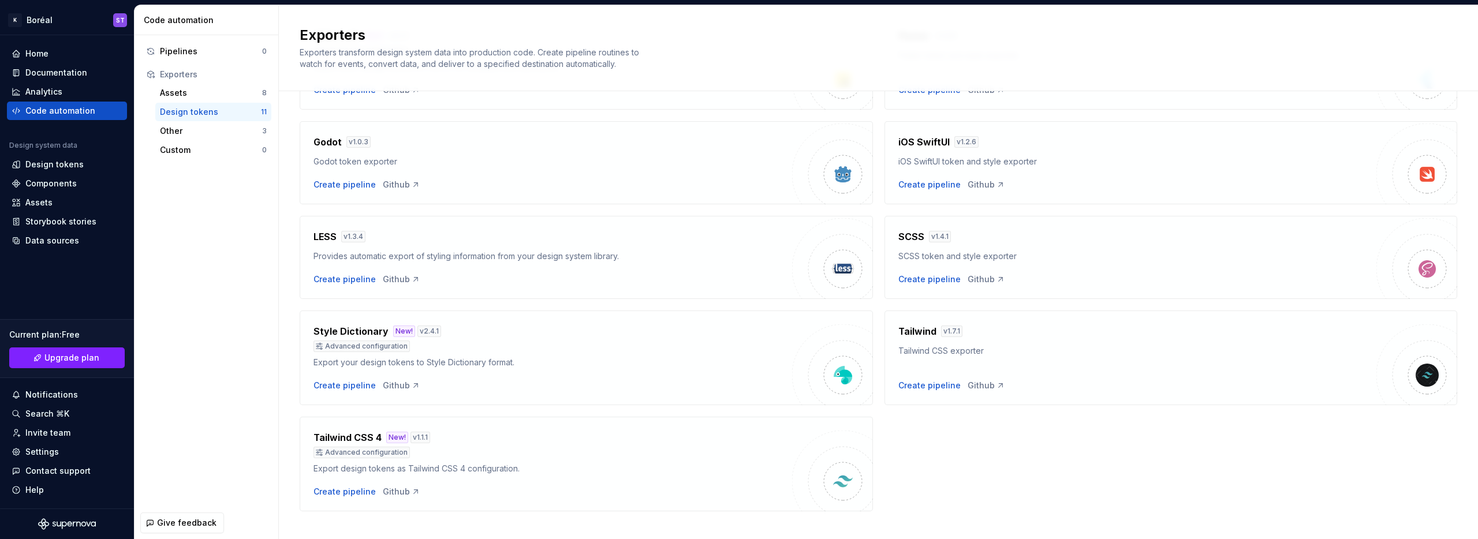
scroll to position [247, 0]
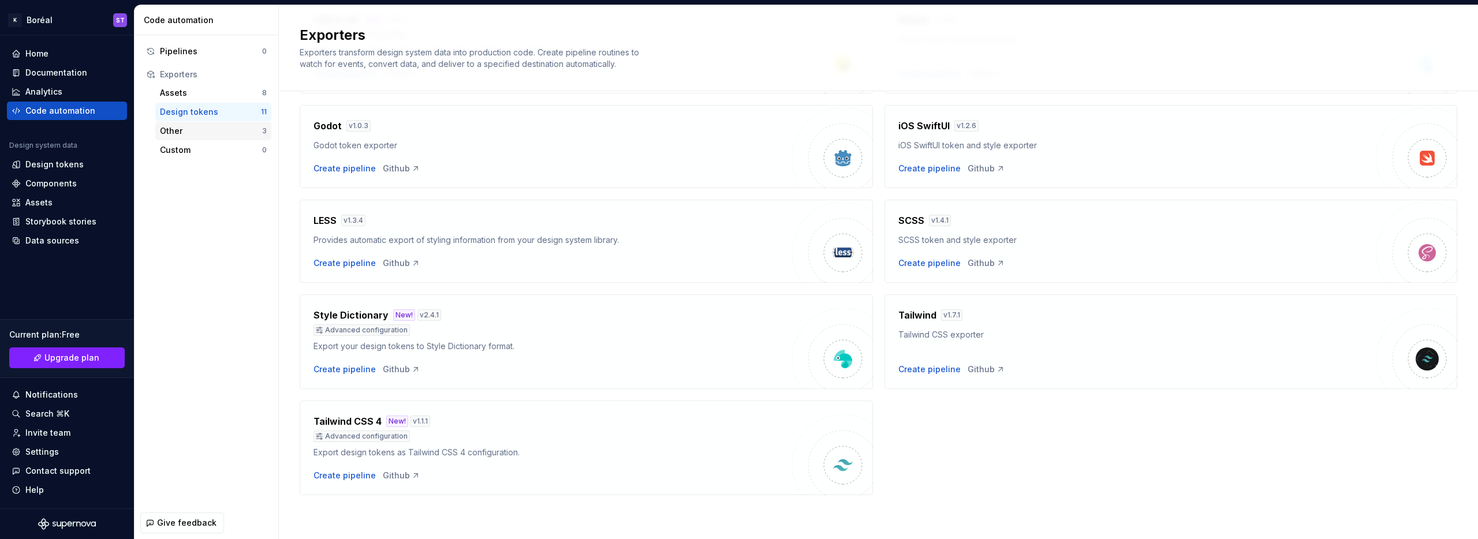
click at [177, 135] on div "Other" at bounding box center [211, 131] width 102 height 12
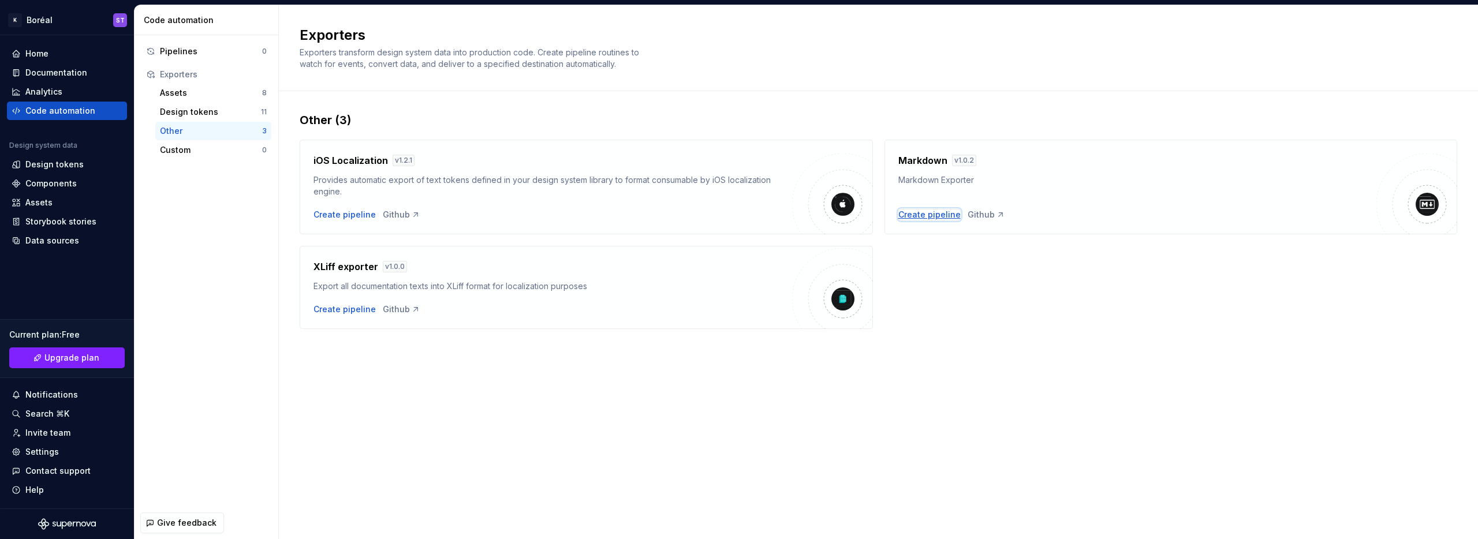
click at [923, 211] on div "Create pipeline" at bounding box center [930, 215] width 62 height 12
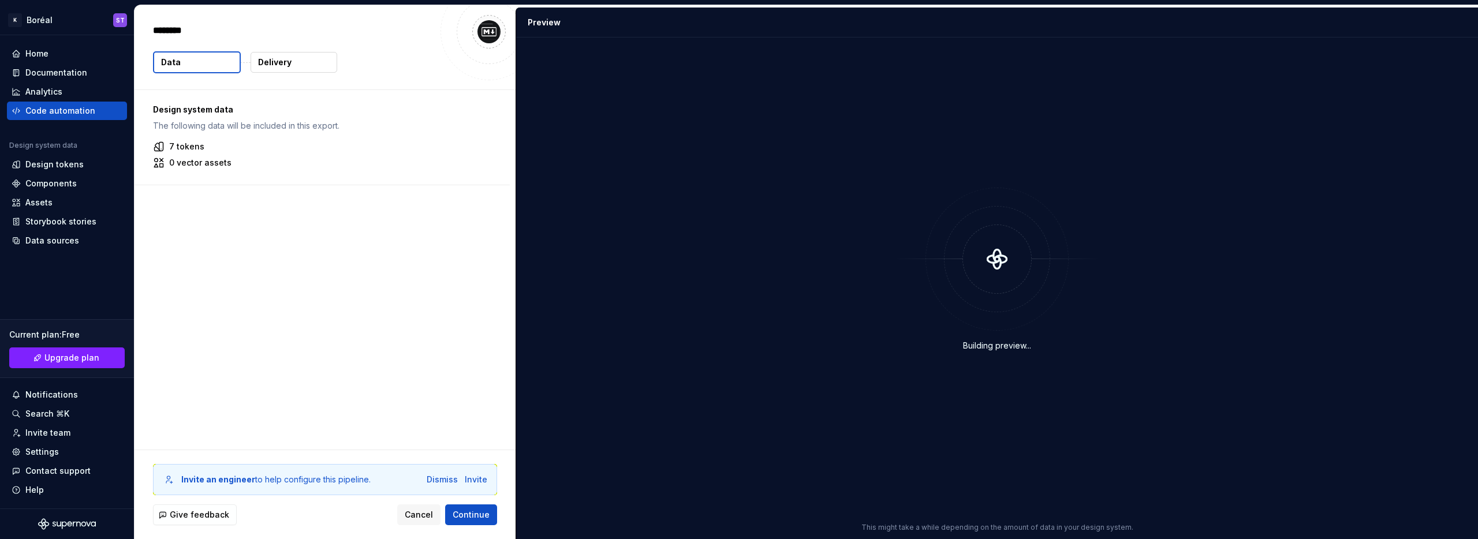
click at [405, 282] on div "Design system data The following data will be included in this export. 7 tokens…" at bounding box center [325, 270] width 381 height 360
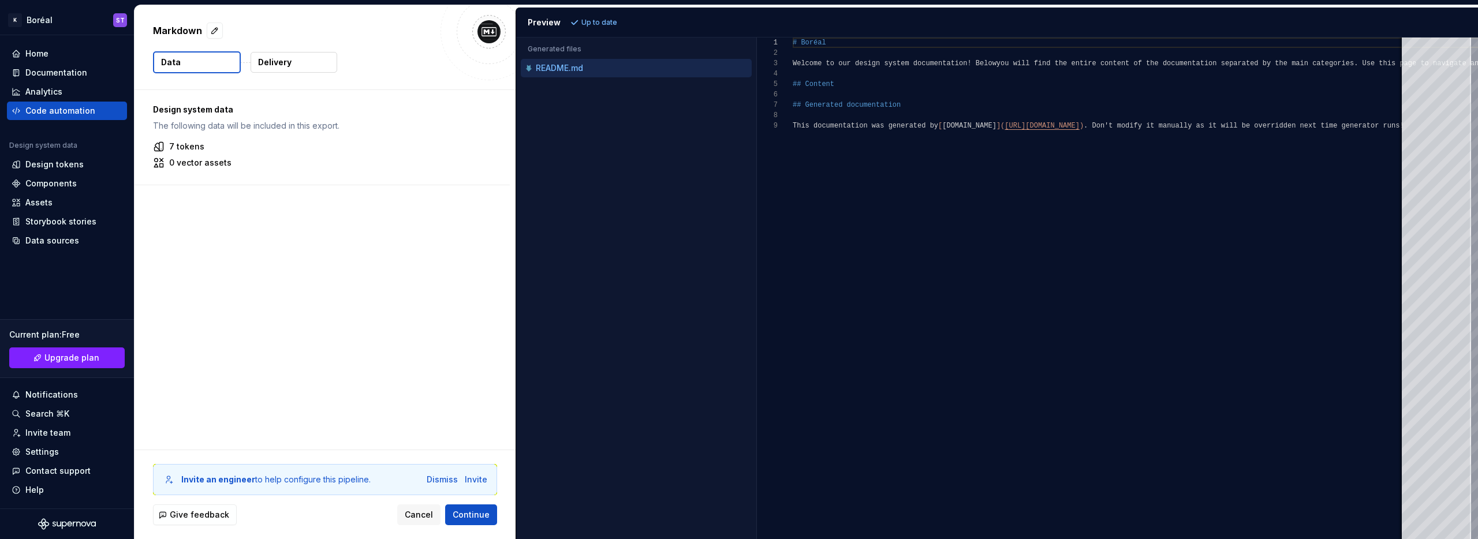
click at [297, 368] on div "Design system data The following data will be included in this export. 7 tokens…" at bounding box center [325, 270] width 381 height 360
click at [244, 288] on div "Design system data The following data will be included in this export. 7 tokens…" at bounding box center [325, 270] width 381 height 360
click at [291, 66] on button "Delivery" at bounding box center [294, 62] width 87 height 21
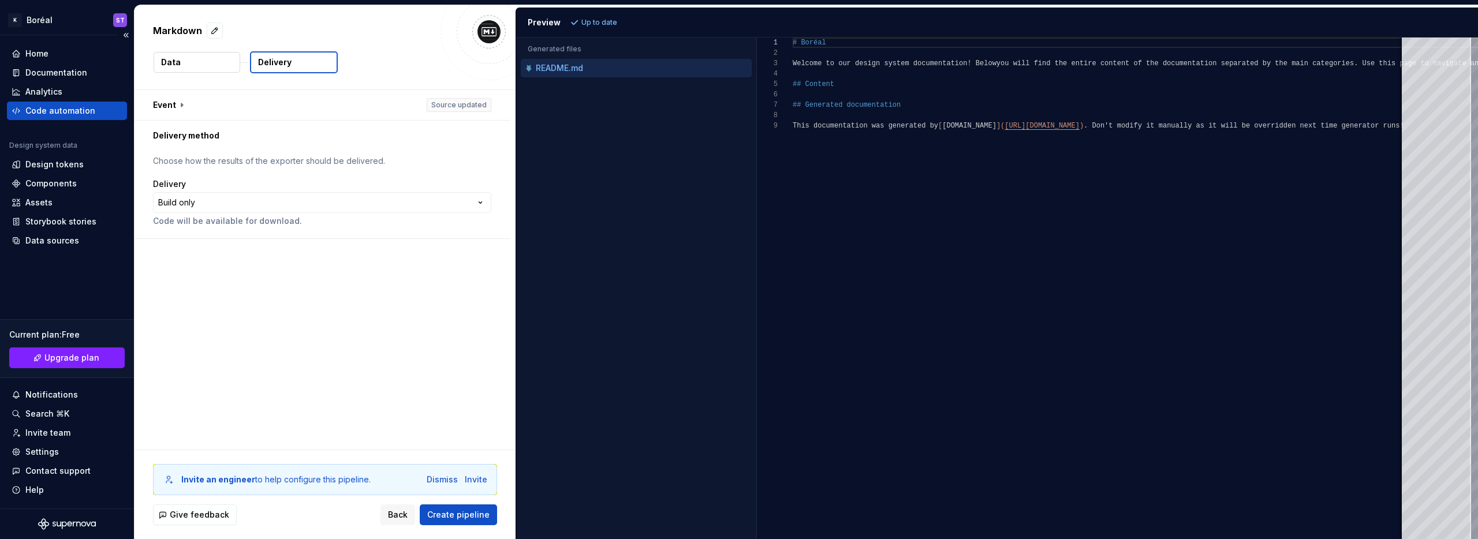
click at [97, 111] on div "Code automation" at bounding box center [67, 111] width 111 height 12
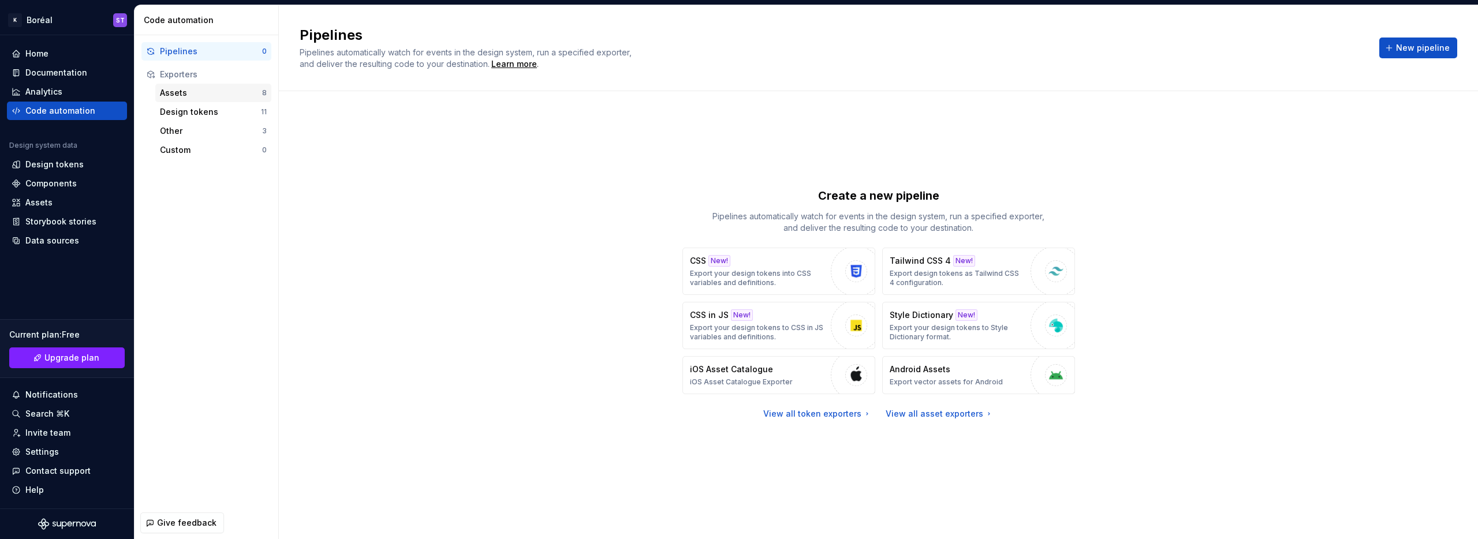
click at [193, 102] on div "Assets 8" at bounding box center [213, 93] width 116 height 18
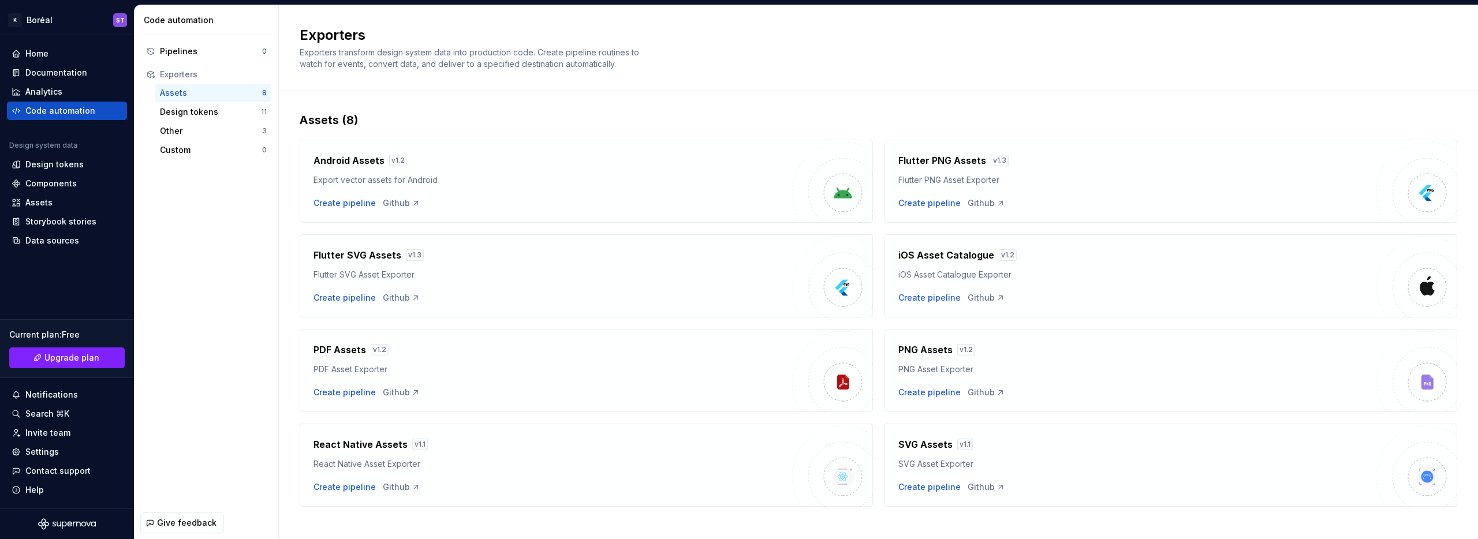
scroll to position [12, 0]
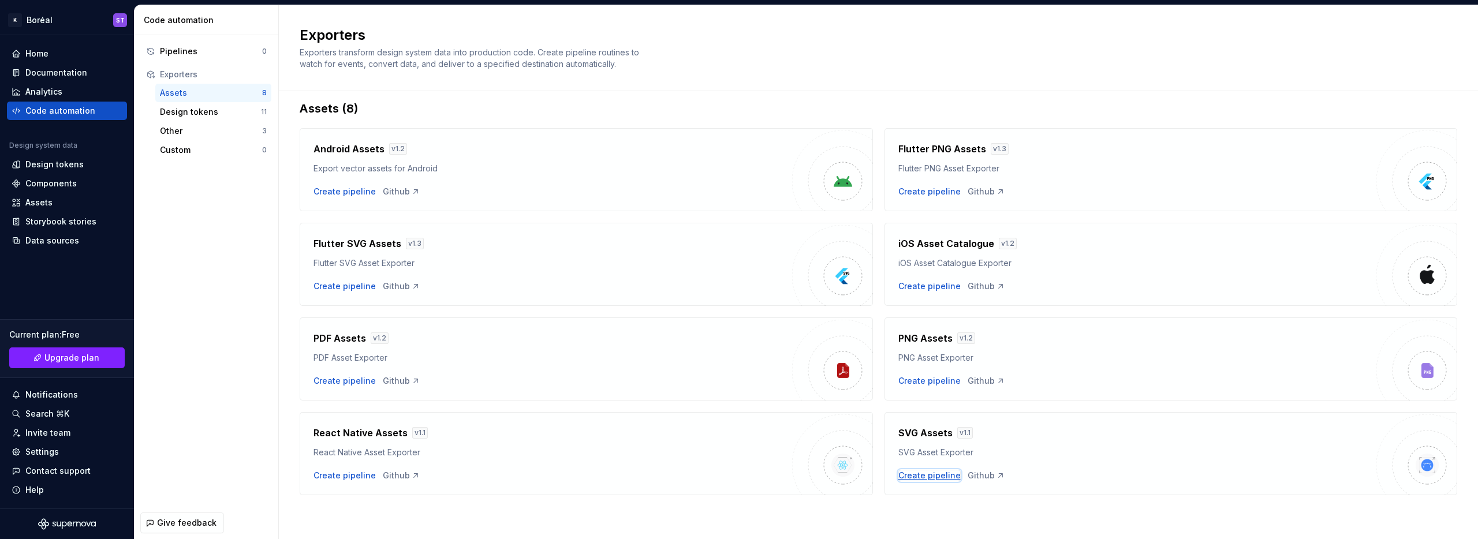
click at [946, 475] on div "Create pipeline" at bounding box center [930, 476] width 62 height 12
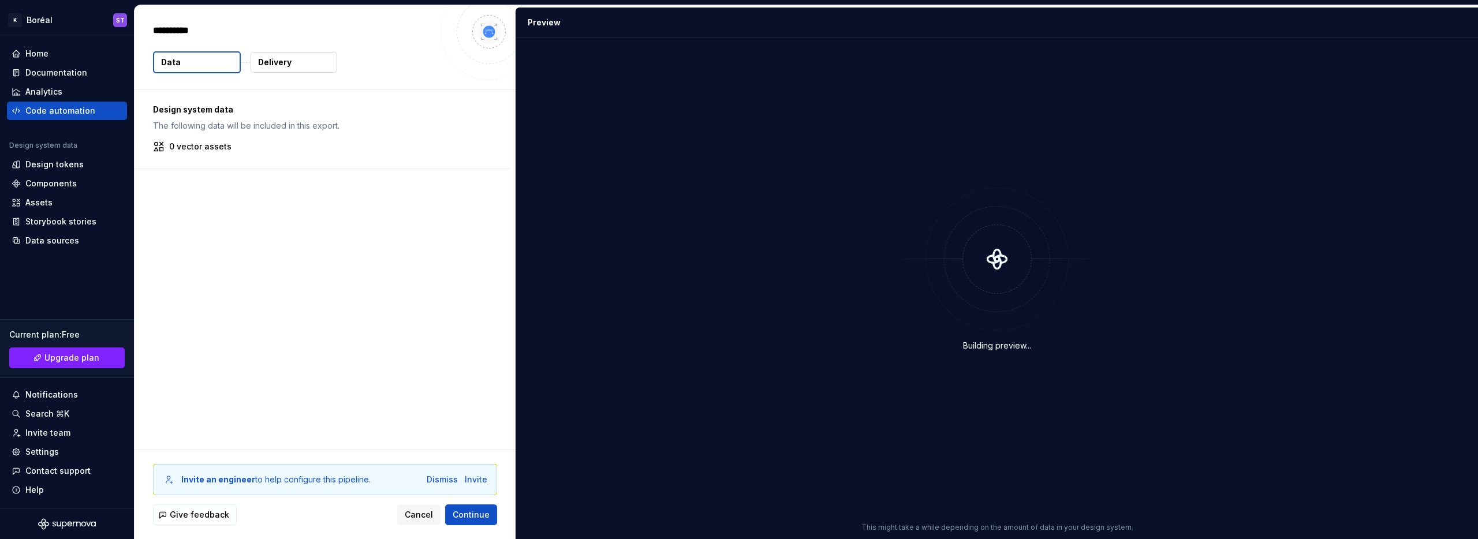
click at [338, 341] on div "Design system data The following data will be included in this export. 0 vector…" at bounding box center [325, 270] width 381 height 360
click at [396, 334] on div "Design system data The following data will be included in this export. 0 vector…" at bounding box center [325, 270] width 381 height 360
click at [64, 90] on div "Analytics" at bounding box center [67, 92] width 111 height 12
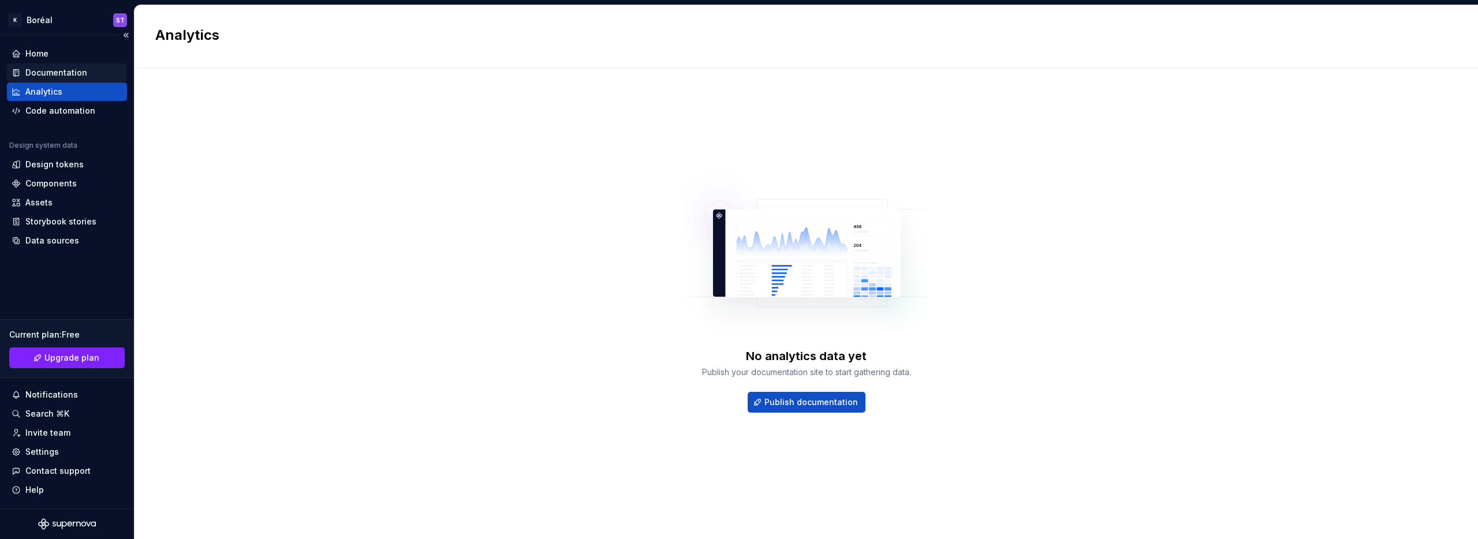
click at [70, 73] on div "Documentation" at bounding box center [56, 73] width 62 height 12
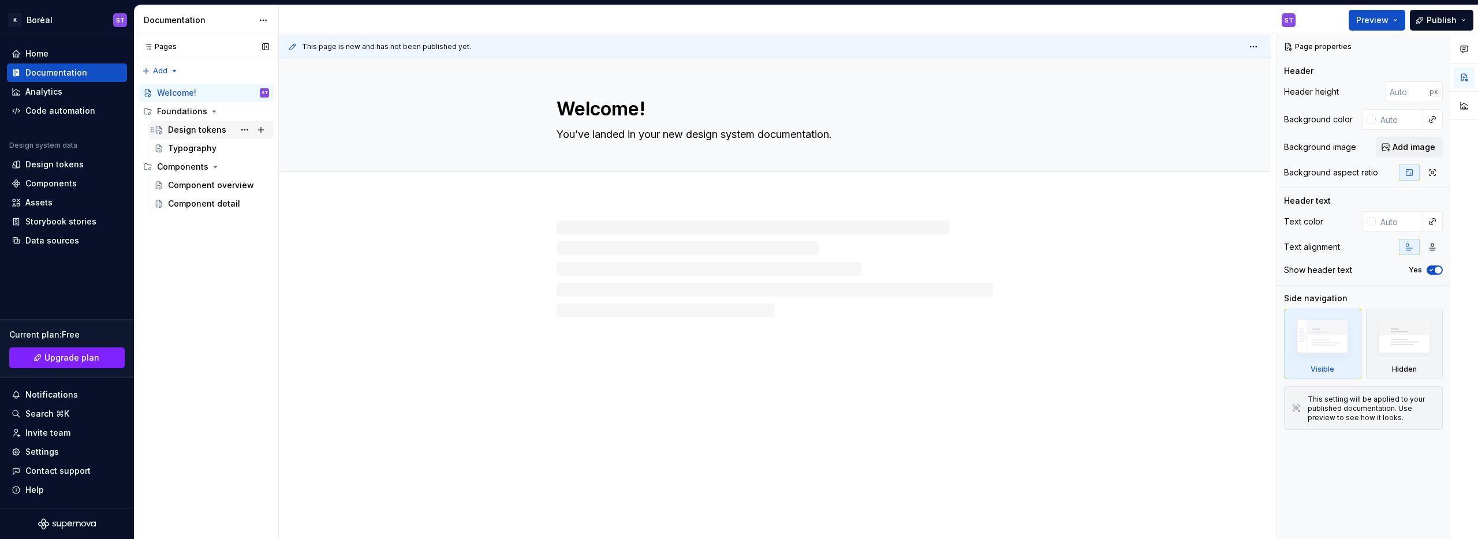
click at [182, 122] on div "Design tokens" at bounding box center [218, 130] width 101 height 16
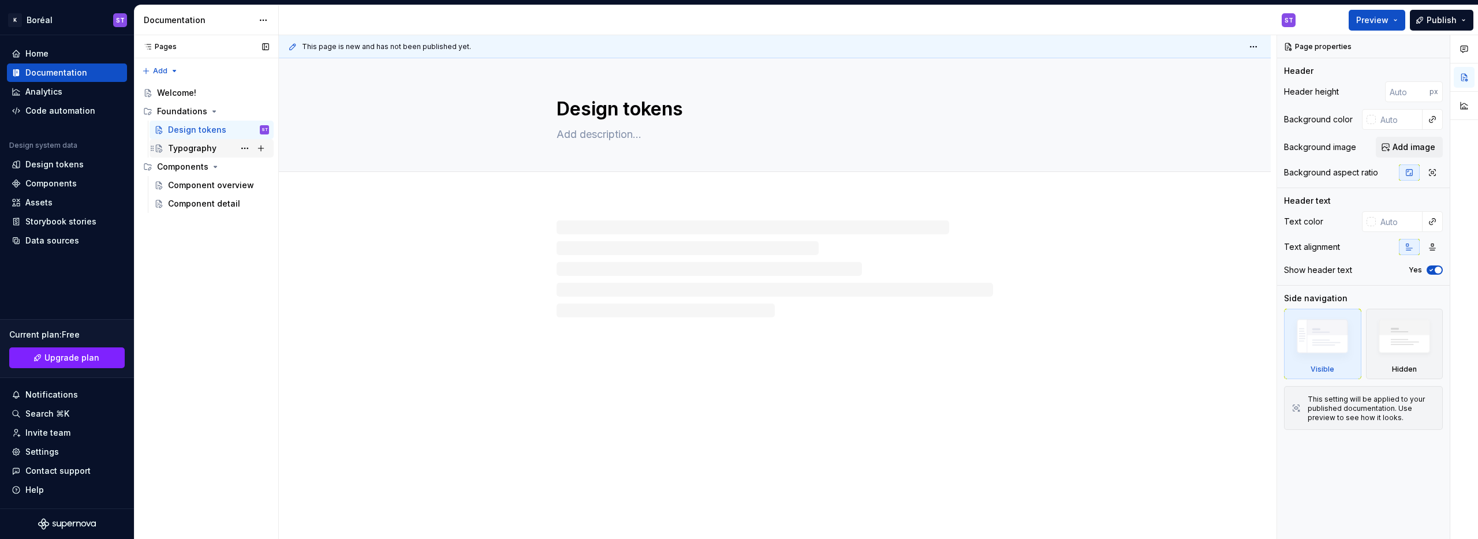
click at [183, 146] on div "Typography" at bounding box center [192, 149] width 49 height 12
click at [189, 183] on div "Component overview" at bounding box center [201, 186] width 66 height 12
click at [192, 206] on div "Component detail" at bounding box center [201, 204] width 66 height 12
click at [61, 176] on div "Components" at bounding box center [67, 183] width 120 height 18
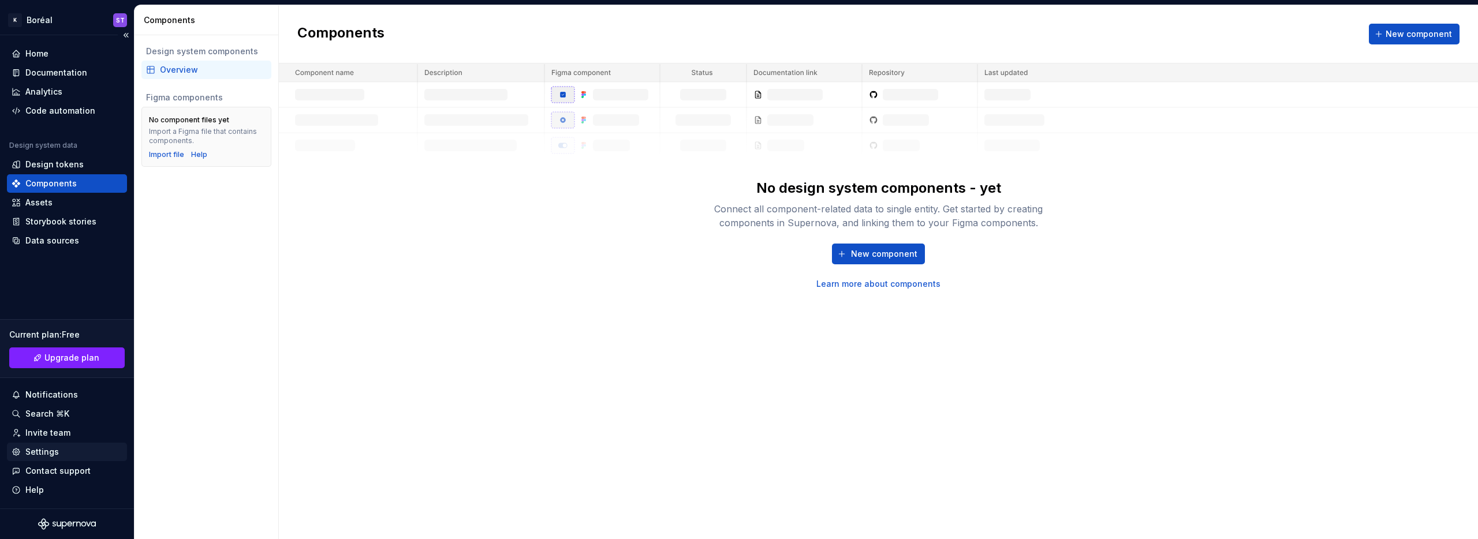
click at [73, 447] on div "Settings" at bounding box center [67, 452] width 111 height 12
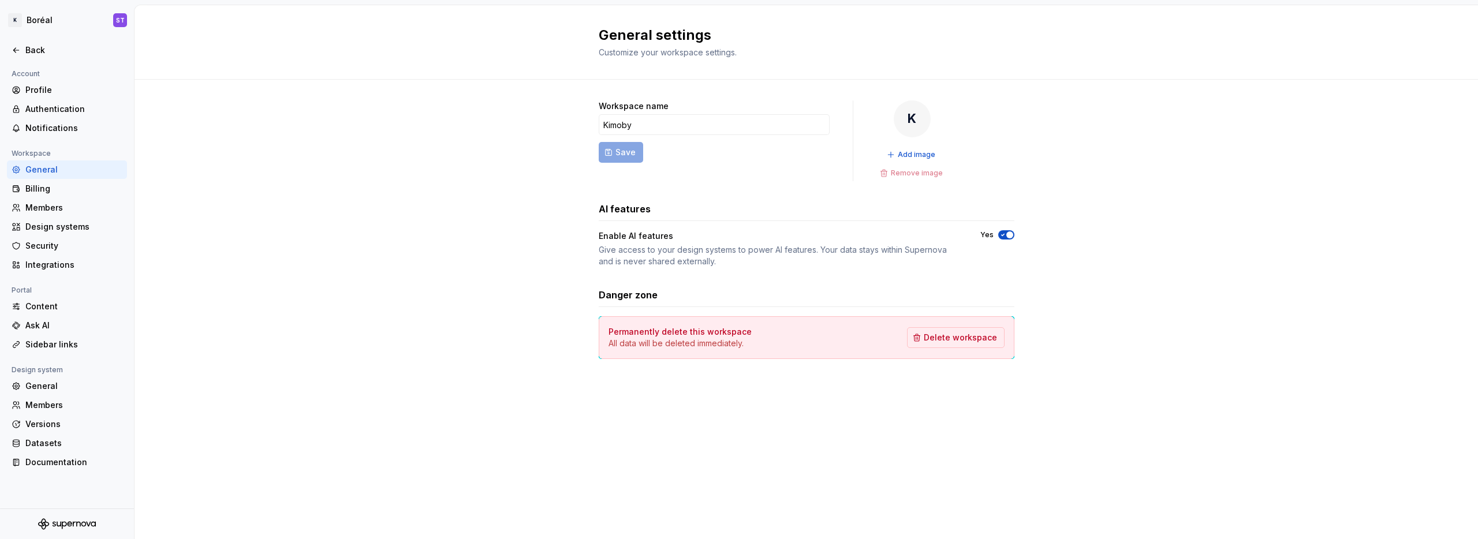
click at [288, 349] on div "Workspace name [PERSON_NAME] Save K Add image Remove image AI features Enable A…" at bounding box center [807, 241] width 1344 height 323
click at [444, 136] on div "Workspace name [PERSON_NAME] Save K Add image Remove image AI features Enable A…" at bounding box center [807, 241] width 1344 height 323
click at [45, 96] on div "Profile" at bounding box center [67, 90] width 120 height 18
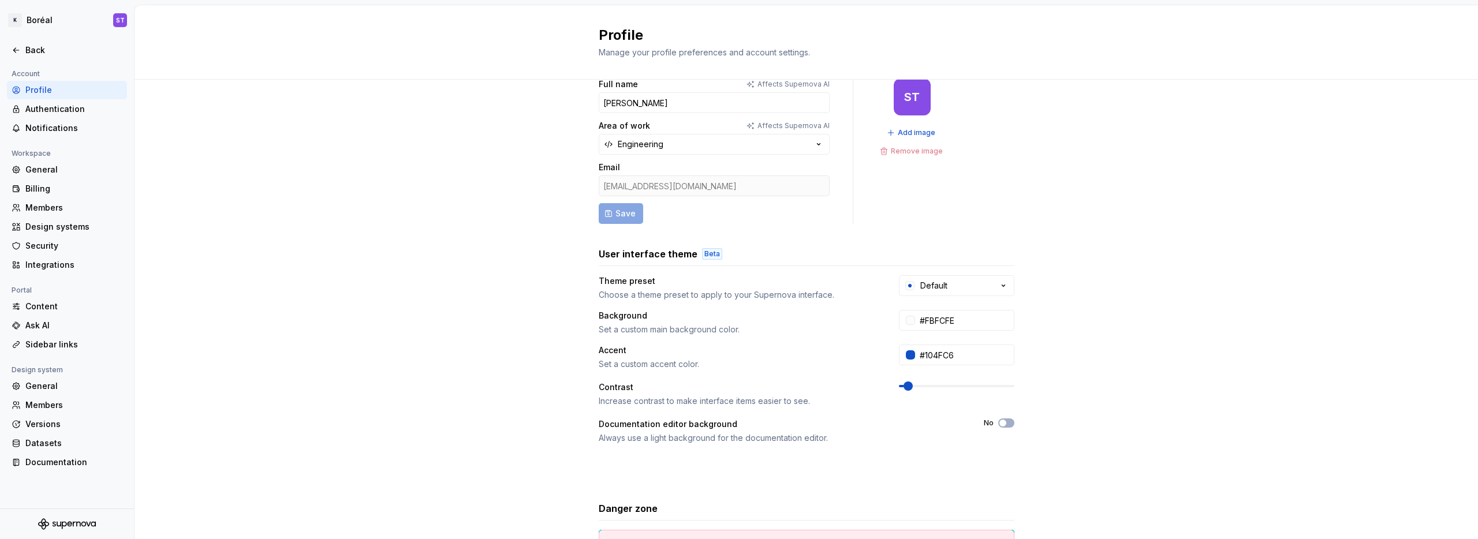
scroll to position [122, 0]
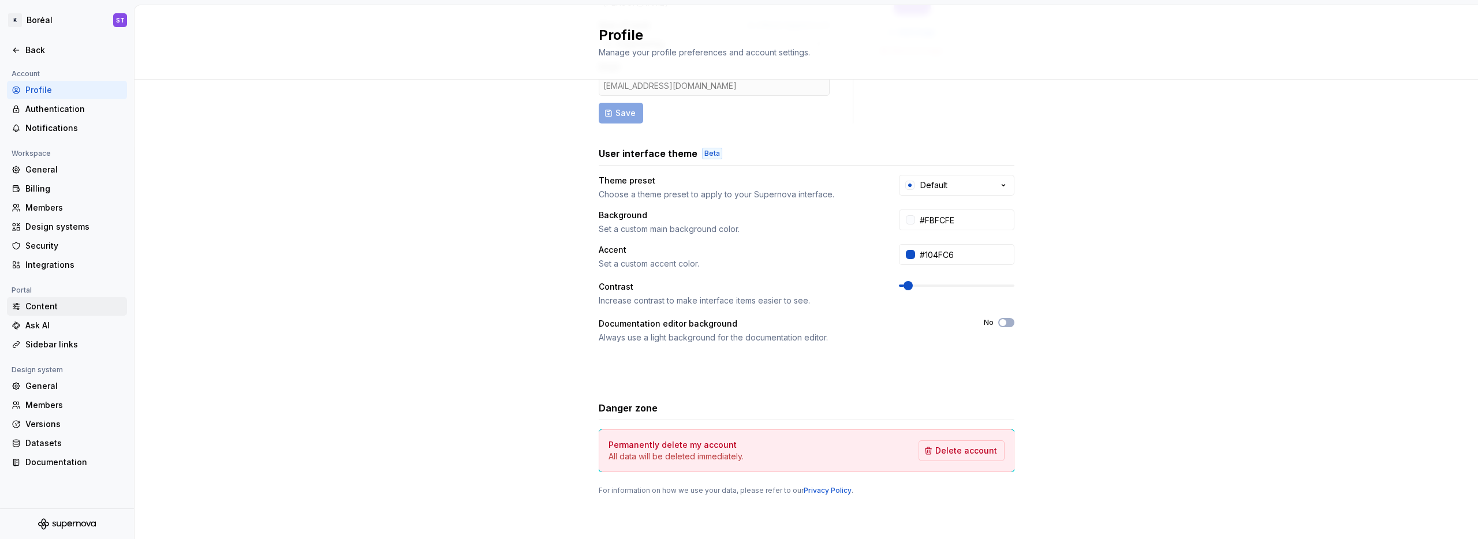
click at [56, 304] on div "Content" at bounding box center [73, 307] width 97 height 12
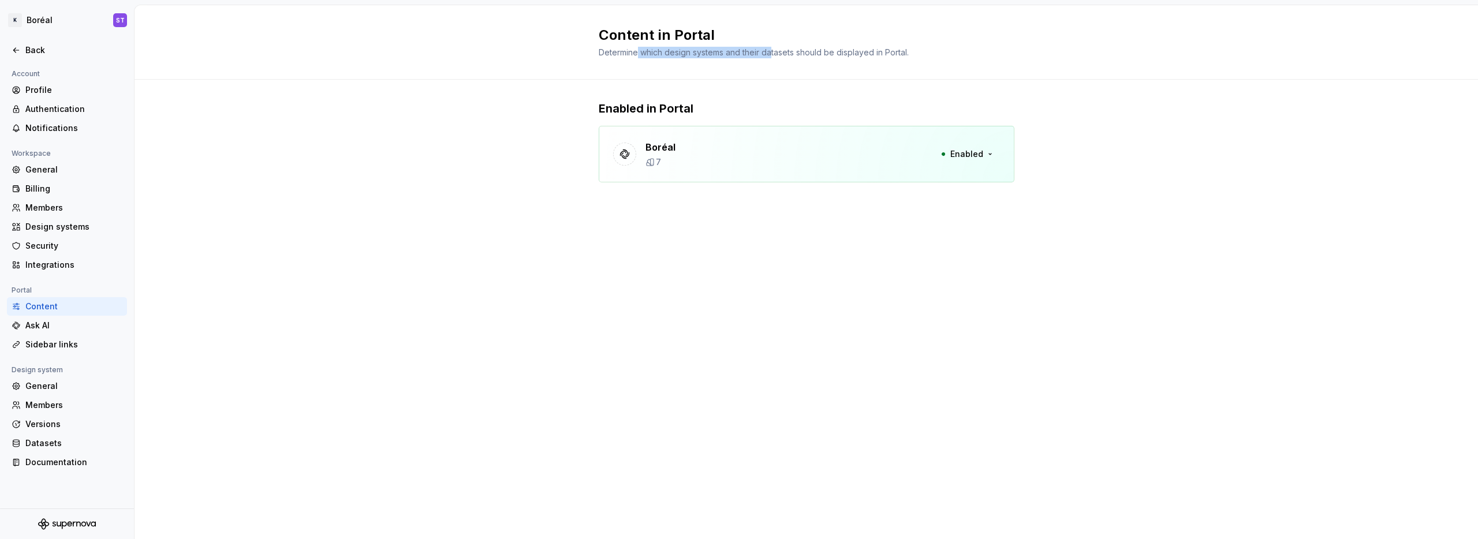
drag, startPoint x: 639, startPoint y: 50, endPoint x: 770, endPoint y: 55, distance: 131.8
click at [770, 55] on span "Determine which design systems and their datasets should be displayed in Portal." at bounding box center [754, 52] width 310 height 10
click at [742, 55] on span "Determine which design systems and their datasets should be displayed in Portal." at bounding box center [754, 52] width 310 height 10
click at [620, 148] on icon at bounding box center [625, 154] width 12 height 12
click at [59, 348] on div "Sidebar links" at bounding box center [73, 345] width 97 height 12
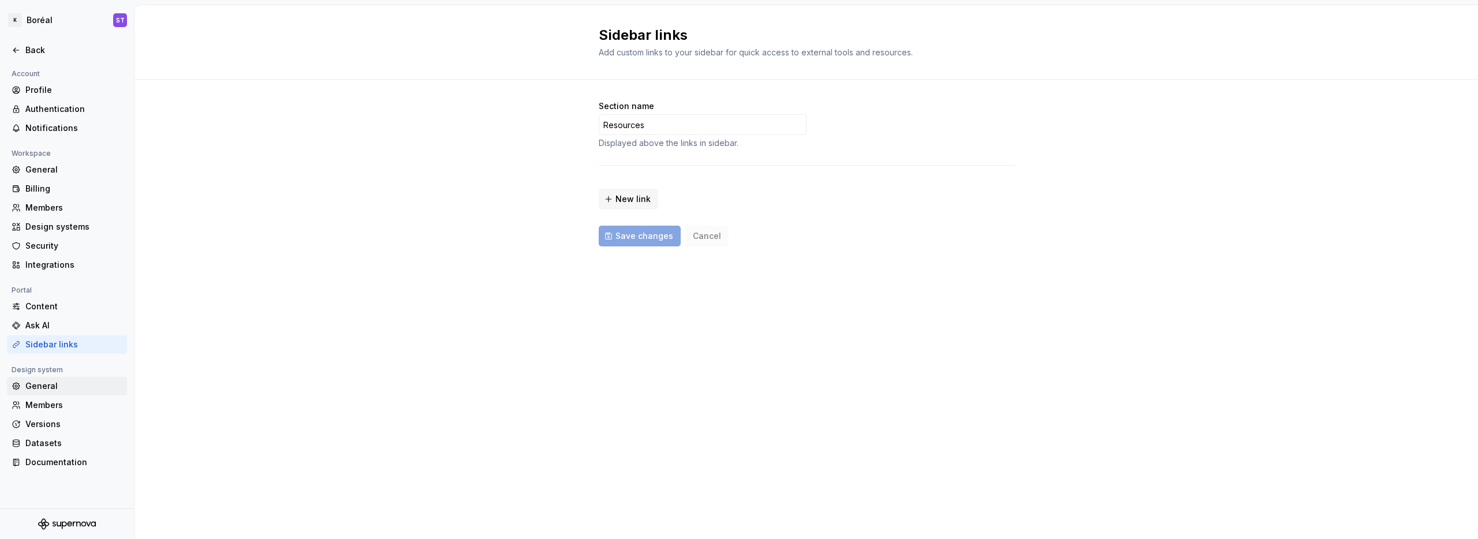
click at [70, 390] on div "General" at bounding box center [73, 387] width 97 height 12
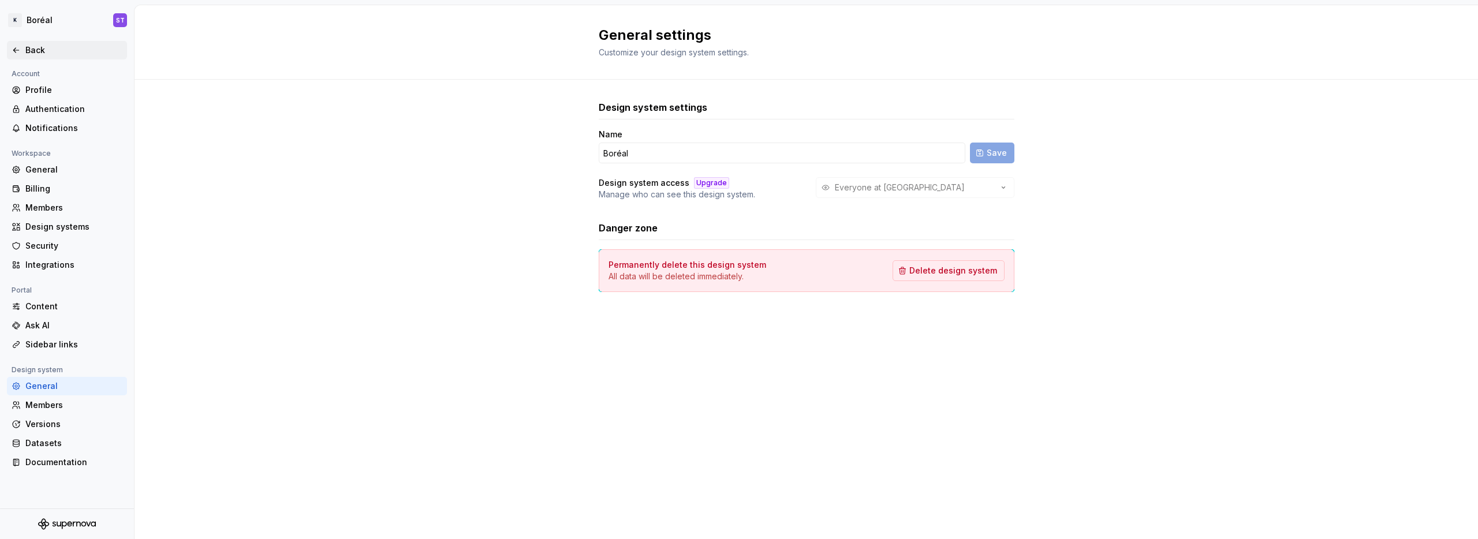
click at [57, 50] on div "Back" at bounding box center [73, 50] width 97 height 12
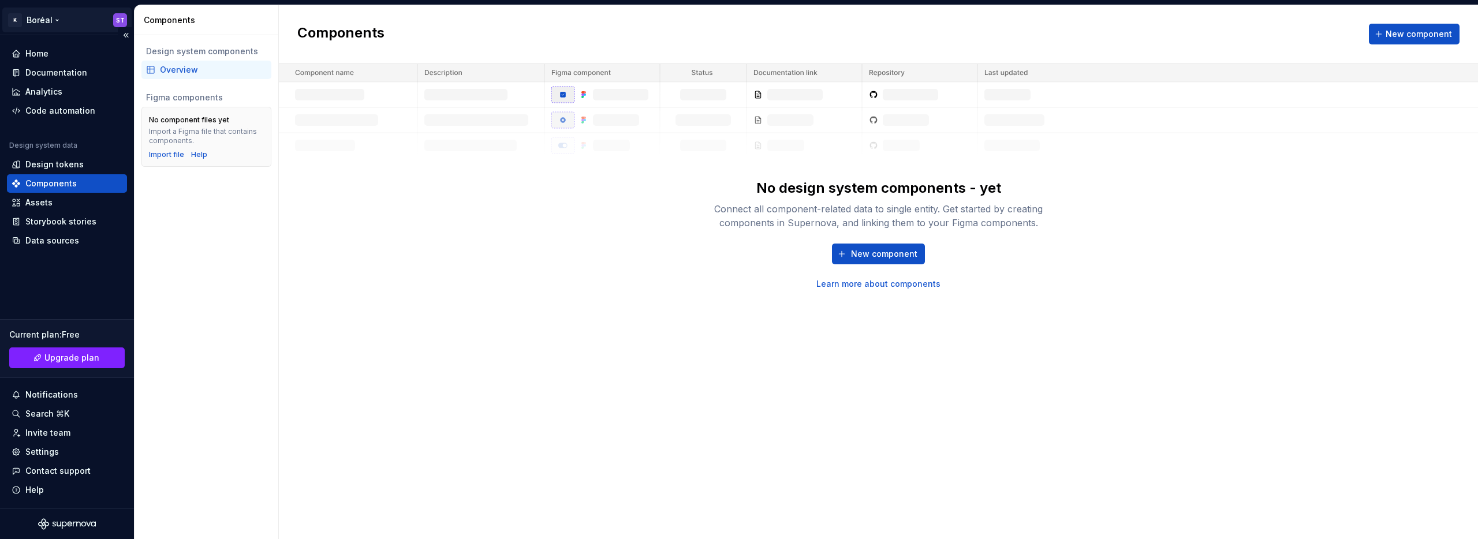
click at [43, 12] on html "K Boréal ST Home Documentation Analytics Code automation Design system data Des…" at bounding box center [739, 269] width 1478 height 539
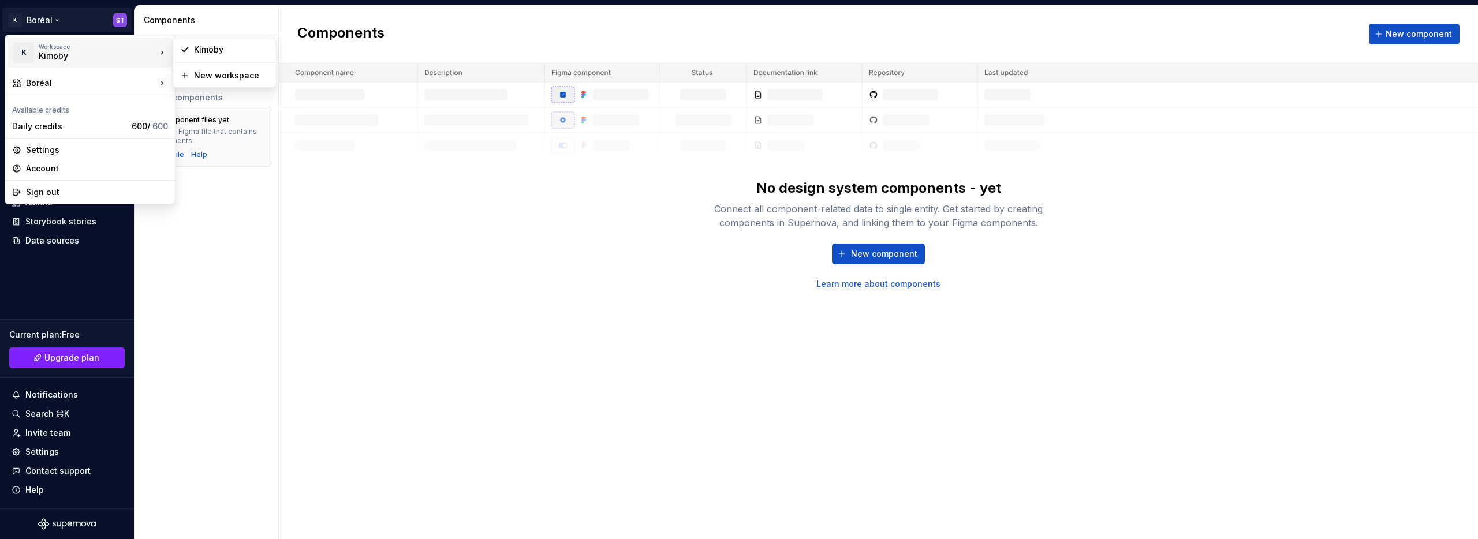
click at [61, 56] on div "Kimoby" at bounding box center [88, 56] width 98 height 12
click at [214, 54] on div "Kimoby" at bounding box center [231, 50] width 75 height 12
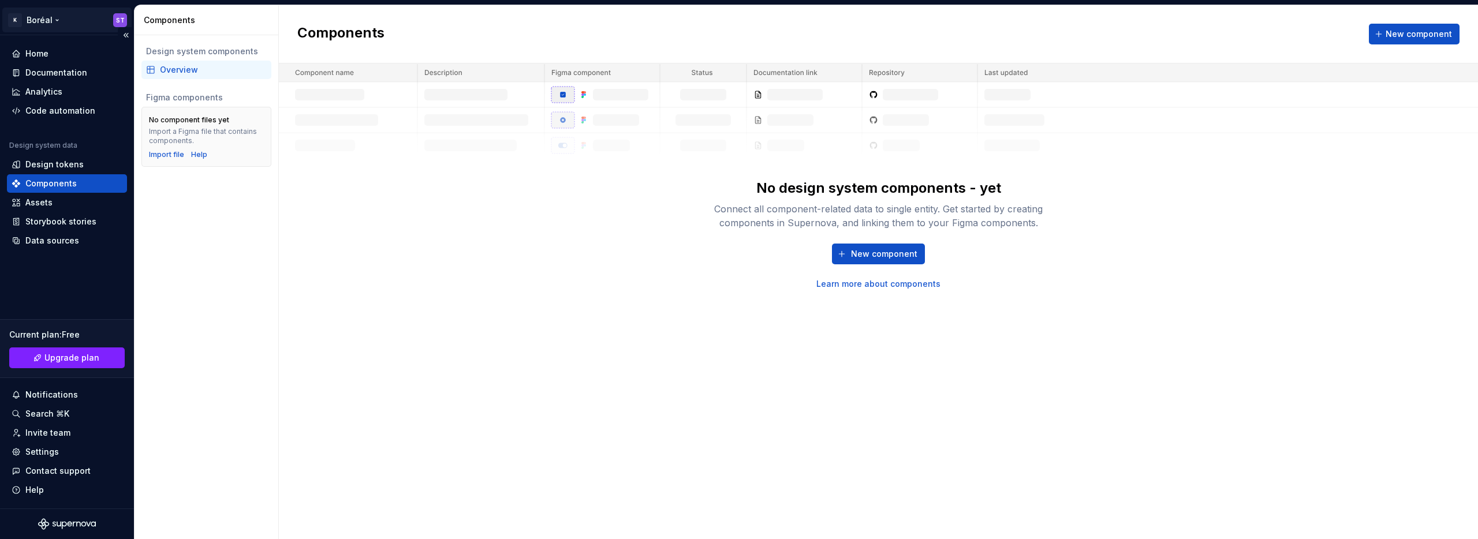
click at [66, 11] on html "K Boréal ST Home Documentation Analytics Code automation Design system data Des…" at bounding box center [739, 269] width 1478 height 539
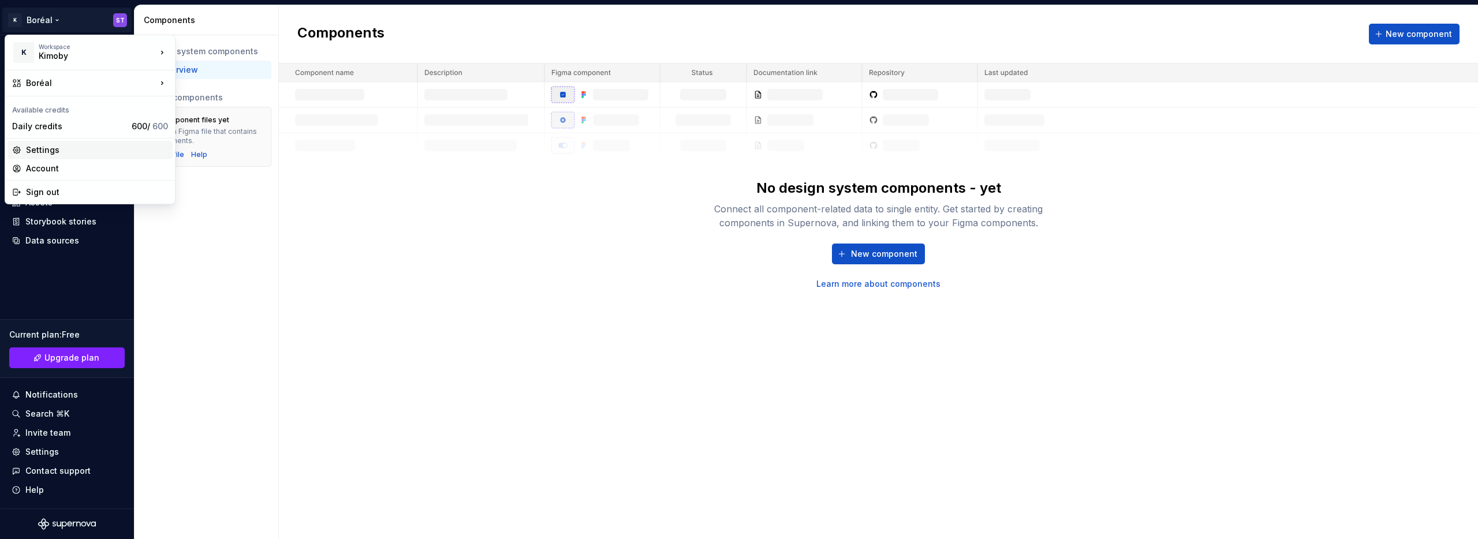
click at [52, 151] on div "Settings" at bounding box center [97, 150] width 142 height 12
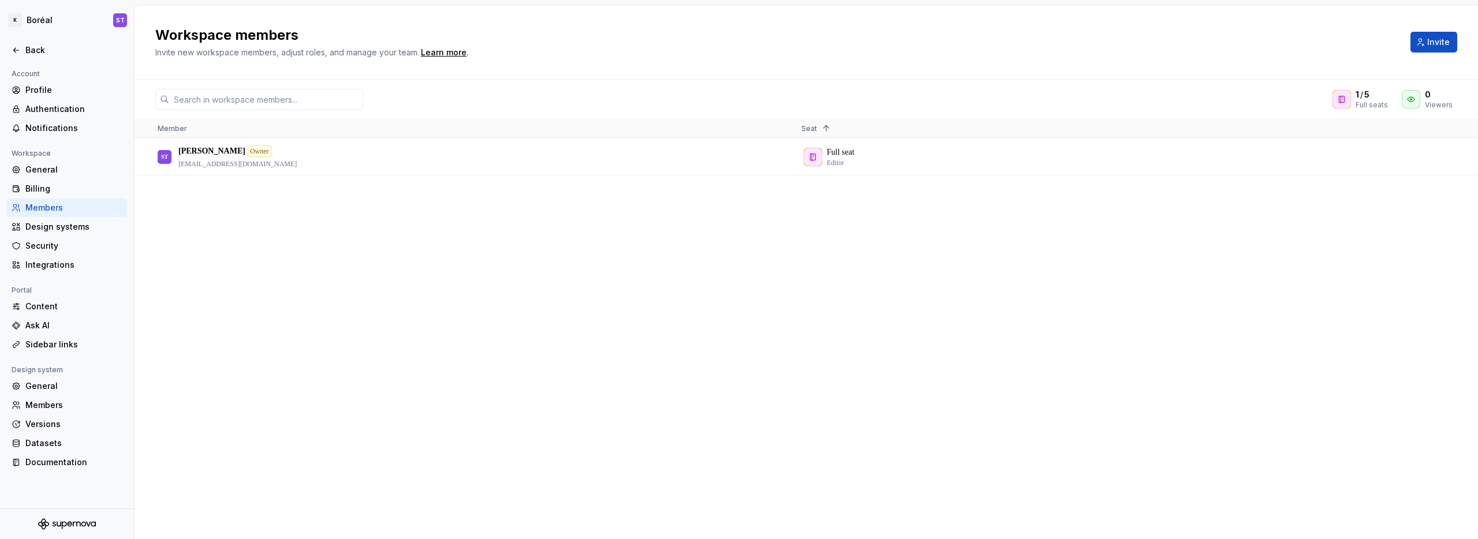
click at [286, 217] on div "ST [PERSON_NAME] Owner [PERSON_NAME][EMAIL_ADDRESS][DOMAIN_NAME] Full seat Edit…" at bounding box center [807, 339] width 1344 height 400
click at [49, 29] on html "K Boréal ST Back Account Profile Authentication Notifications Workspace General…" at bounding box center [739, 269] width 1478 height 539
click at [275, 235] on html "K Boréal ST Back Account Profile Authentication Notifications Workspace General…" at bounding box center [739, 269] width 1478 height 539
click at [57, 15] on html "K Boréal ST Back Account Profile Authentication Notifications Workspace General…" at bounding box center [739, 269] width 1478 height 539
click at [230, 252] on html "K Boréal ST Back Account Profile Authentication Notifications Workspace General…" at bounding box center [739, 269] width 1478 height 539
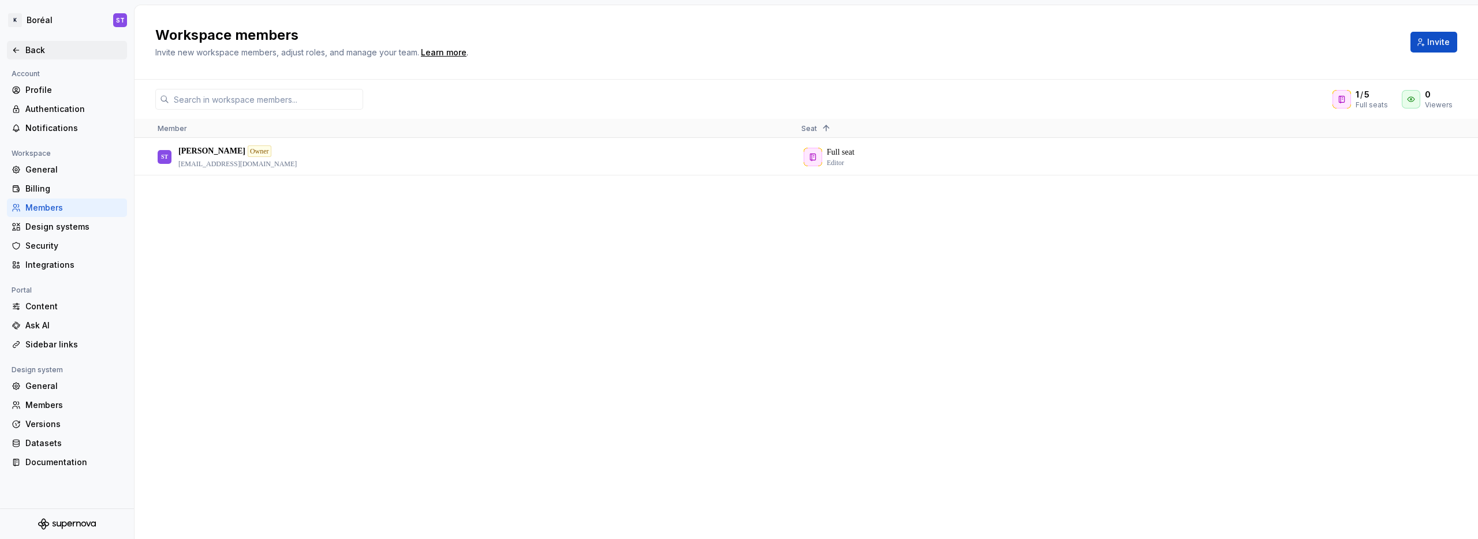
click at [35, 46] on div "Back" at bounding box center [73, 50] width 97 height 12
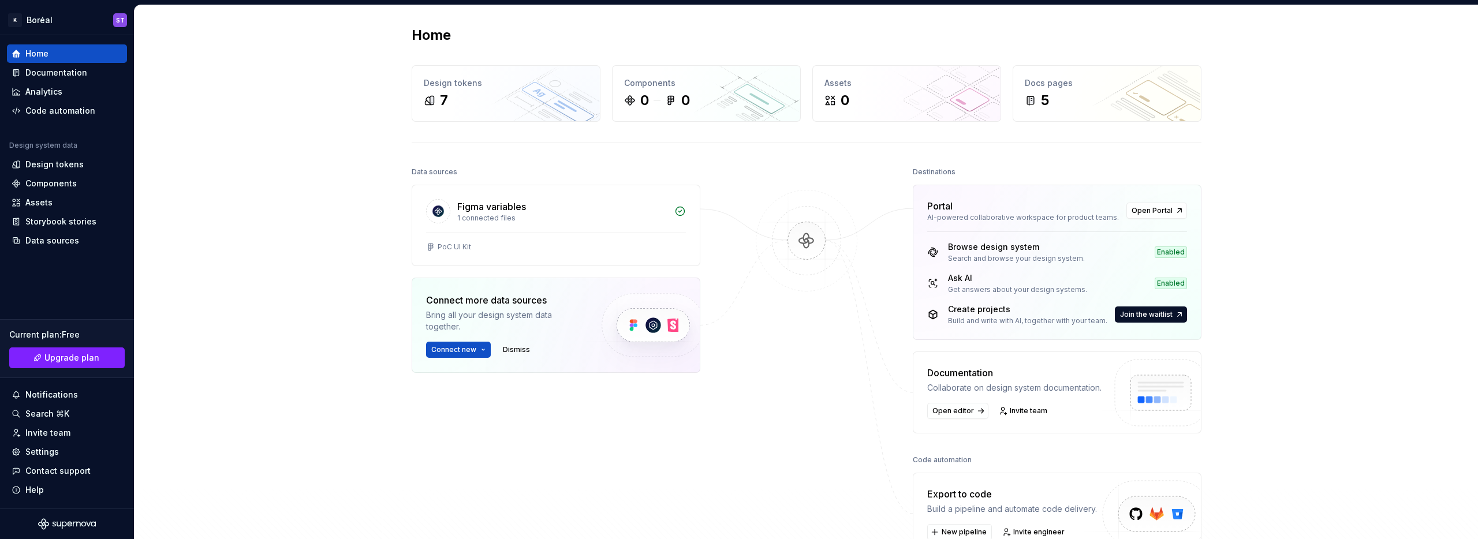
click at [355, 357] on div "Home Design tokens 7 Components 0 0 Assets 0 Docs pages 5 Data sources Figma va…" at bounding box center [807, 313] width 1344 height 617
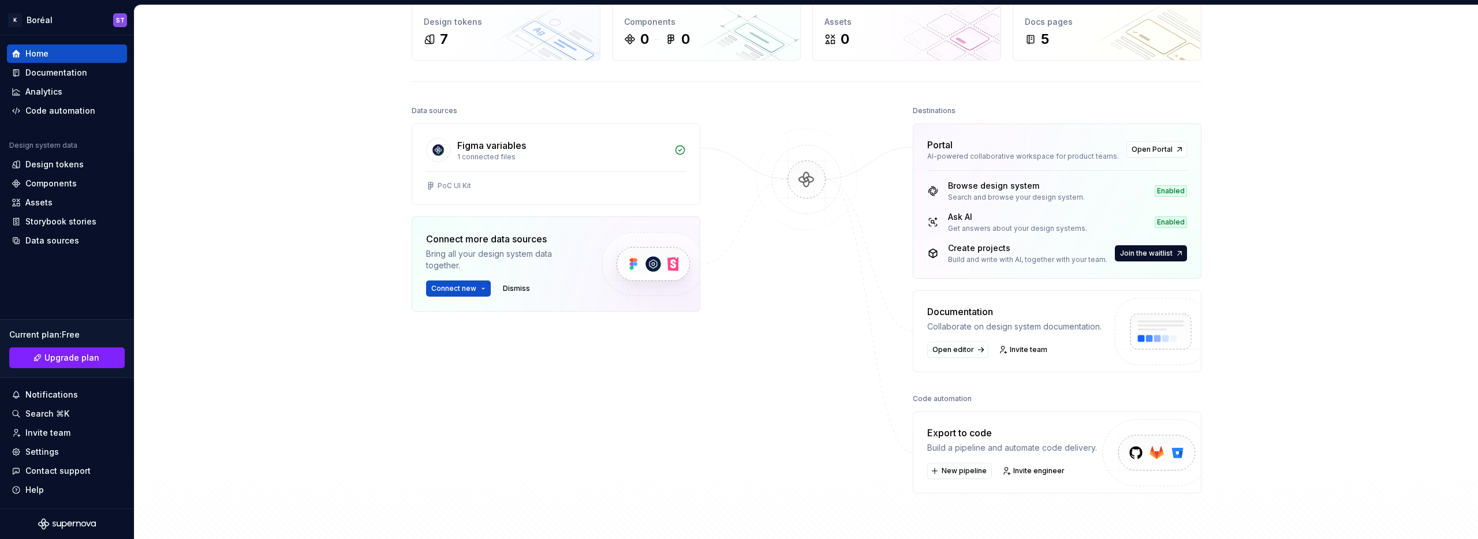
scroll to position [64, 0]
click at [1151, 149] on span "Open Portal" at bounding box center [1152, 147] width 41 height 9
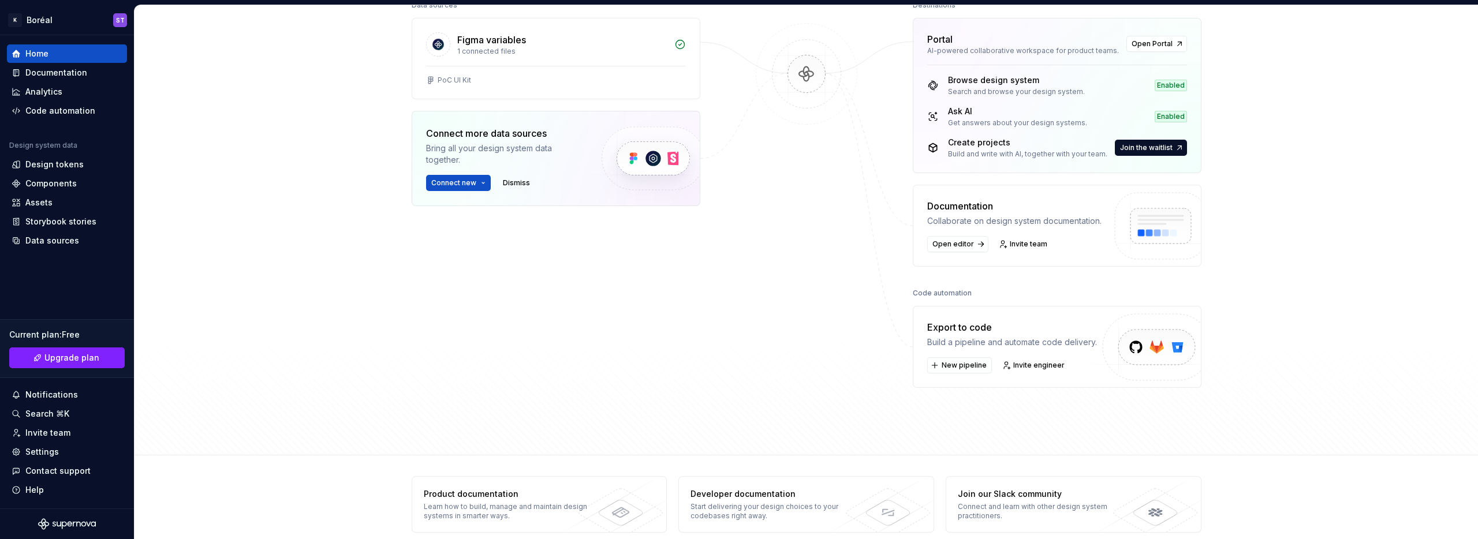
scroll to position [166, 0]
click at [946, 239] on link "Open editor" at bounding box center [957, 245] width 61 height 16
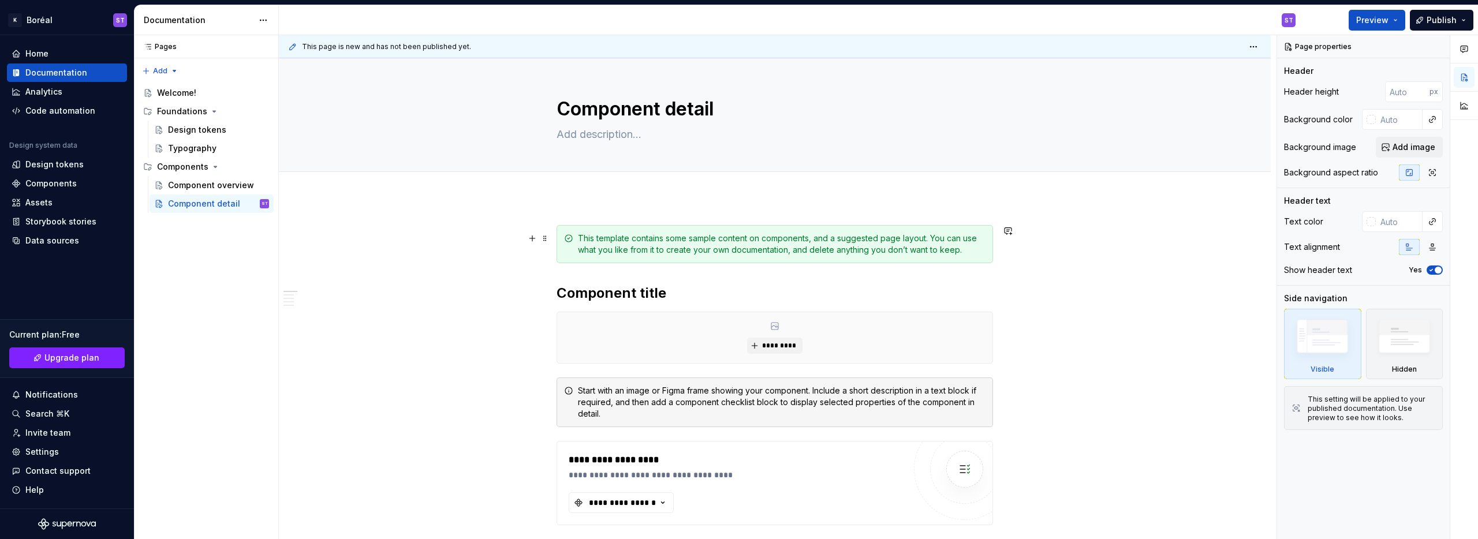
type textarea "*"
